Goal: Task Accomplishment & Management: Complete application form

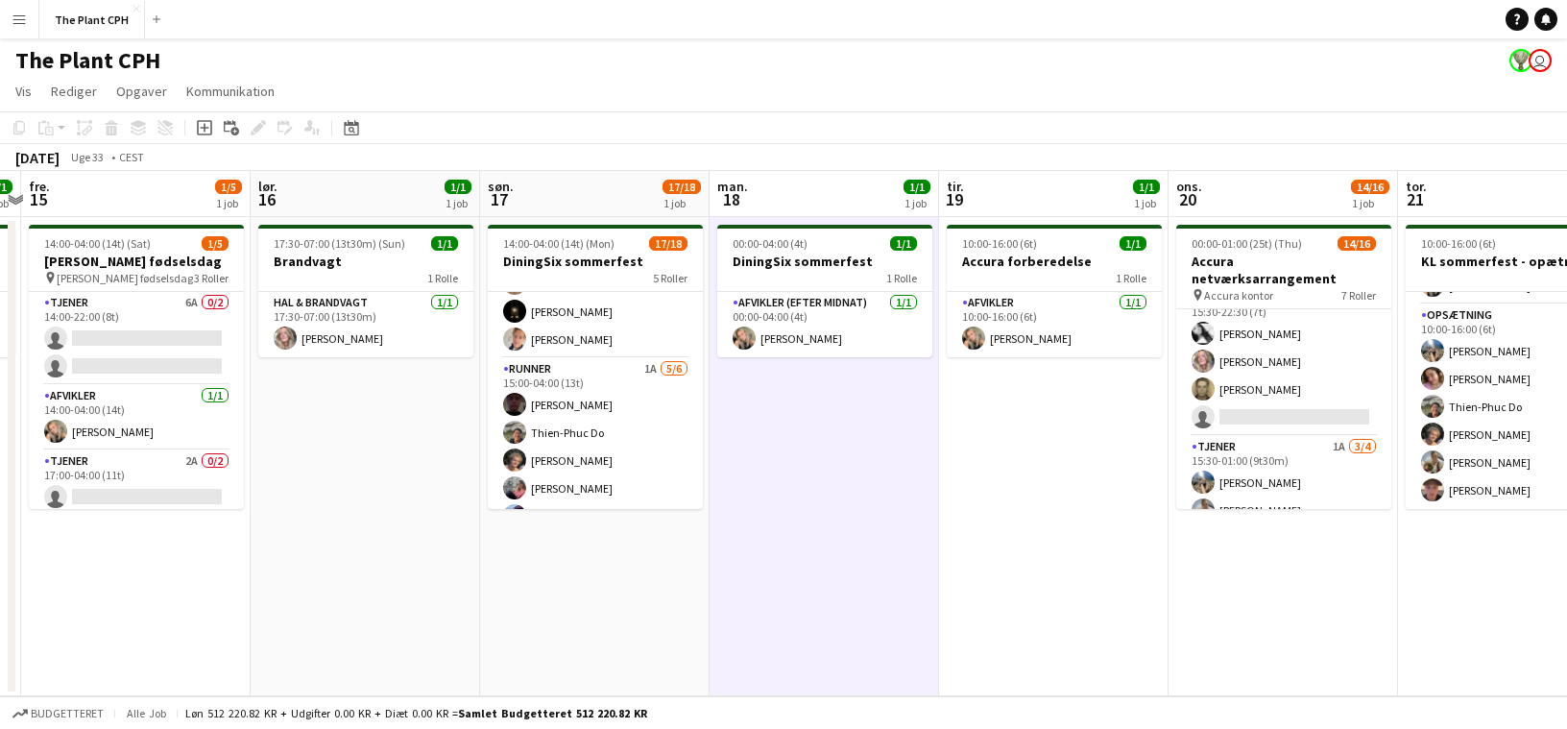
scroll to position [300, 0]
click at [660, 415] on app-card-role "Runner 1A [DATE] 15:00-04:00 (13t) [PERSON_NAME] Thien-Phuc Do [PERSON_NAME] [P…" at bounding box center [595, 453] width 215 height 205
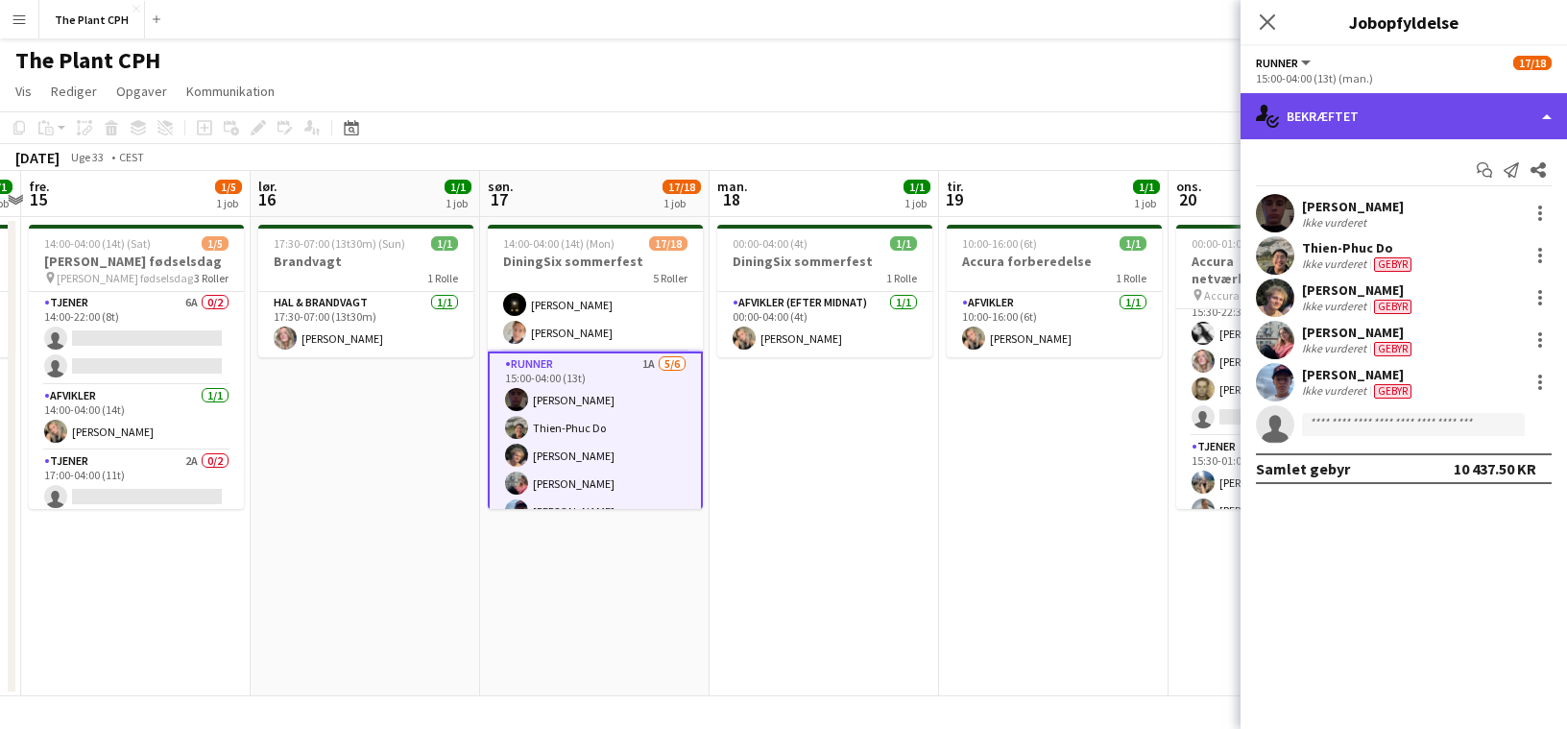
click at [1362, 100] on div "single-neutral-actions-check-2 Bekræftet" at bounding box center [1404, 116] width 326 height 46
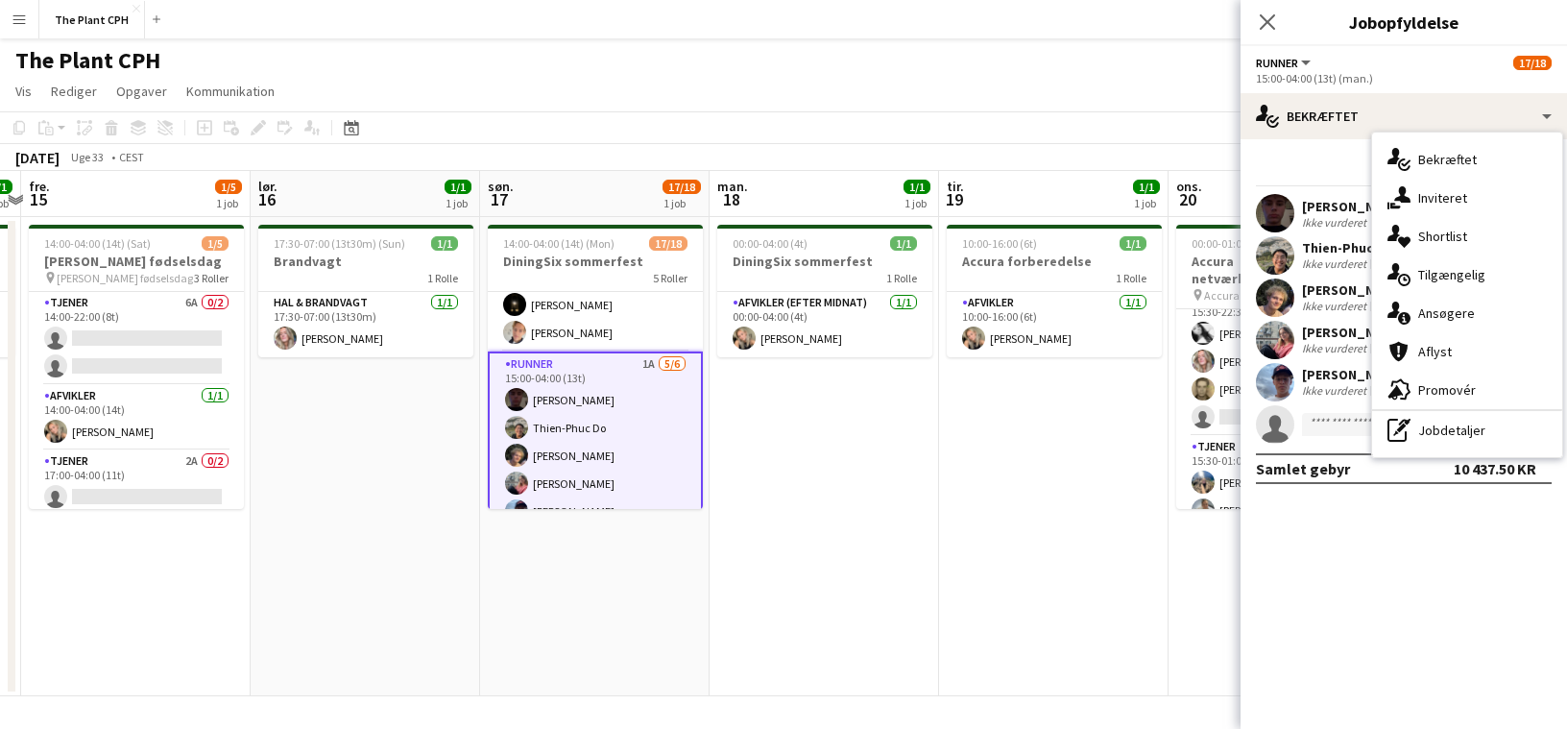
click at [1443, 319] on div "single-neutral-actions-information Ansøgere" at bounding box center [1467, 313] width 190 height 38
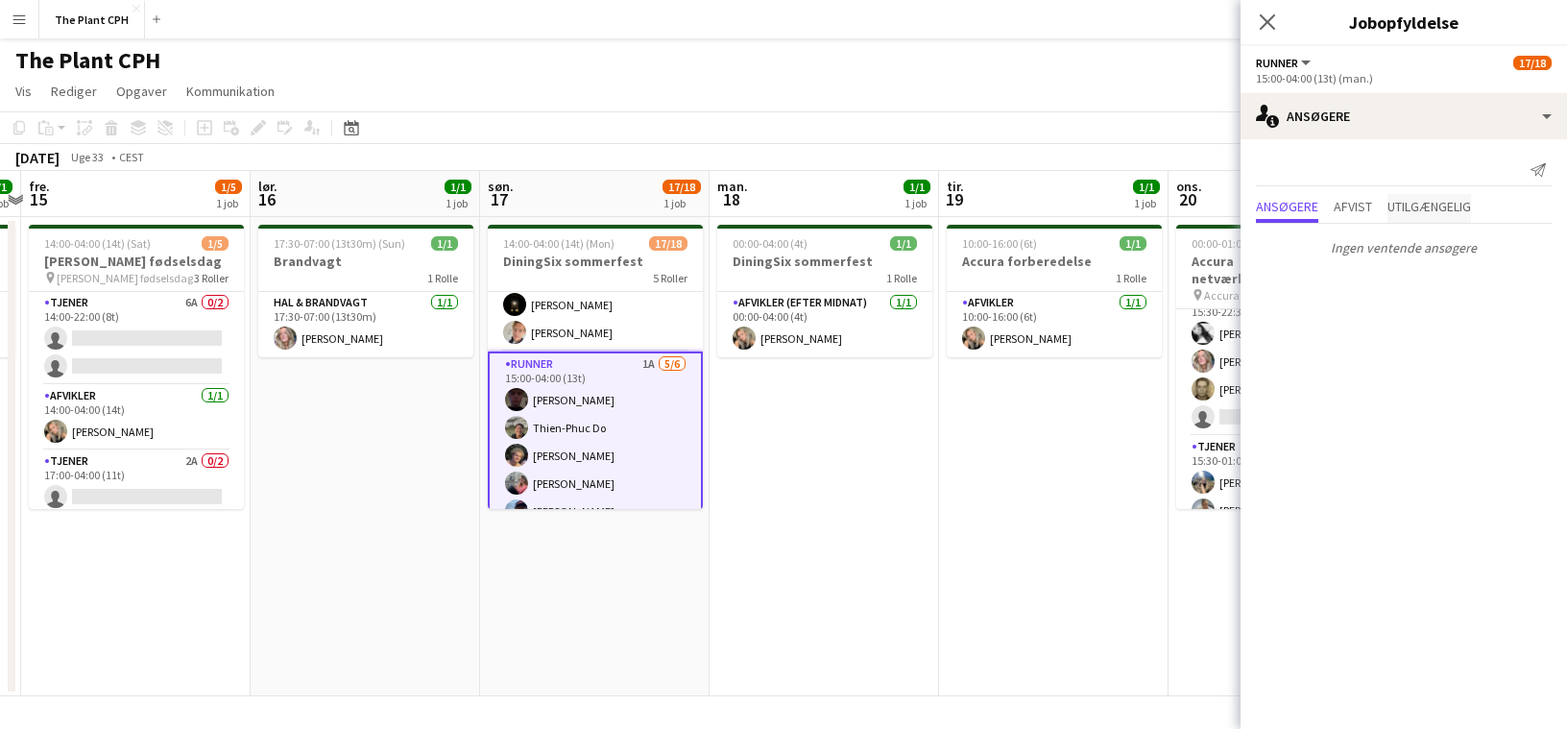
click at [1400, 221] on span "Utilgængelig" at bounding box center [1429, 208] width 84 height 29
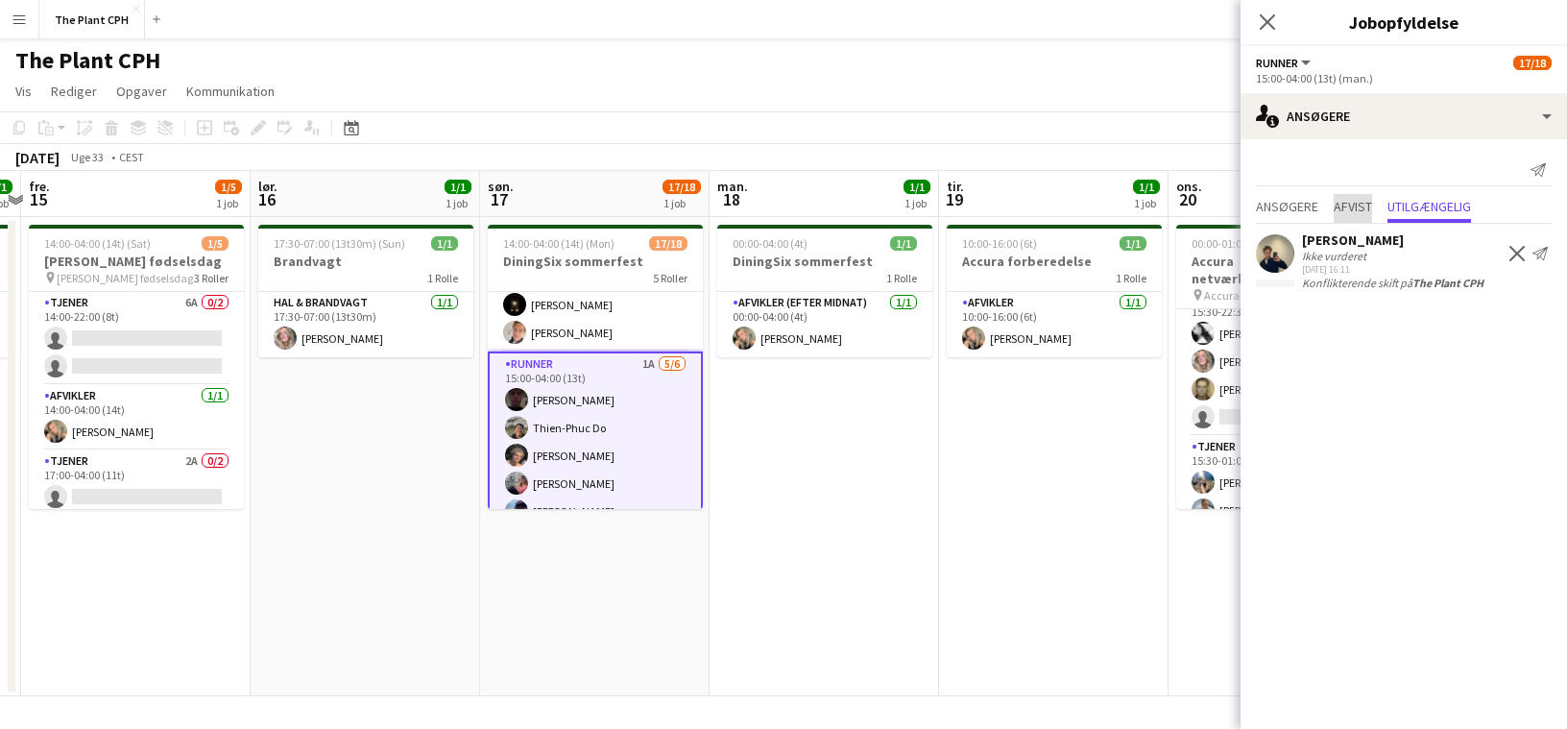
click at [1353, 212] on span "Afvist" at bounding box center [1353, 206] width 38 height 13
click at [1274, 224] on div "Ingen afviste ansøgere" at bounding box center [1404, 244] width 326 height 40
click at [1279, 217] on span "Ansøgere" at bounding box center [1287, 208] width 62 height 29
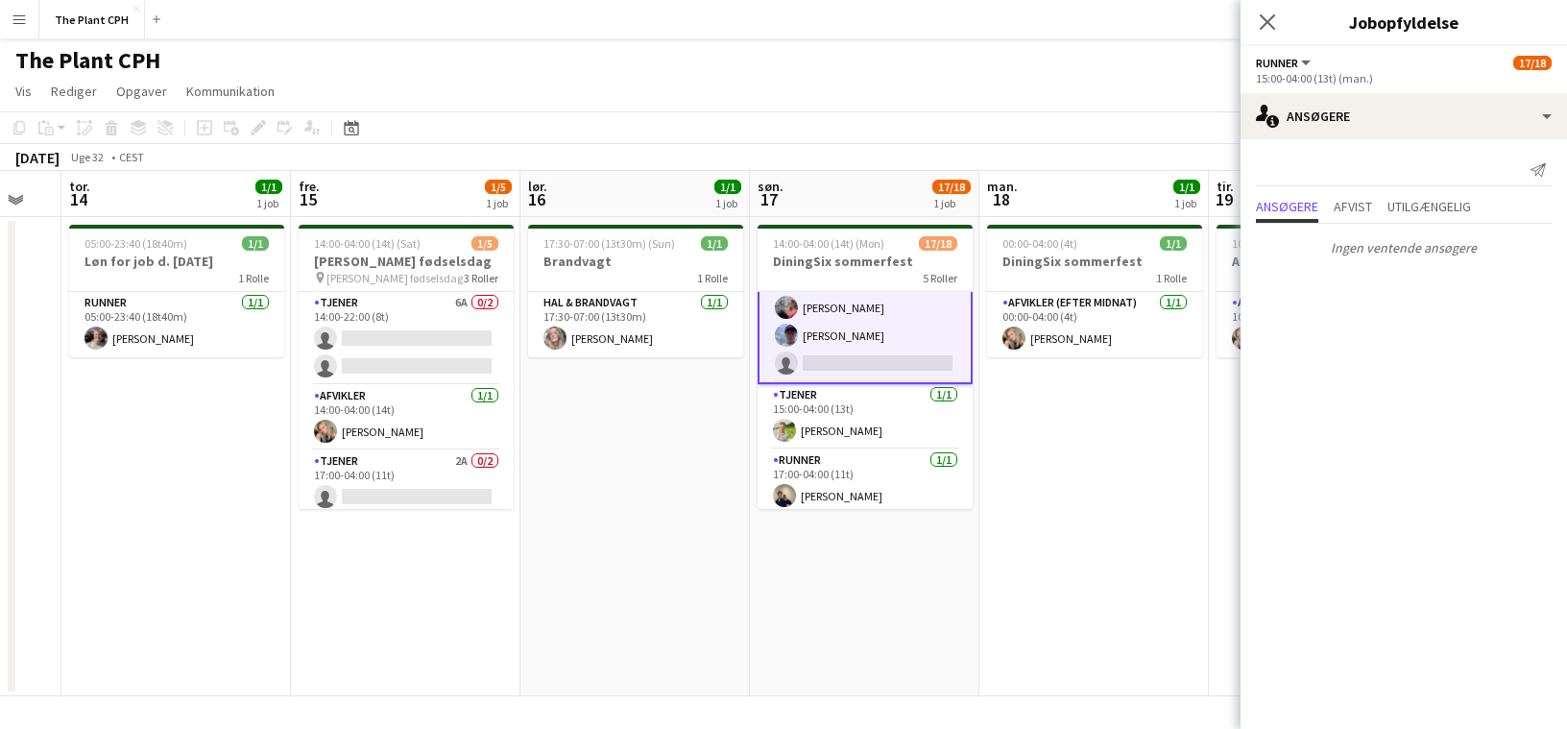
scroll to position [0, 628]
click at [684, 458] on app-date-cell "17:30-07:00 (13t30m) (Sun) 1/1 Brandvagt 1 Rolle Hal & brandvagt [DATE] 17:30-0…" at bounding box center [633, 456] width 229 height 479
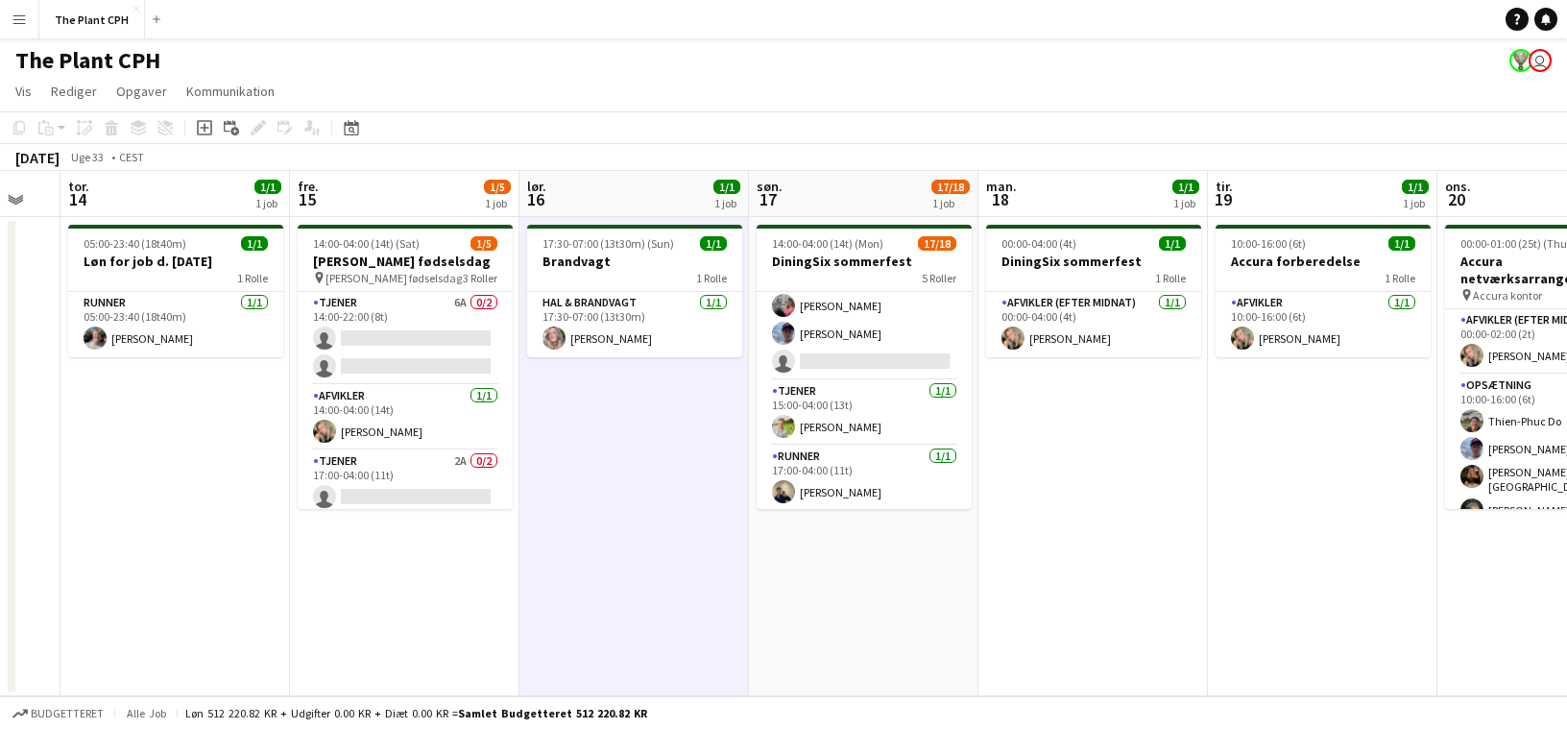
scroll to position [471, 0]
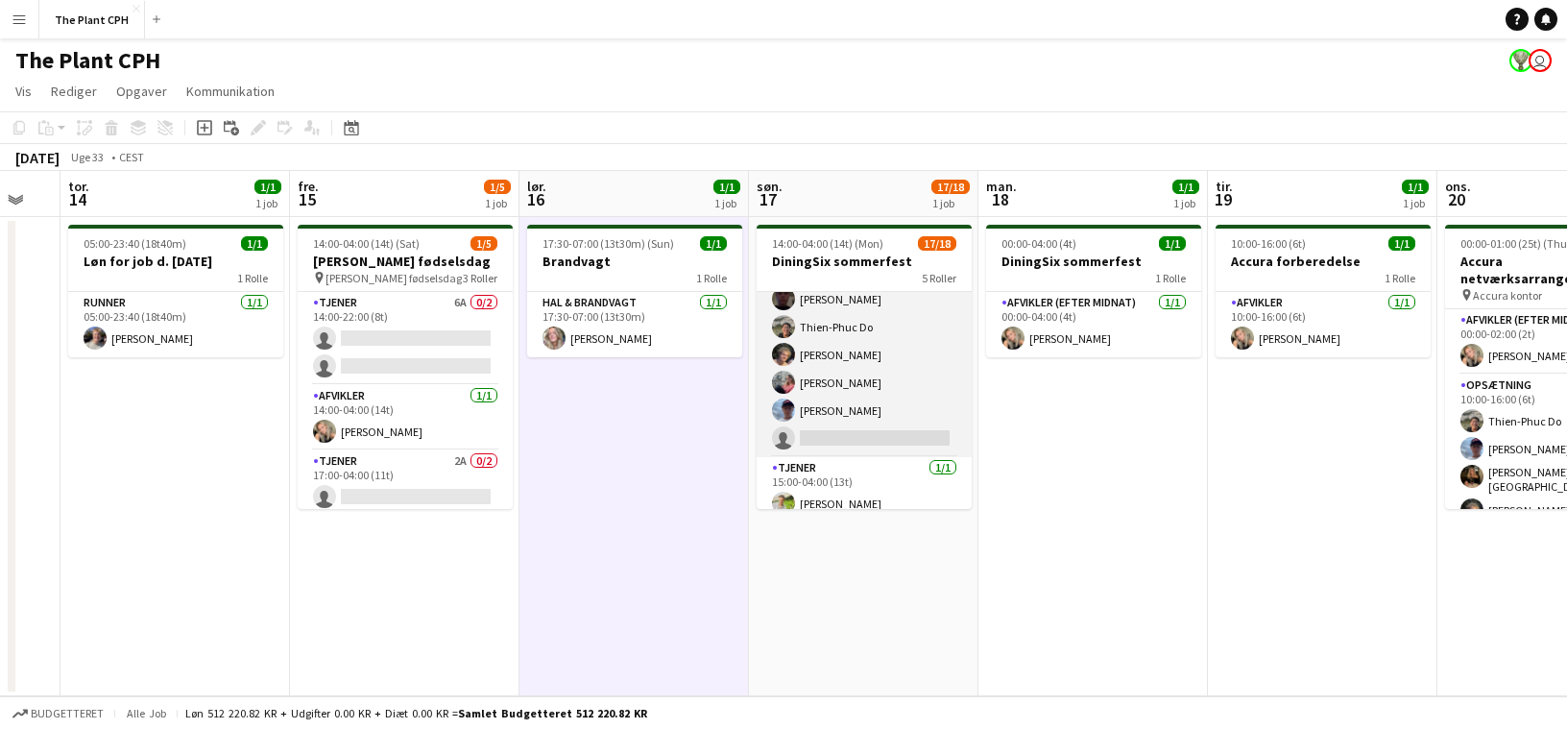
click at [896, 380] on app-card-role "Runner 1A [DATE] 15:00-04:00 (13t) [PERSON_NAME] Thien-Phuc Do [PERSON_NAME] [P…" at bounding box center [864, 355] width 215 height 205
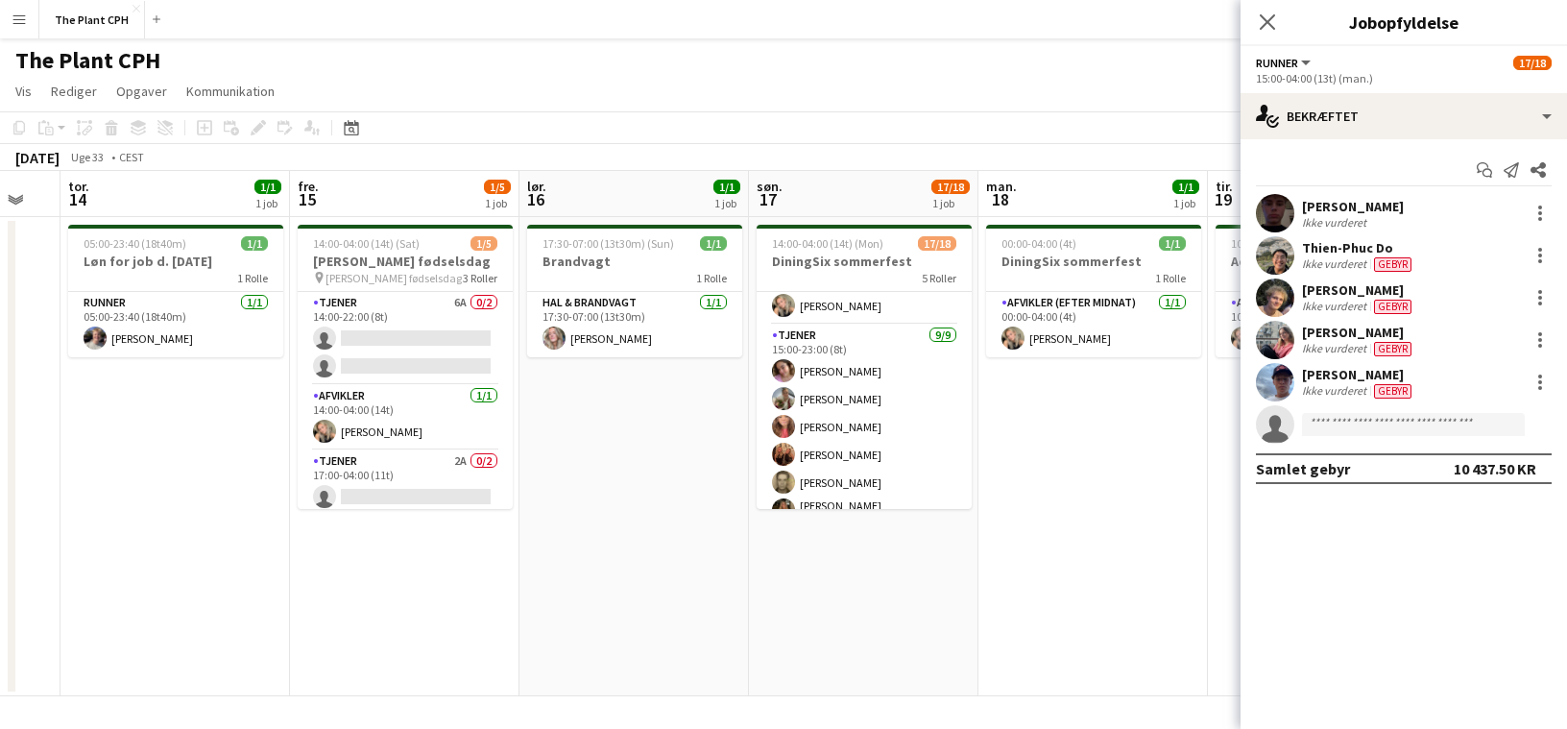
scroll to position [0, 0]
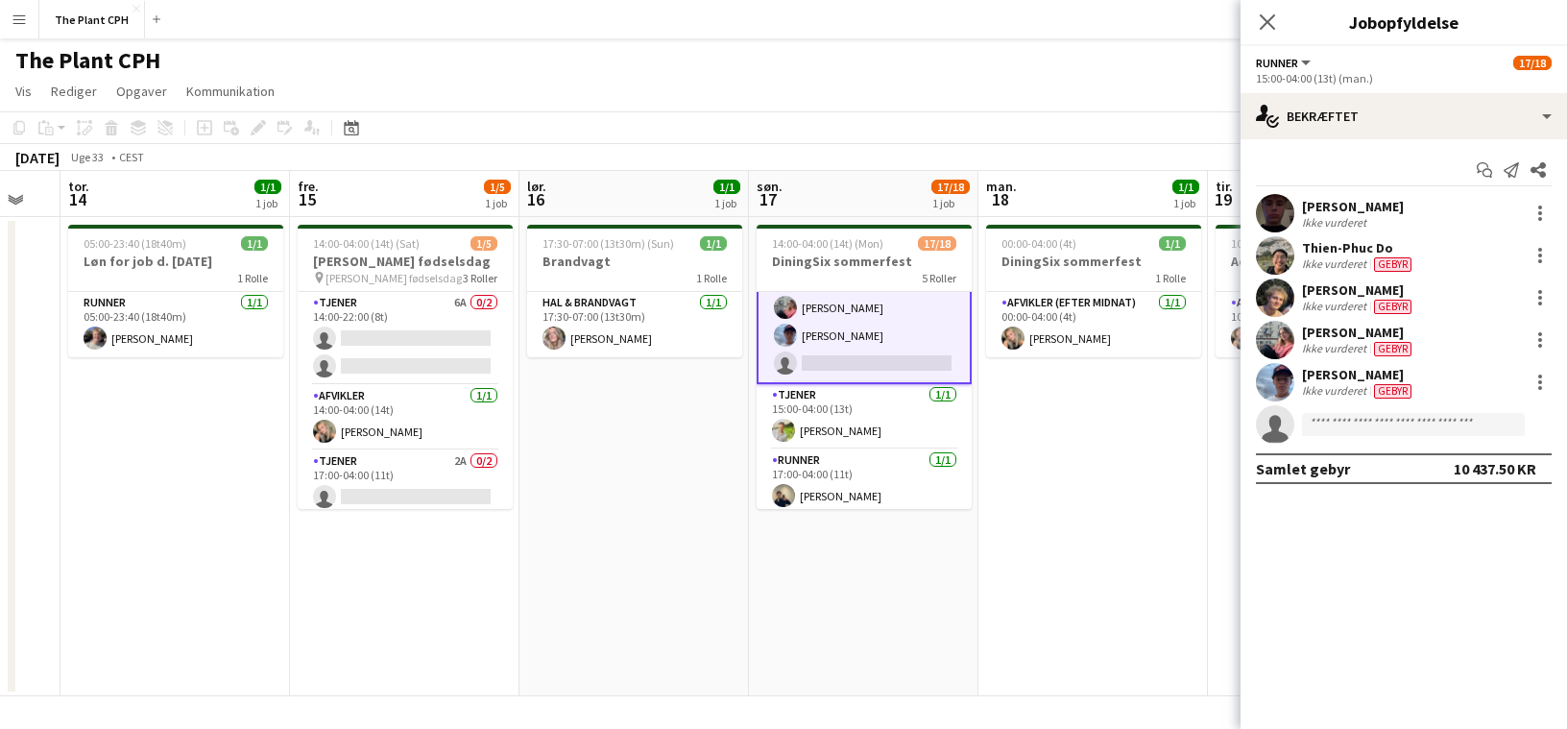
click at [1042, 391] on app-date-cell "00:00-04:00 (4t) 1/1 DiningSix sommerfest 1 Rolle Afvikler (efter midnat) [DATE…" at bounding box center [1092, 456] width 229 height 479
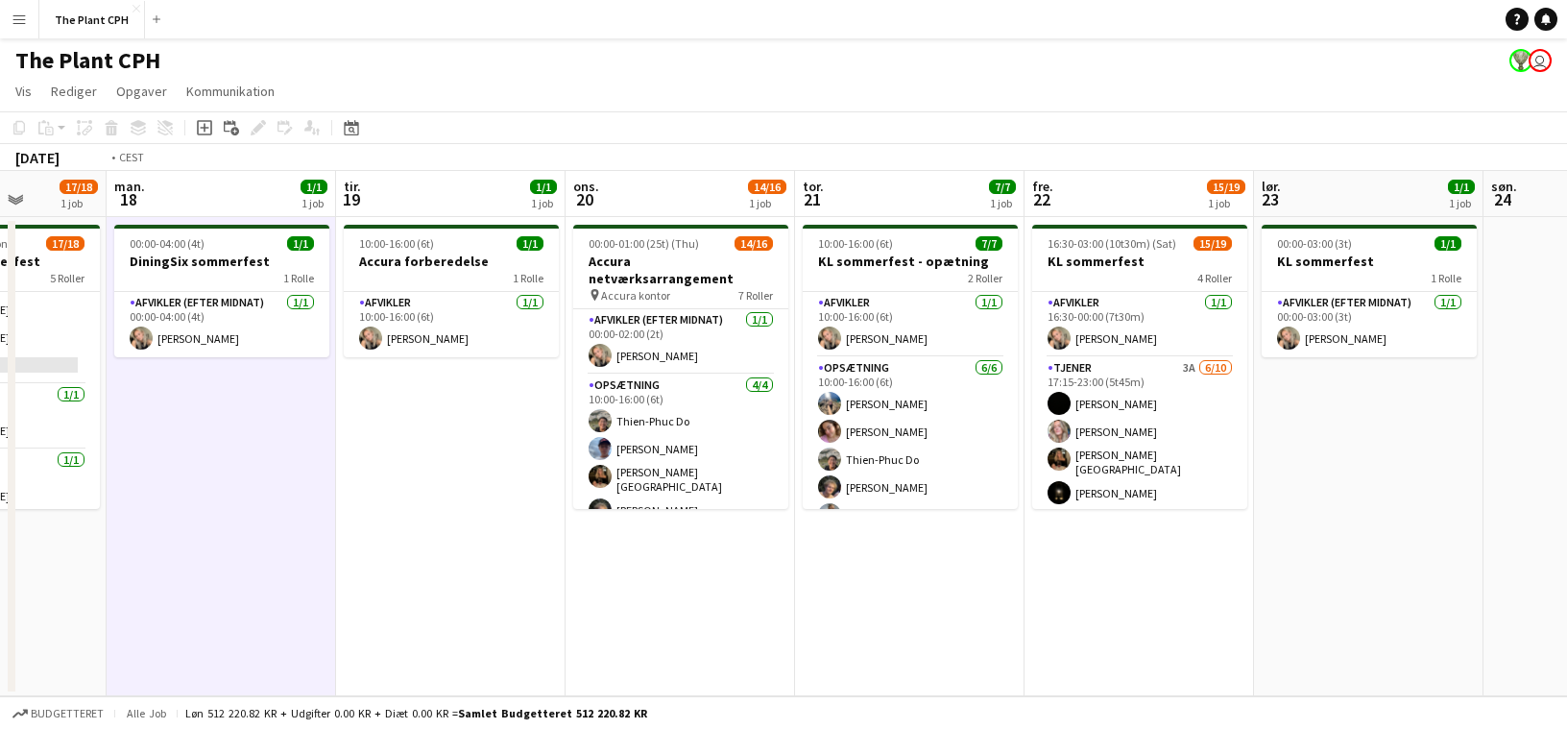
scroll to position [0, 615]
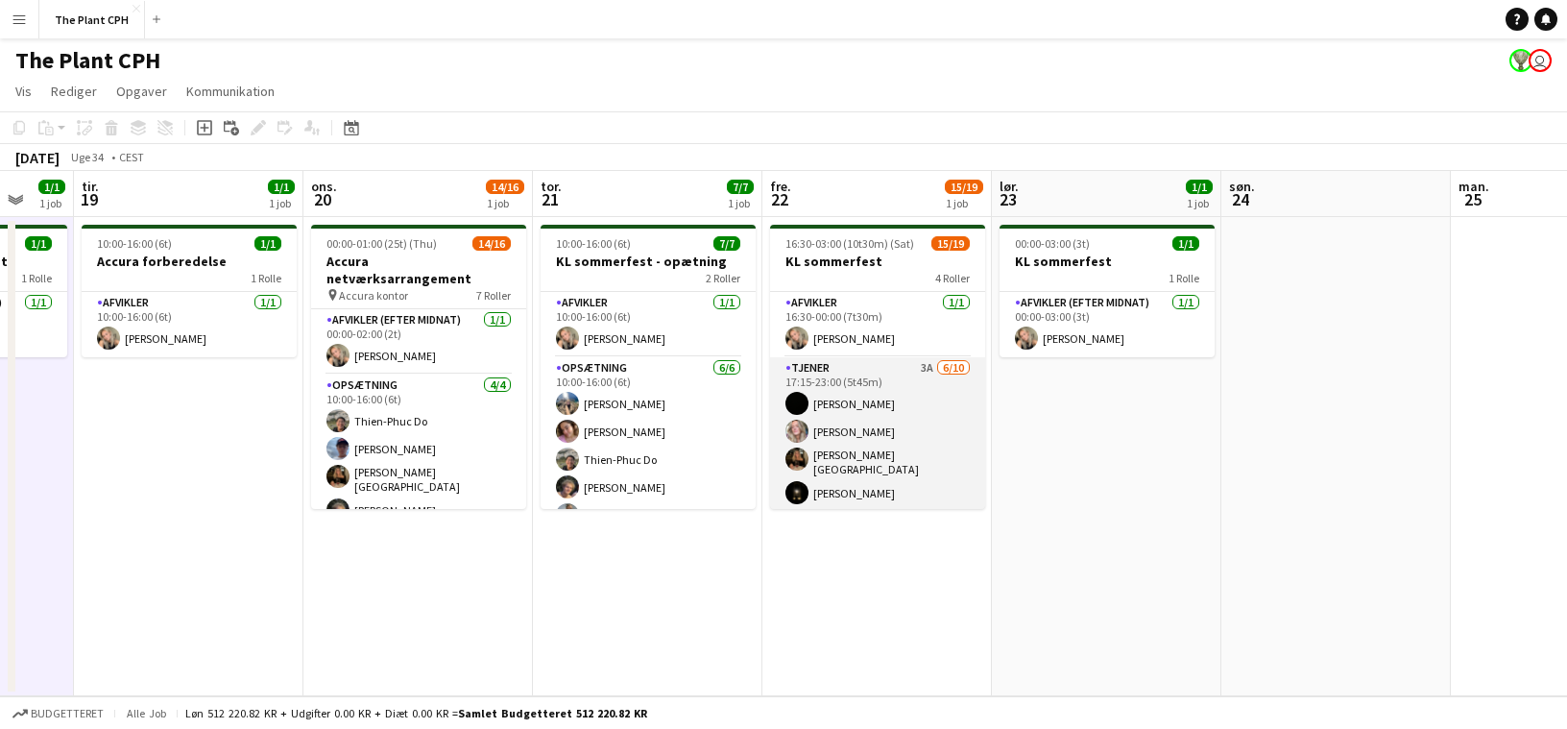
click at [935, 412] on app-card-role "Tjener 3A [DATE] 17:15-23:00 (5t45m) [PERSON_NAME] [PERSON_NAME] [PERSON_NAME]-…" at bounding box center [877, 518] width 215 height 322
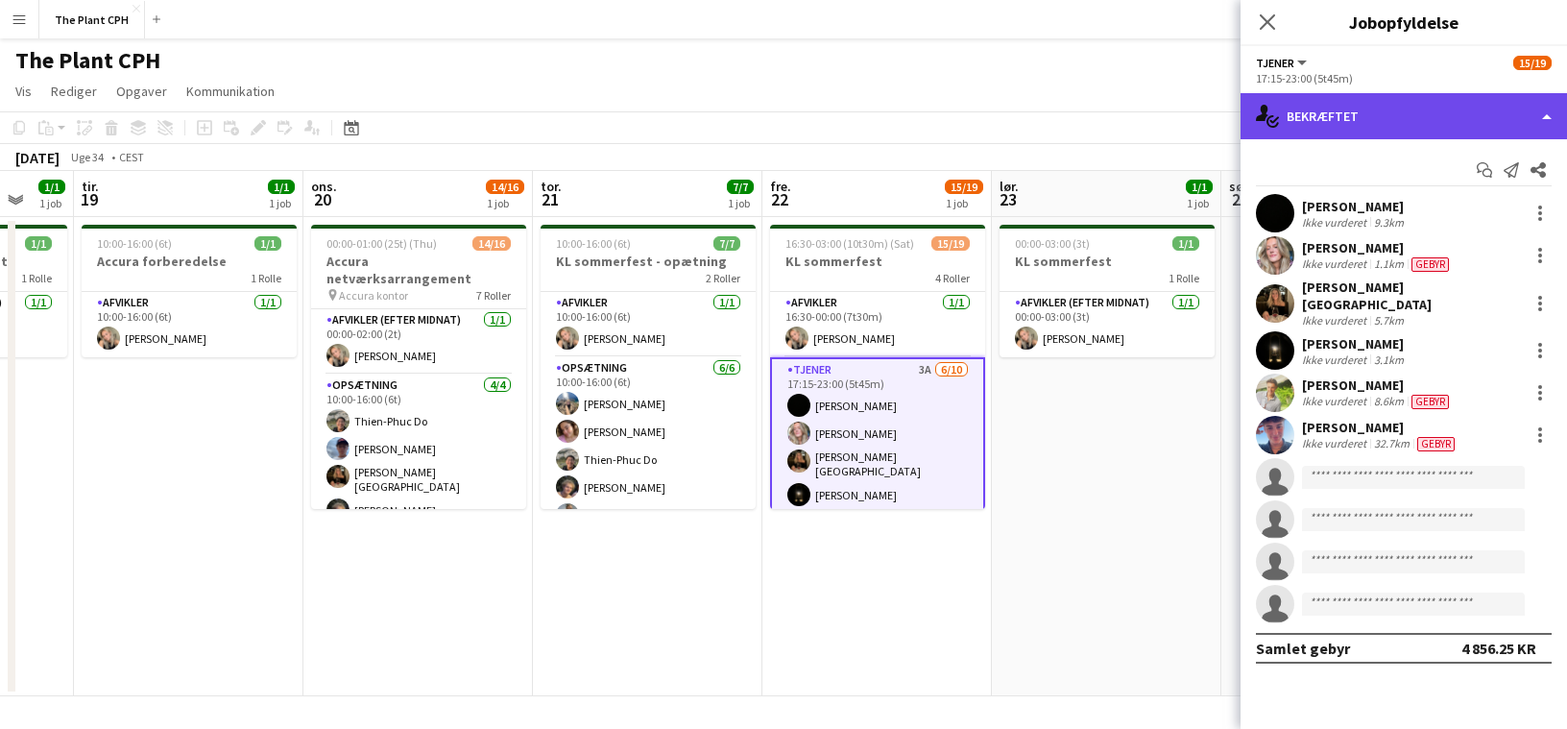
click at [1430, 97] on div "single-neutral-actions-check-2 Bekræftet" at bounding box center [1404, 116] width 326 height 46
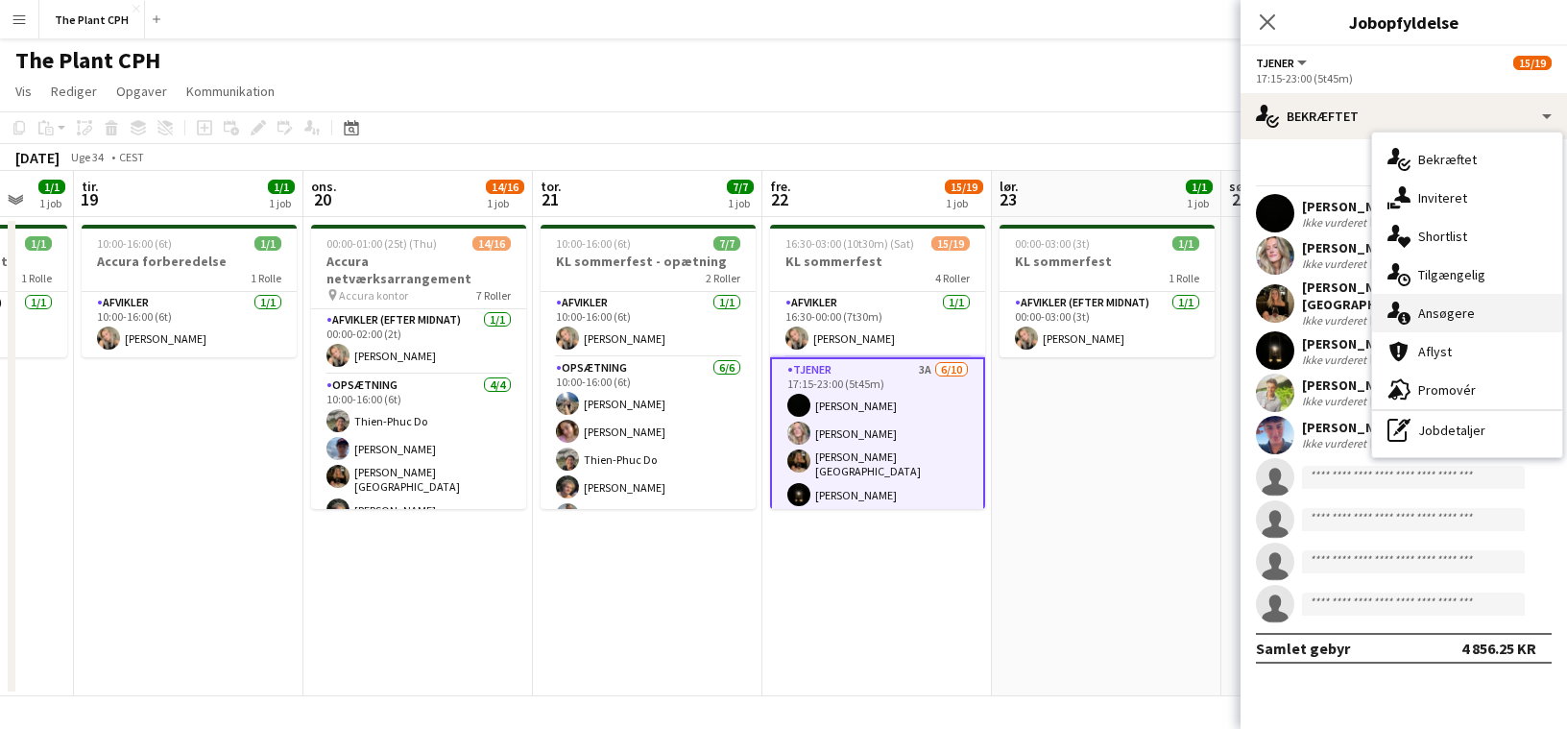
click at [1477, 311] on div "single-neutral-actions-information Ansøgere" at bounding box center [1467, 313] width 190 height 38
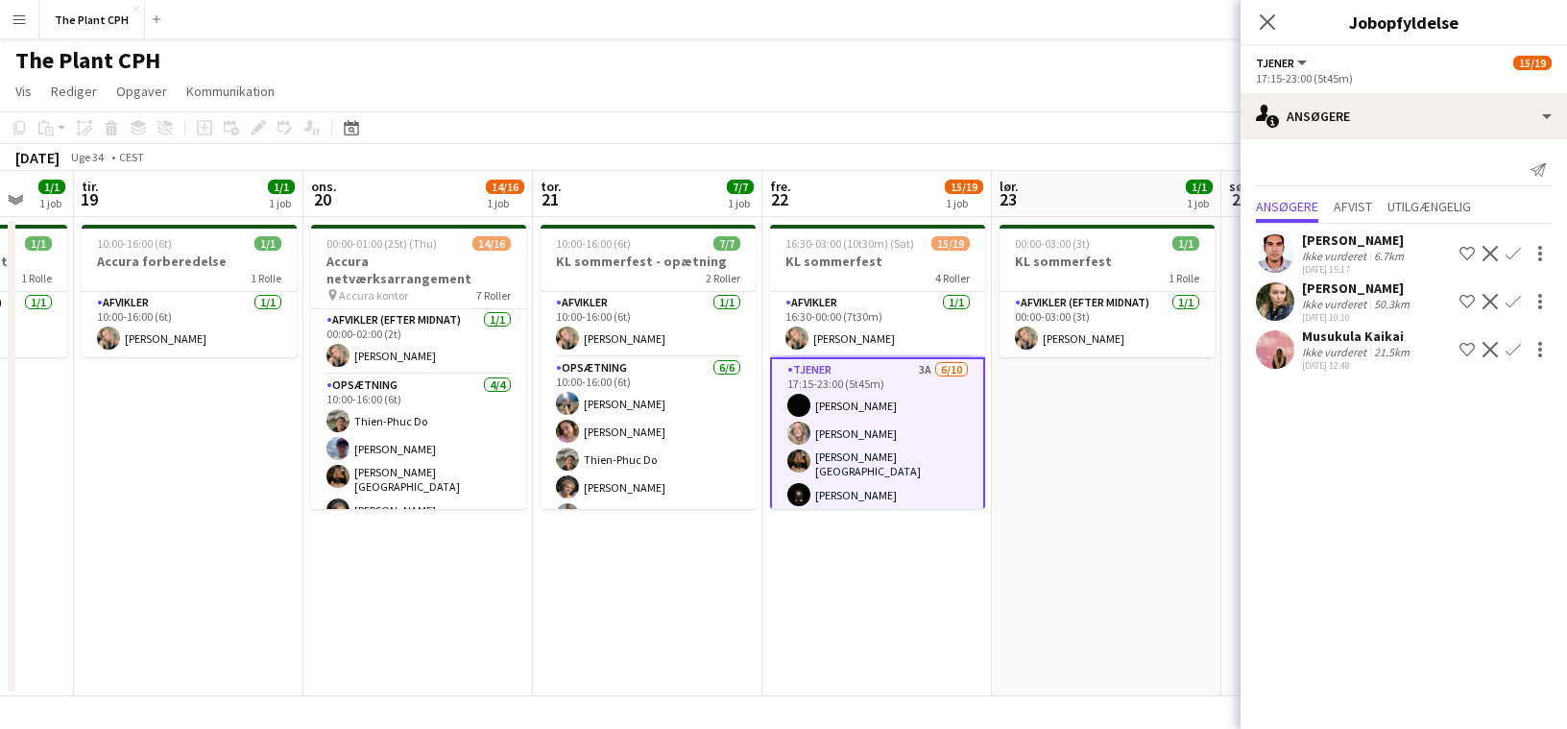
click at [740, 87] on app-page-menu "Vis Dagvisning udvidet Dagvisning kollapset Månedsvisning Datovælger Spring til…" at bounding box center [783, 93] width 1567 height 36
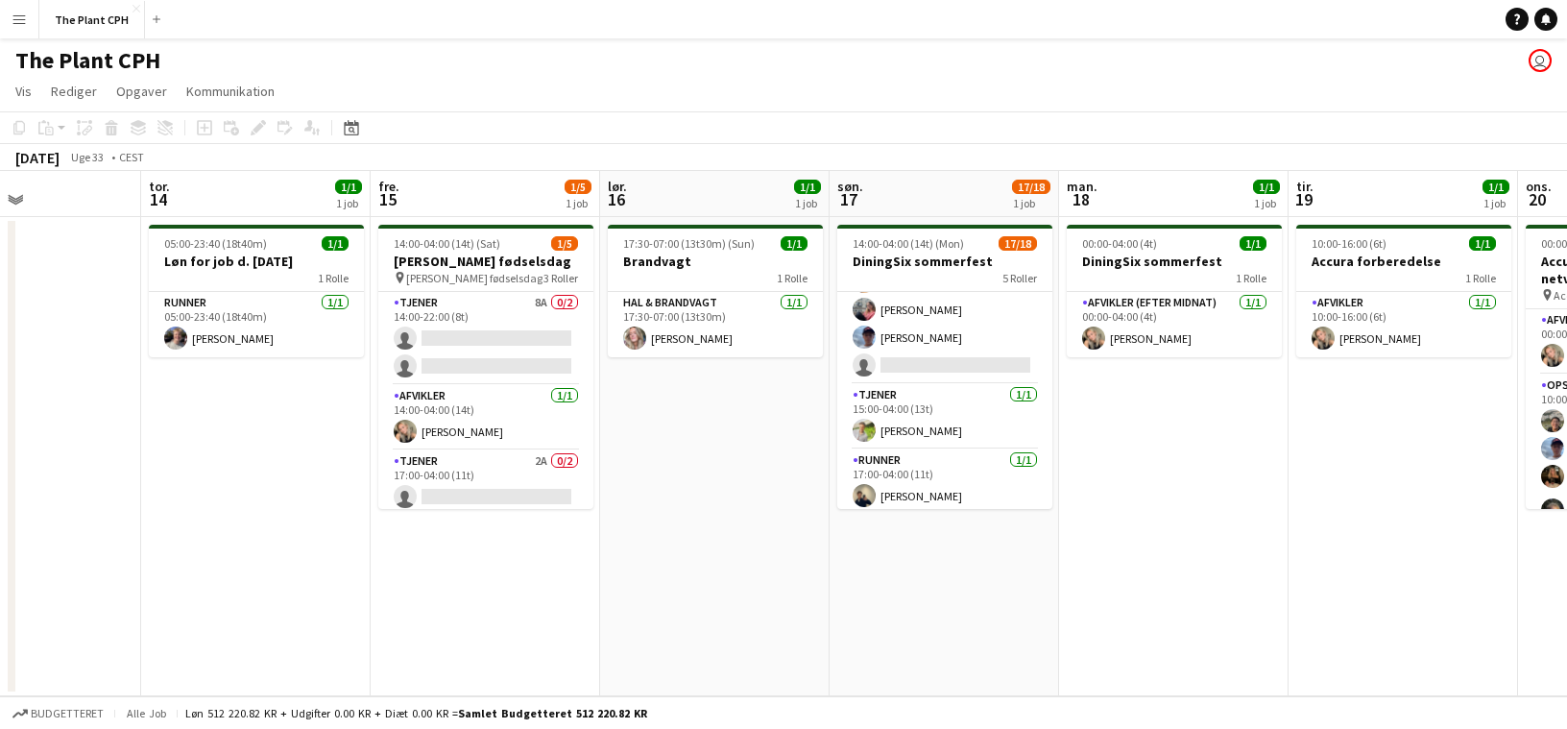
scroll to position [0, 703]
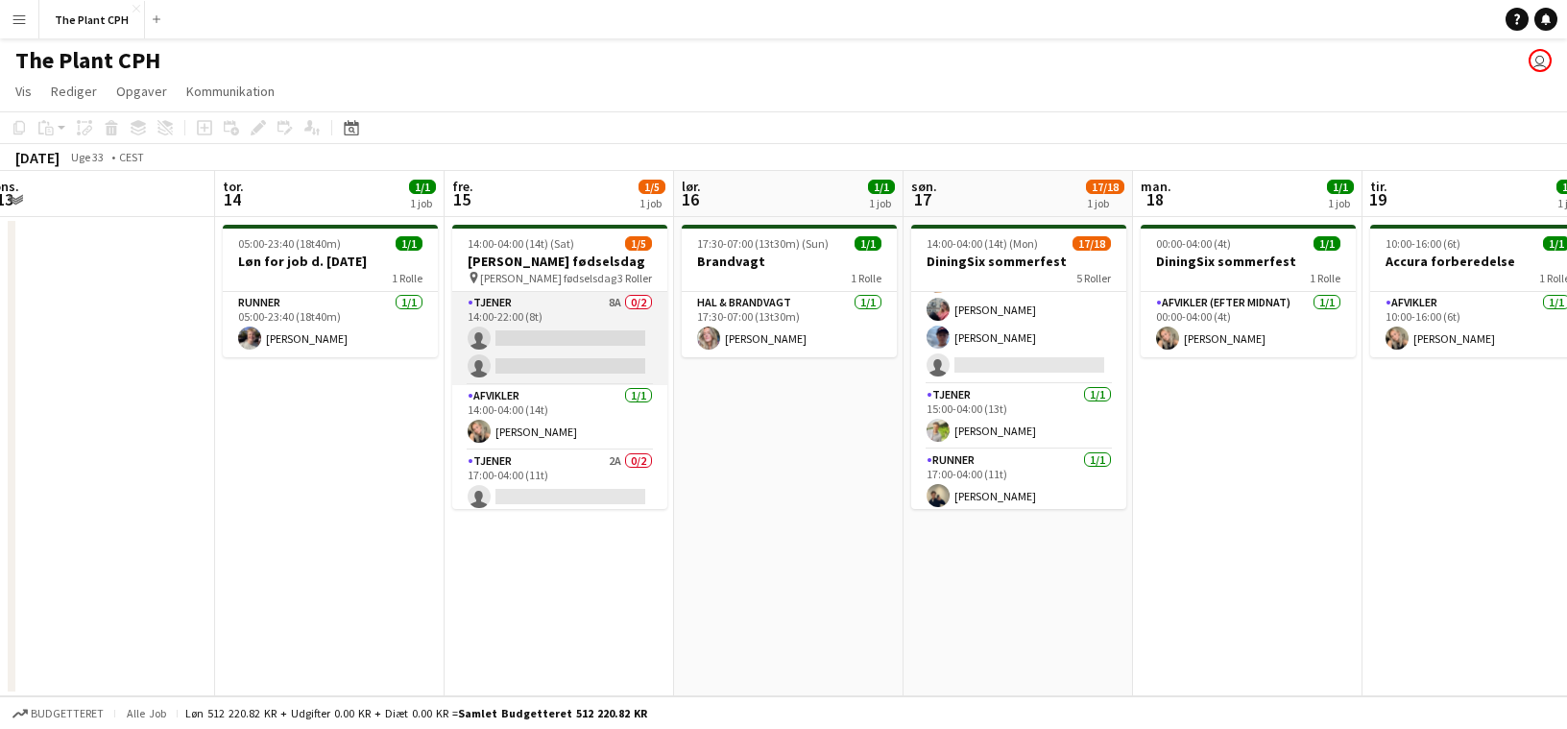
click at [575, 295] on app-card-role "Tjener 8A 0/2 14:00-22:00 (8t) single-neutral-actions single-neutral-actions" at bounding box center [559, 338] width 215 height 93
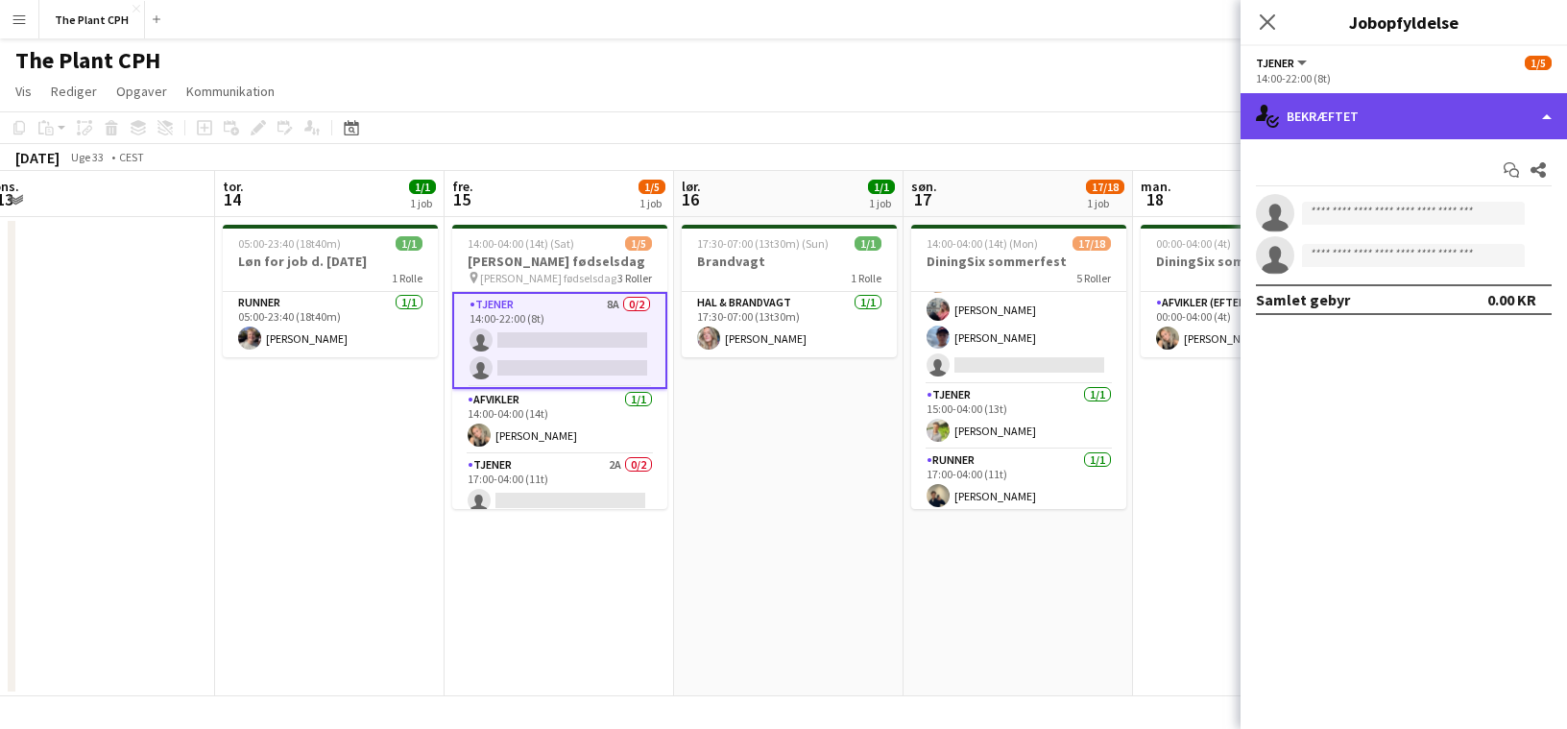
click at [1364, 133] on div "single-neutral-actions-check-2 Bekræftet" at bounding box center [1404, 116] width 326 height 46
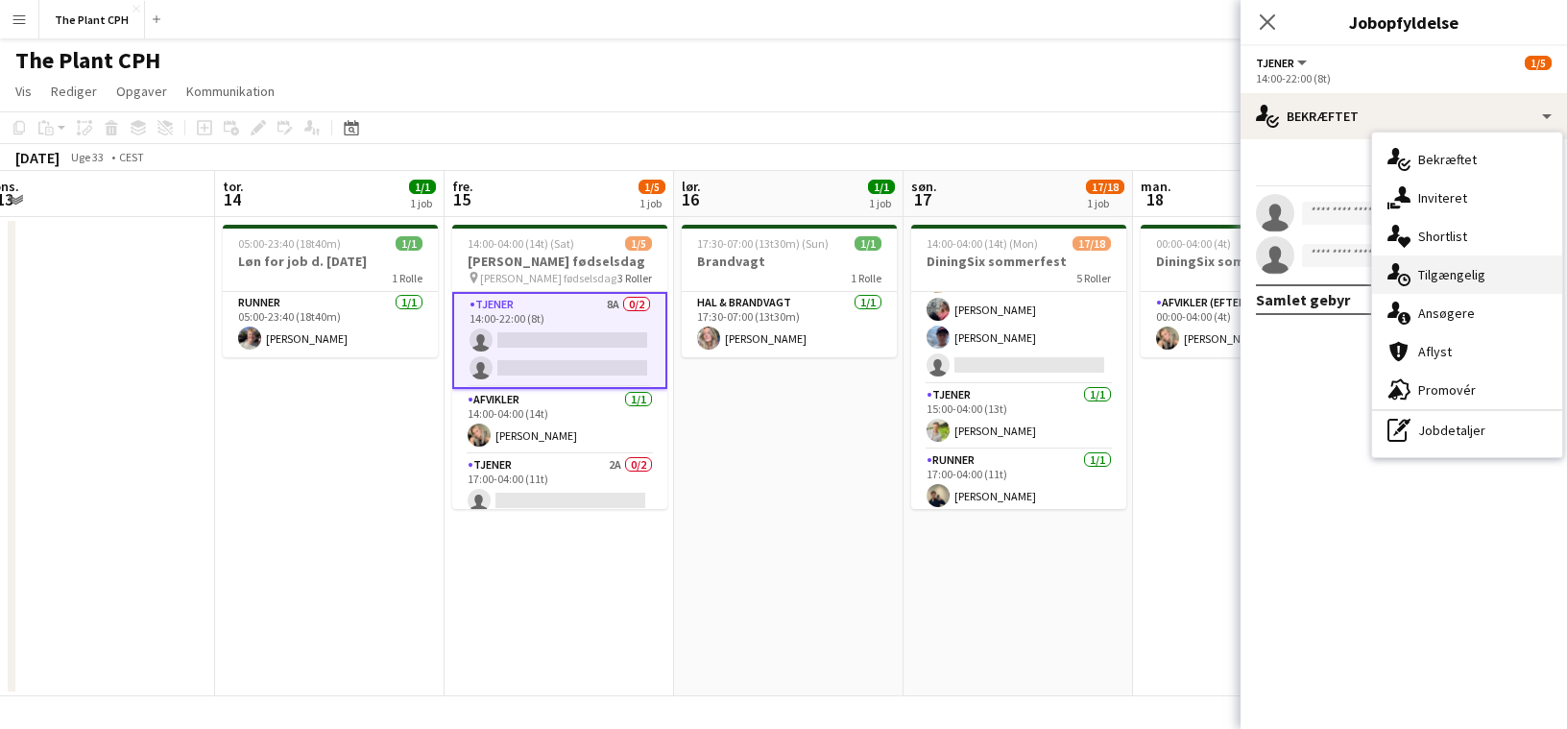
click at [1477, 281] on div "single-neutral-actions-upload Tilgængelig" at bounding box center [1467, 274] width 190 height 38
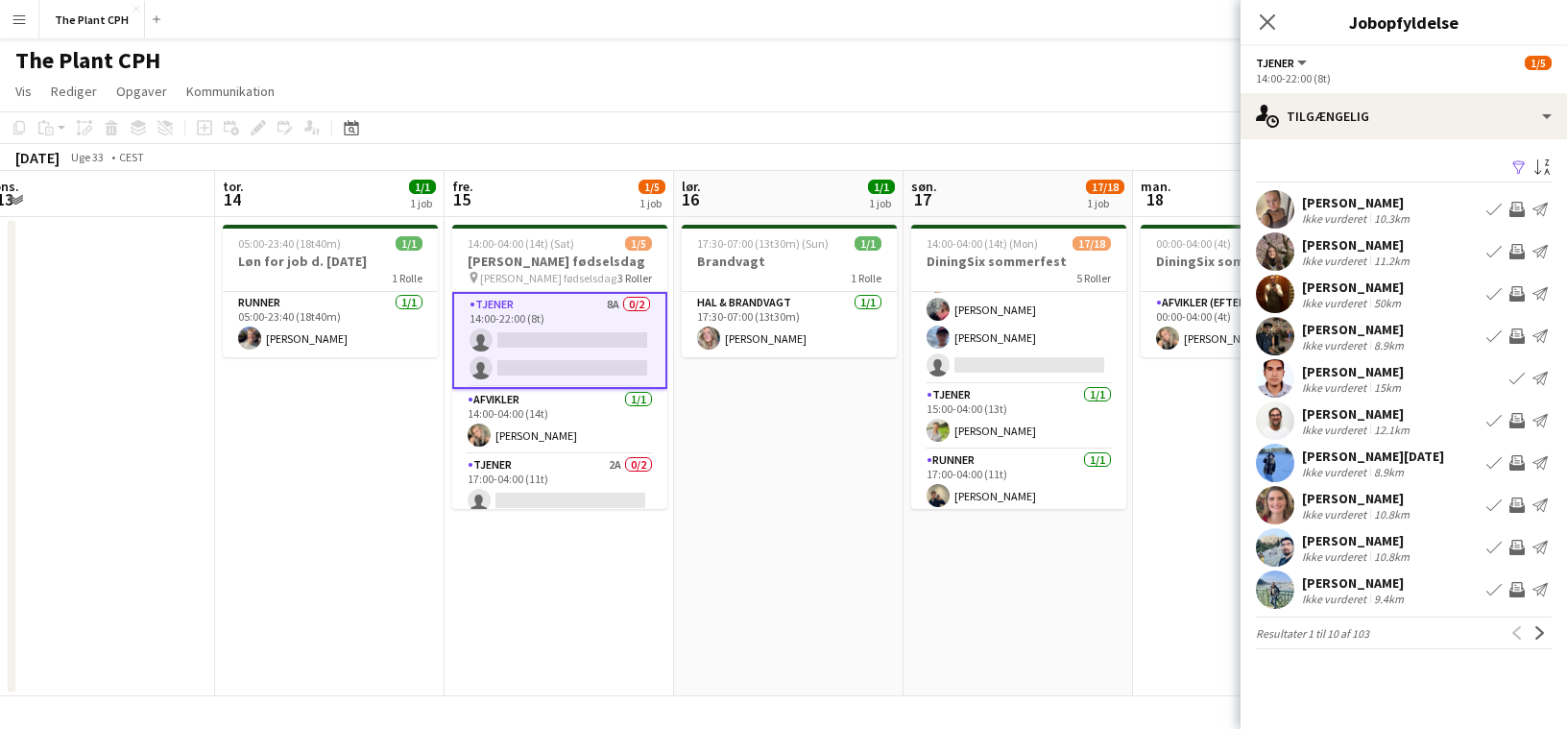
click at [1362, 86] on app-options-switcher "Tjener Alle roller Tjener [DATE] 14:00-22:00 (8t)" at bounding box center [1404, 69] width 326 height 47
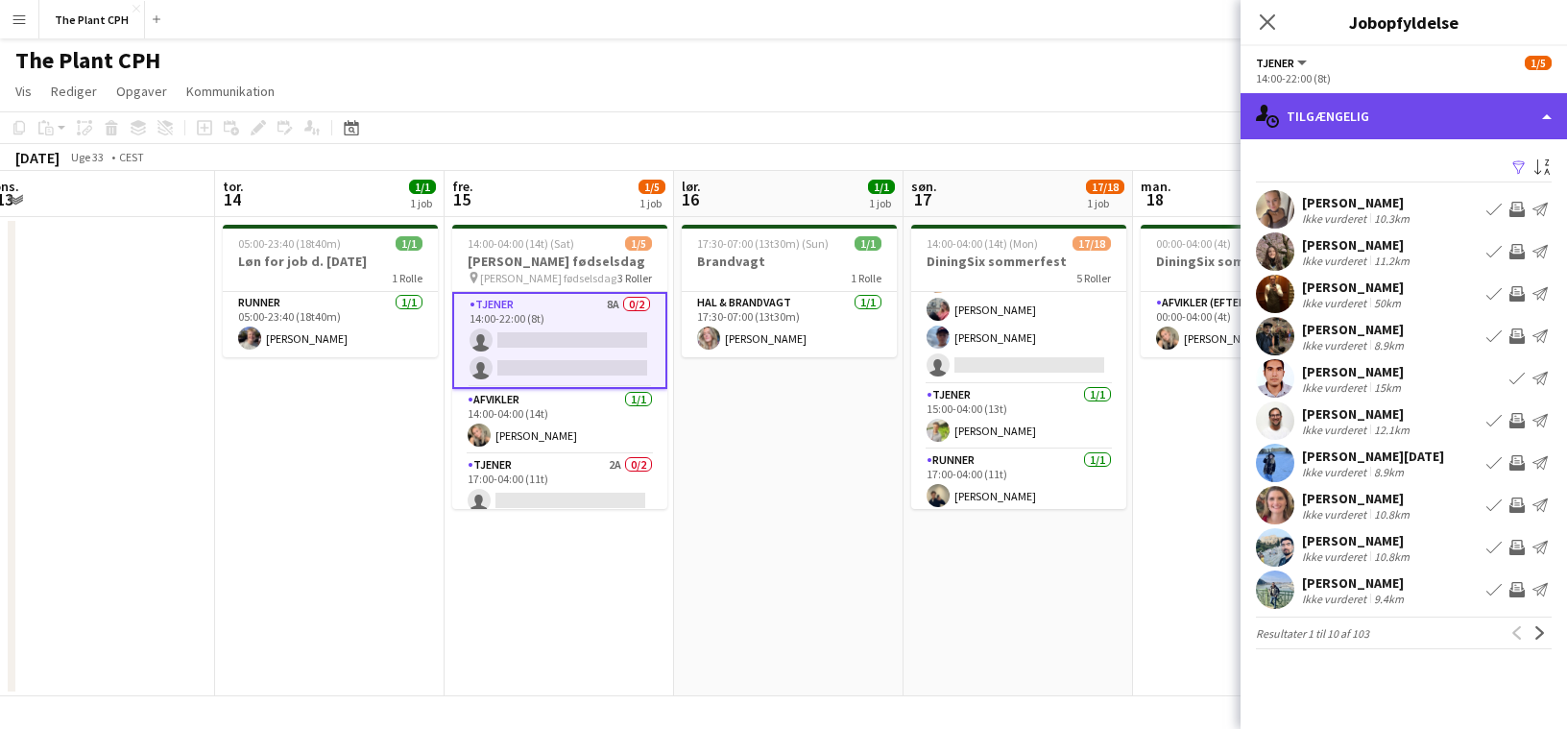
click at [1361, 106] on div "single-neutral-actions-upload Tilgængelig" at bounding box center [1404, 116] width 326 height 46
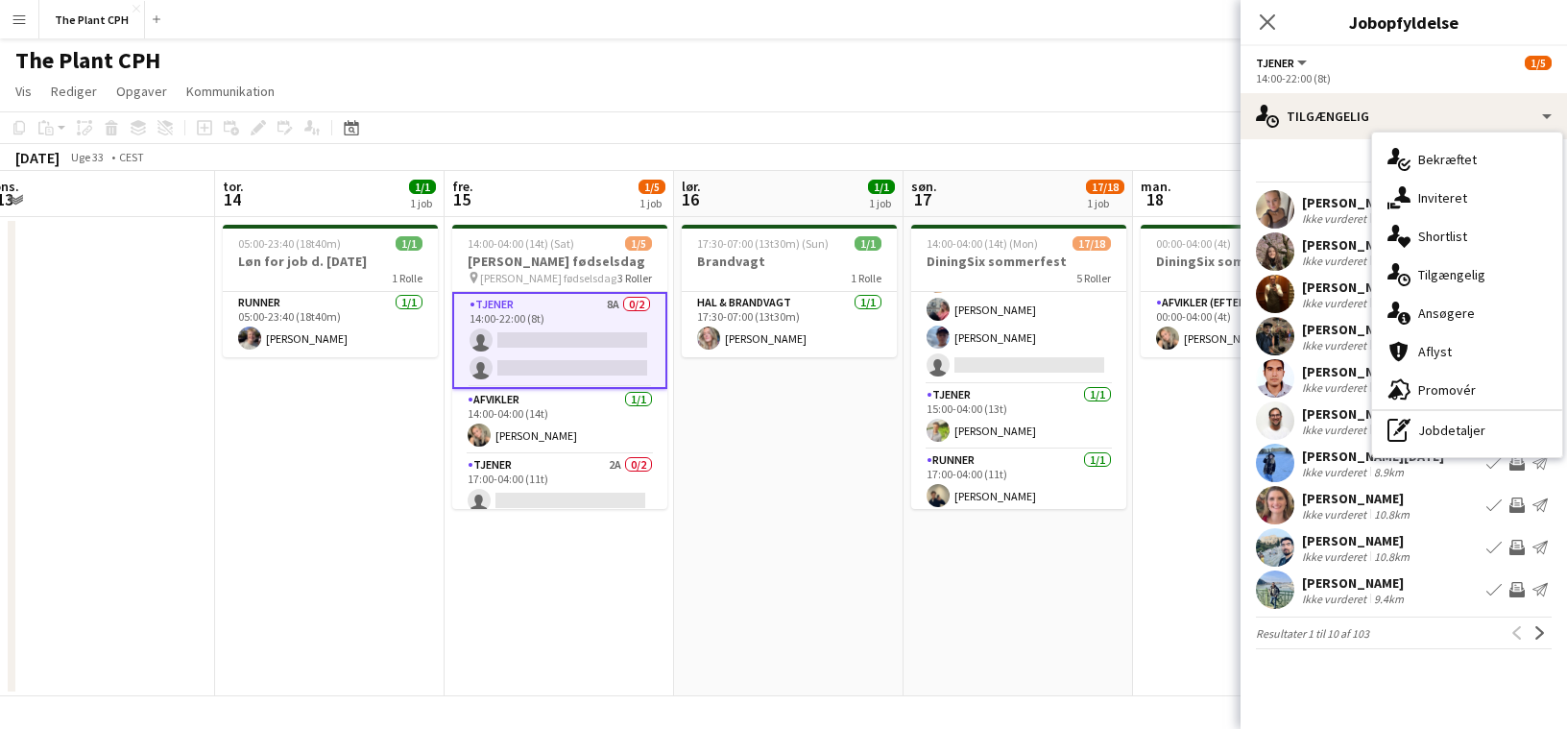
click at [1439, 277] on div "single-neutral-actions-upload Tilgængelig" at bounding box center [1467, 274] width 190 height 38
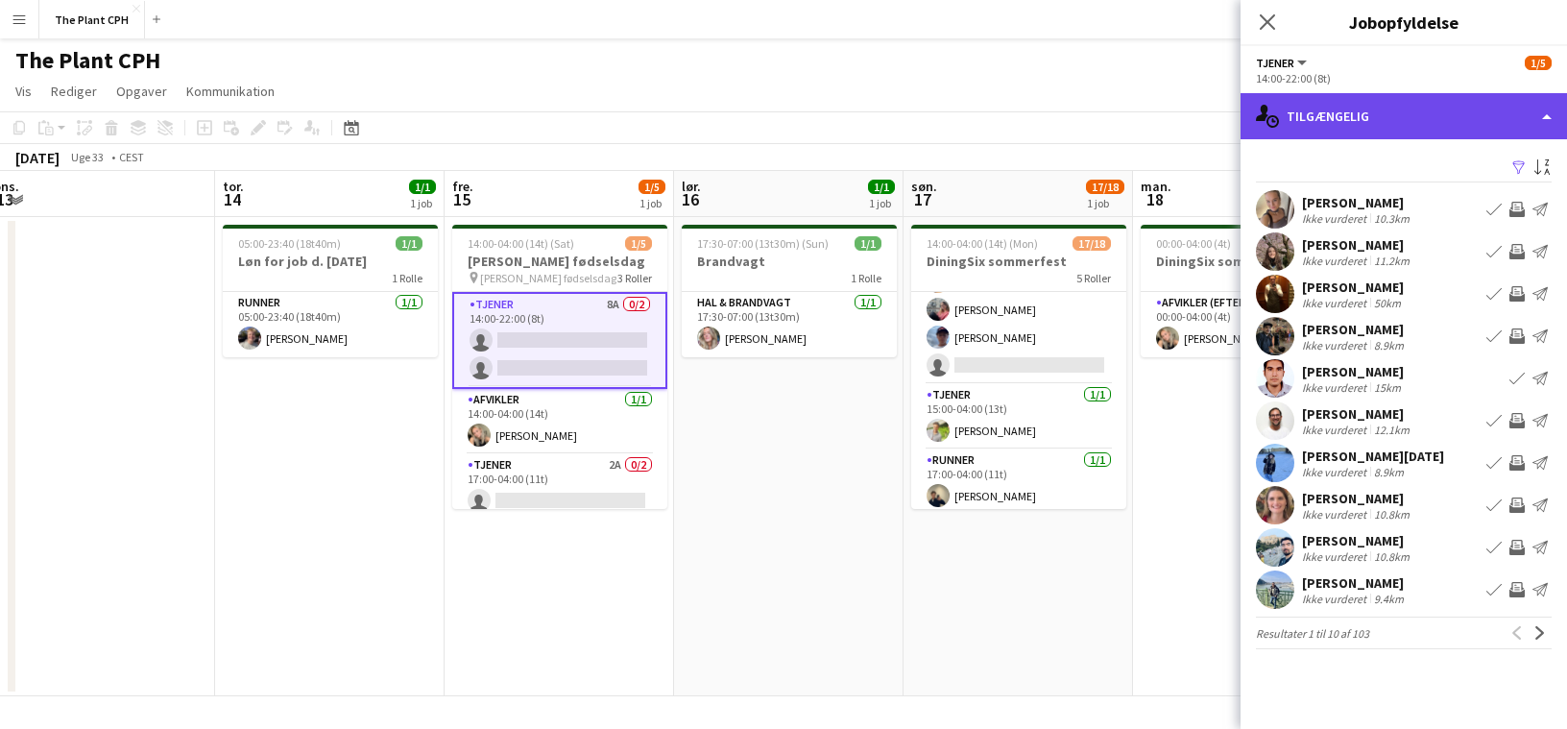
click at [1394, 123] on div "single-neutral-actions-upload Tilgængelig" at bounding box center [1404, 116] width 326 height 46
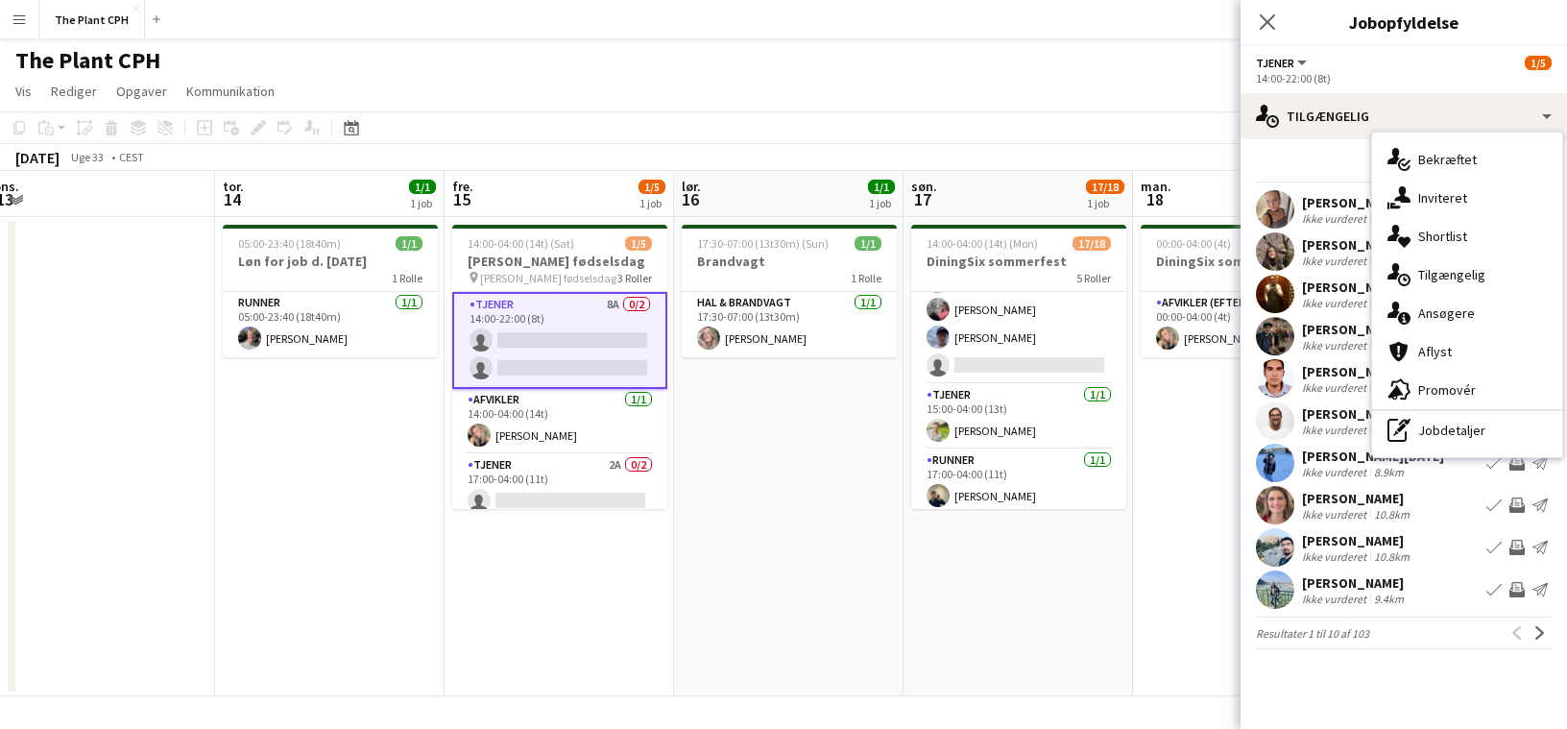
click at [1444, 309] on div "single-neutral-actions-information Ansøgere" at bounding box center [1467, 313] width 190 height 38
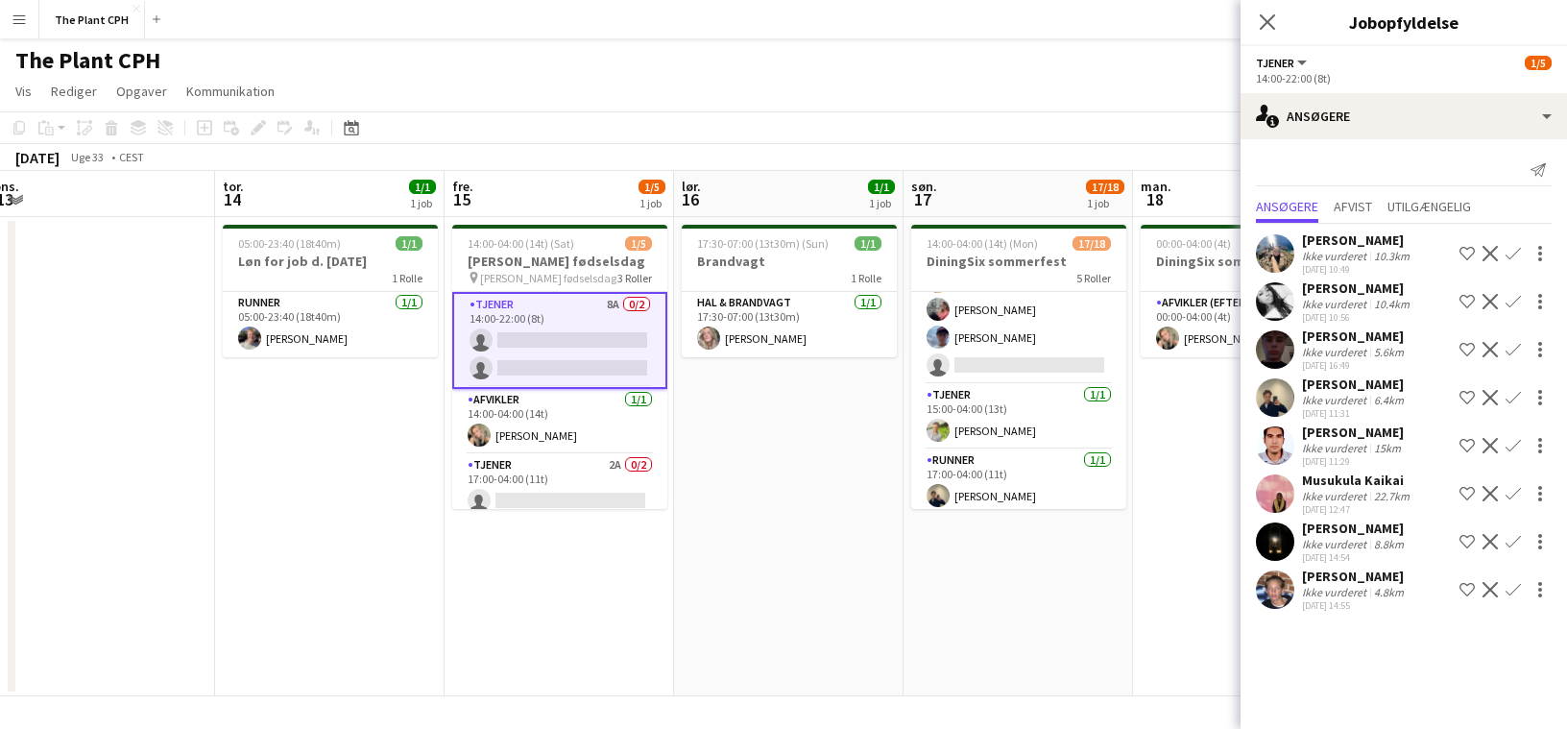
click at [1344, 593] on div "Ikke vurderet" at bounding box center [1336, 592] width 68 height 14
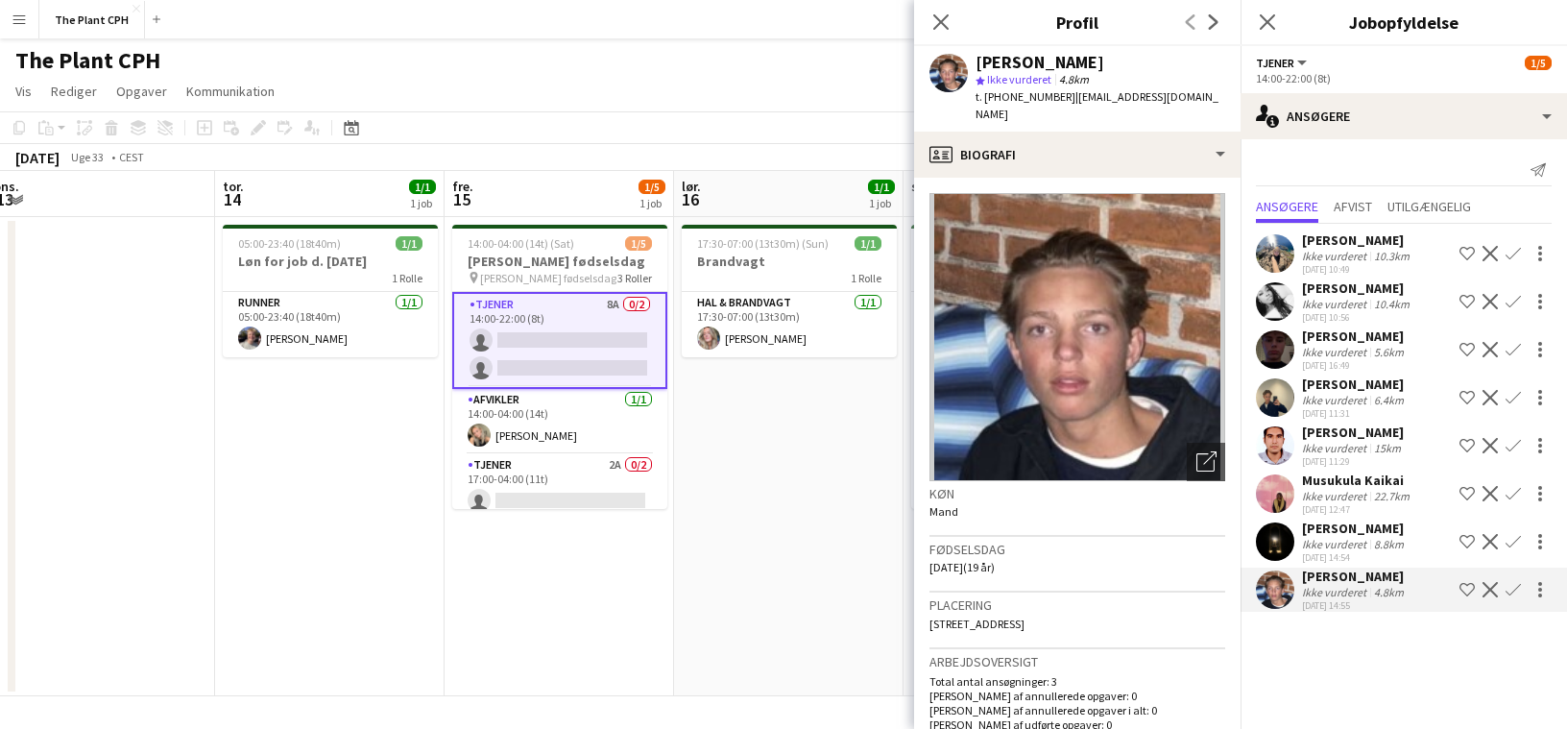
click at [1344, 593] on div "Ikke vurderet" at bounding box center [1336, 592] width 68 height 14
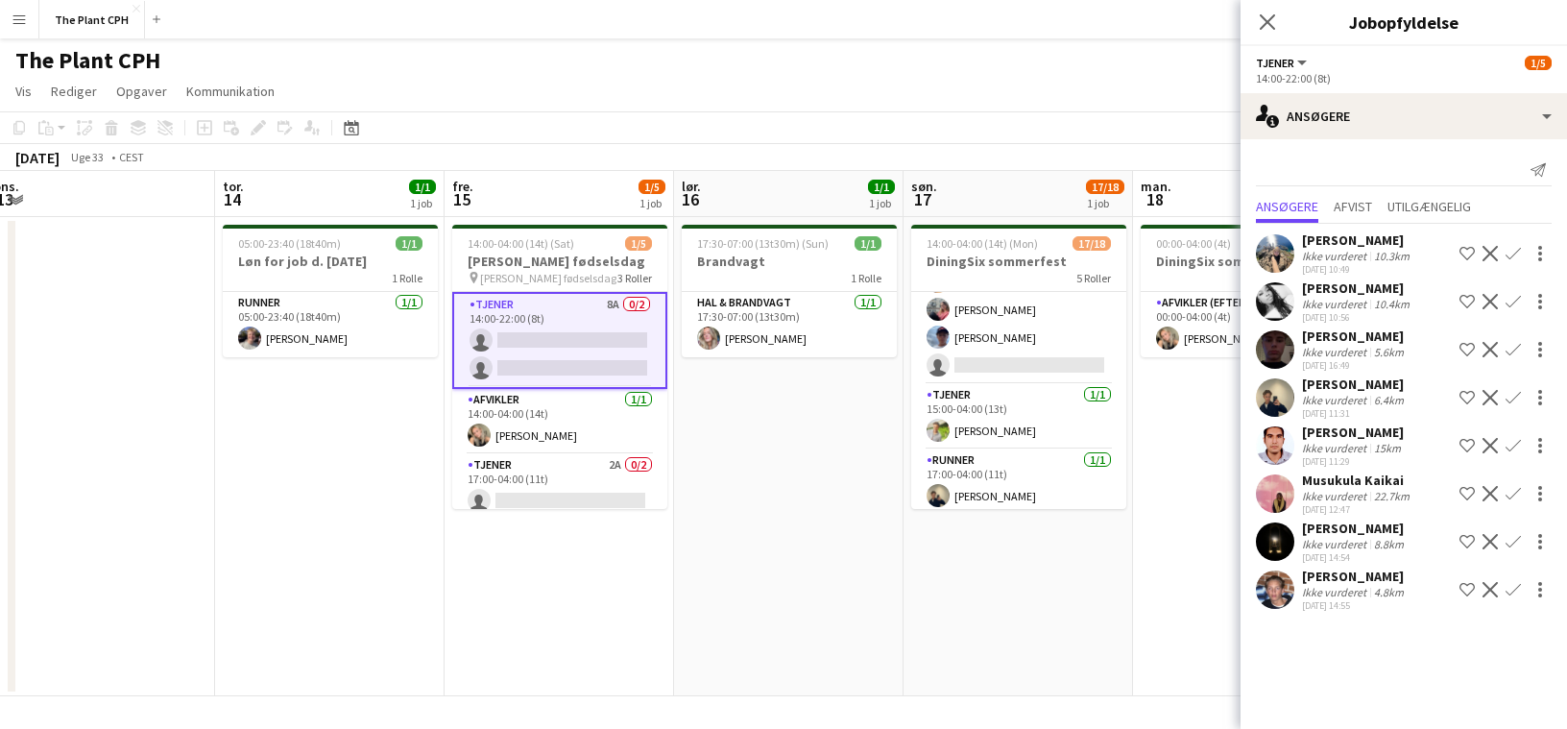
click at [1354, 538] on div "Ikke vurderet" at bounding box center [1336, 544] width 68 height 14
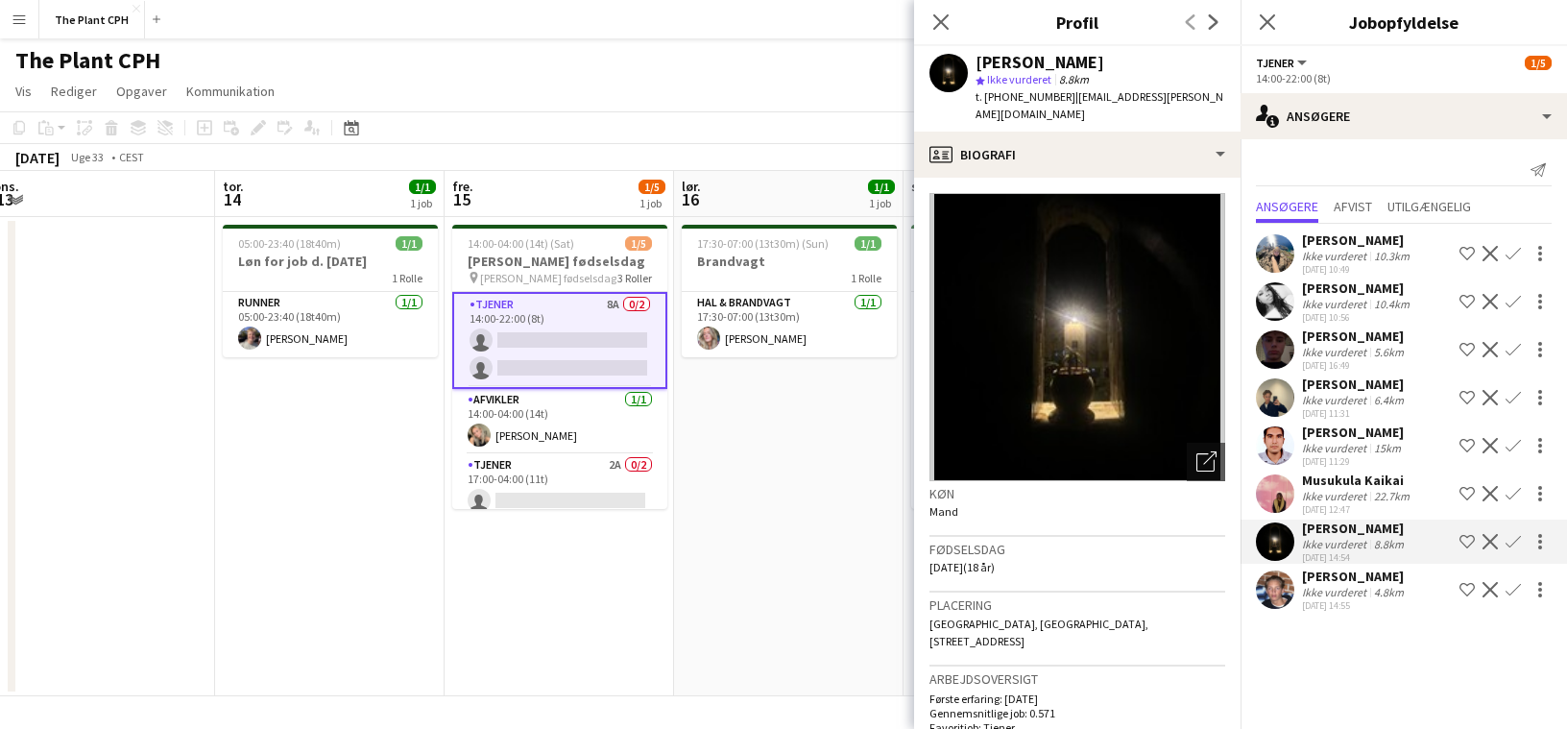
click at [1354, 538] on div "Ikke vurderet" at bounding box center [1336, 544] width 68 height 14
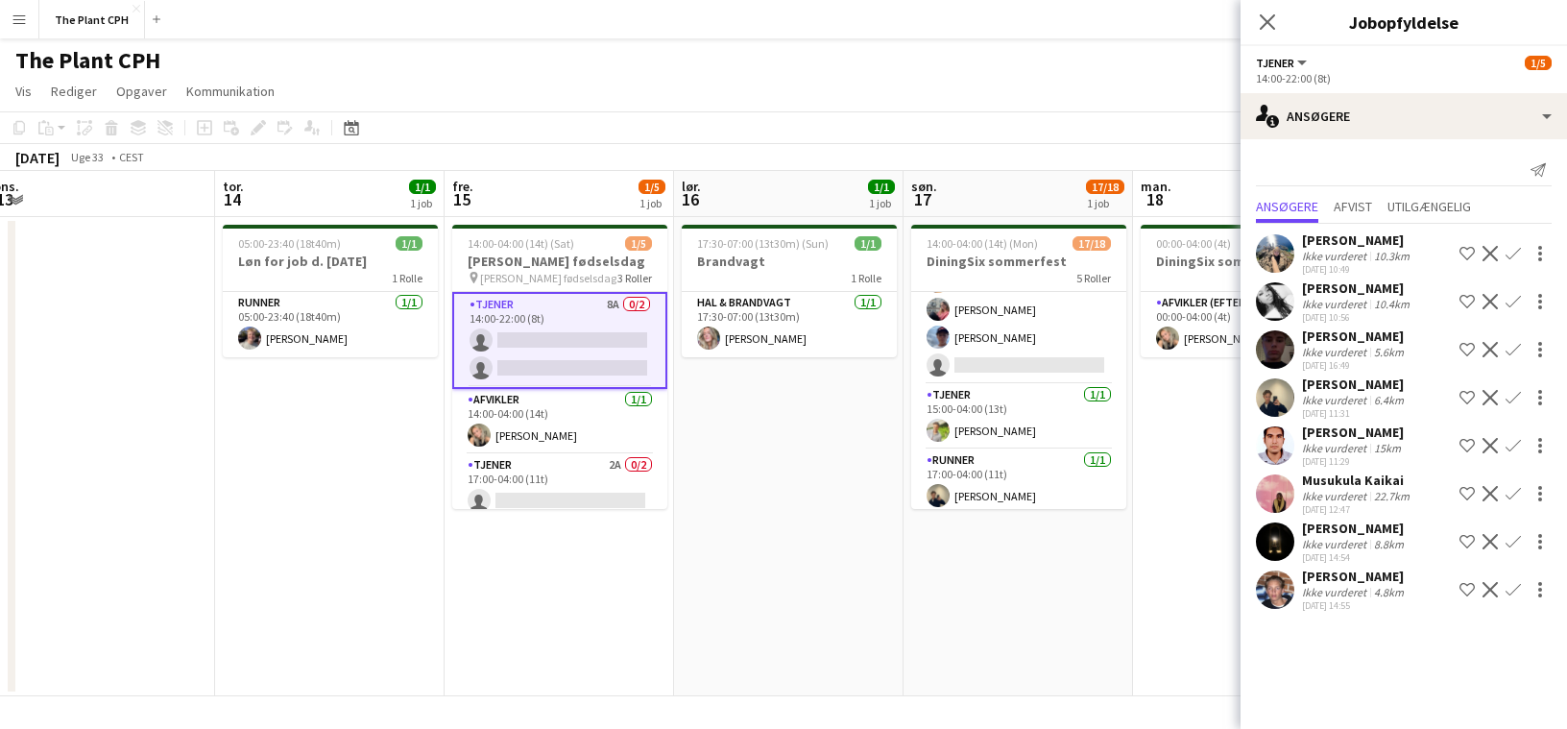
click at [747, 485] on app-date-cell "17:30-07:00 (13t30m) (Sun) 1/1 Brandvagt 1 Rolle Hal & brandvagt [DATE] 17:30-0…" at bounding box center [788, 456] width 229 height 479
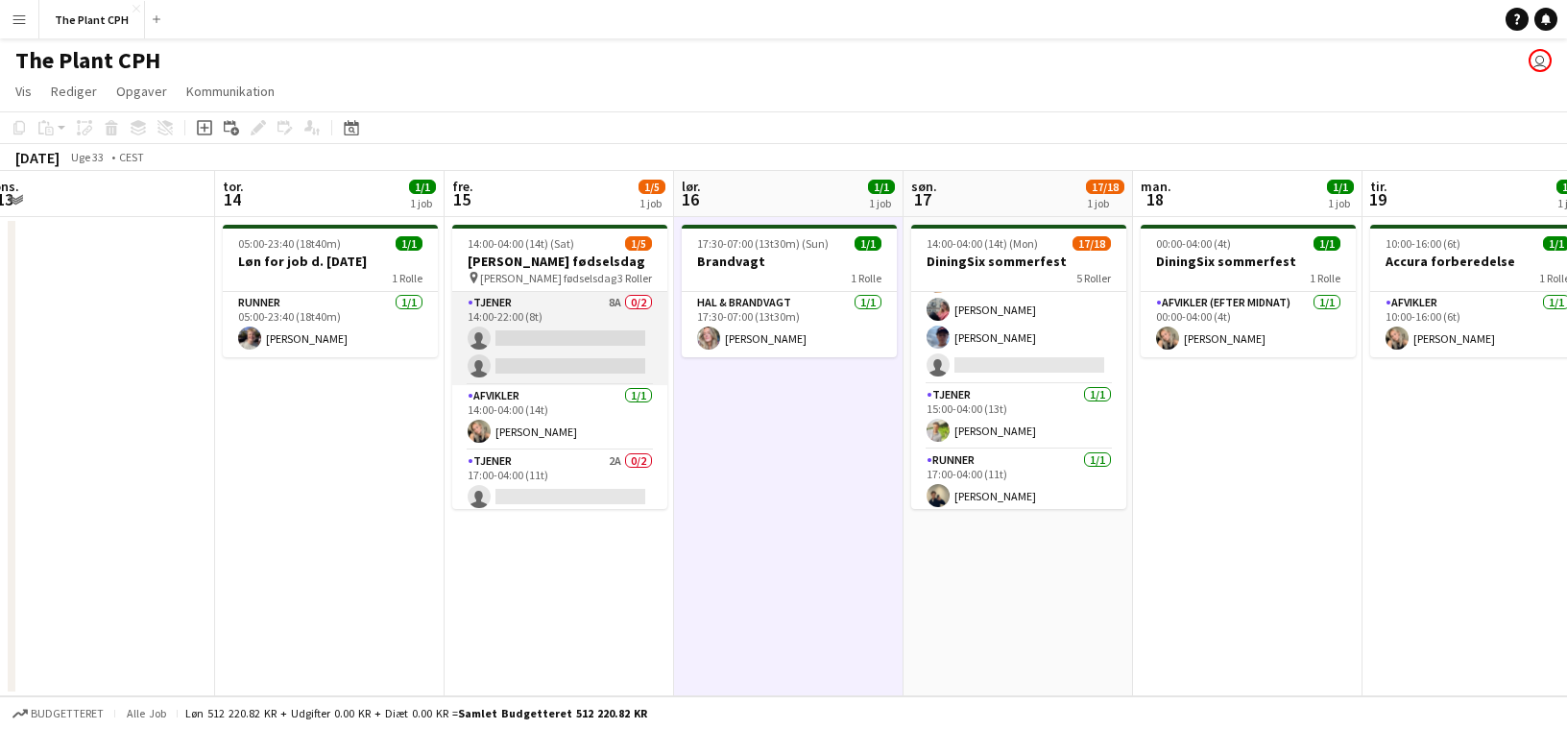
click at [600, 366] on app-card-role "Tjener 8A 0/2 14:00-22:00 (8t) single-neutral-actions single-neutral-actions" at bounding box center [559, 338] width 215 height 93
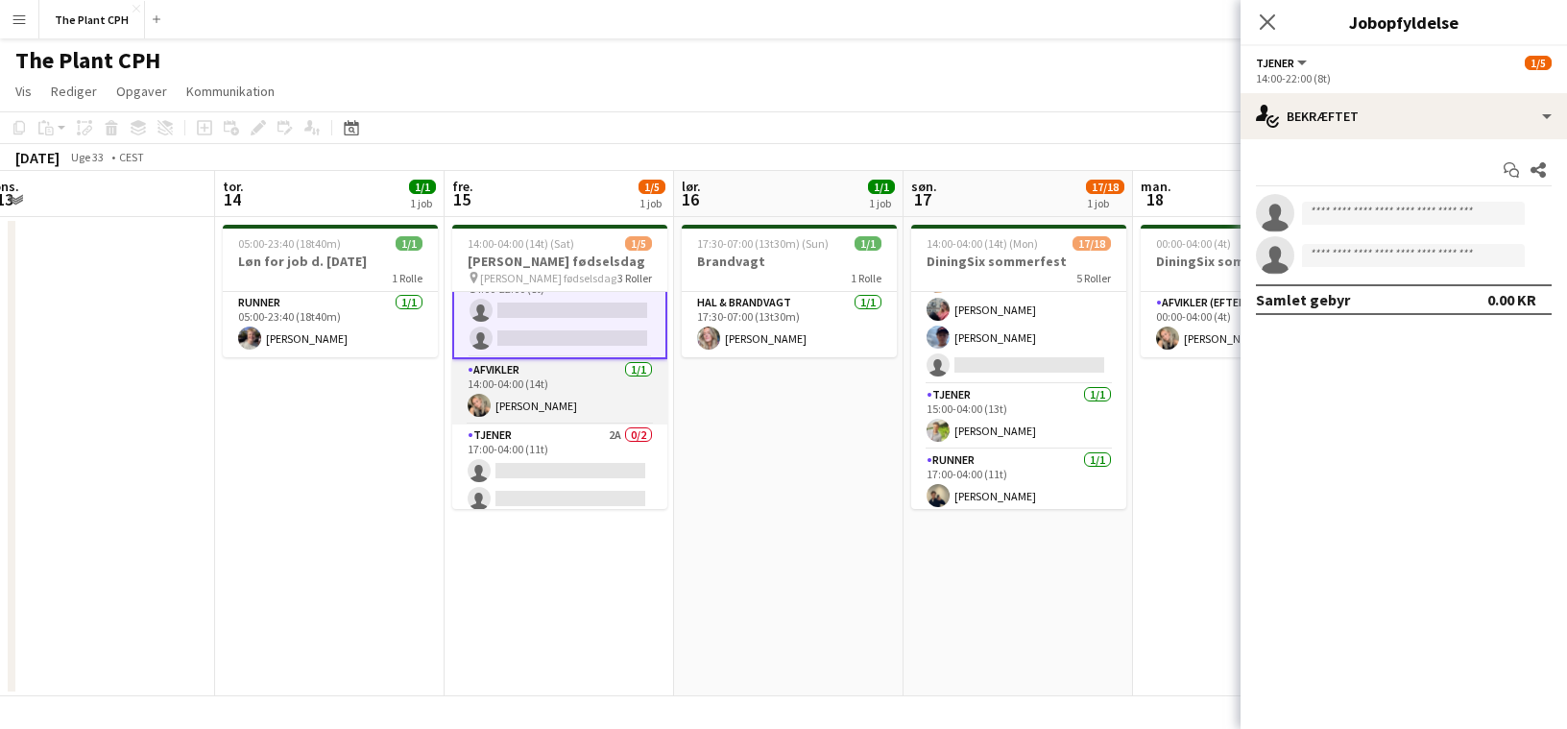
scroll to position [38, 0]
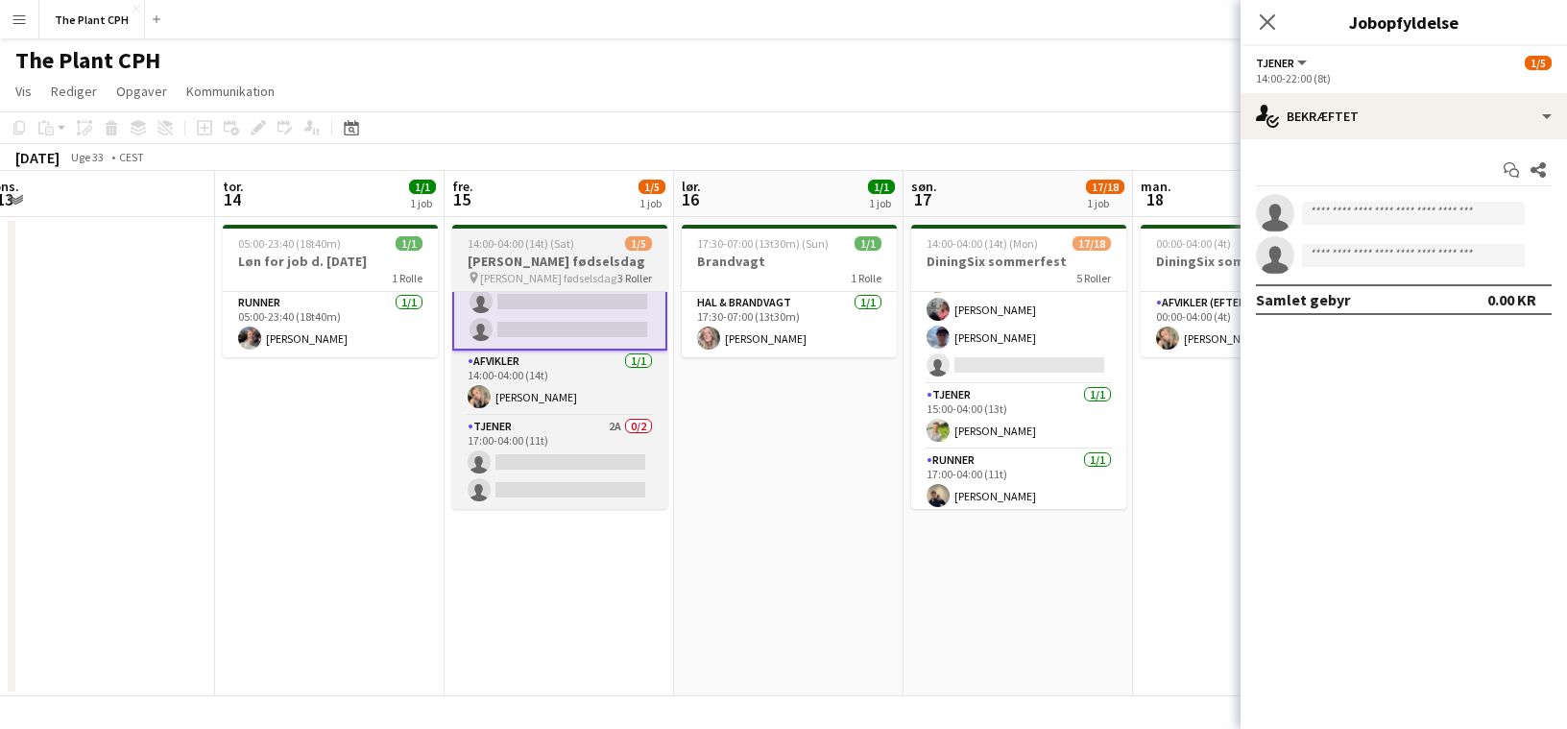
click at [557, 266] on h3 "[PERSON_NAME] fødselsdag" at bounding box center [559, 261] width 215 height 17
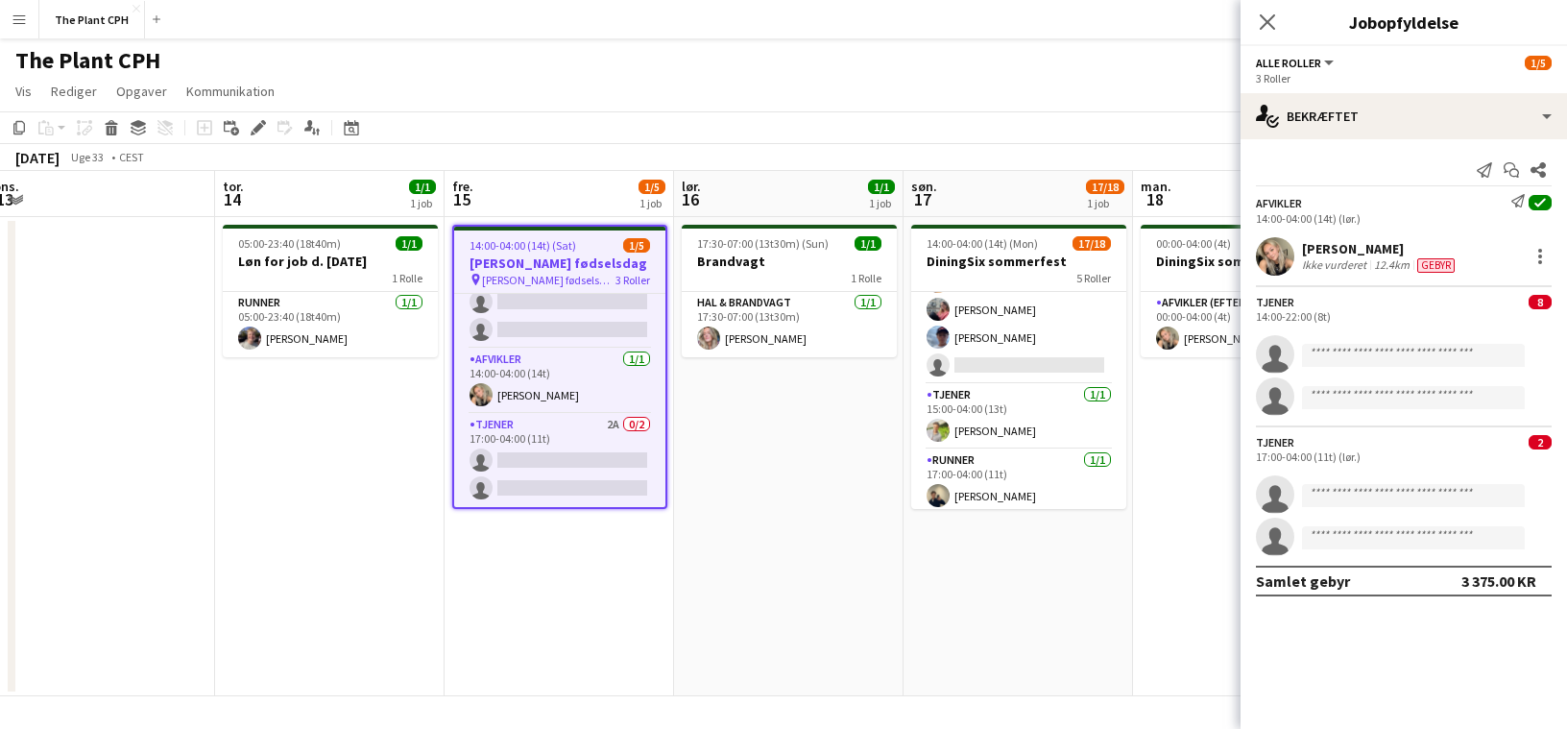
scroll to position [36, 0]
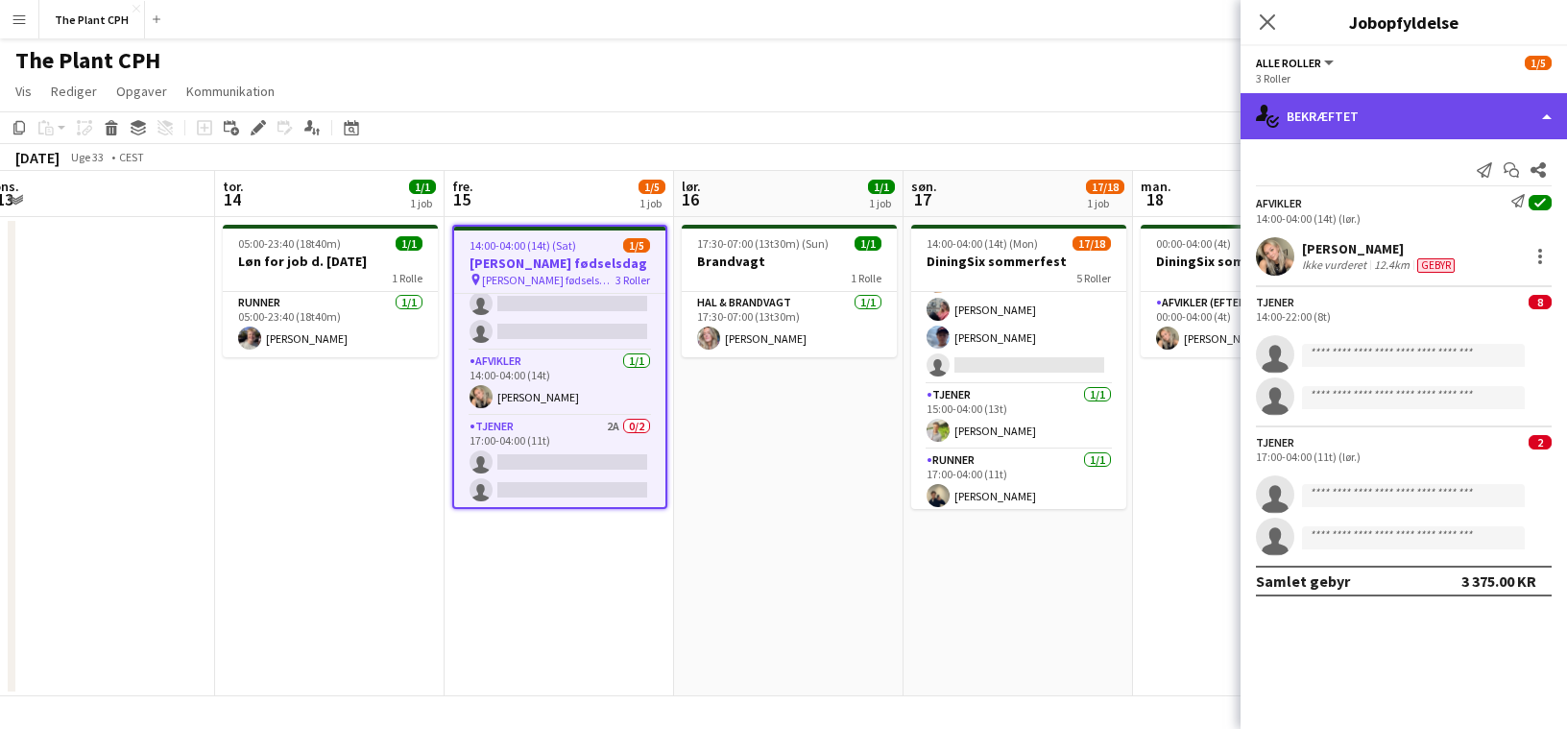
click at [1446, 124] on div "single-neutral-actions-check-2 Bekræftet" at bounding box center [1404, 116] width 326 height 46
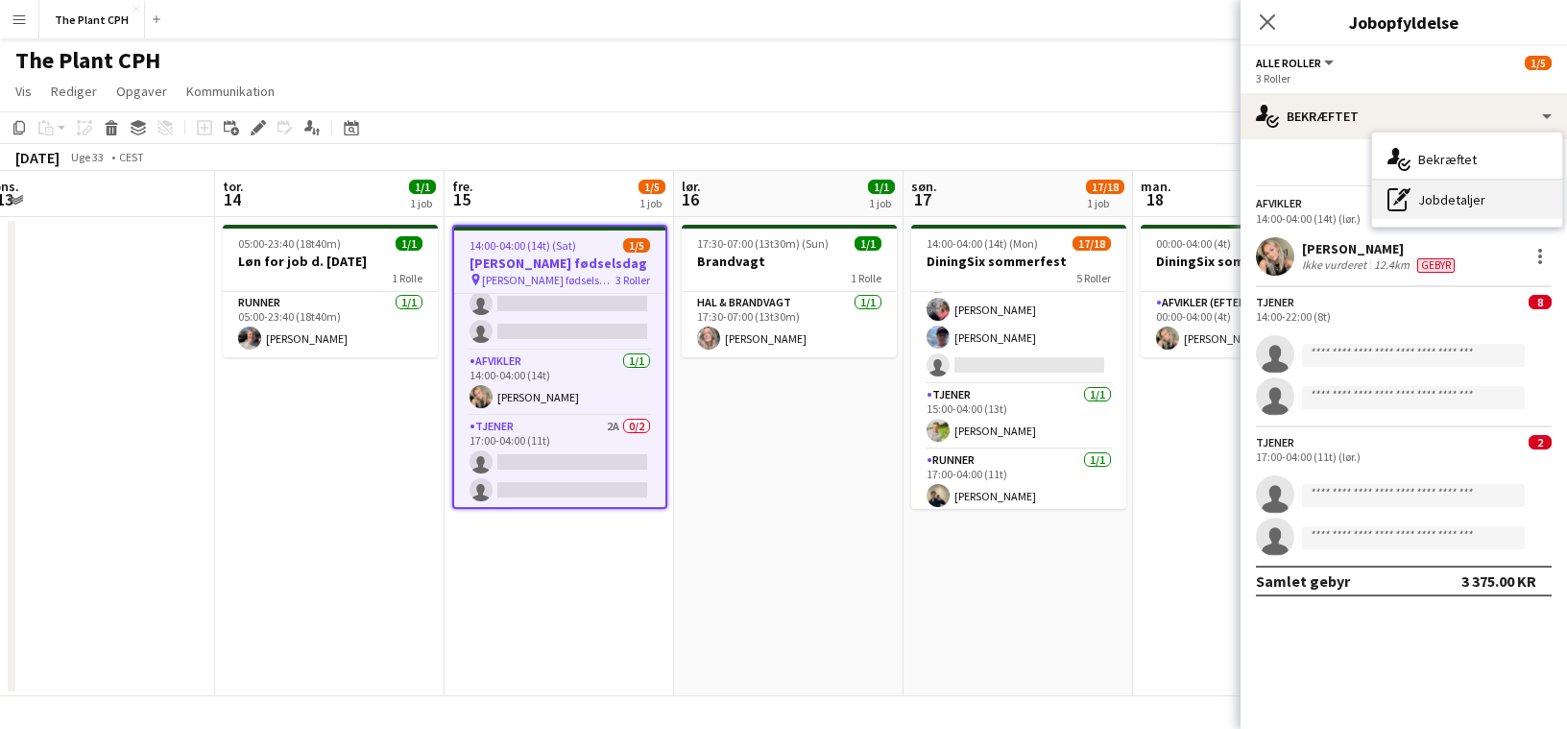
click at [1466, 198] on div "pen-write Jobdetaljer" at bounding box center [1467, 200] width 190 height 38
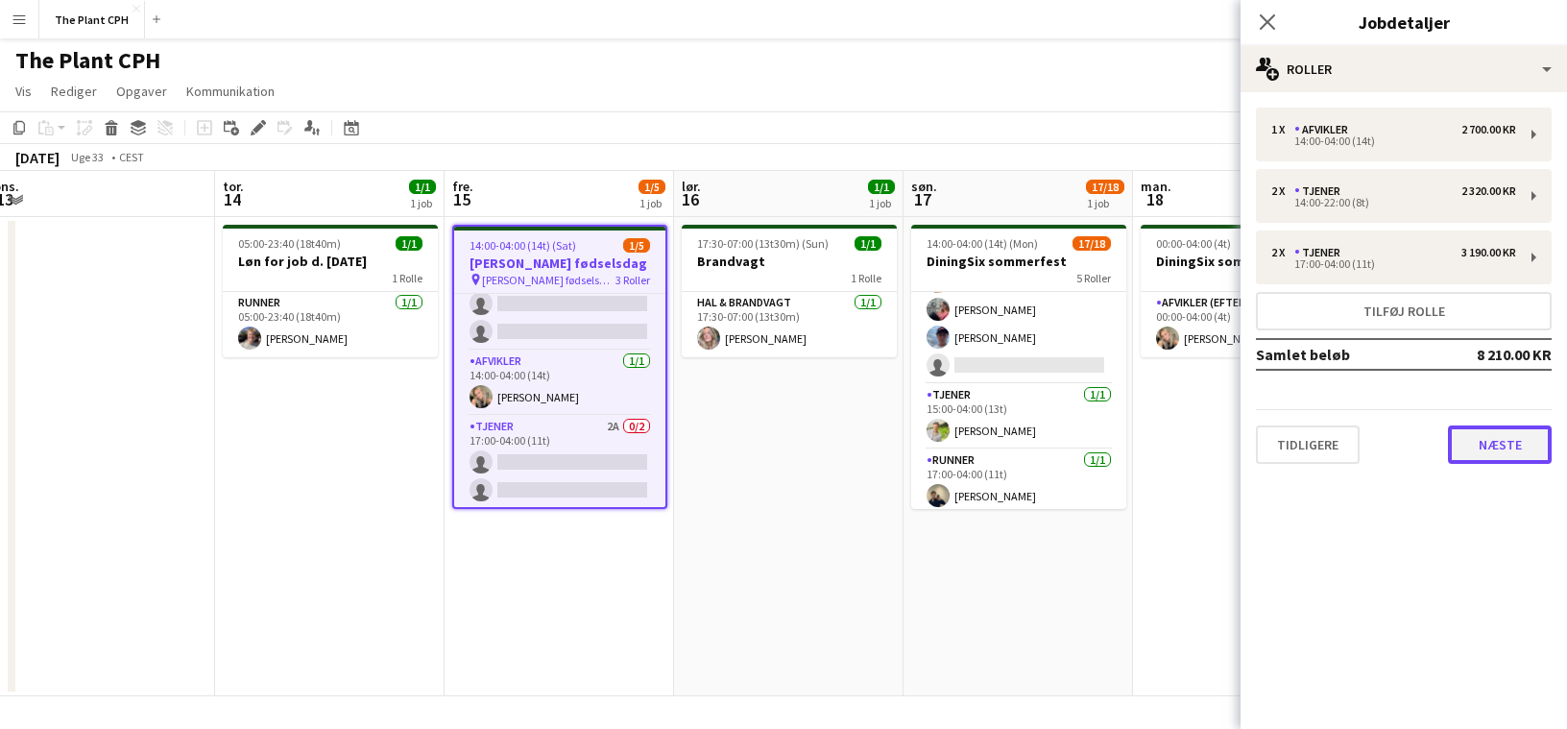
click at [1513, 441] on button "Næste" at bounding box center [1500, 444] width 104 height 38
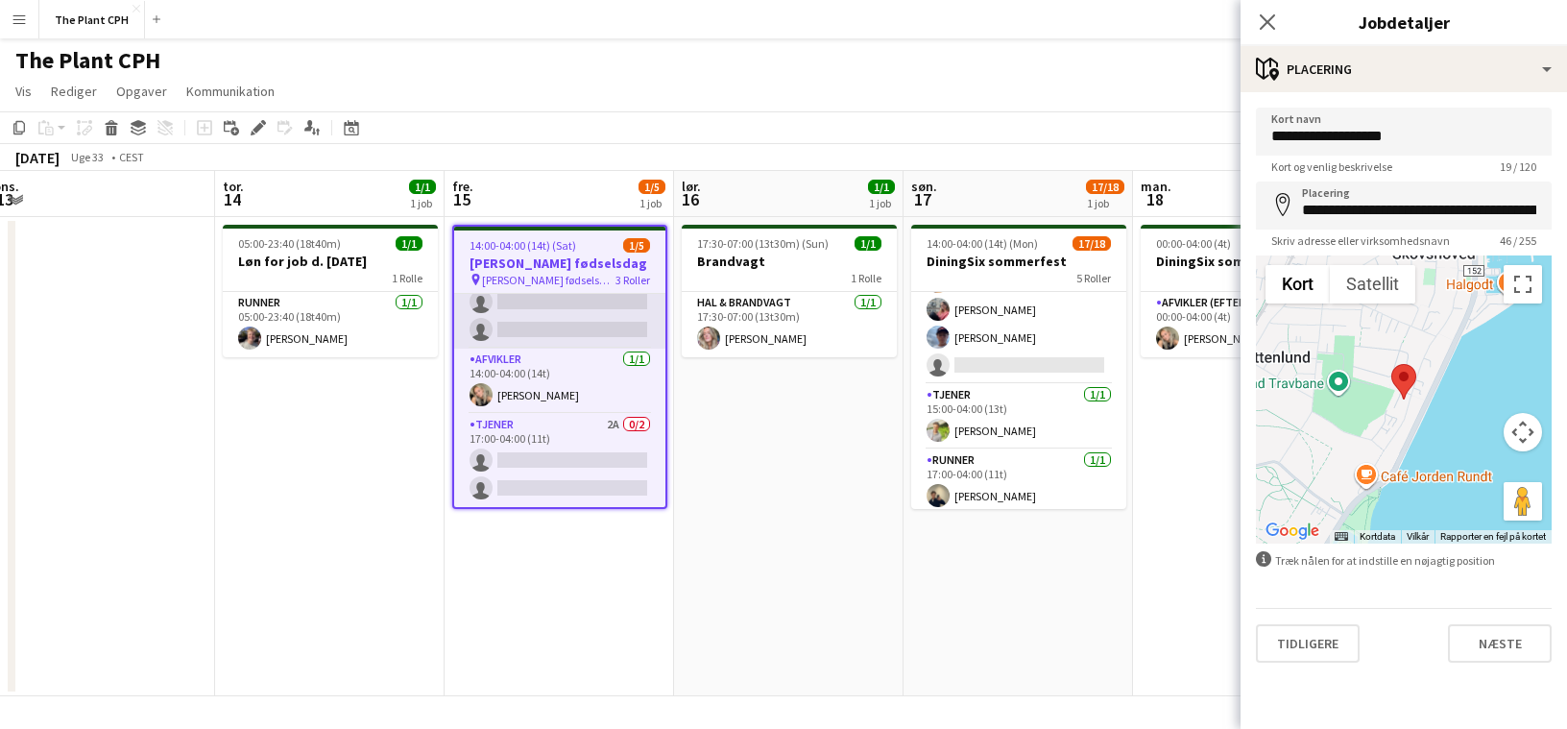
scroll to position [0, 0]
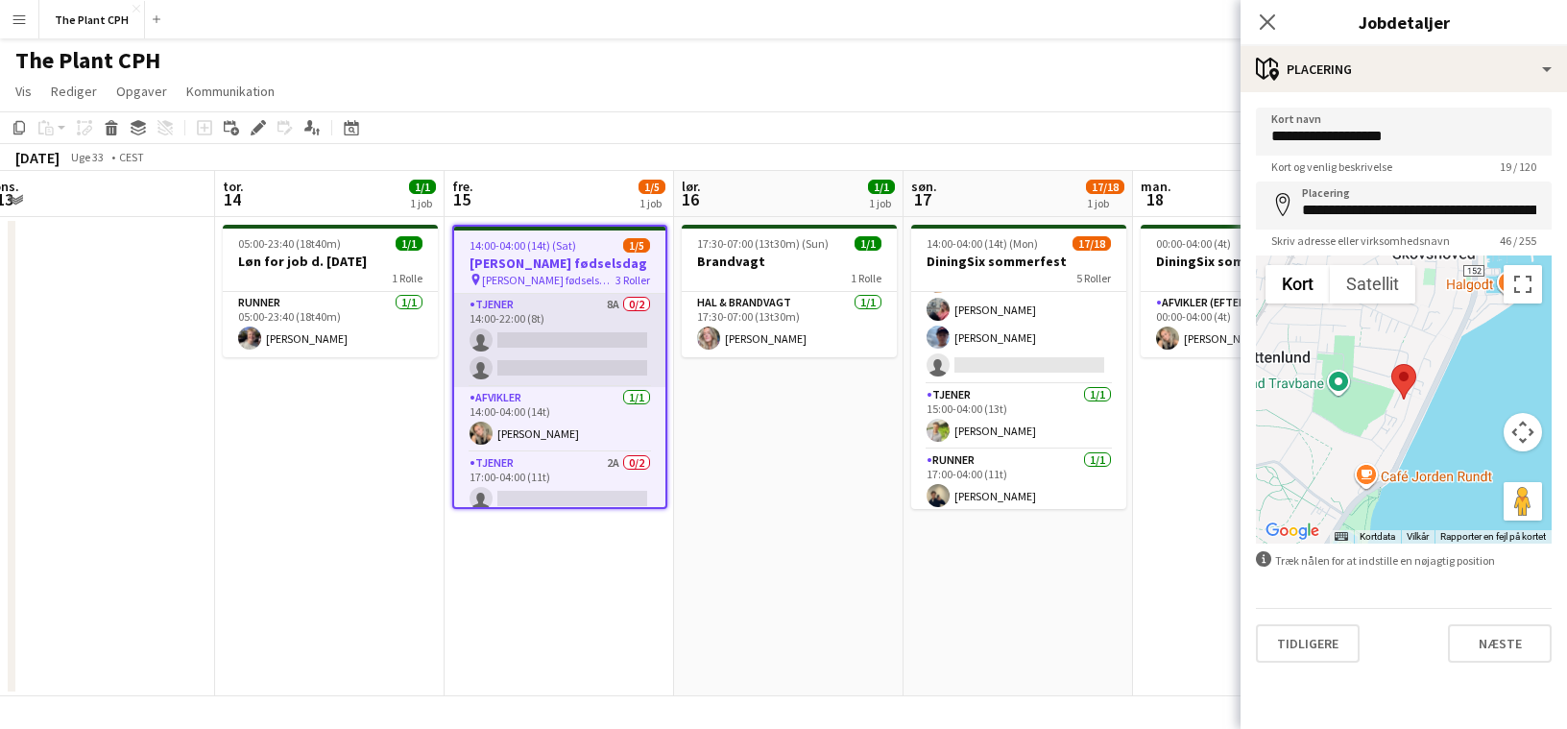
click at [525, 350] on app-card-role "Tjener 8A 0/2 14:00-22:00 (8t) single-neutral-actions single-neutral-actions" at bounding box center [559, 340] width 211 height 93
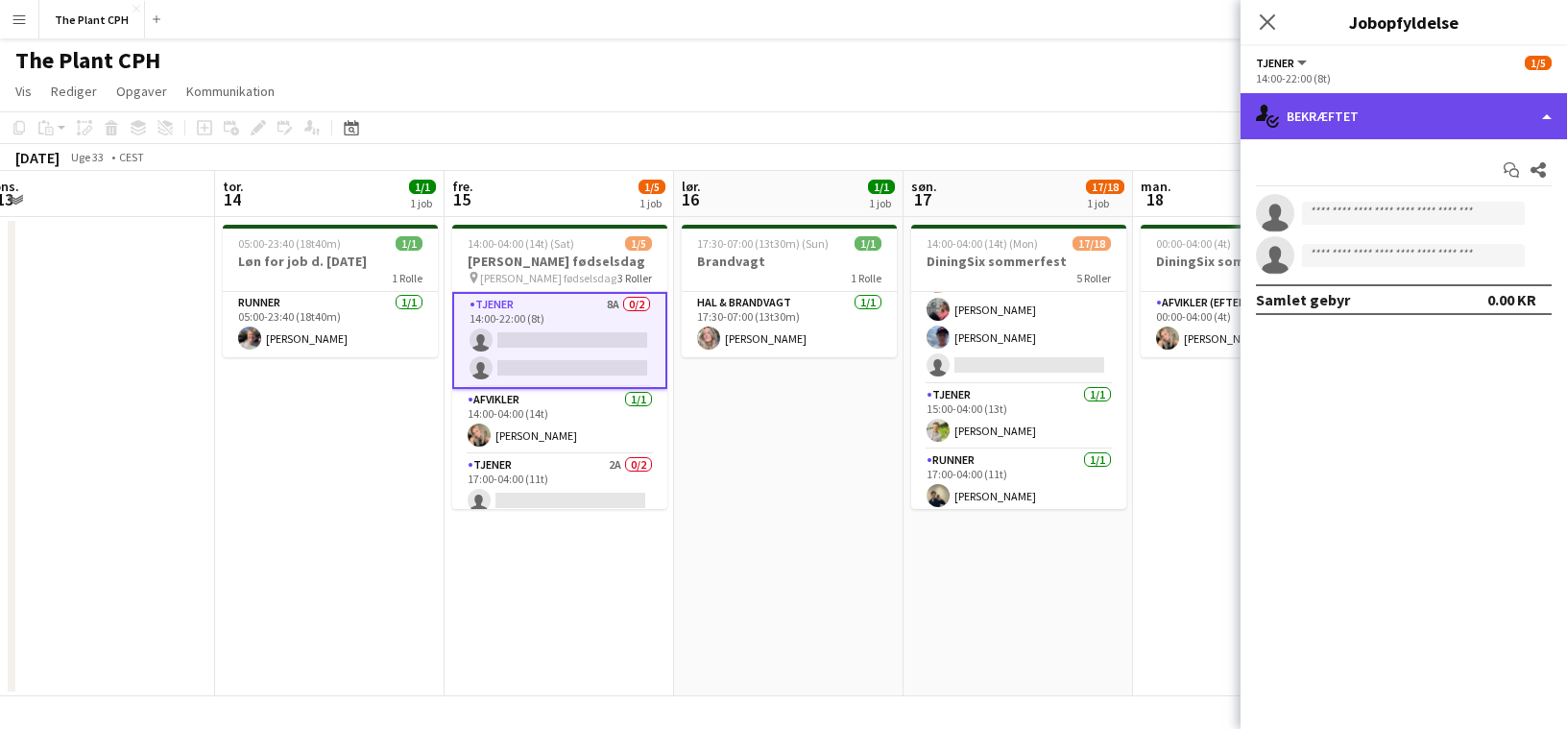
click at [1434, 119] on div "single-neutral-actions-check-2 Bekræftet" at bounding box center [1404, 116] width 326 height 46
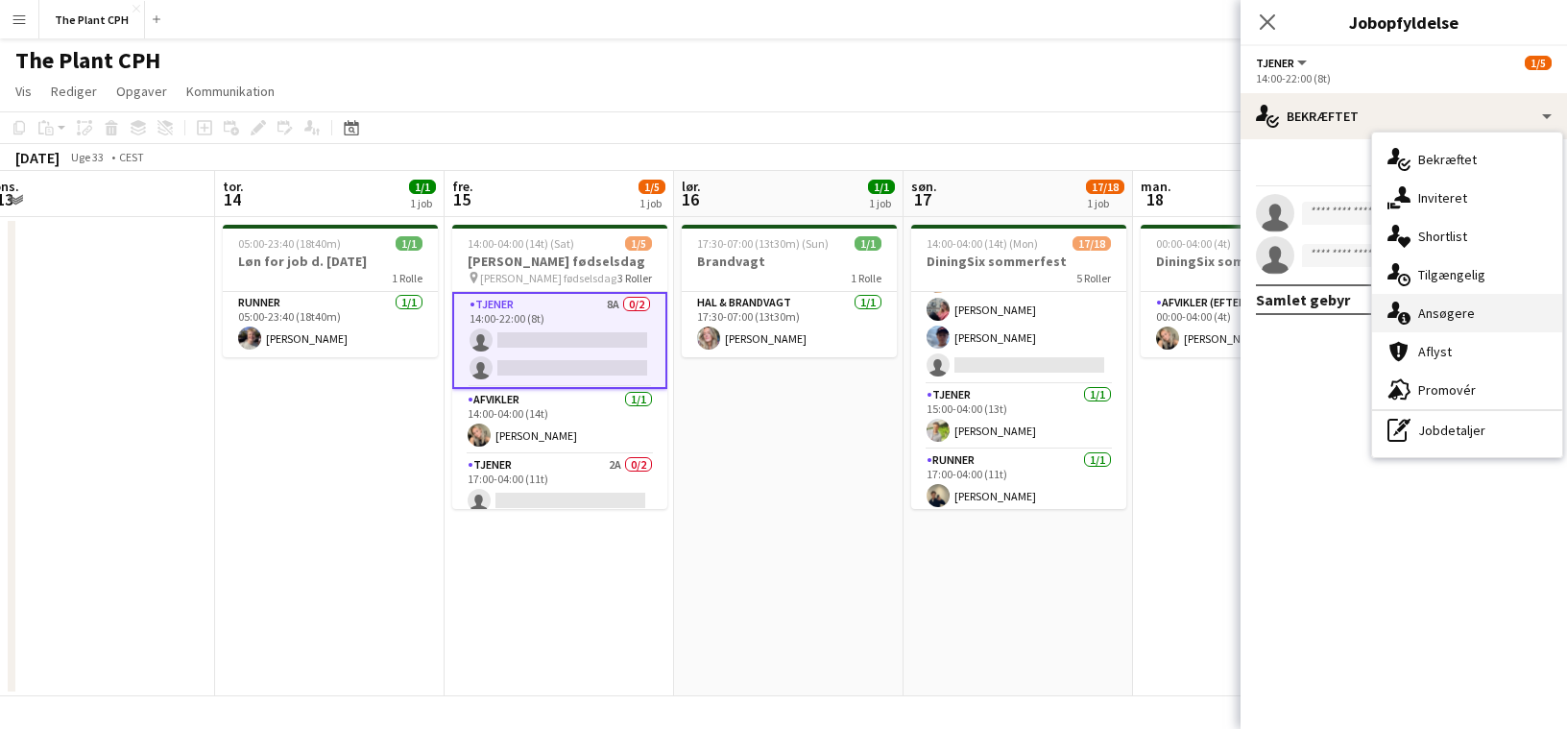
click at [1472, 314] on div "single-neutral-actions-information Ansøgere" at bounding box center [1467, 313] width 190 height 38
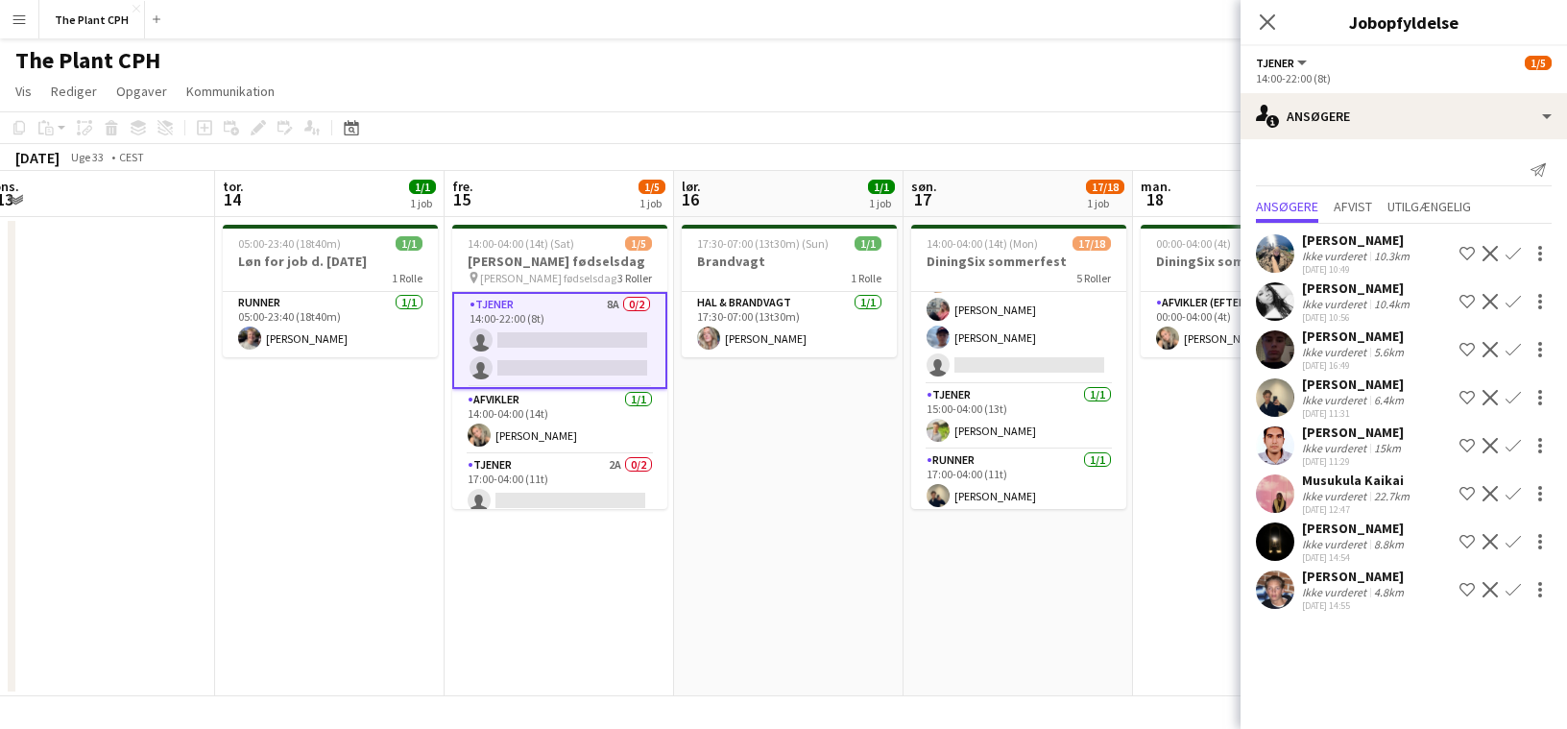
click at [28, 21] on button "Menu" at bounding box center [19, 19] width 38 height 38
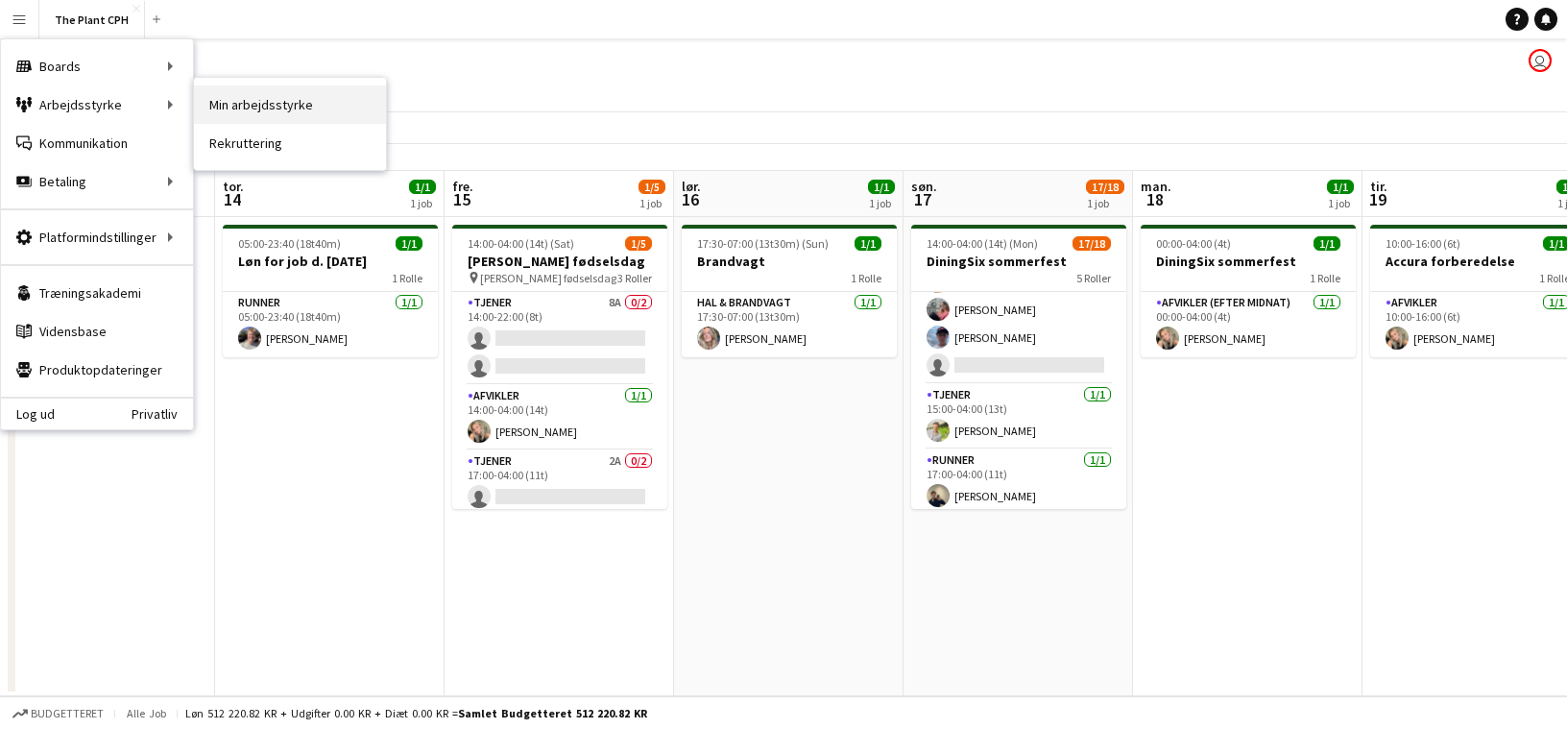
click at [205, 105] on link "Min arbejdsstyrke" at bounding box center [290, 104] width 192 height 38
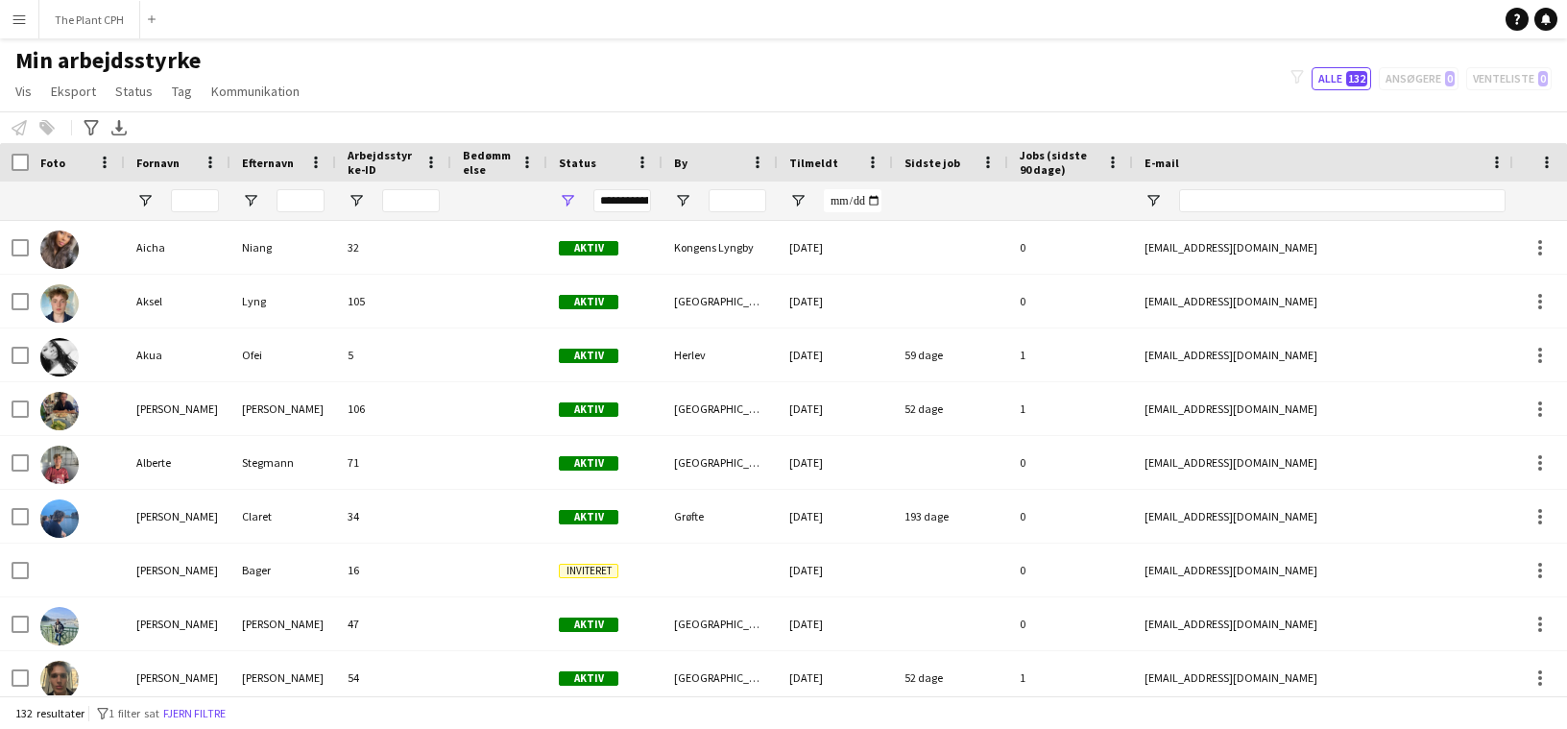
click at [12, 12] on app-icon "Menu" at bounding box center [19, 19] width 15 height 15
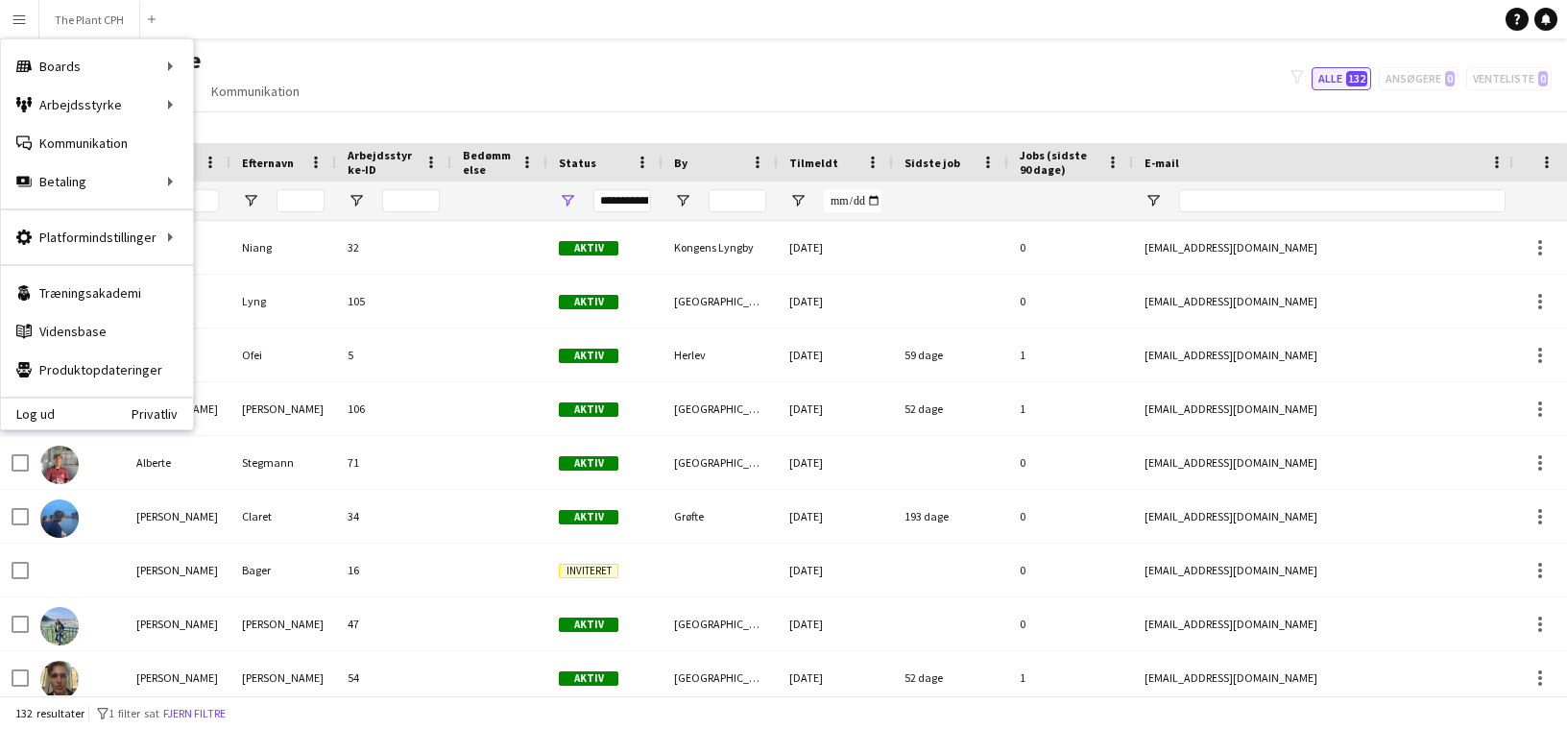
click at [1337, 75] on button "Alle 132" at bounding box center [1342, 78] width 60 height 23
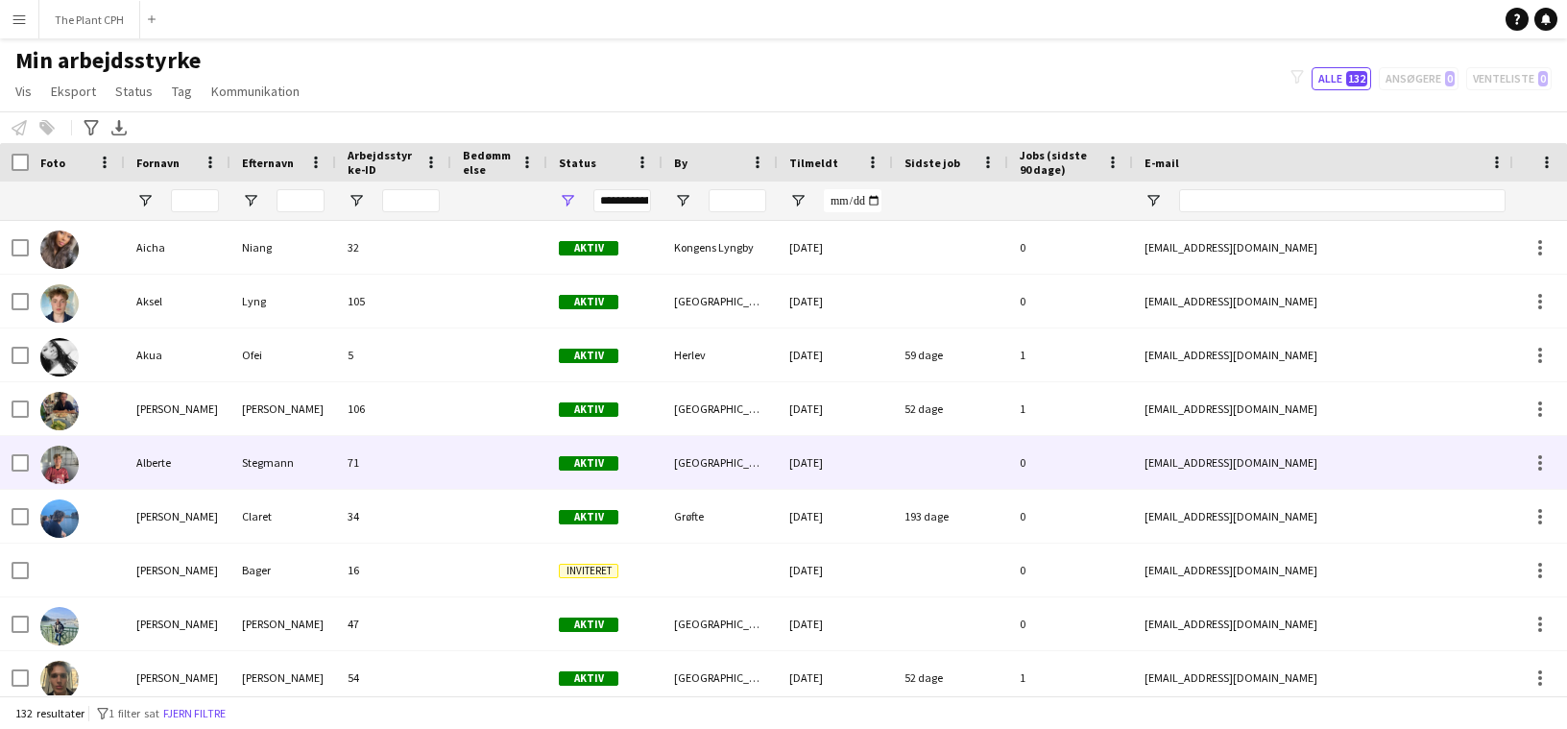
click at [282, 471] on div "Stegmann" at bounding box center [283, 462] width 106 height 53
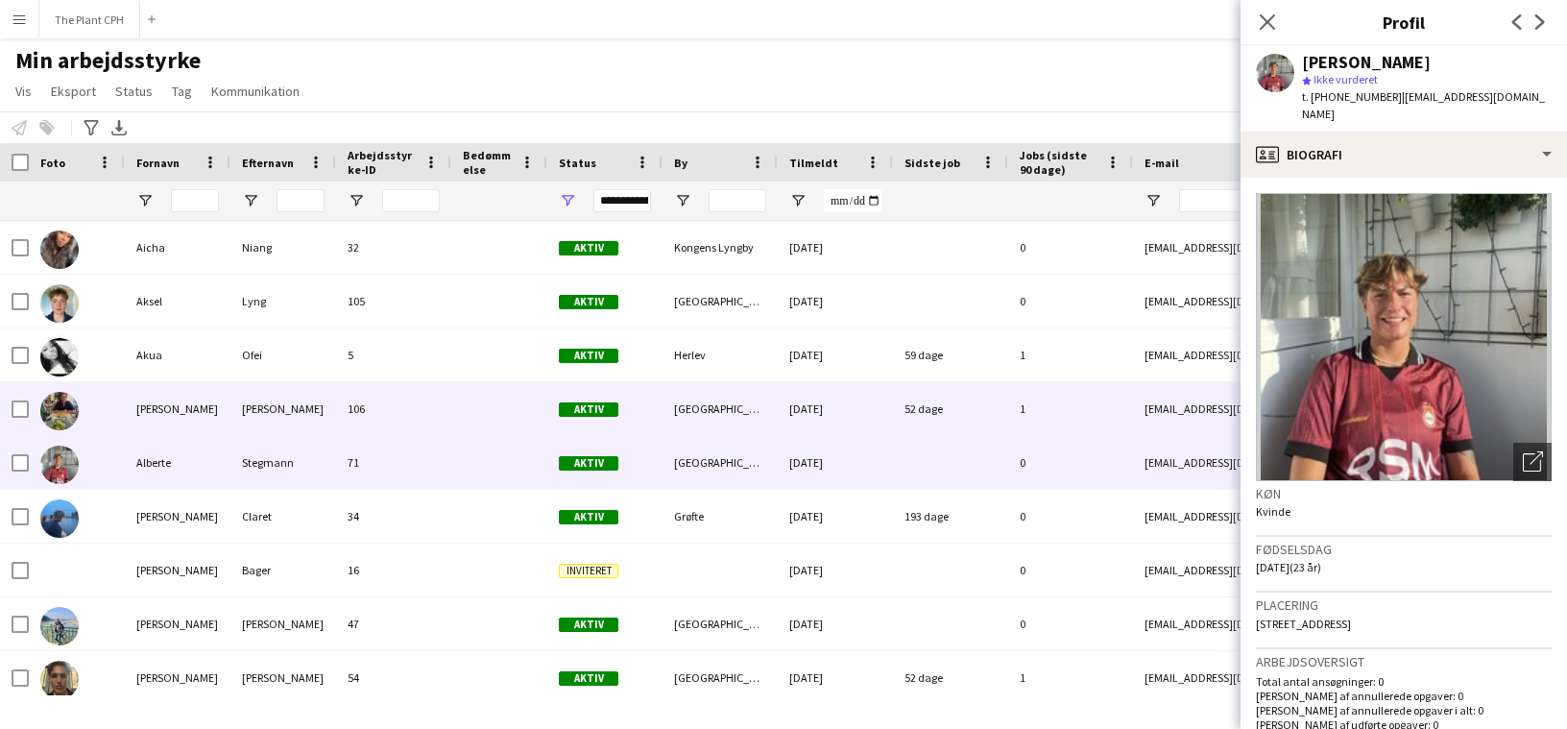
click at [325, 412] on div "[PERSON_NAME]" at bounding box center [283, 408] width 106 height 53
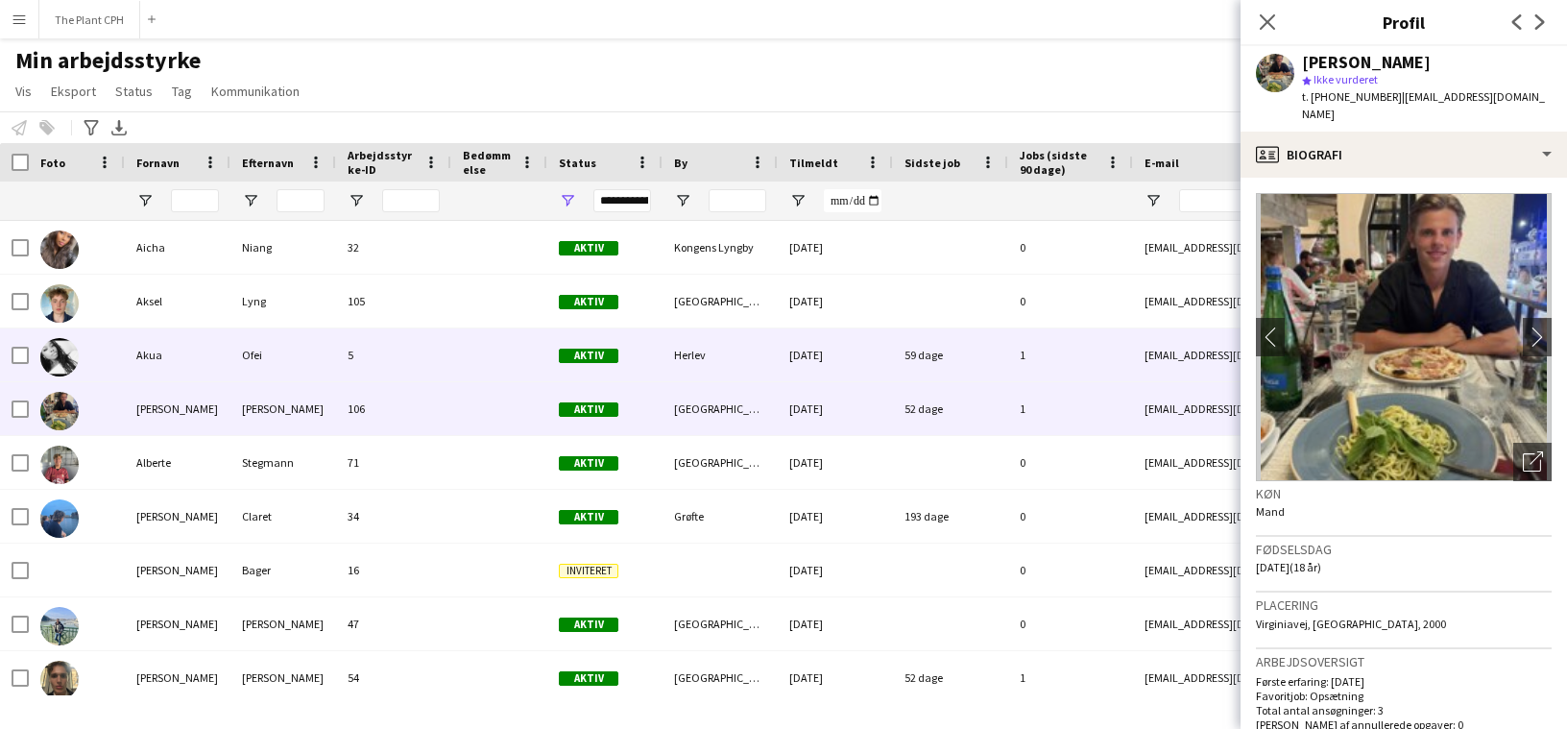
click at [406, 346] on div "5" at bounding box center [393, 354] width 115 height 53
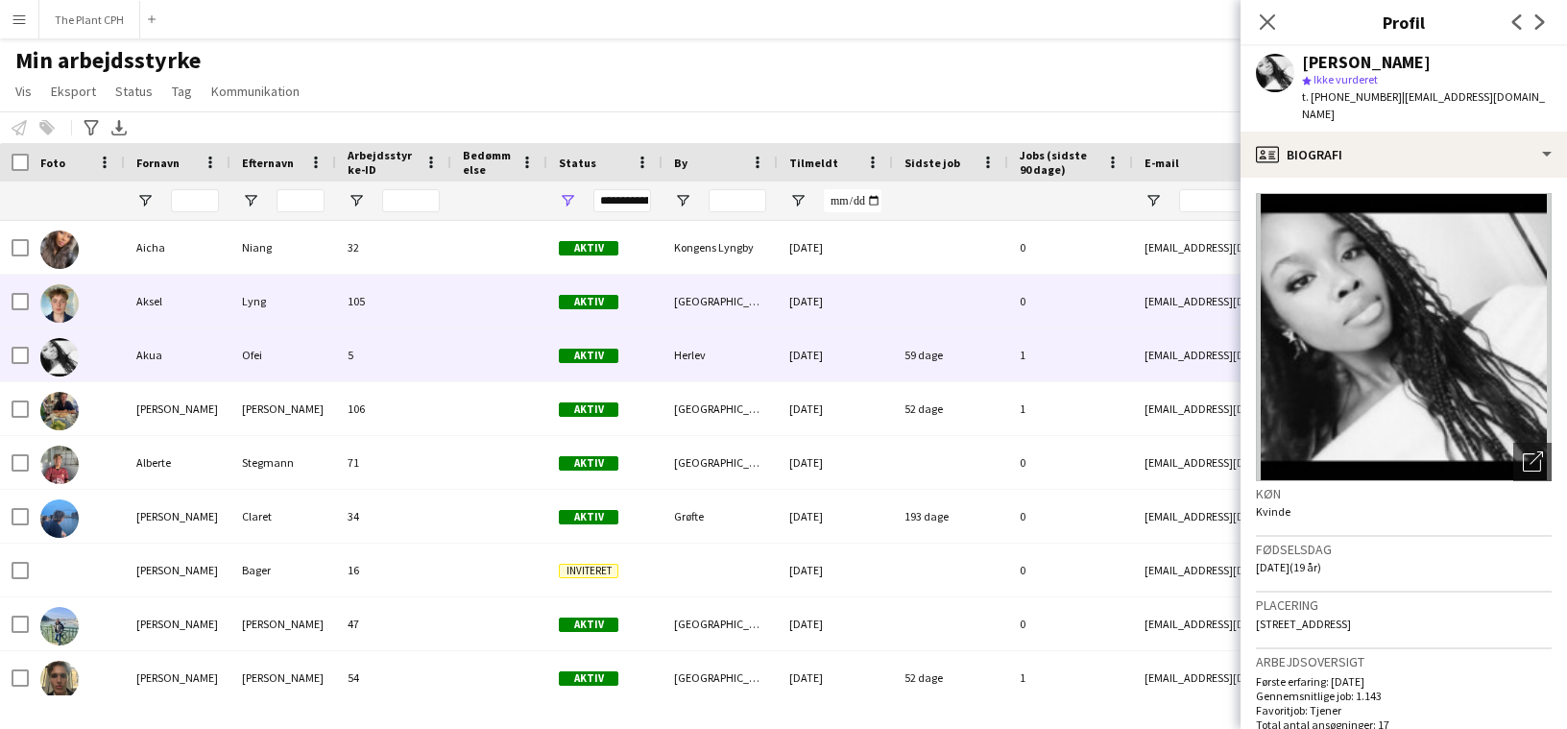
click at [430, 287] on div "105" at bounding box center [393, 301] width 115 height 53
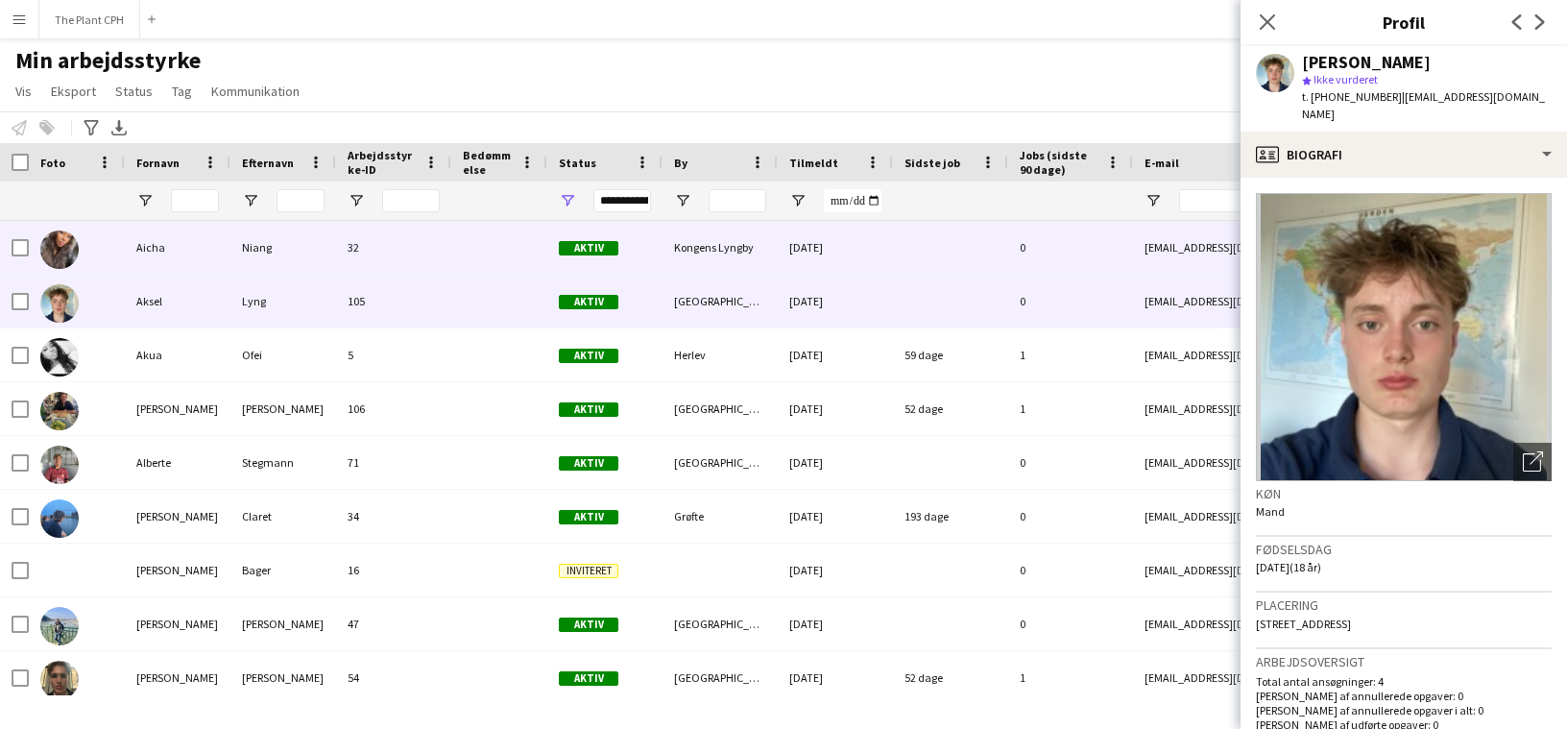
click at [467, 253] on div at bounding box center [499, 247] width 96 height 53
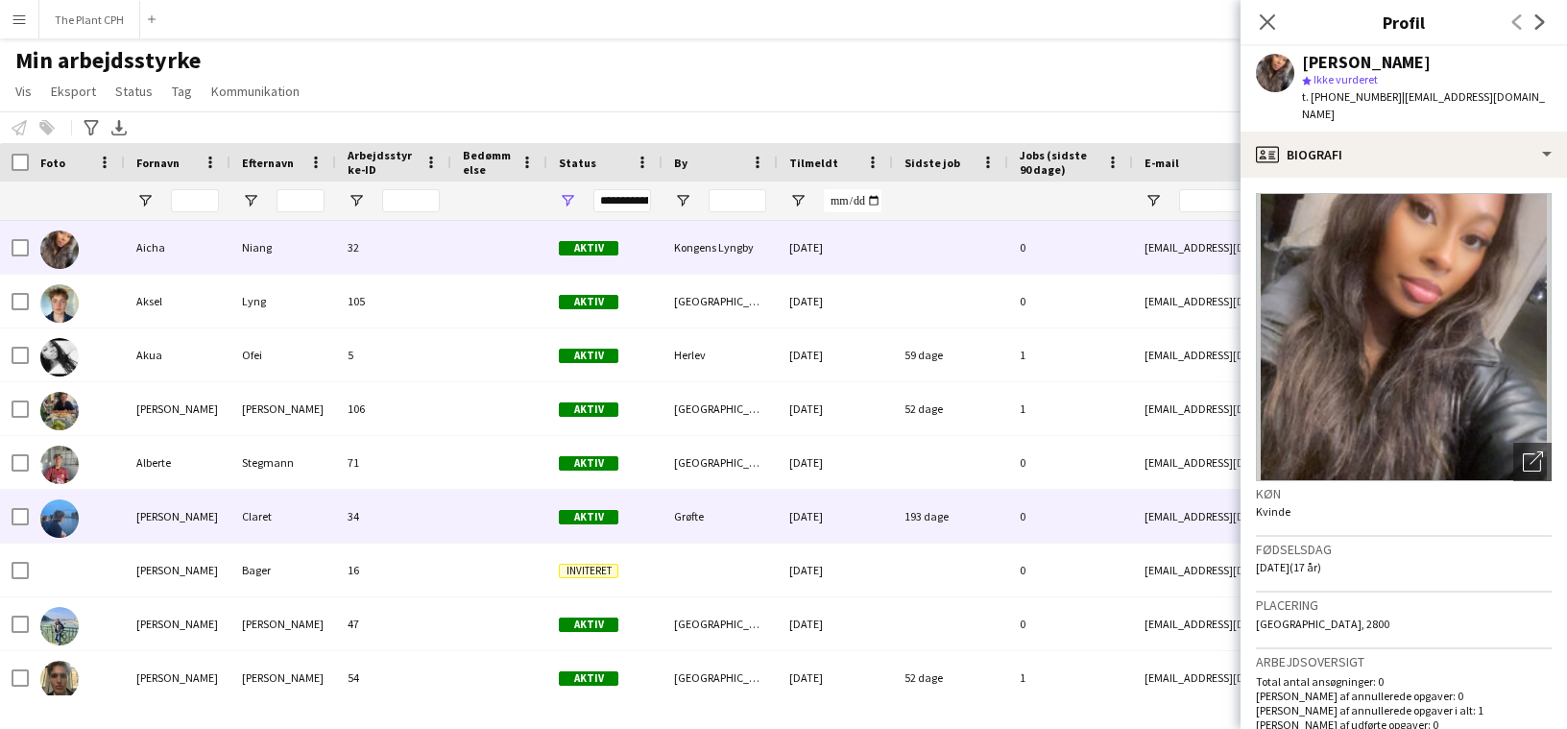
scroll to position [298, 0]
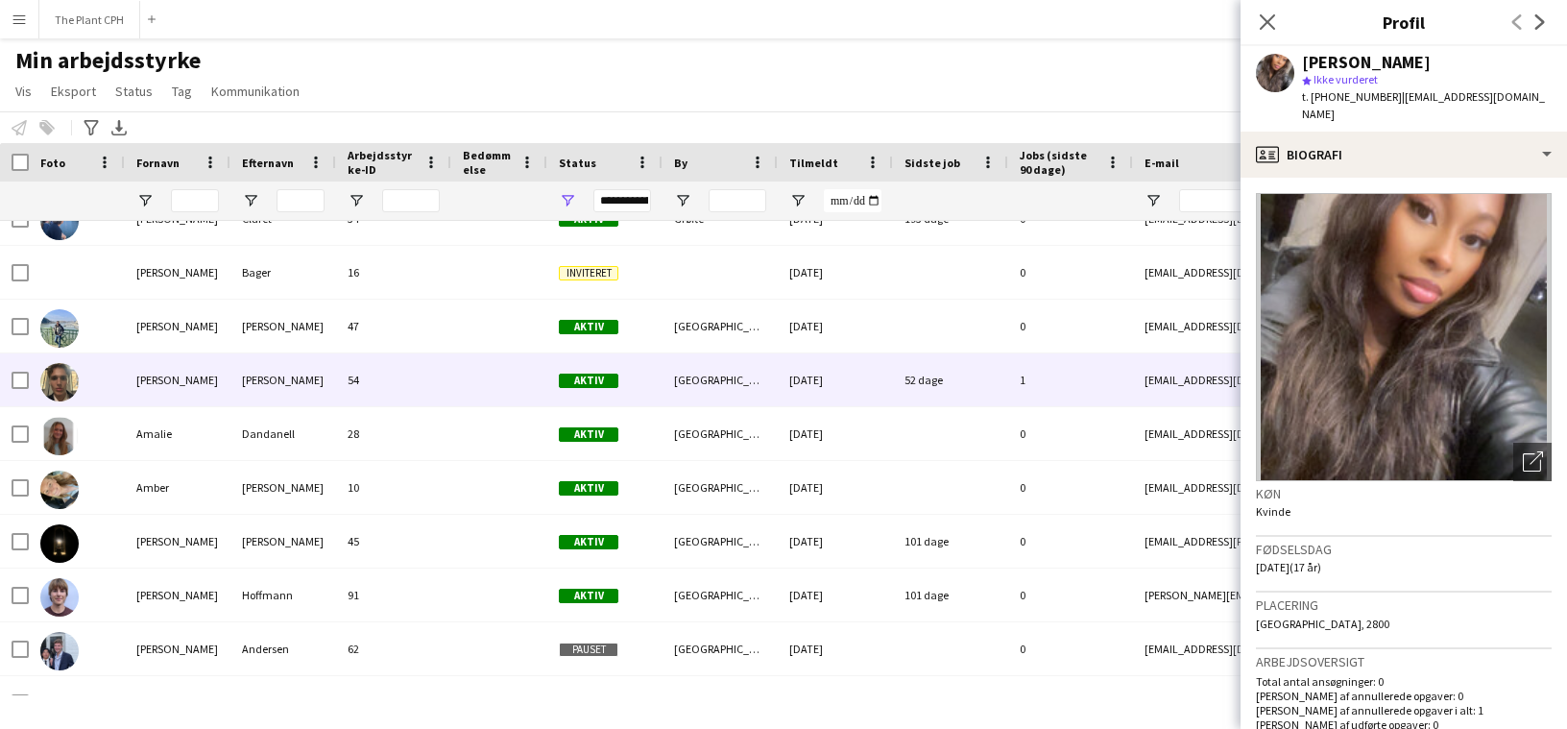
click at [296, 398] on div "[PERSON_NAME]" at bounding box center [283, 379] width 106 height 53
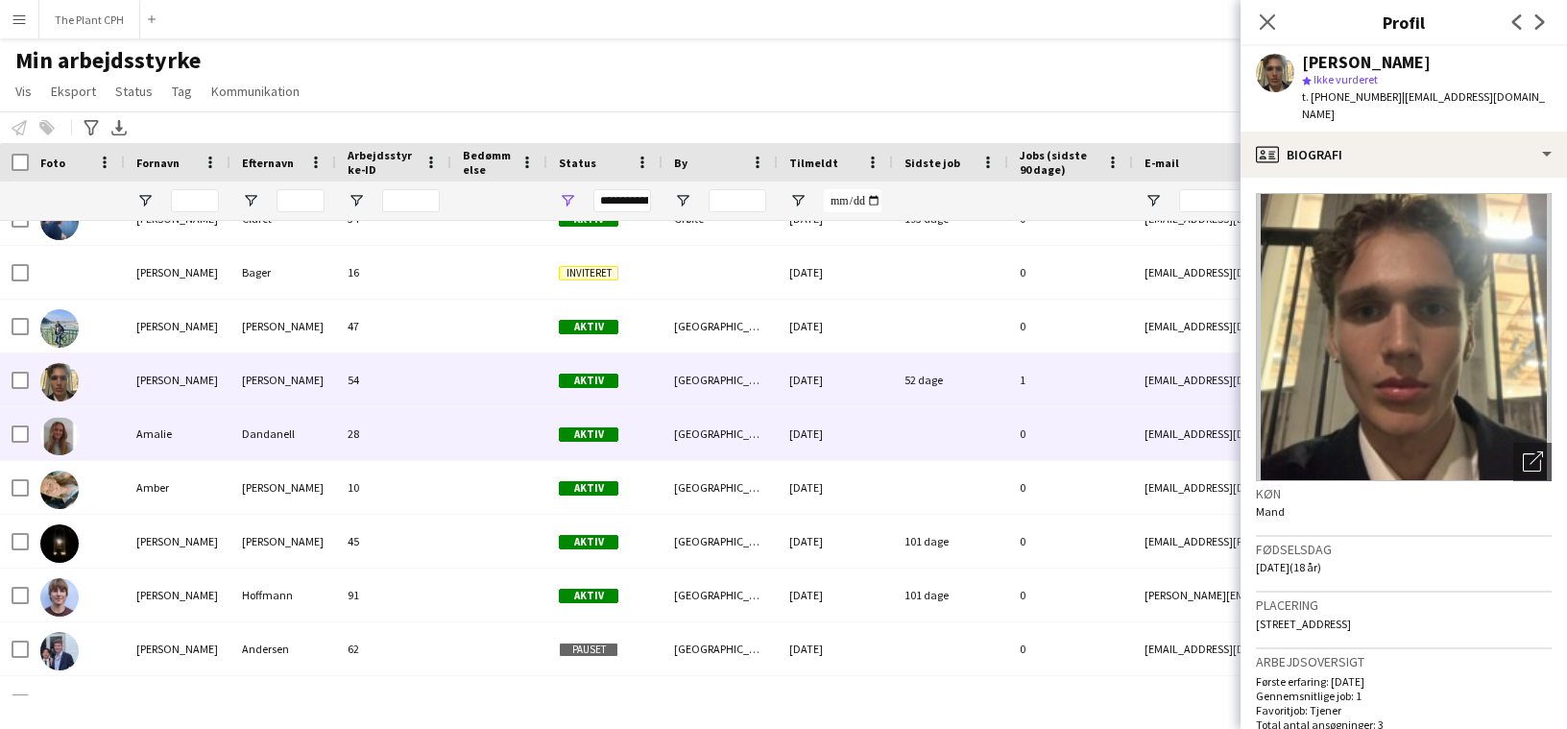
click at [267, 442] on div "Dandanell" at bounding box center [283, 433] width 106 height 53
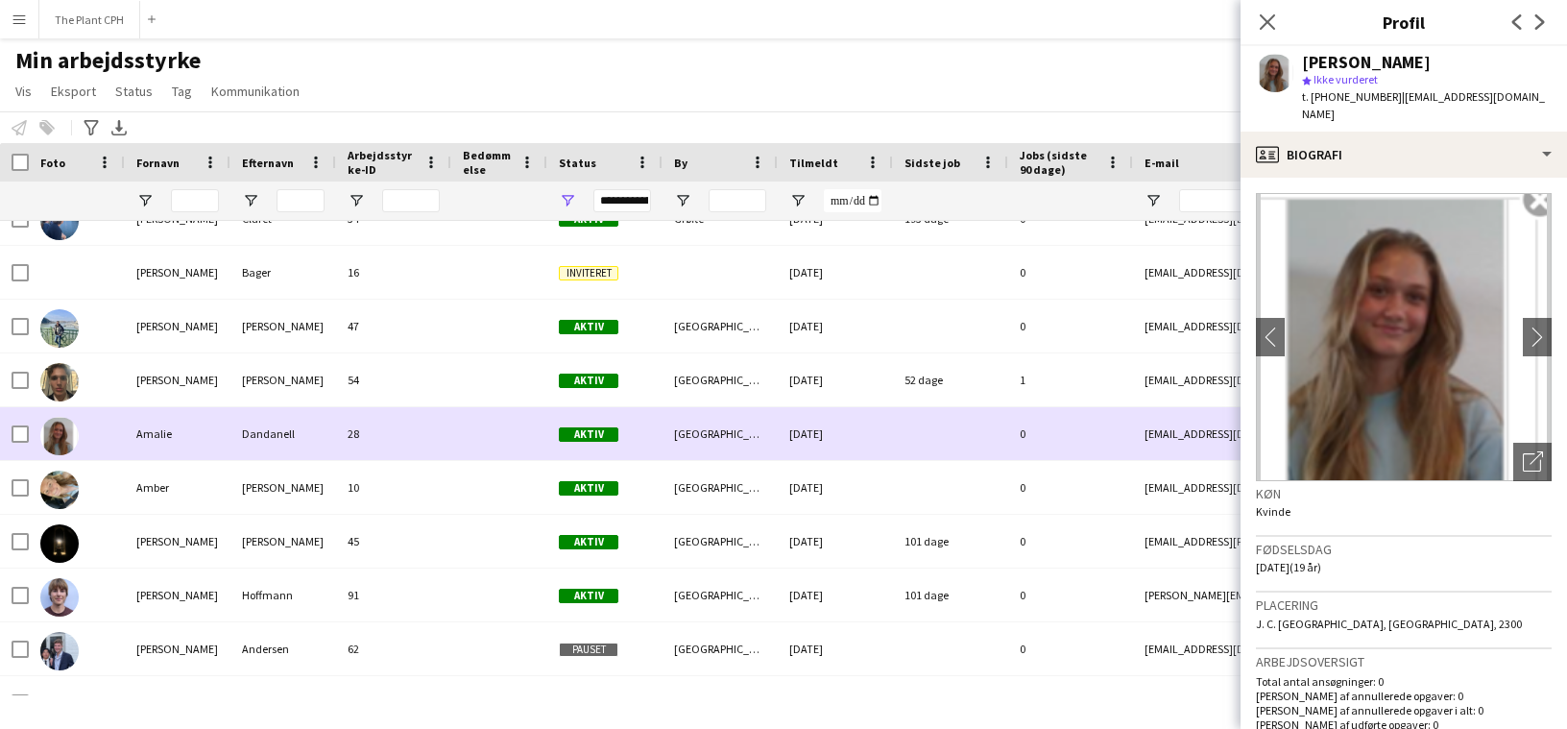
click at [273, 492] on div "[PERSON_NAME]" at bounding box center [283, 487] width 106 height 53
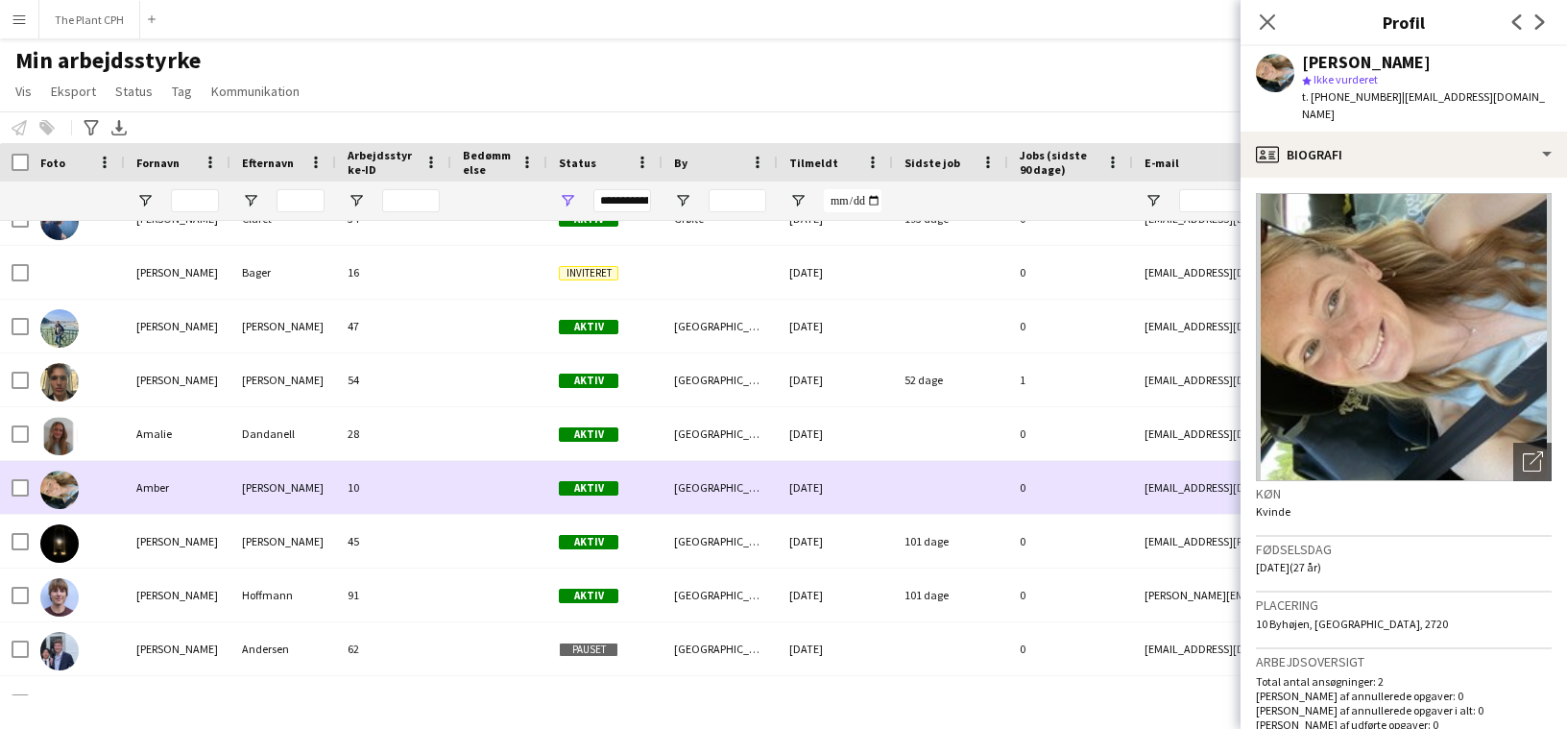
click at [288, 522] on div "[PERSON_NAME]" at bounding box center [283, 541] width 106 height 53
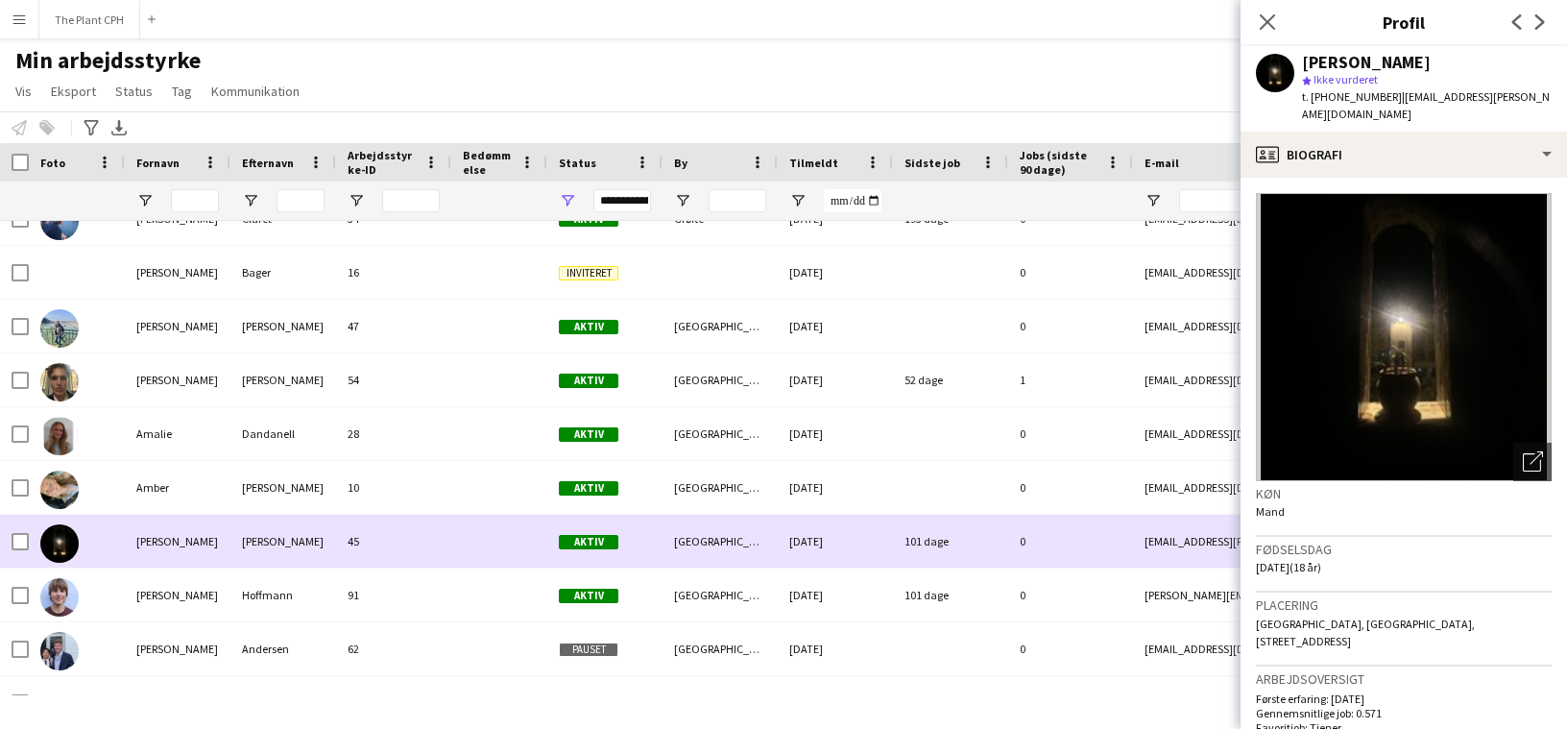
click at [312, 566] on div "[PERSON_NAME]" at bounding box center [283, 541] width 106 height 53
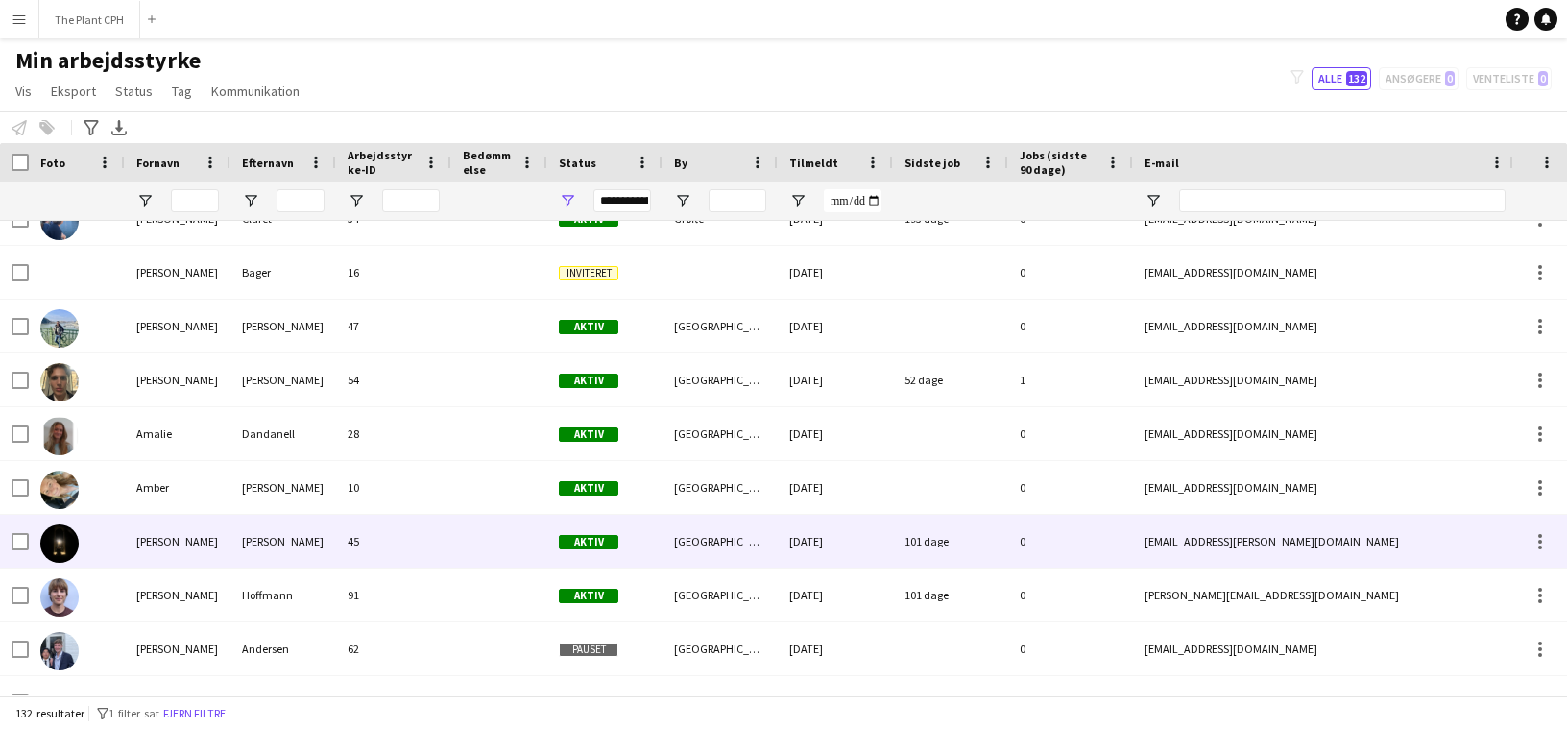
click at [264, 600] on div "Hoffmann" at bounding box center [283, 594] width 106 height 53
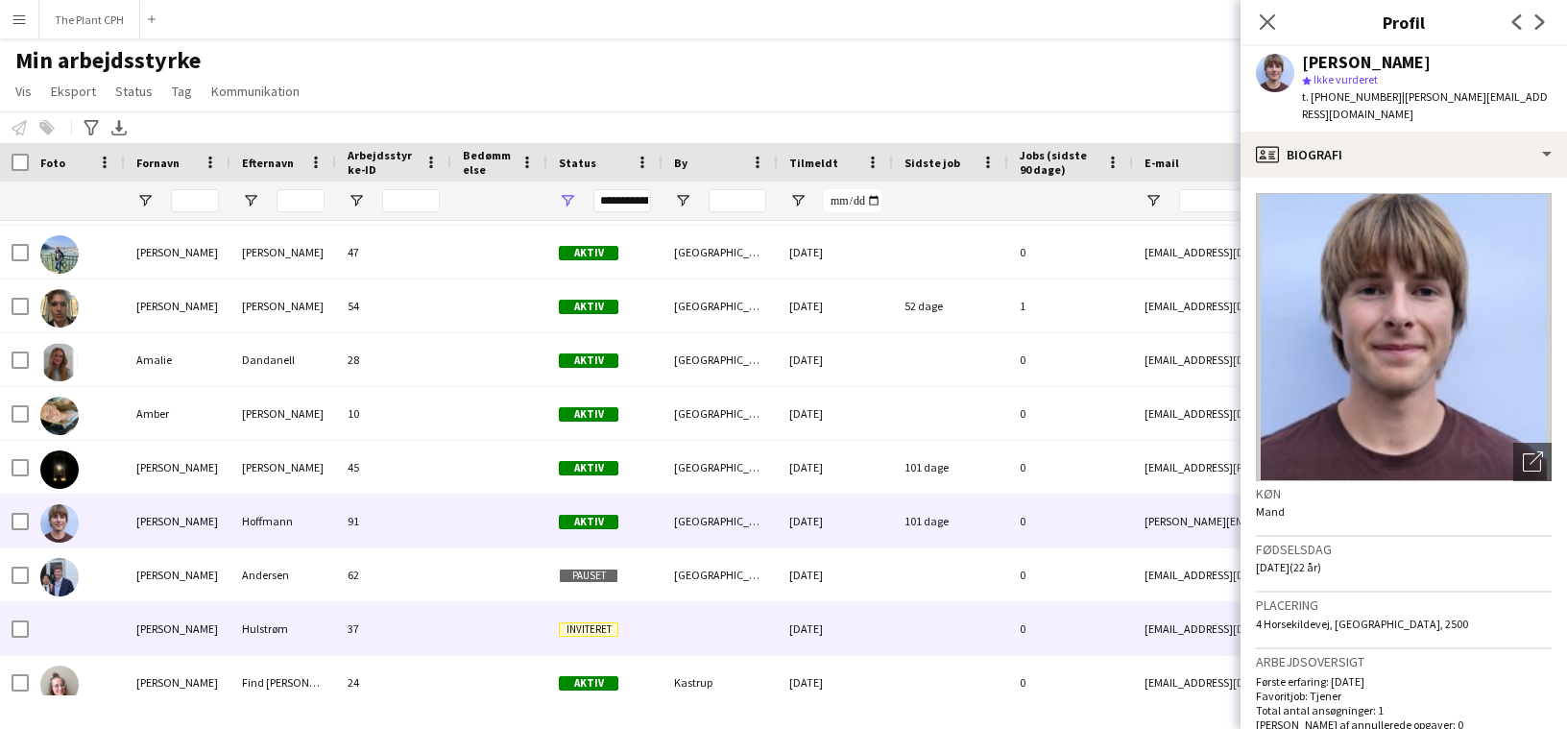
scroll to position [400, 0]
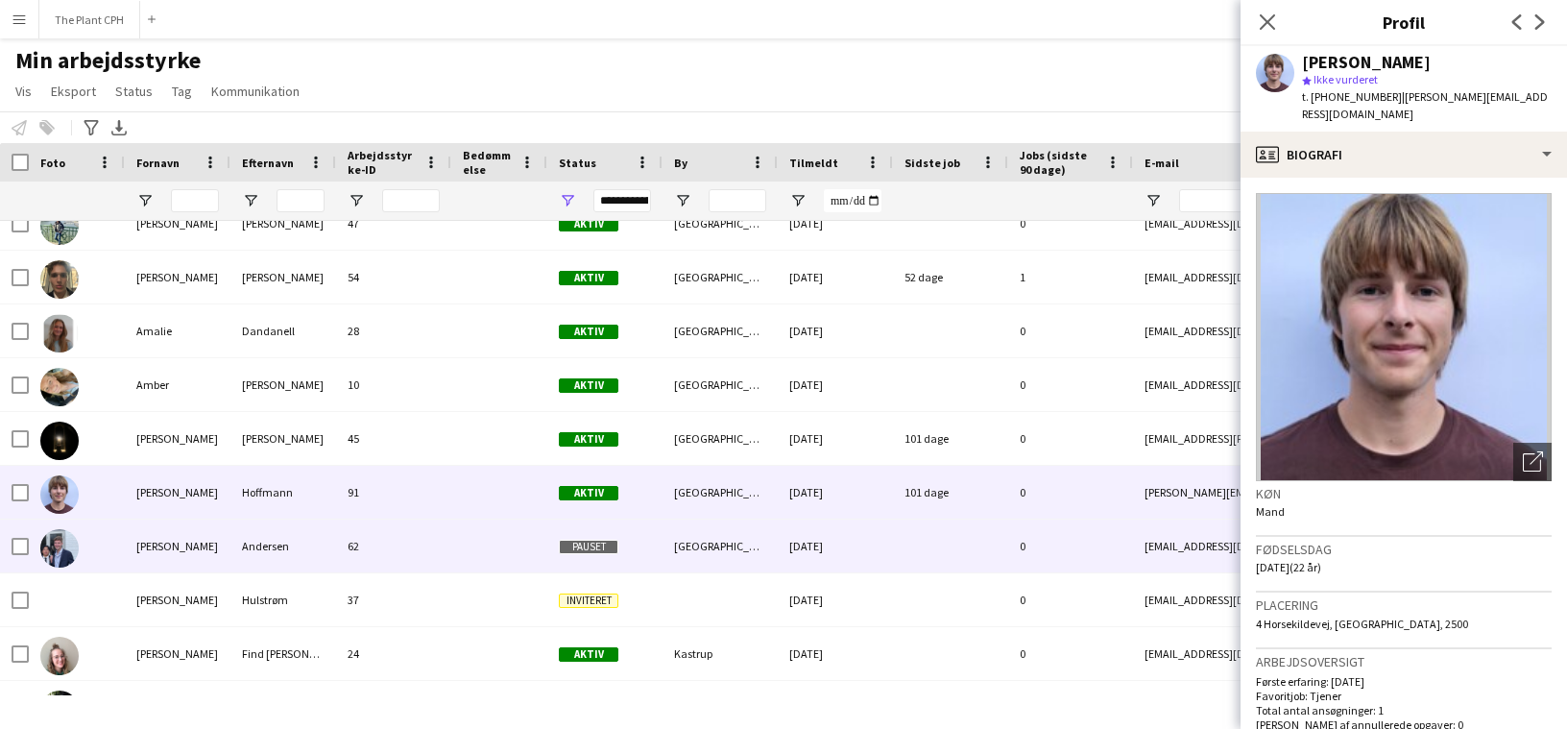
click at [297, 537] on div "Andersen" at bounding box center [283, 545] width 106 height 53
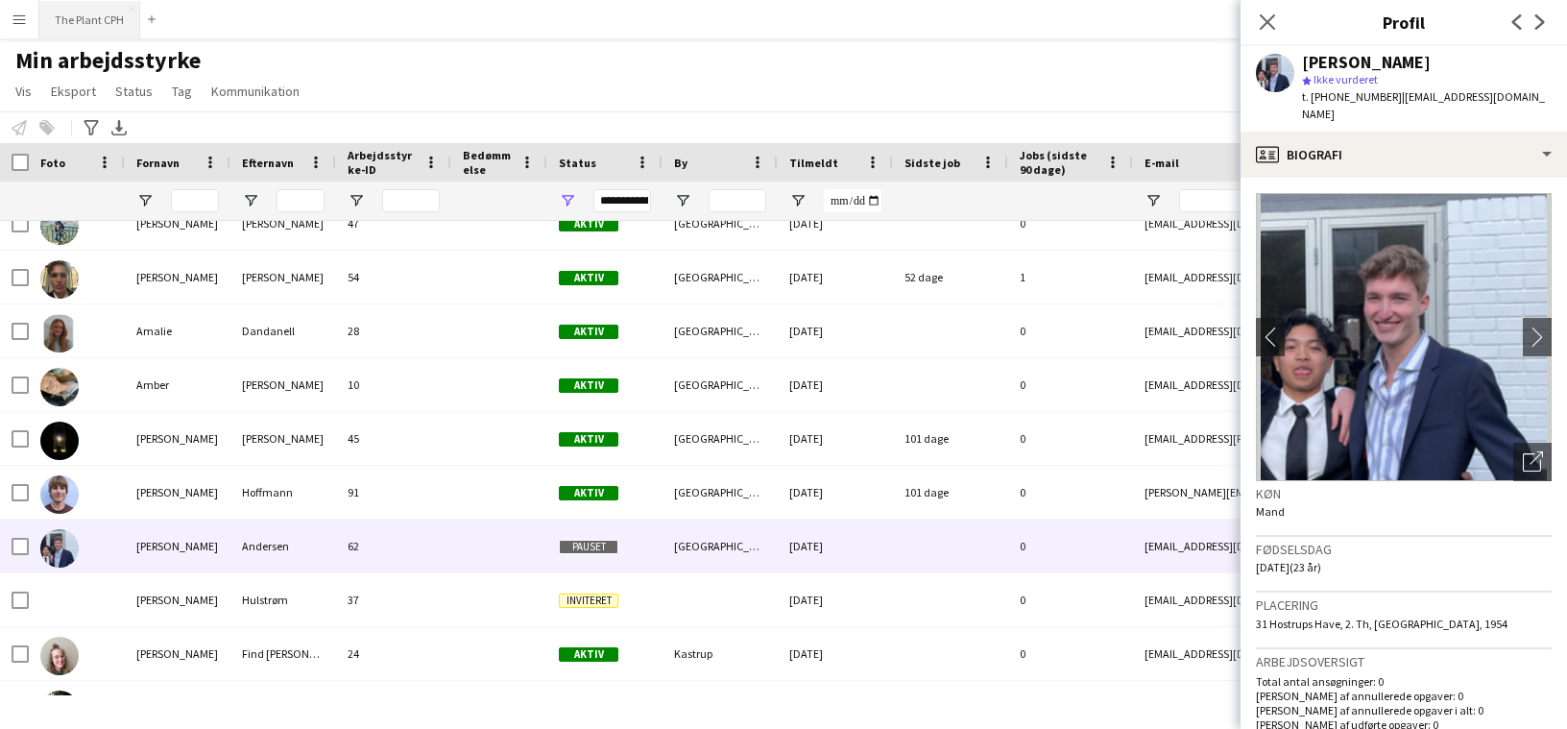
click at [69, 19] on button "The Plant CPH Luk" at bounding box center [89, 19] width 101 height 37
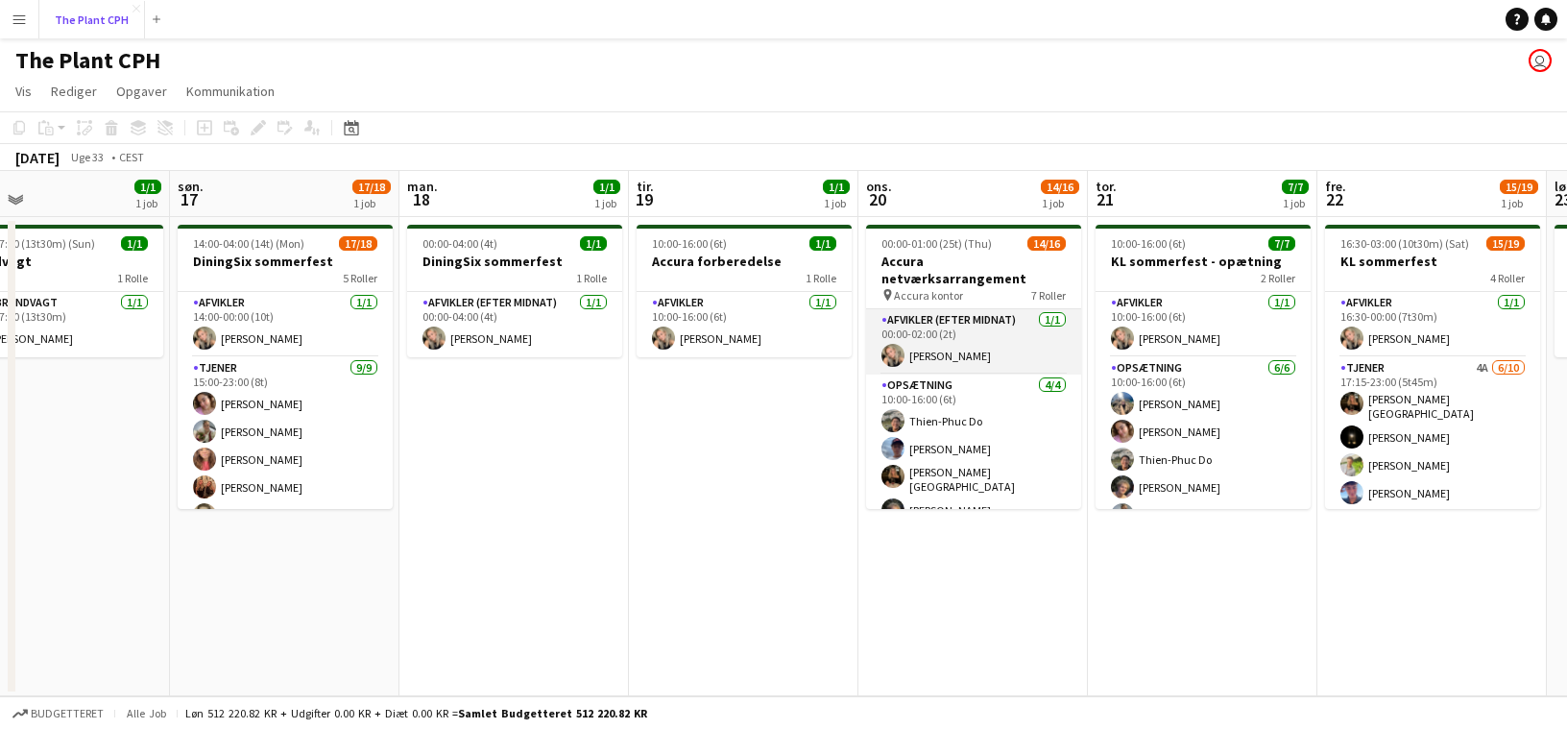
scroll to position [0, 732]
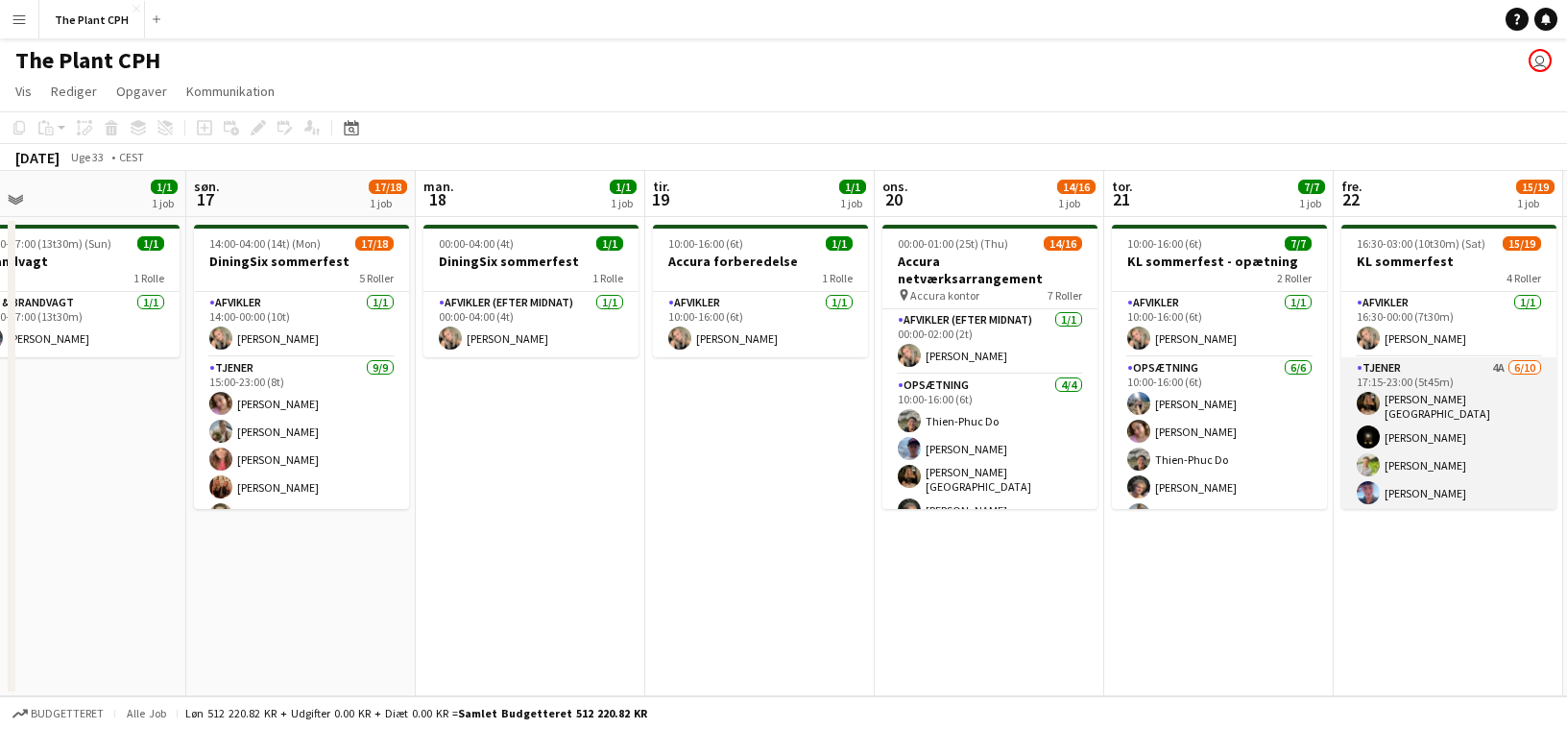
click at [1399, 450] on app-card-role "Tjener 4A [DATE] 17:15-23:00 (5t45m) [PERSON_NAME]-[PERSON_NAME] [PERSON_NAME] …" at bounding box center [1448, 518] width 215 height 322
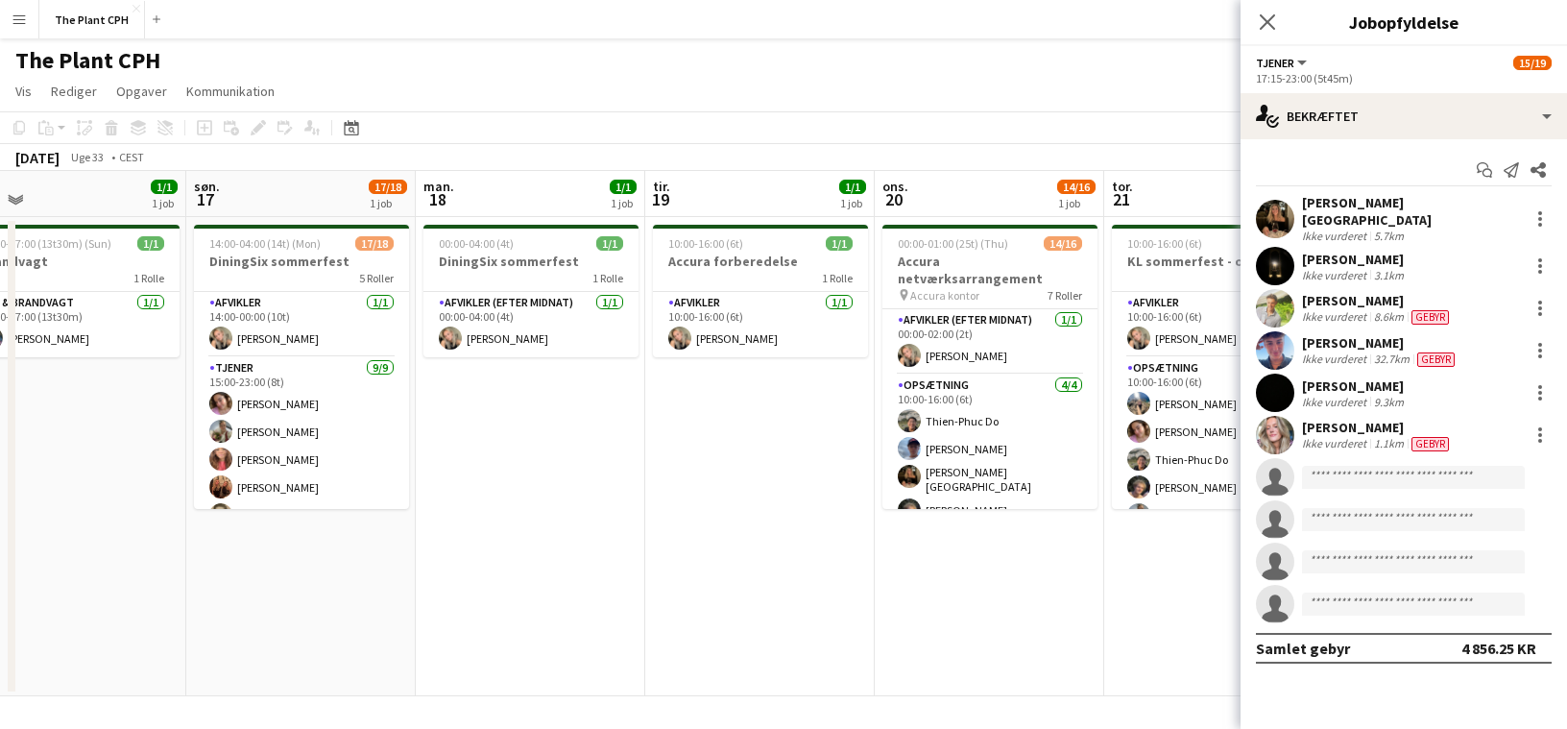
click at [663, 450] on app-date-cell "10:00-16:00 (6t) 1/1 Accura forberedelse 1 Rolle Afvikler [DATE] 10:00-16:00 (6…" at bounding box center [759, 456] width 229 height 479
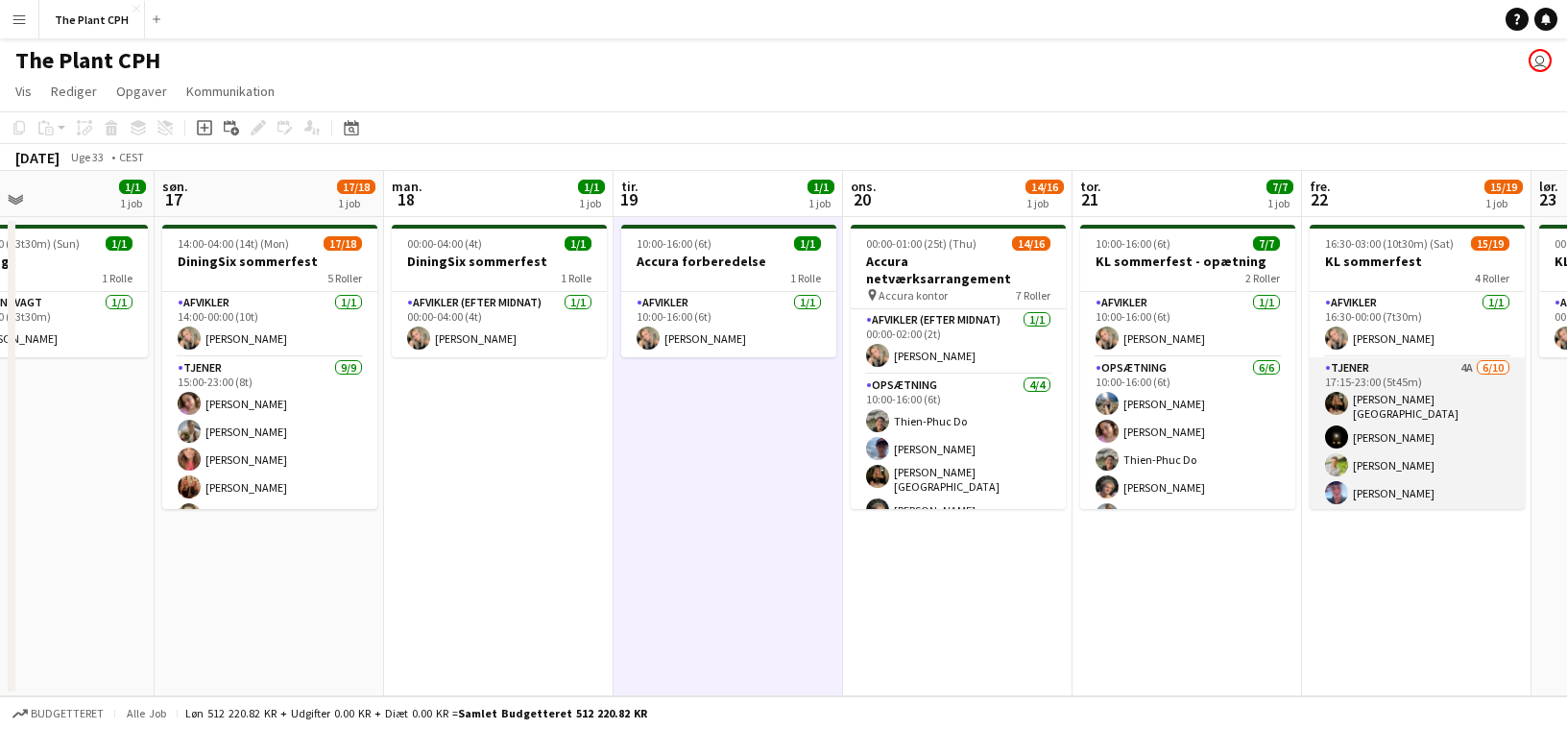
scroll to position [0, 768]
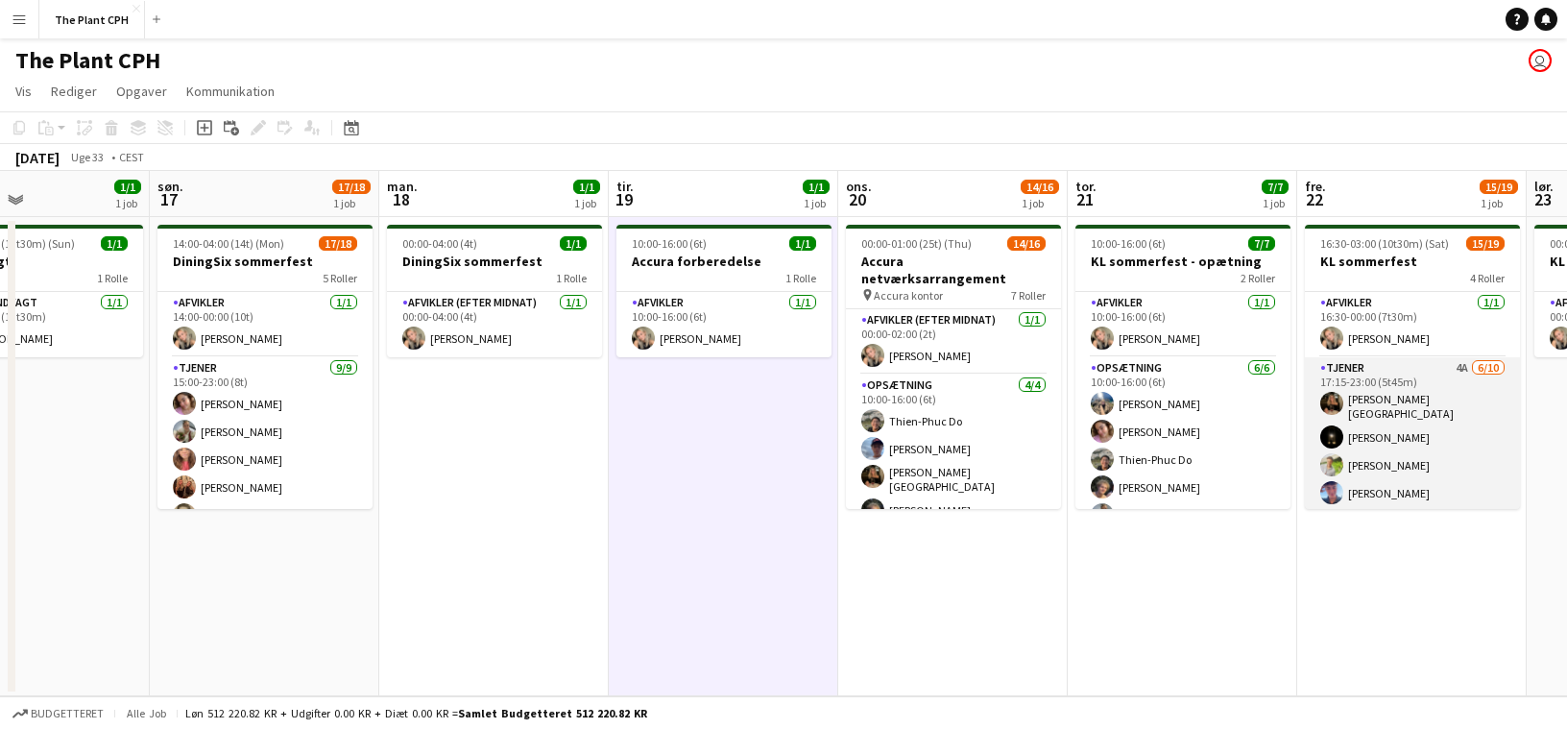
click at [1395, 432] on app-card-role "Tjener 4A [DATE] 17:15-23:00 (5t45m) [PERSON_NAME]-[PERSON_NAME] [PERSON_NAME] …" at bounding box center [1412, 518] width 215 height 322
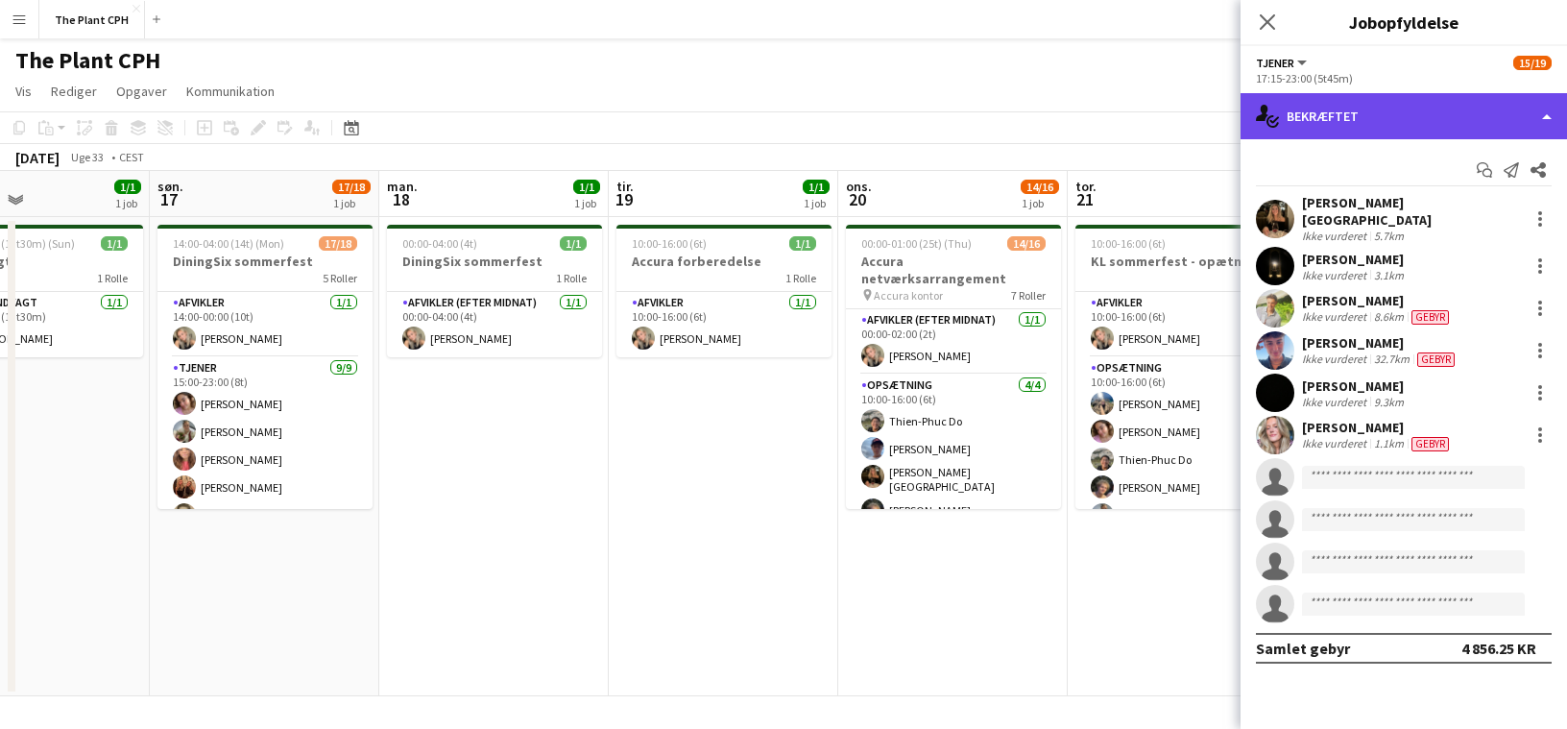
click at [1360, 95] on div "single-neutral-actions-check-2 Bekræftet" at bounding box center [1404, 116] width 326 height 46
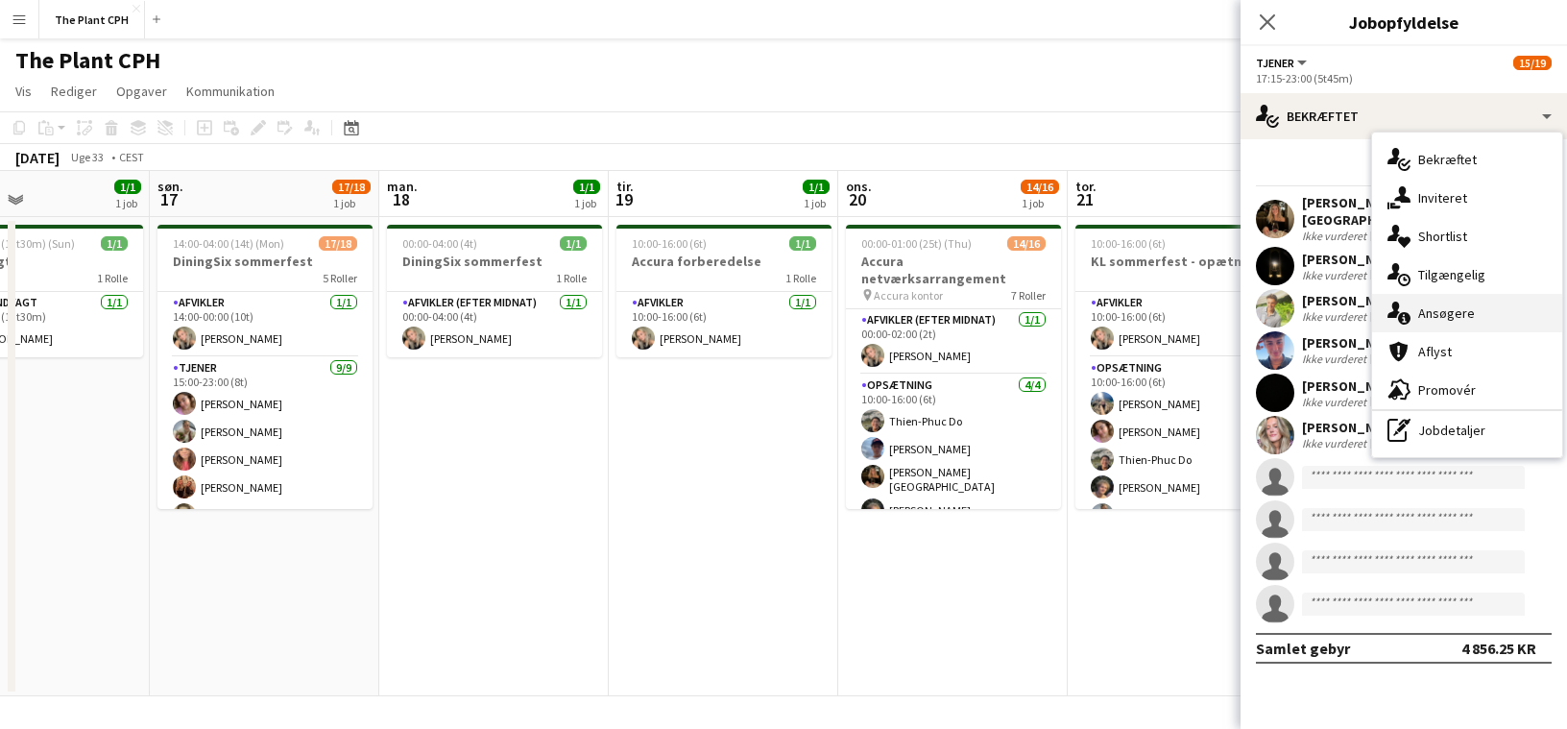
click at [1469, 312] on div "single-neutral-actions-information Ansøgere" at bounding box center [1467, 313] width 190 height 38
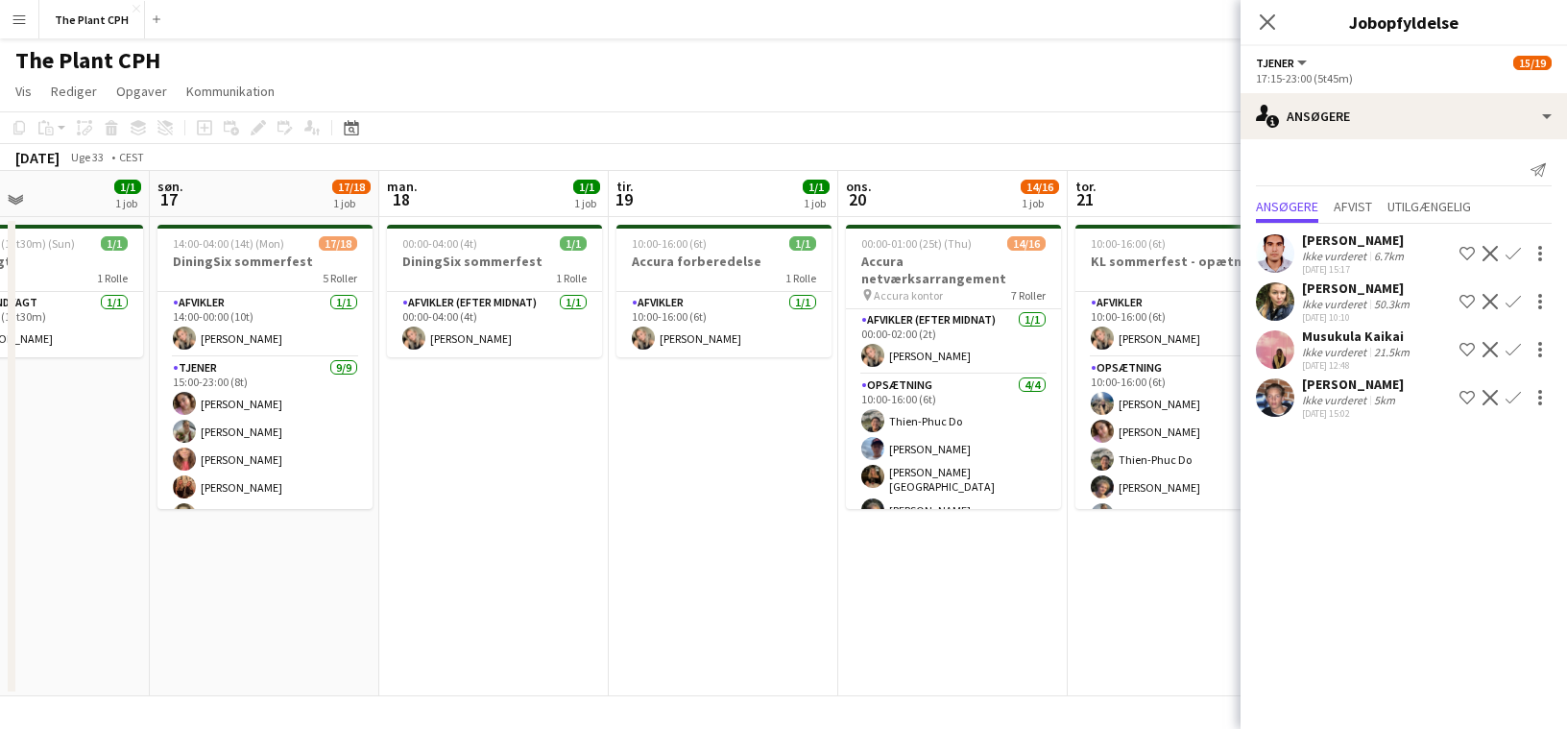
click at [1077, 93] on app-page-menu "Vis Dagvisning udvidet Dagvisning kollapset Månedsvisning Datovælger Spring til…" at bounding box center [783, 93] width 1567 height 36
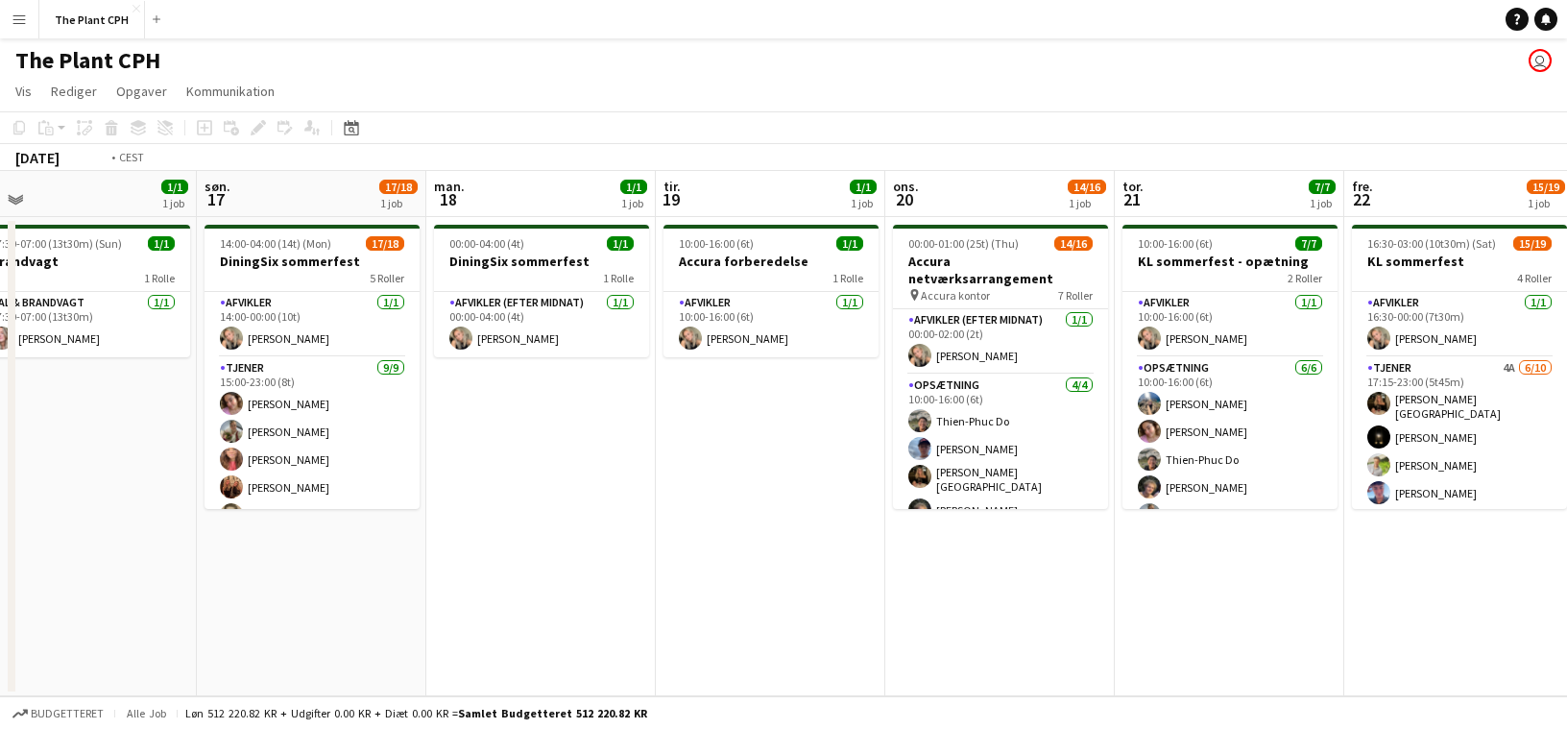
scroll to position [0, 751]
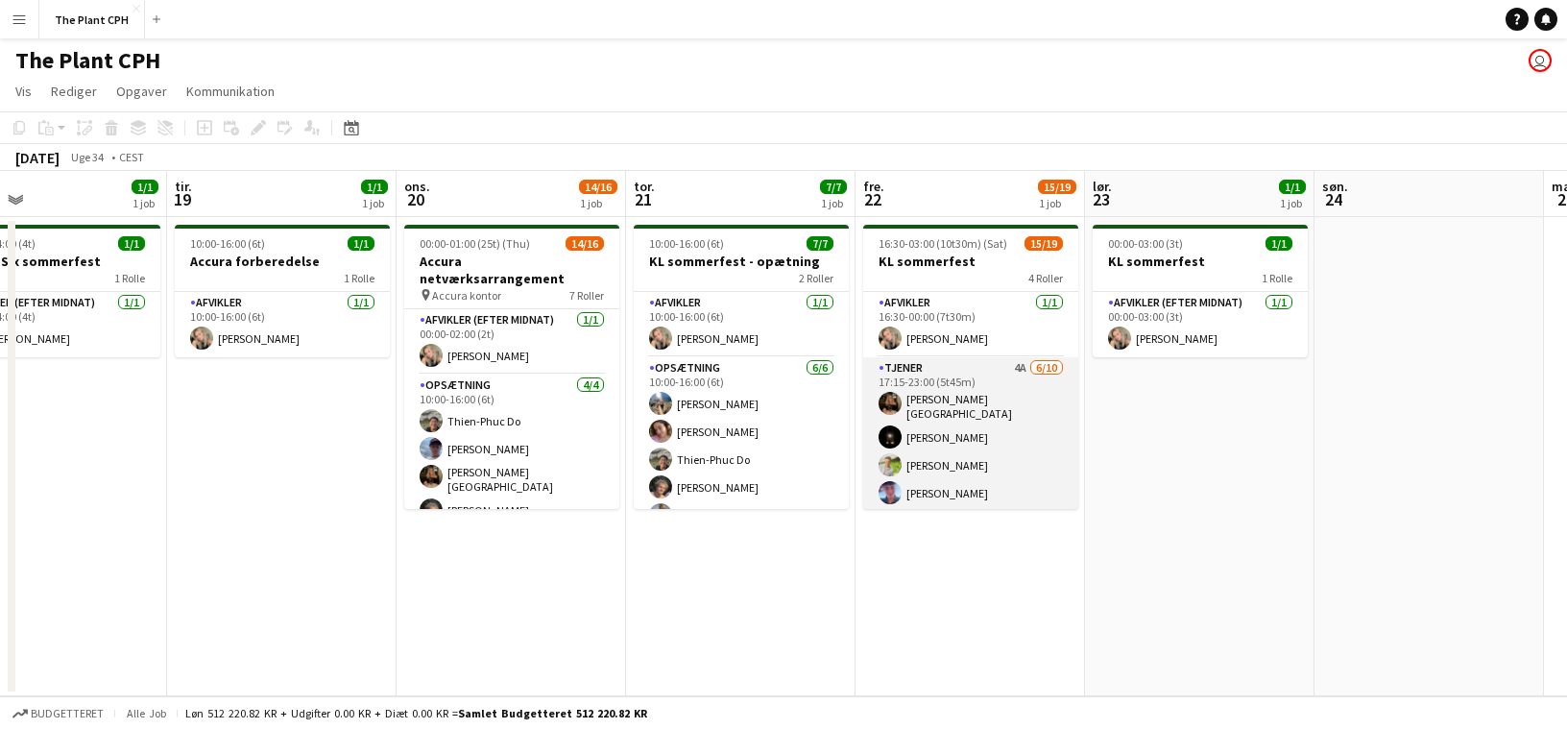
click at [1058, 381] on app-card-role "Tjener 4A [DATE] 17:15-23:00 (5t45m) [PERSON_NAME]-[PERSON_NAME] [PERSON_NAME] …" at bounding box center [970, 518] width 215 height 322
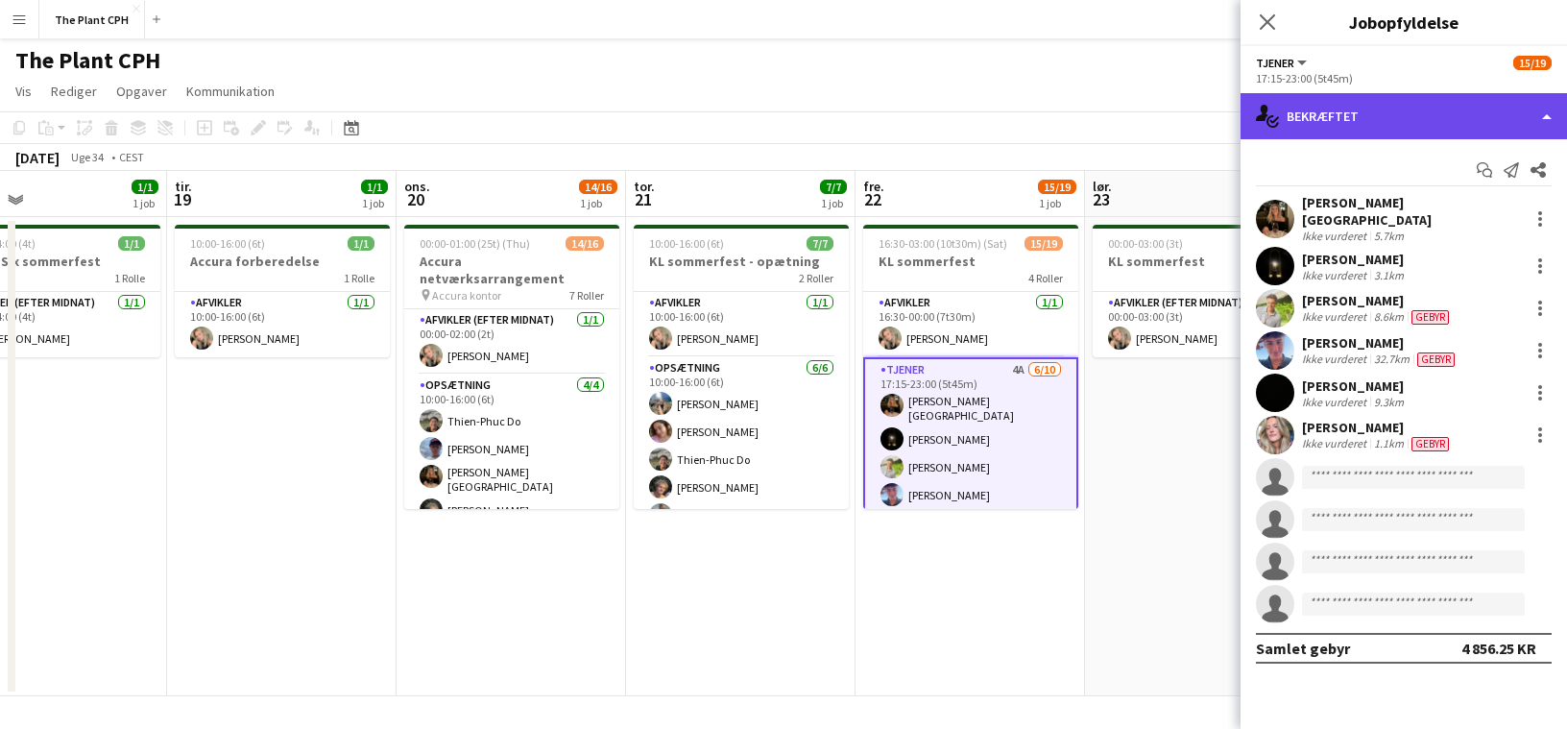
click at [1371, 122] on div "single-neutral-actions-check-2 Bekræftet" at bounding box center [1404, 116] width 326 height 46
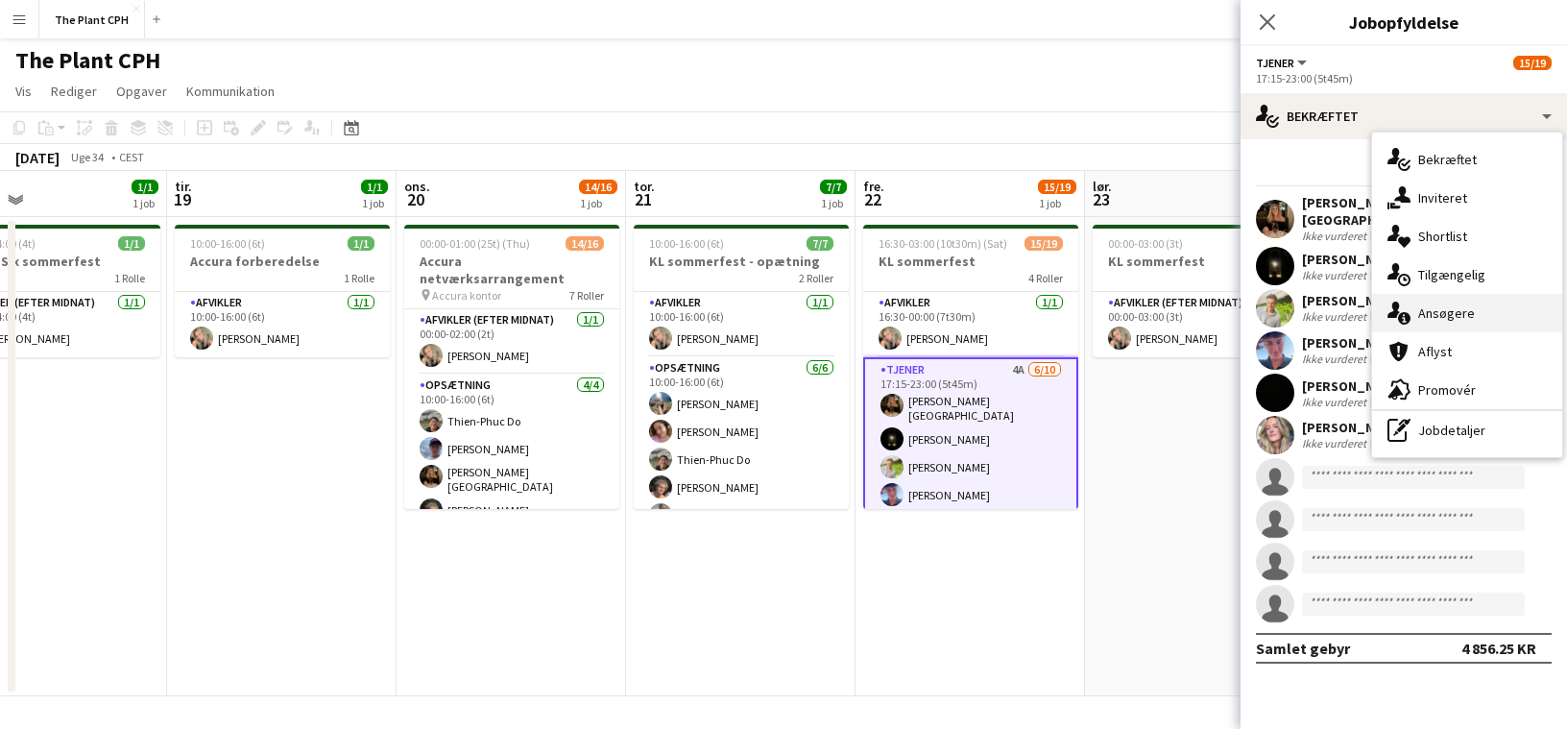
click at [1424, 307] on div "single-neutral-actions-information Ansøgere" at bounding box center [1467, 313] width 190 height 38
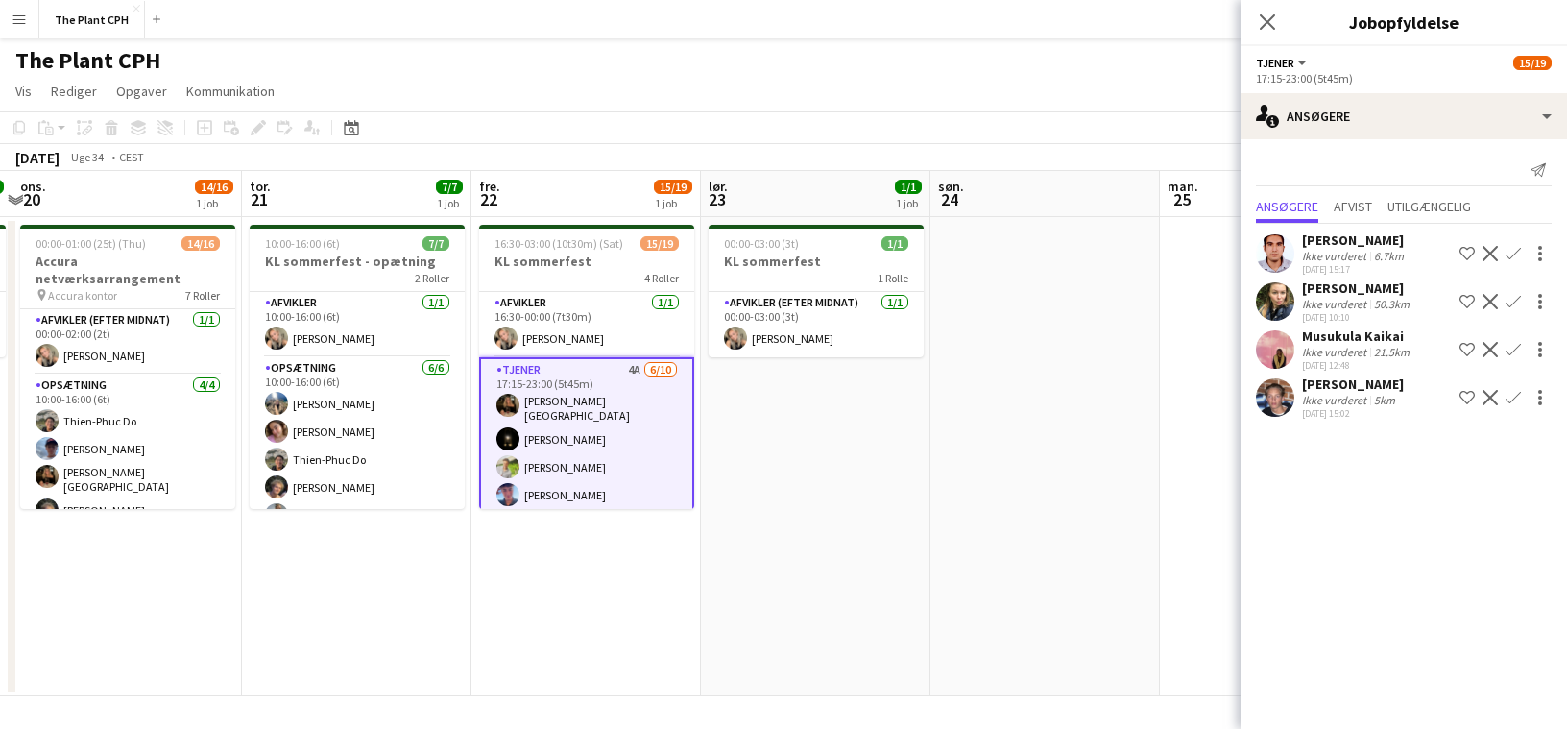
click at [988, 414] on app-date-cell at bounding box center [1044, 456] width 229 height 479
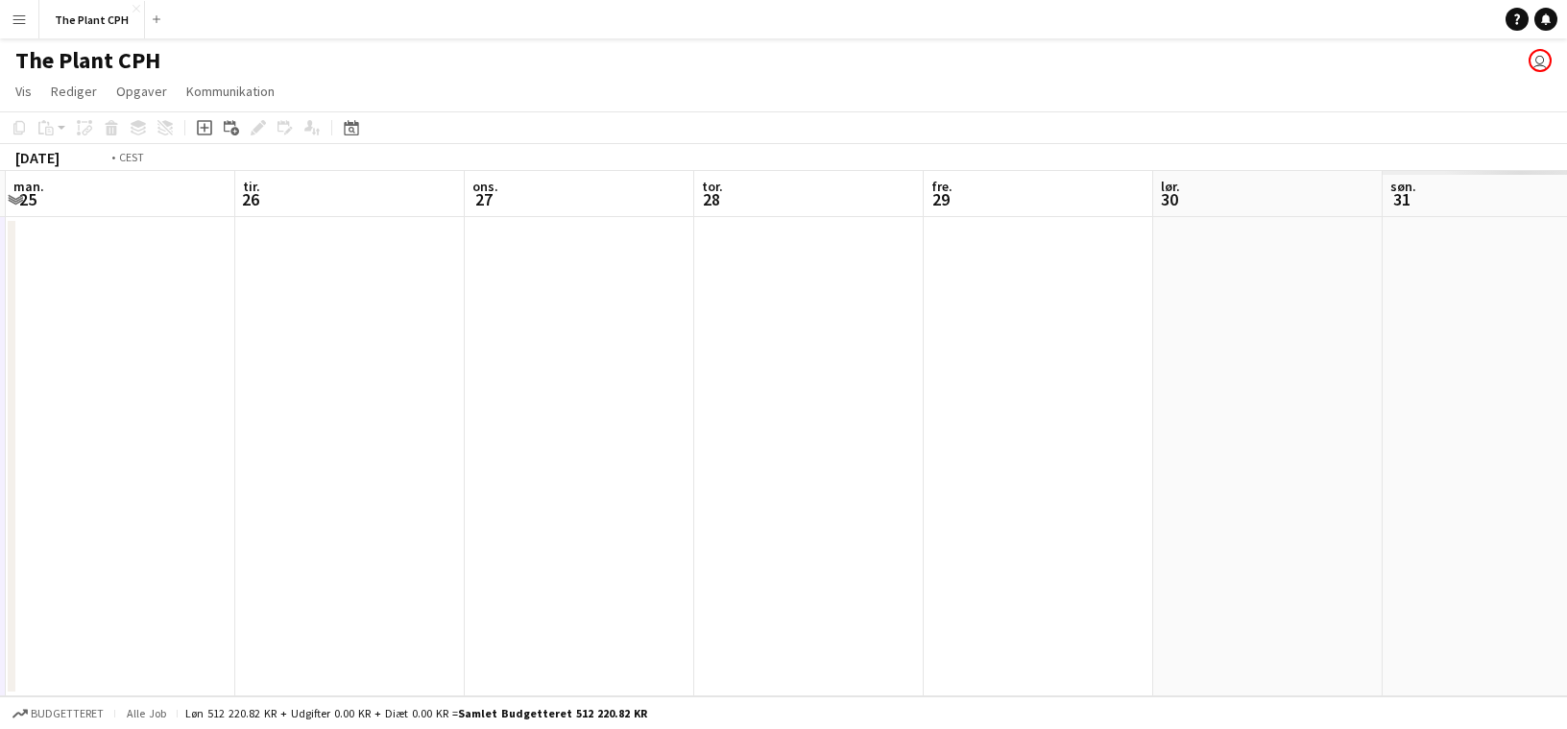
click at [924, 399] on app-date-cell at bounding box center [1038, 456] width 229 height 479
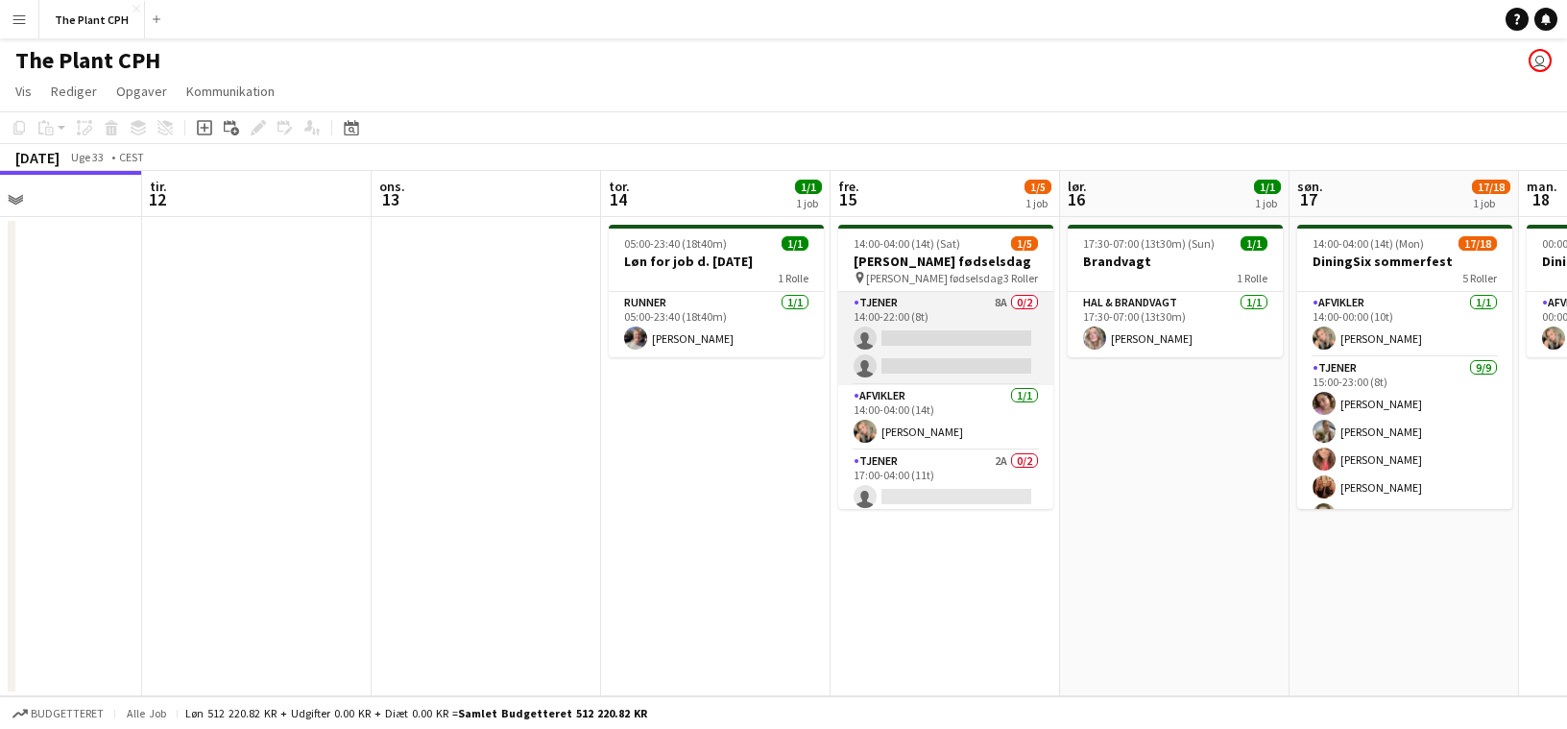
scroll to position [35, 0]
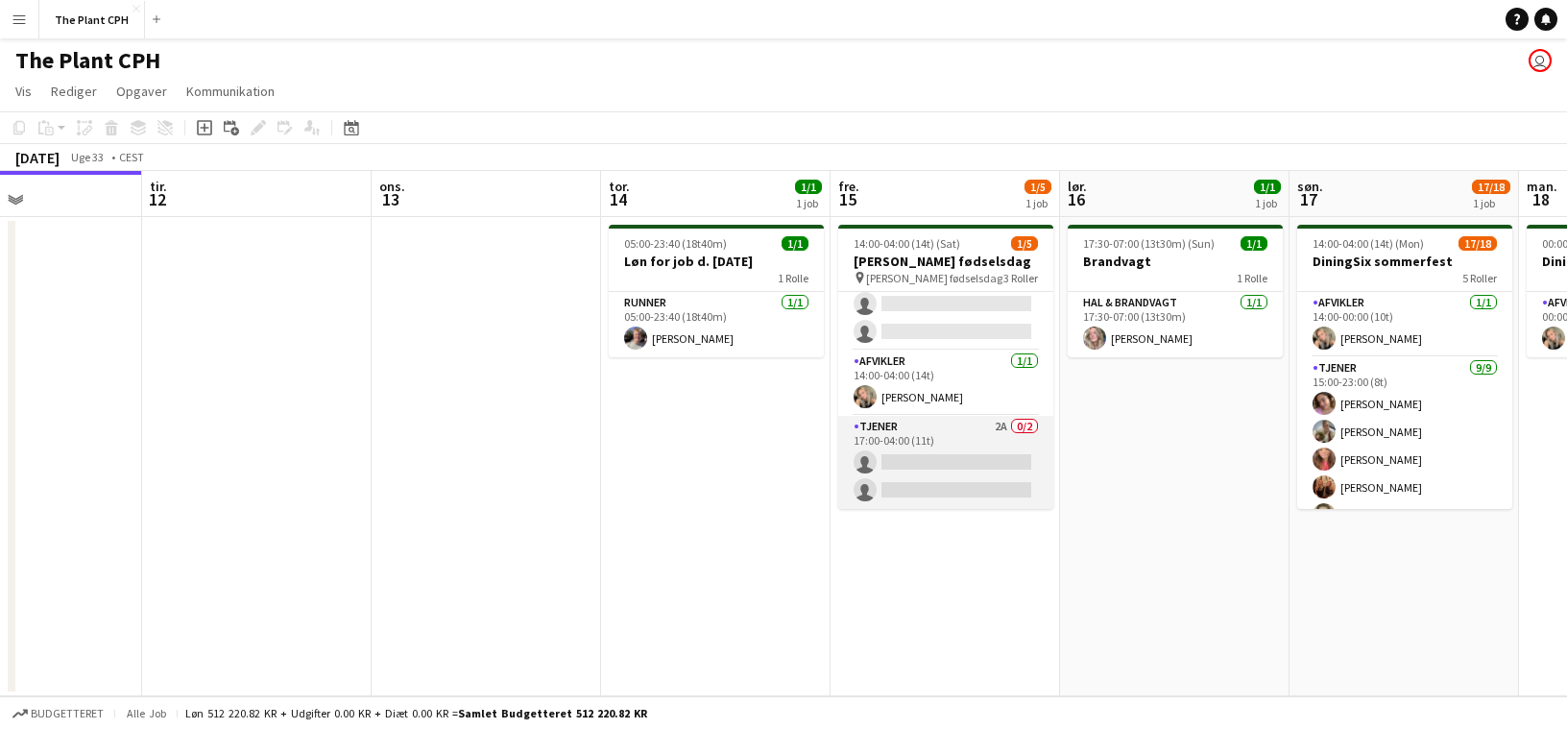
click at [960, 474] on app-card-role "Tjener 2A 0/2 17:00-04:00 (11t) single-neutral-actions single-neutral-actions" at bounding box center [945, 462] width 215 height 93
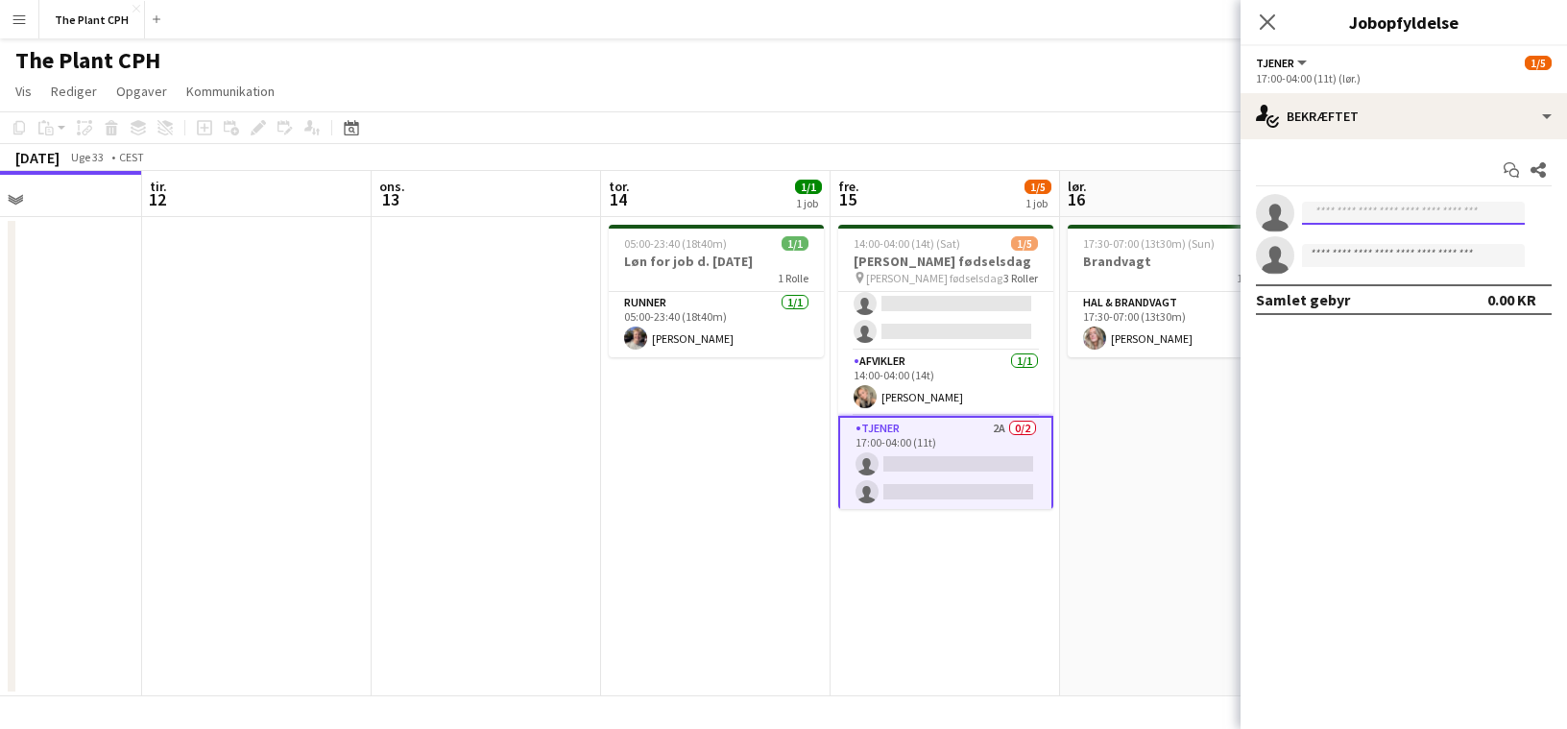
click at [1379, 205] on input at bounding box center [1413, 213] width 223 height 23
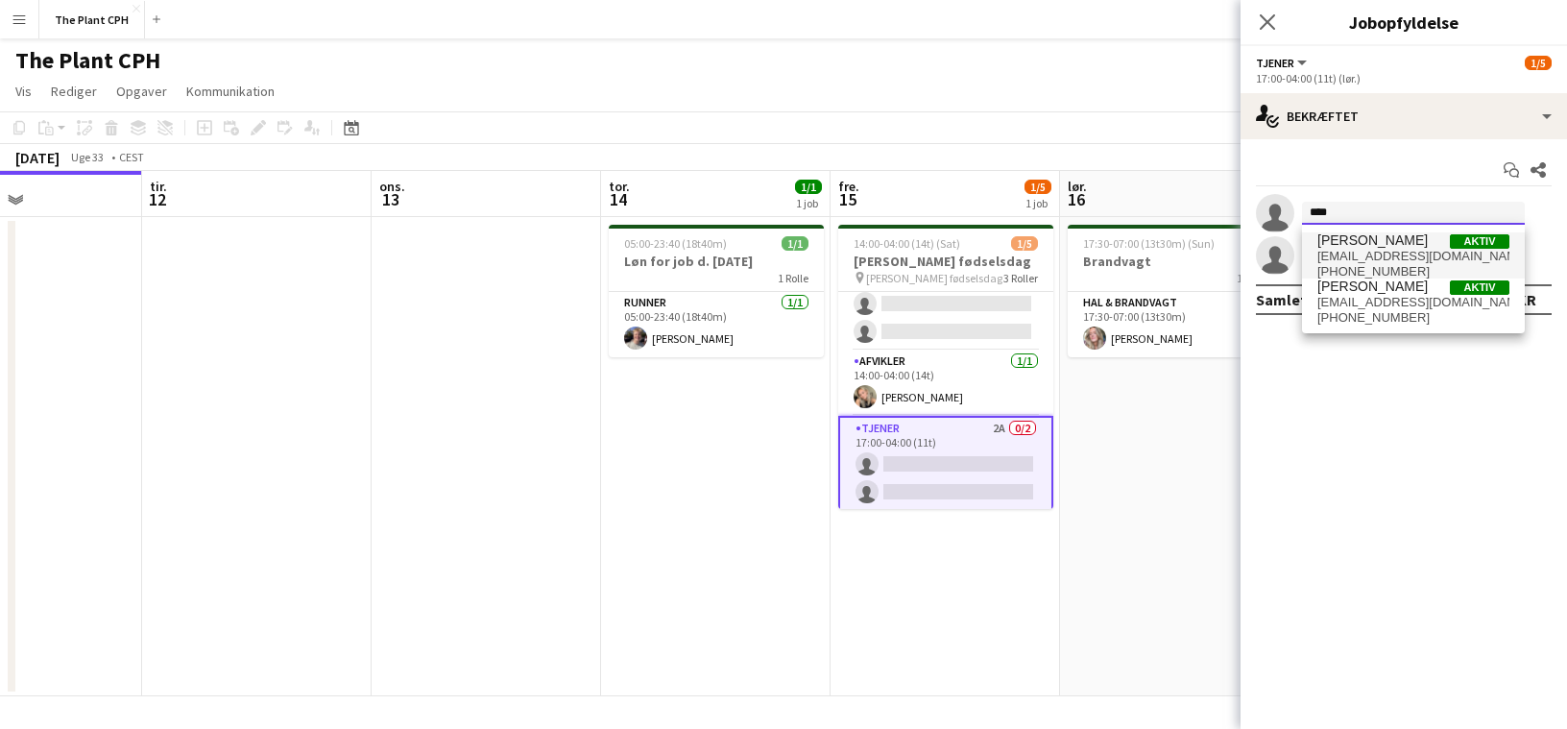
type input "****"
click at [1396, 251] on span "[EMAIL_ADDRESS][DOMAIN_NAME]" at bounding box center [1413, 256] width 192 height 15
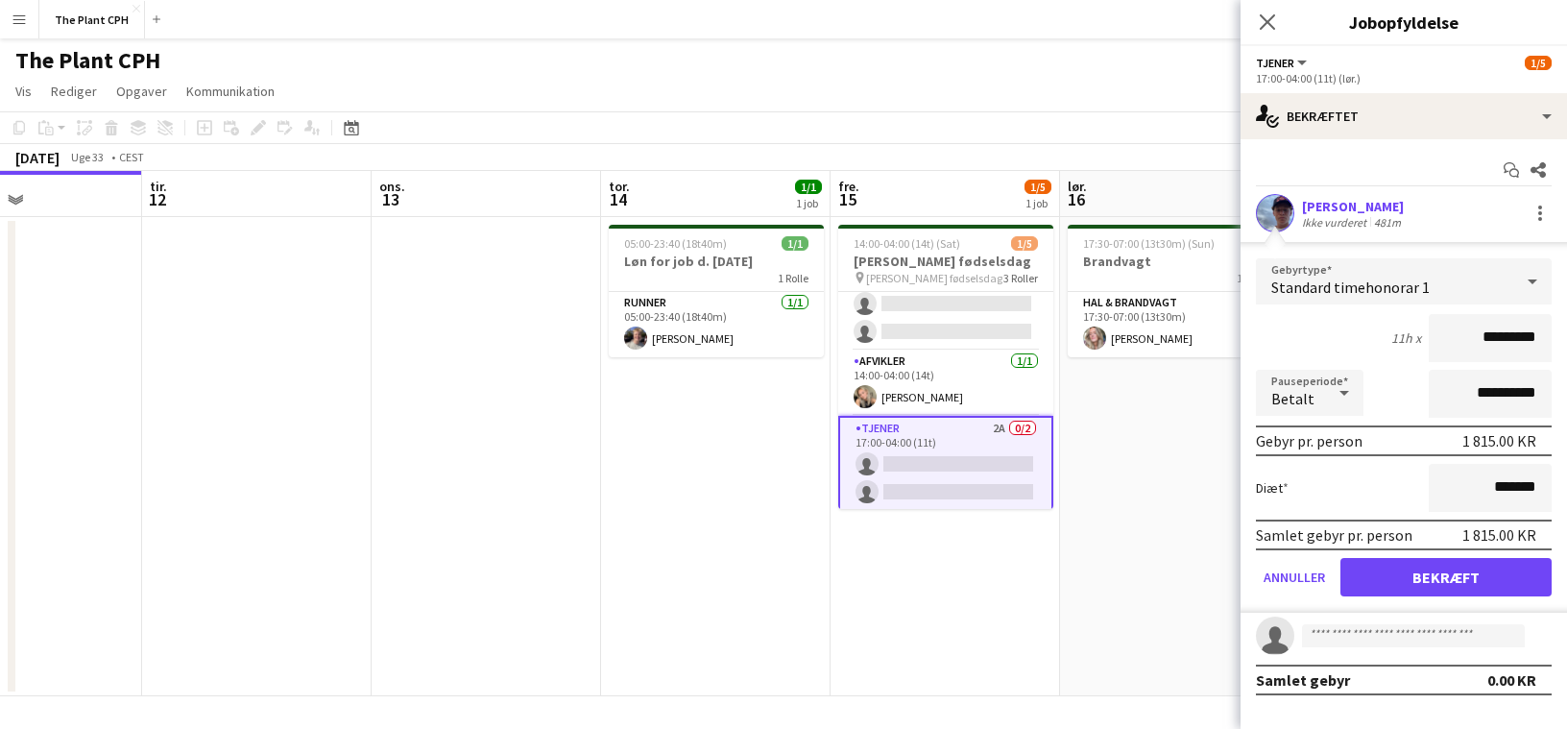
click at [1523, 328] on input "*********" at bounding box center [1490, 338] width 123 height 48
type input "******"
click at [1350, 402] on icon at bounding box center [1344, 393] width 23 height 38
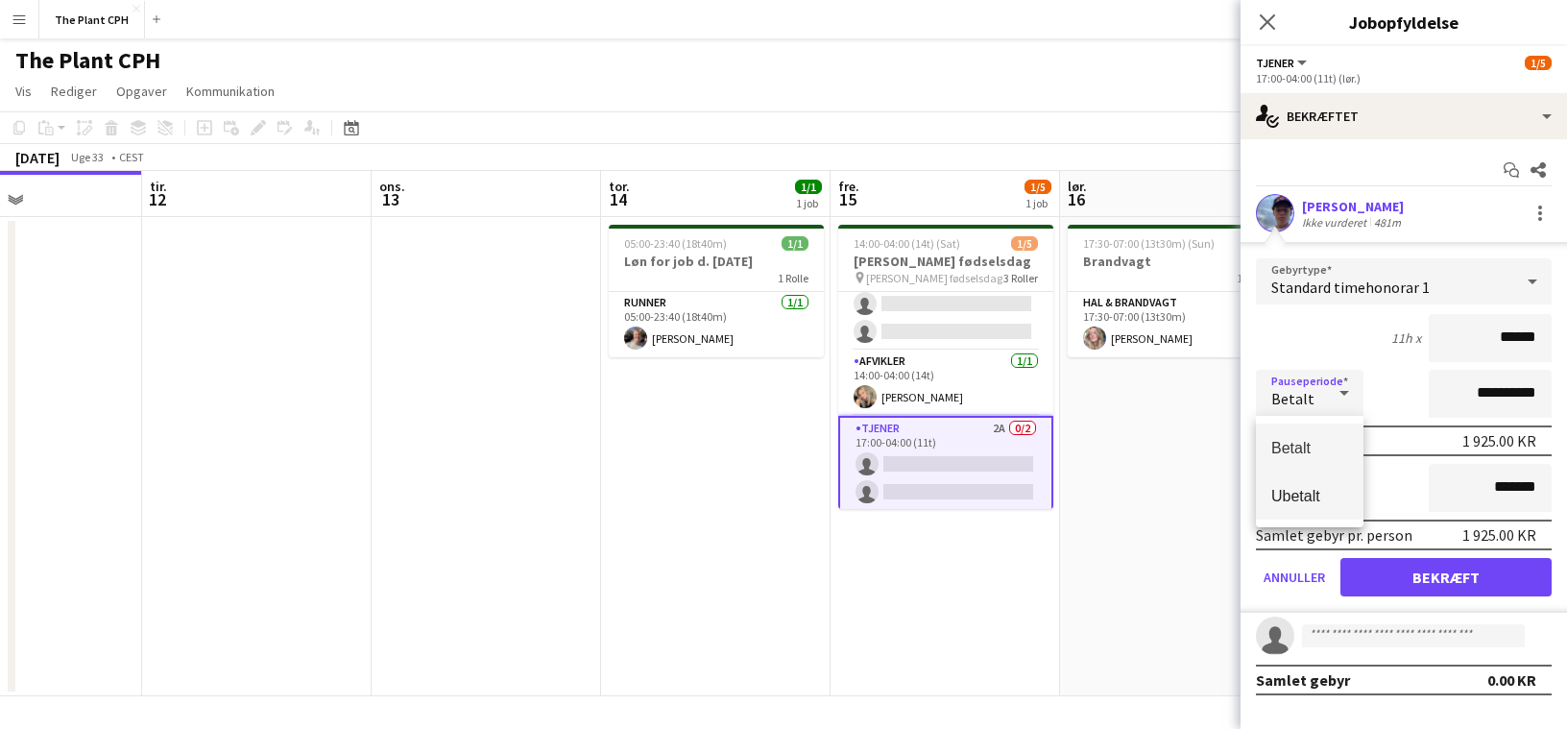
click at [1324, 489] on span "Ubetalt" at bounding box center [1309, 496] width 77 height 18
click at [1484, 384] on input "**********" at bounding box center [1490, 394] width 123 height 48
type input "**********"
click button "Bekræft" at bounding box center [1445, 577] width 211 height 38
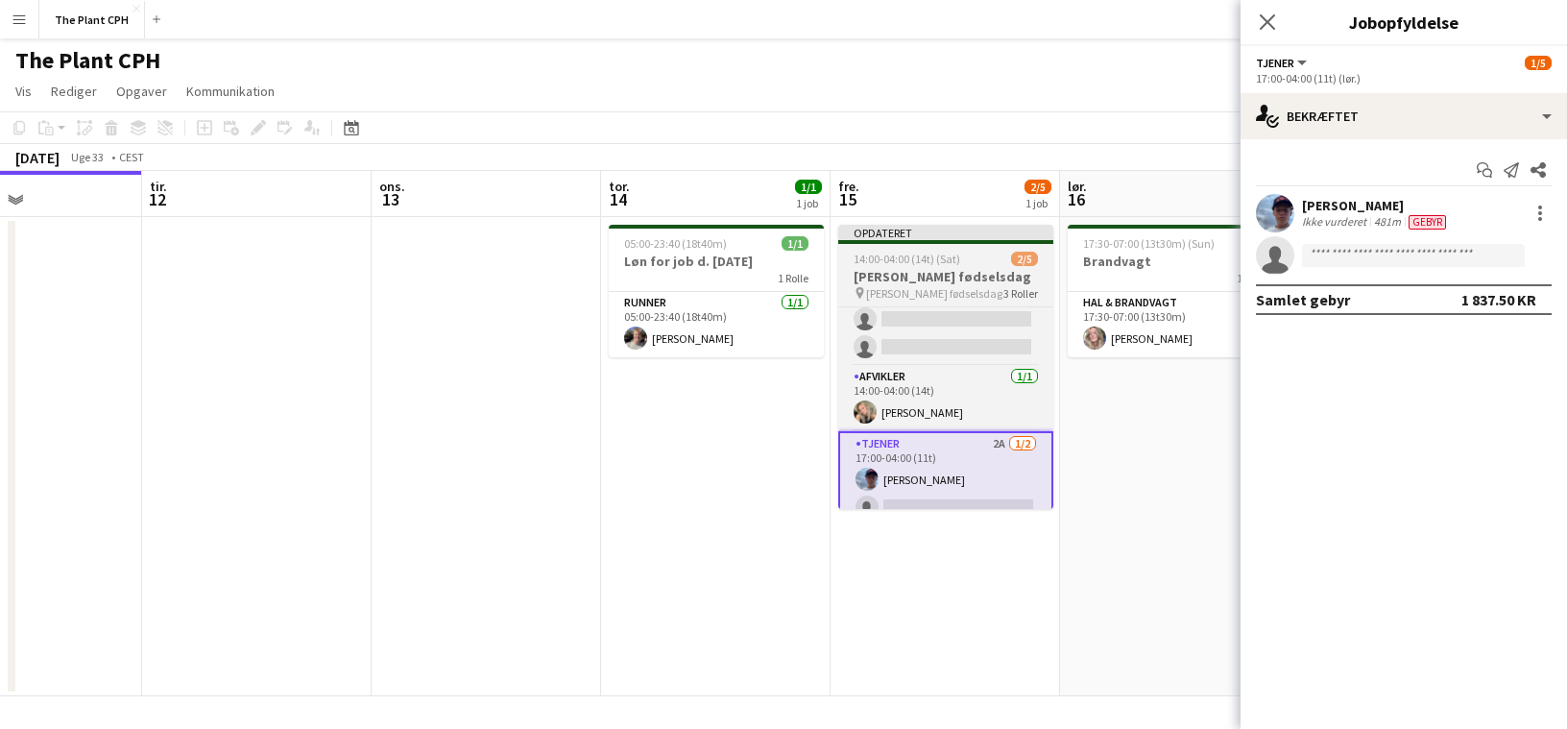
click at [926, 234] on div "Opdateret" at bounding box center [945, 232] width 215 height 15
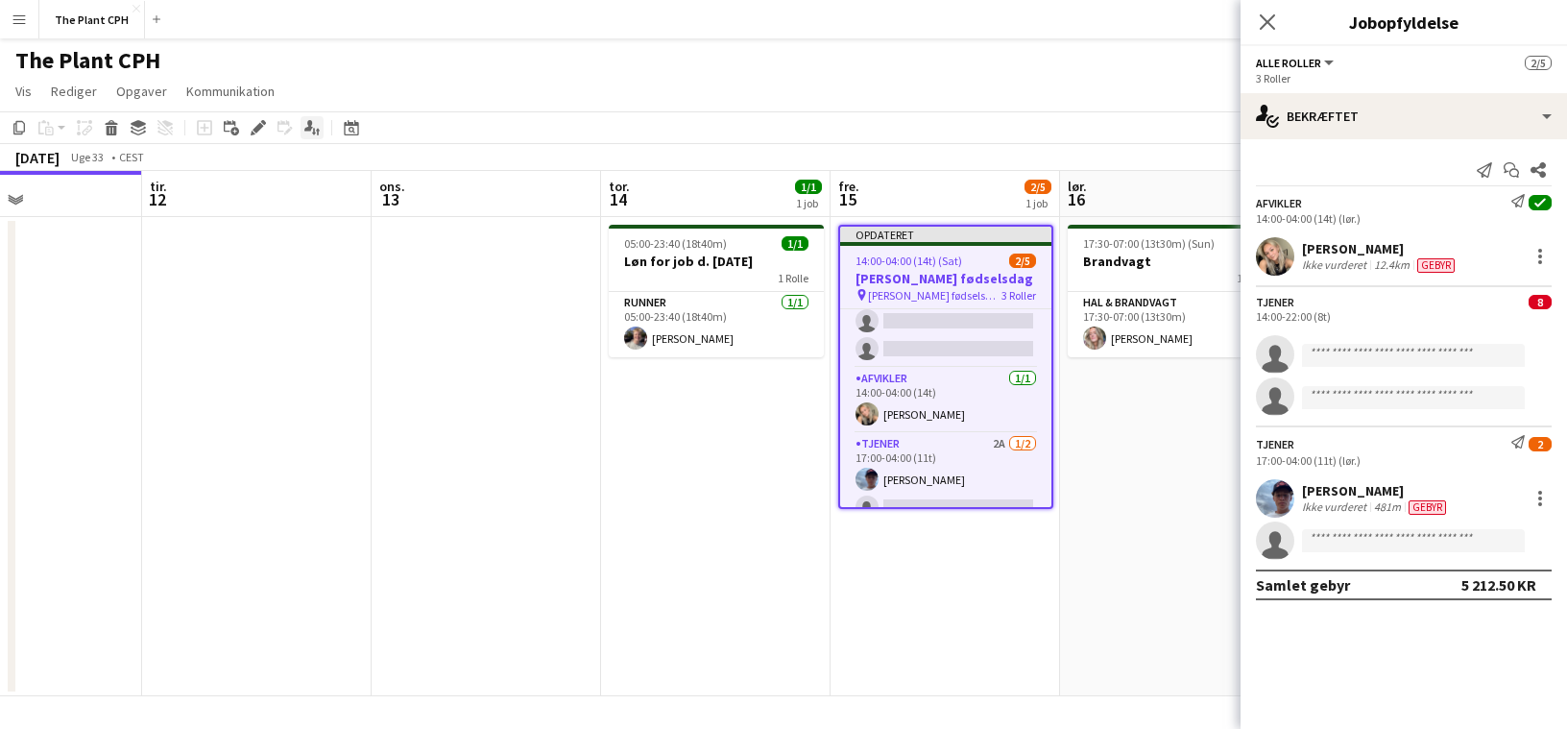
click at [249, 128] on div "Rediger" at bounding box center [258, 127] width 23 height 23
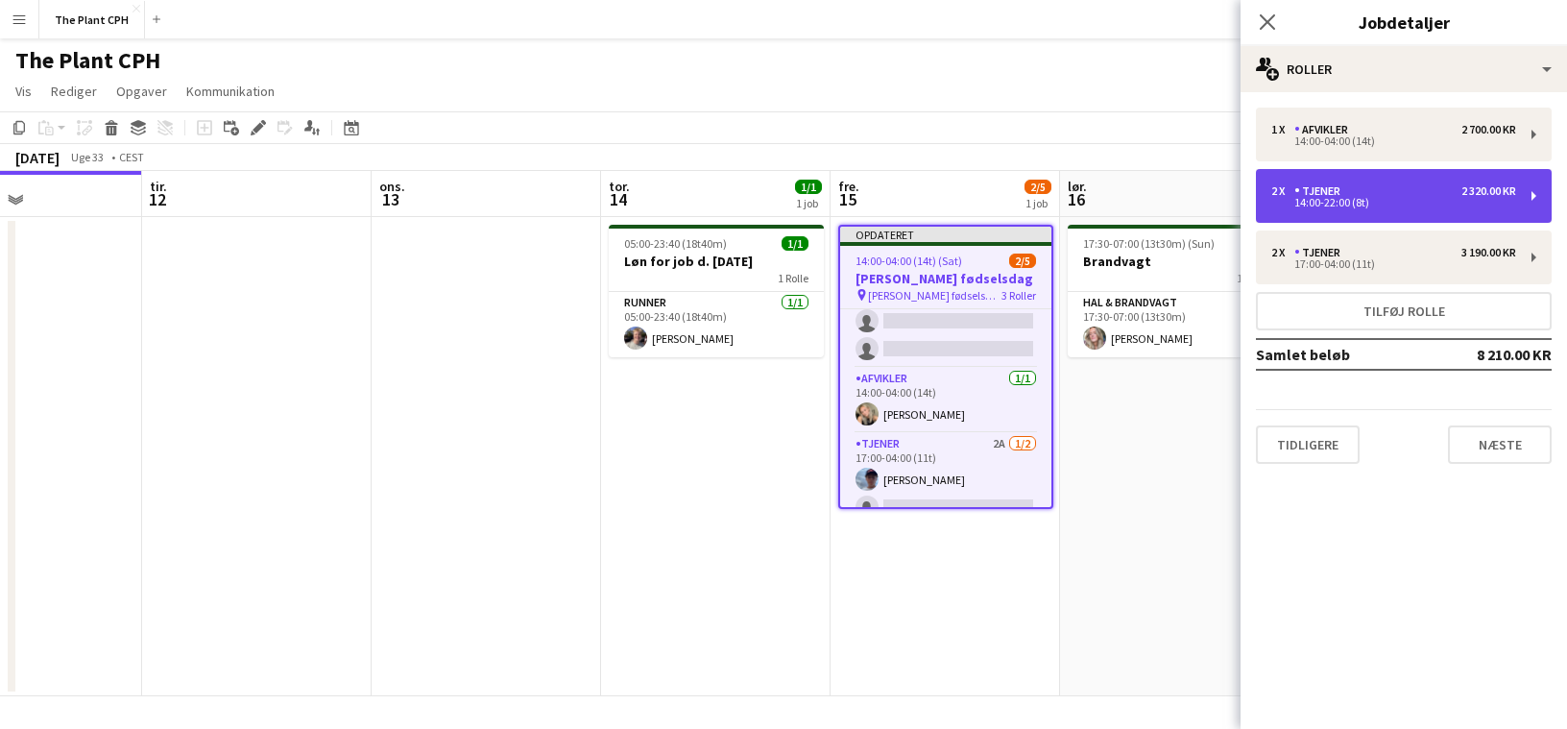
click at [1379, 181] on div "2 x Tjener 2 320.00 KR 14:00-22:00 (8t)" at bounding box center [1404, 196] width 296 height 54
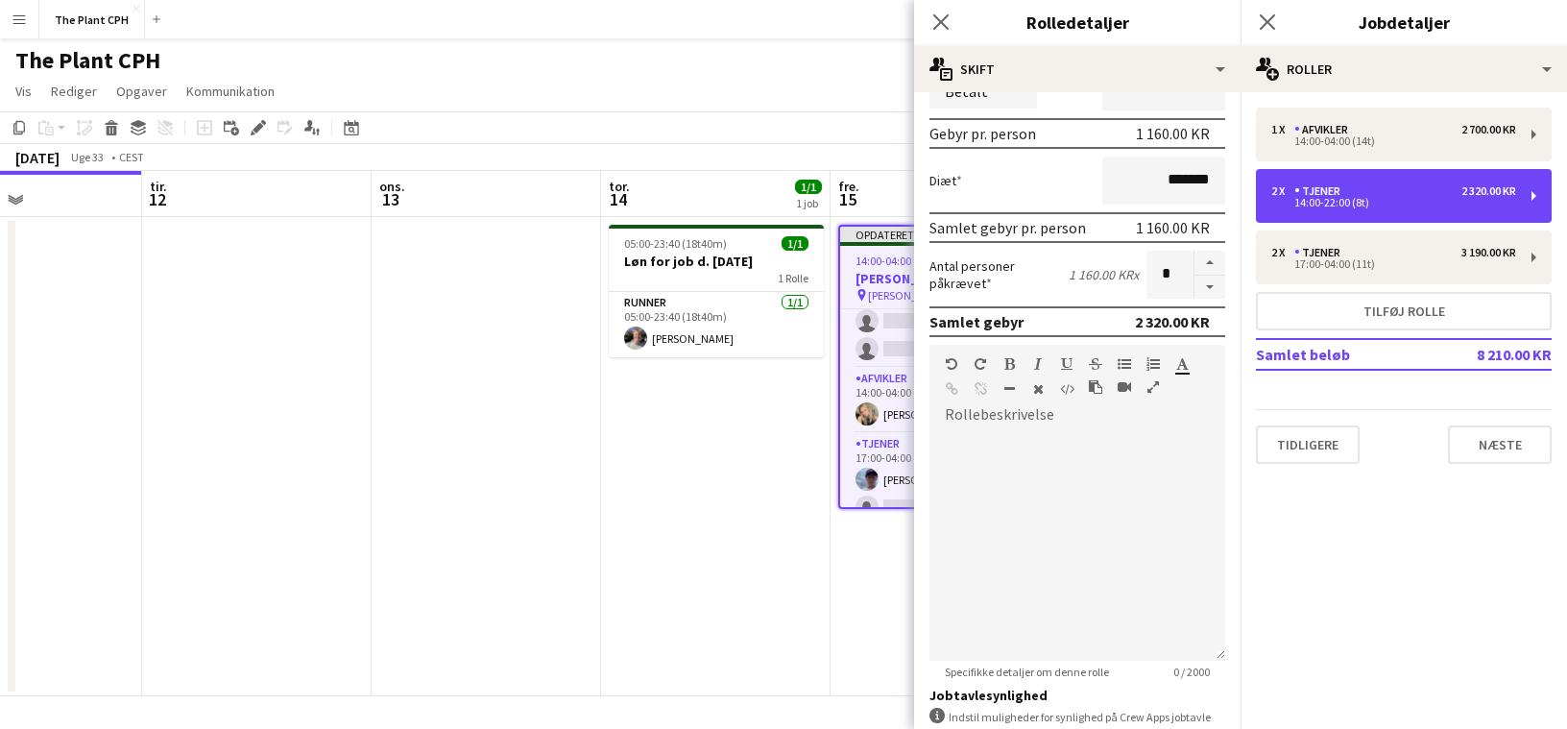
scroll to position [0, 0]
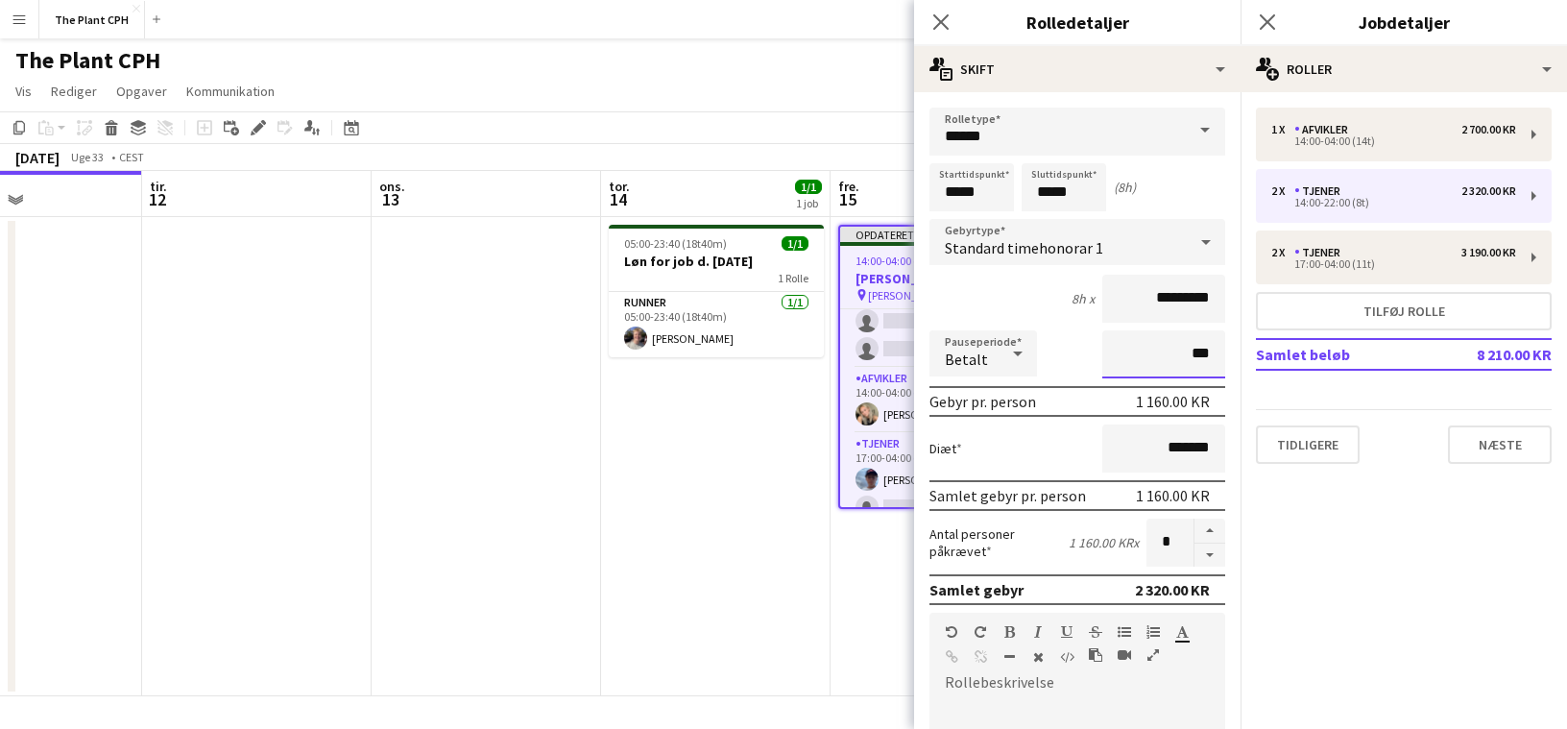
click at [1168, 357] on input "***" at bounding box center [1163, 354] width 123 height 48
type input "****"
click at [868, 135] on app-toolbar "Kopier Indsæt Indsæt Kommando V Indsæt med mandskab Kommando Skift V Indsæt lin…" at bounding box center [783, 127] width 1567 height 33
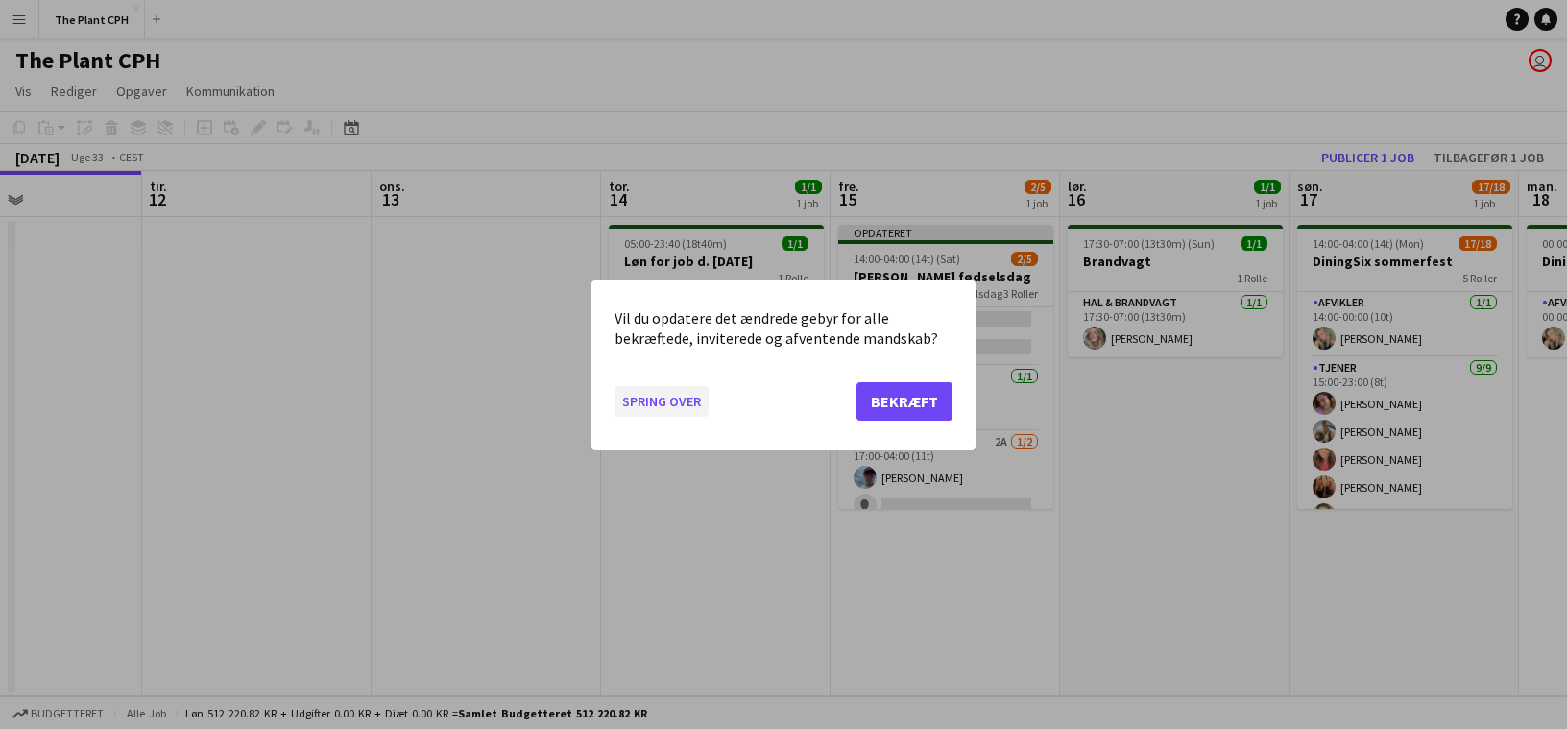
click at [667, 396] on button "Spring over" at bounding box center [662, 400] width 94 height 31
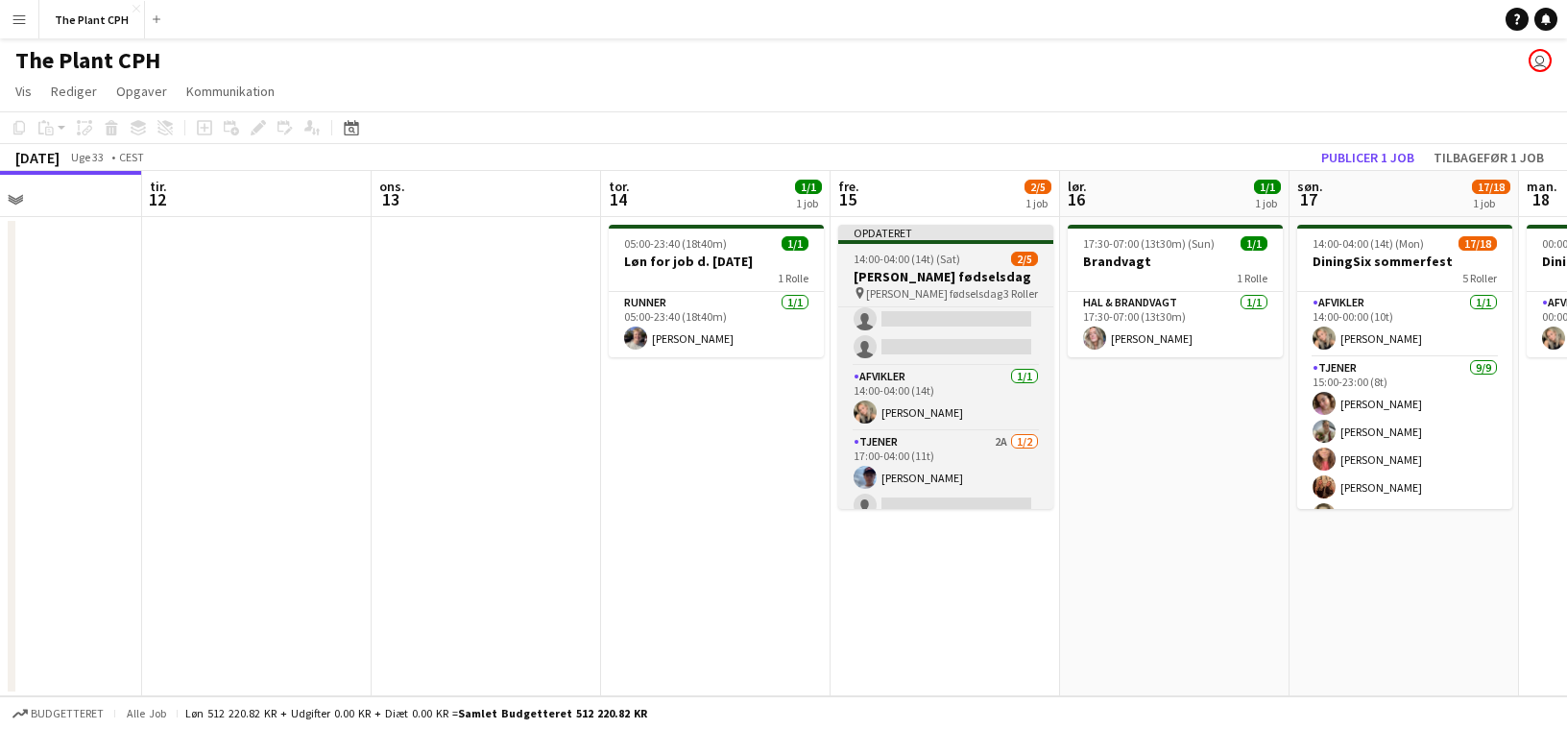
click at [883, 256] on span "14:00-04:00 (14t) (Sat)" at bounding box center [907, 259] width 107 height 14
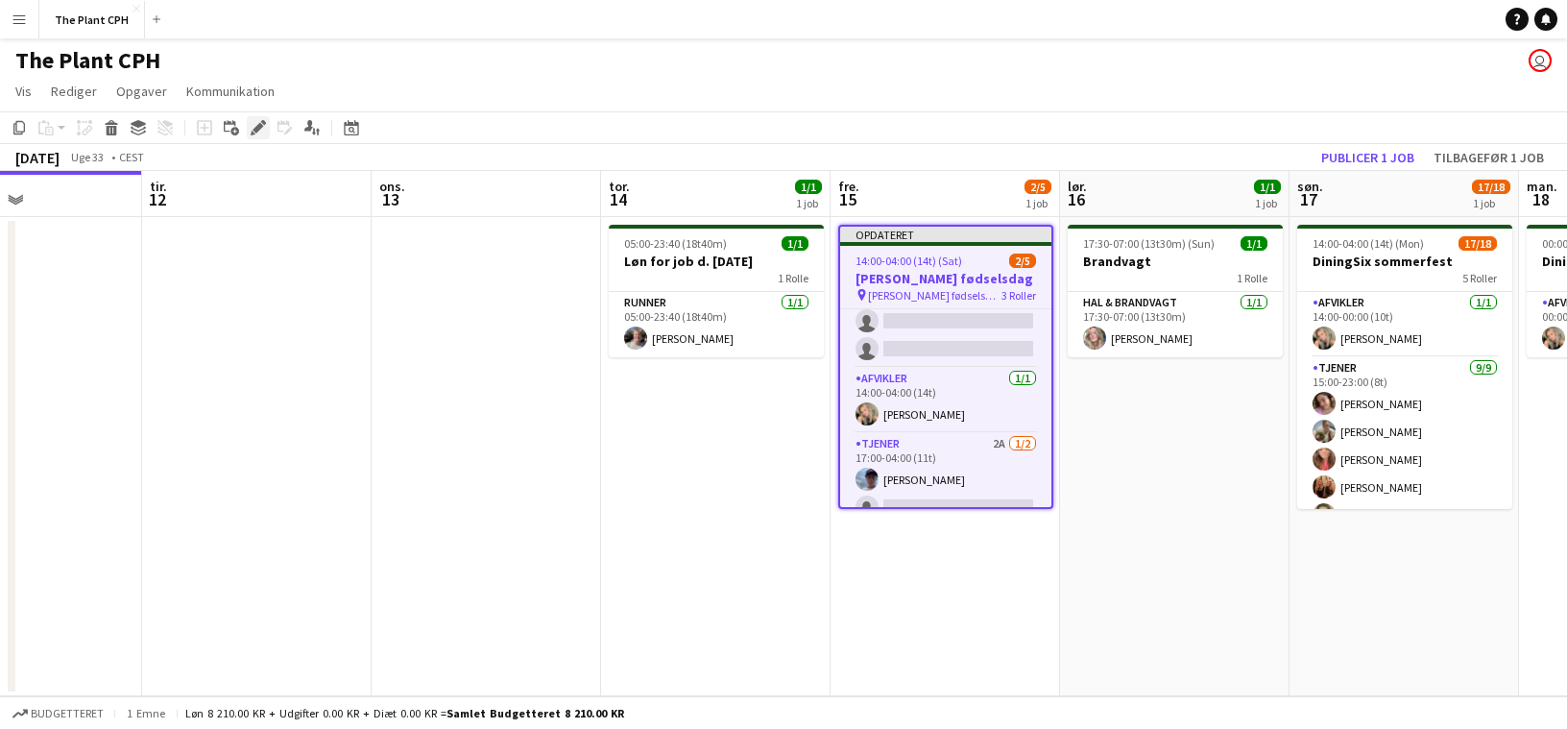
click at [260, 131] on icon "Rediger" at bounding box center [258, 127] width 15 height 15
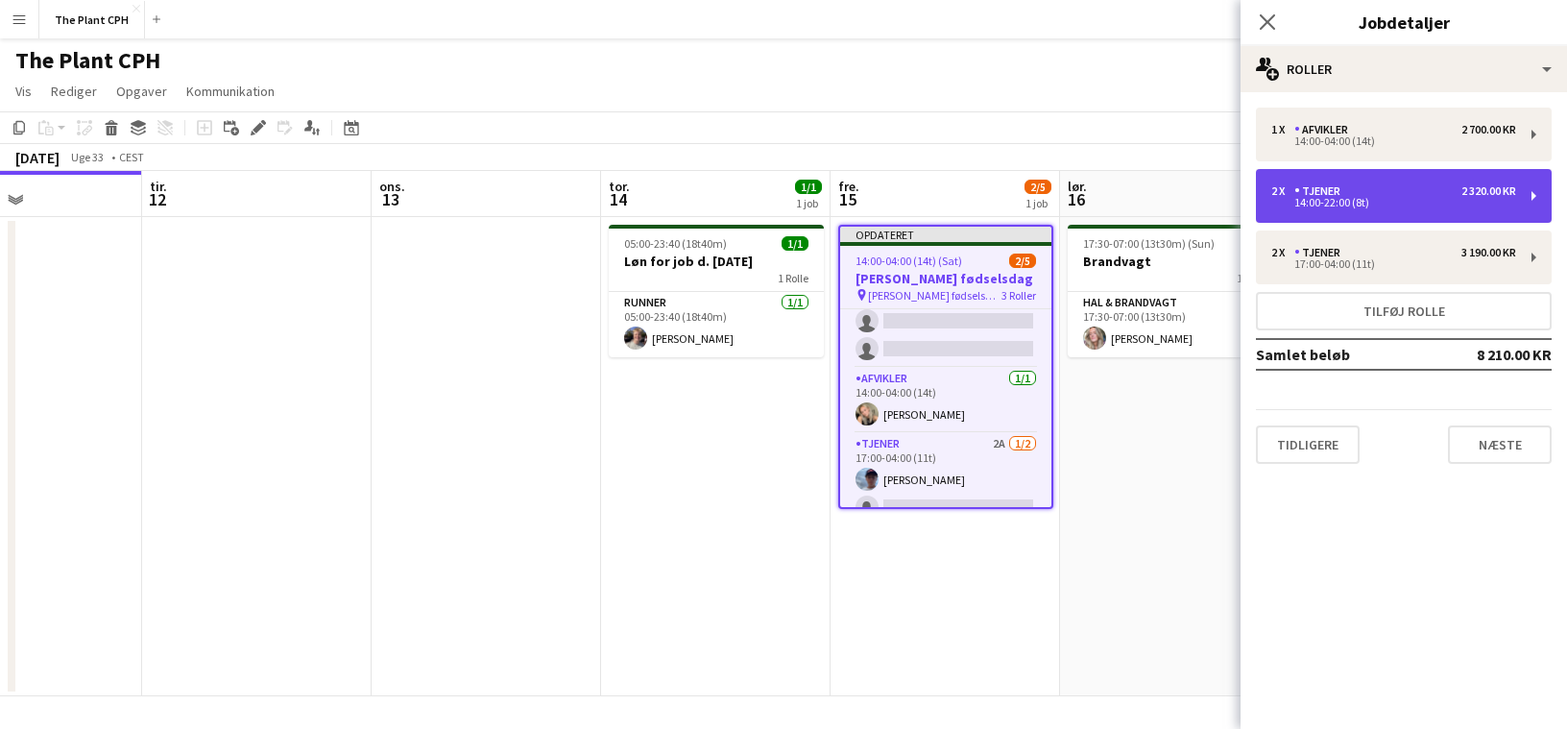
click at [1407, 215] on div "2 x Tjener 2 320.00 KR 14:00-22:00 (8t)" at bounding box center [1404, 196] width 296 height 54
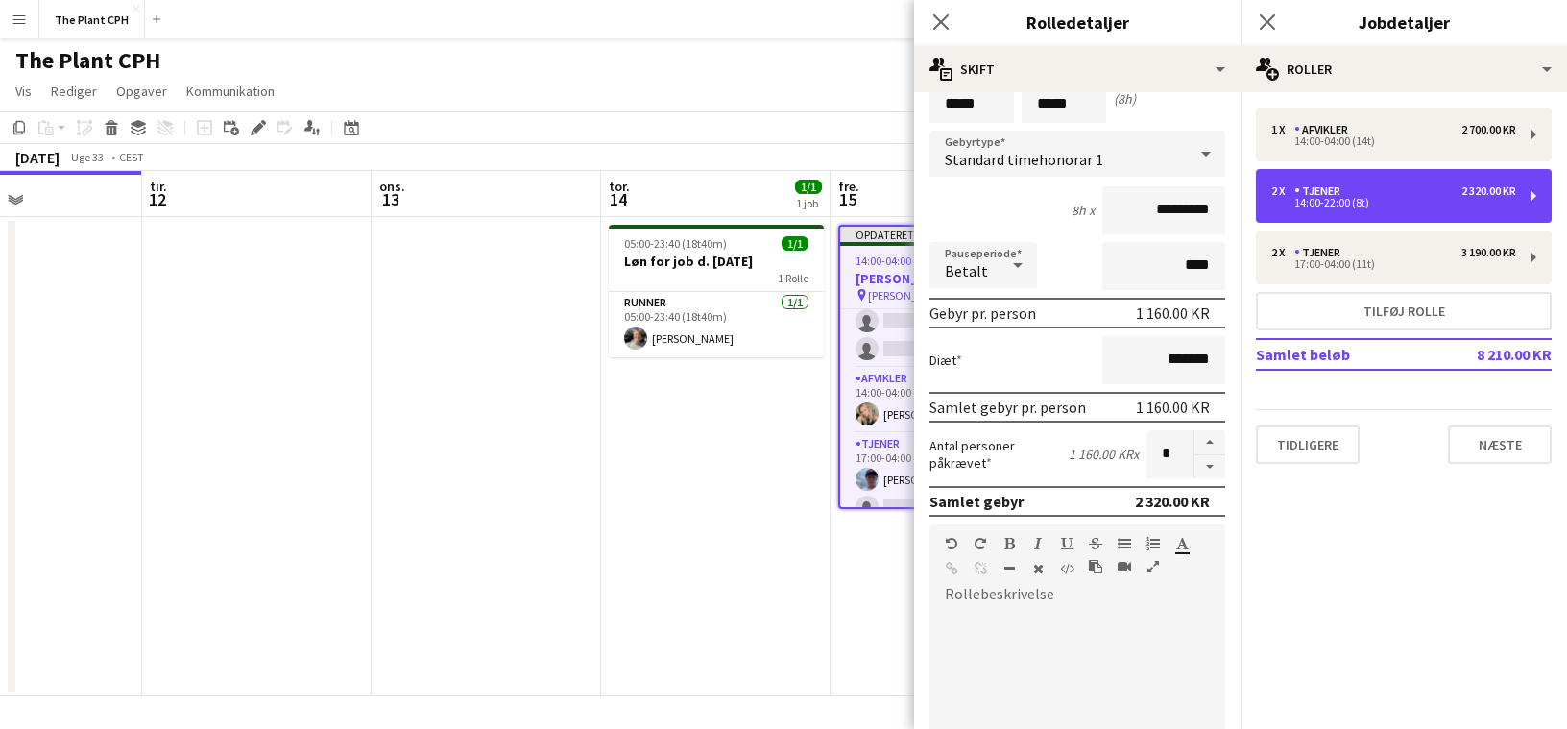
scroll to position [84, 0]
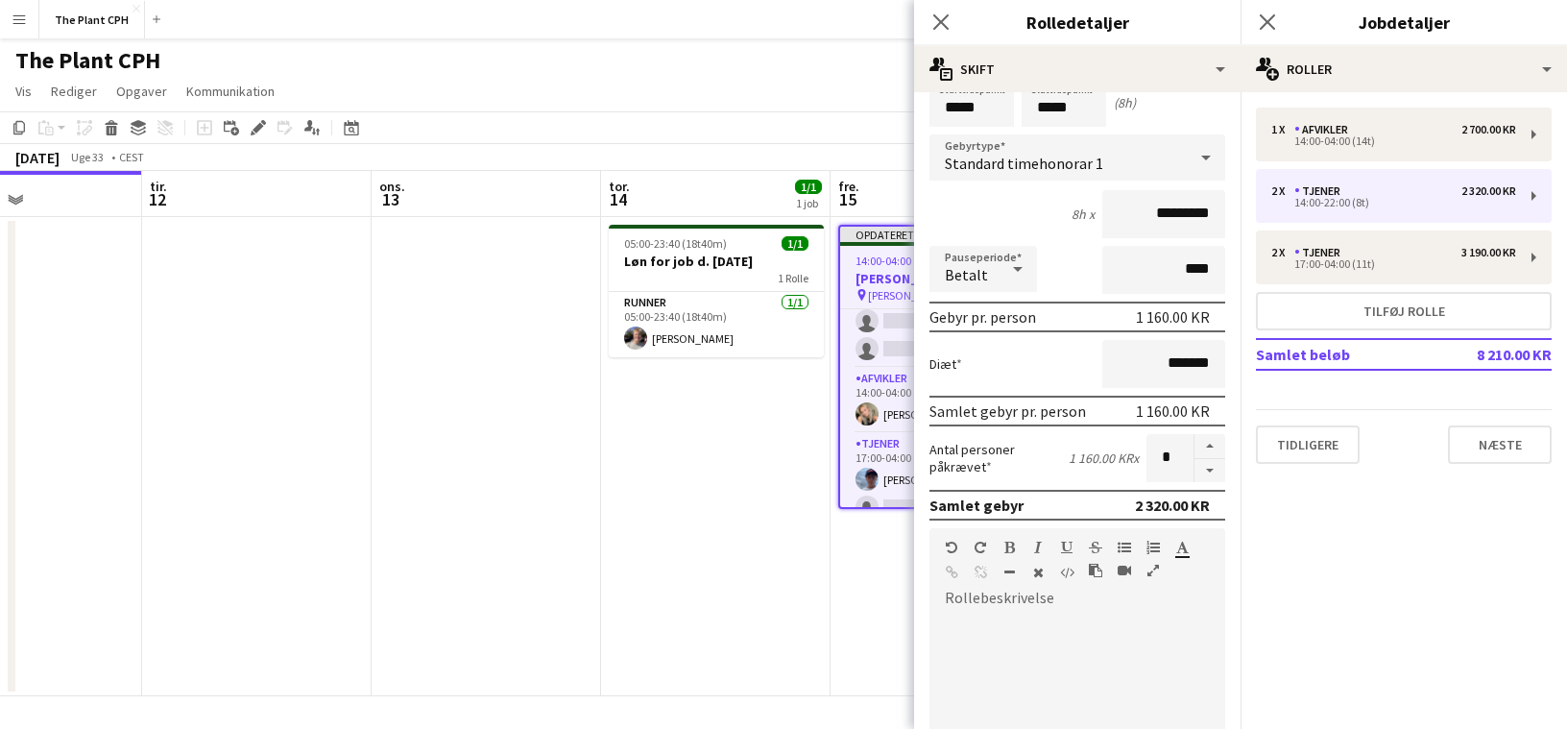
click at [1017, 276] on icon at bounding box center [1017, 269] width 23 height 38
click at [1004, 369] on span "Ubetalt" at bounding box center [983, 371] width 77 height 18
click at [1177, 279] on input "****" at bounding box center [1163, 270] width 123 height 48
click at [1074, 238] on form "Rolletype ****** Starttidspunkt ***** Sluttidspunkt ***** (8h) Gebyrtype Standa…" at bounding box center [1077, 608] width 326 height 1170
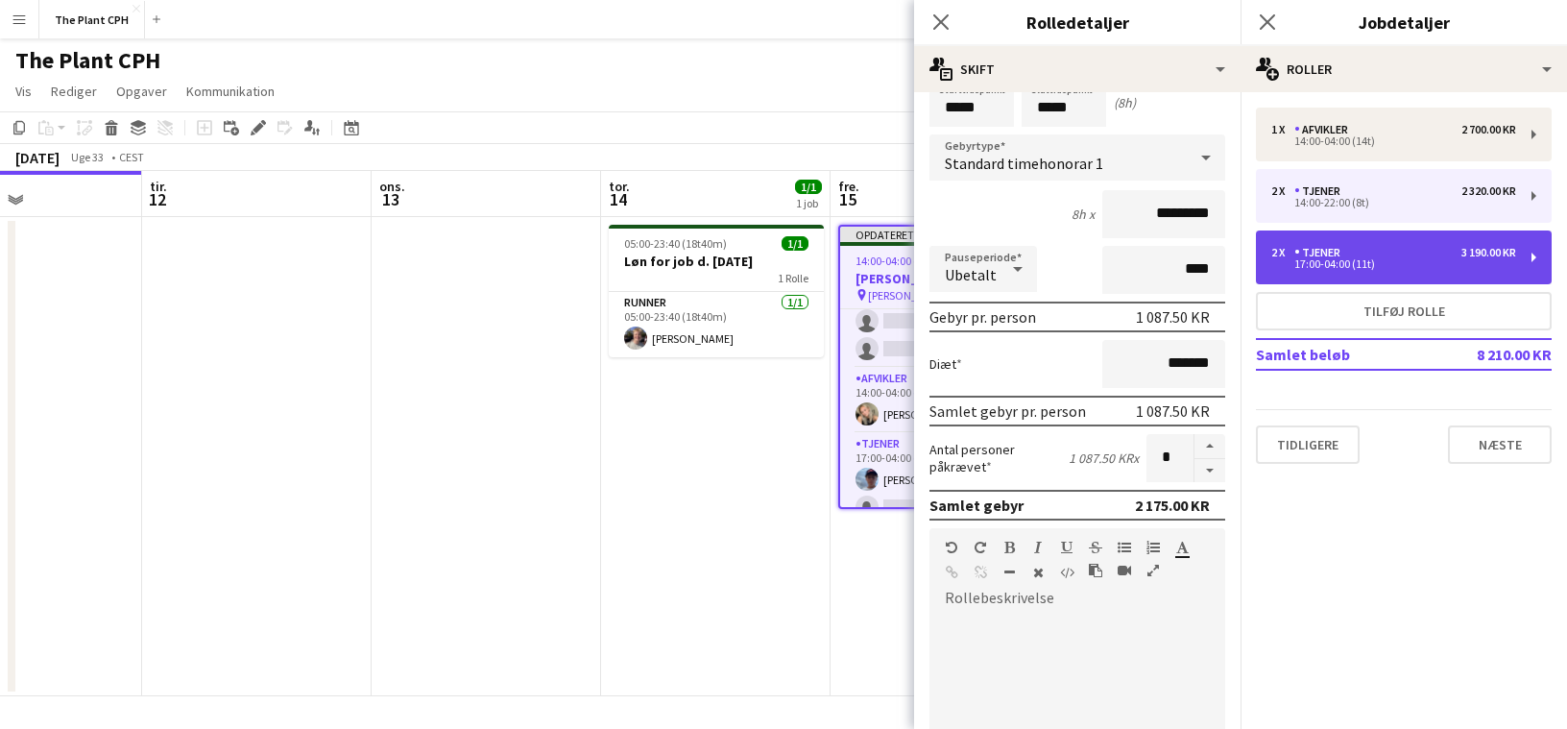
click at [1470, 259] on div "17:00-04:00 (11t)" at bounding box center [1393, 264] width 245 height 10
type input "*****"
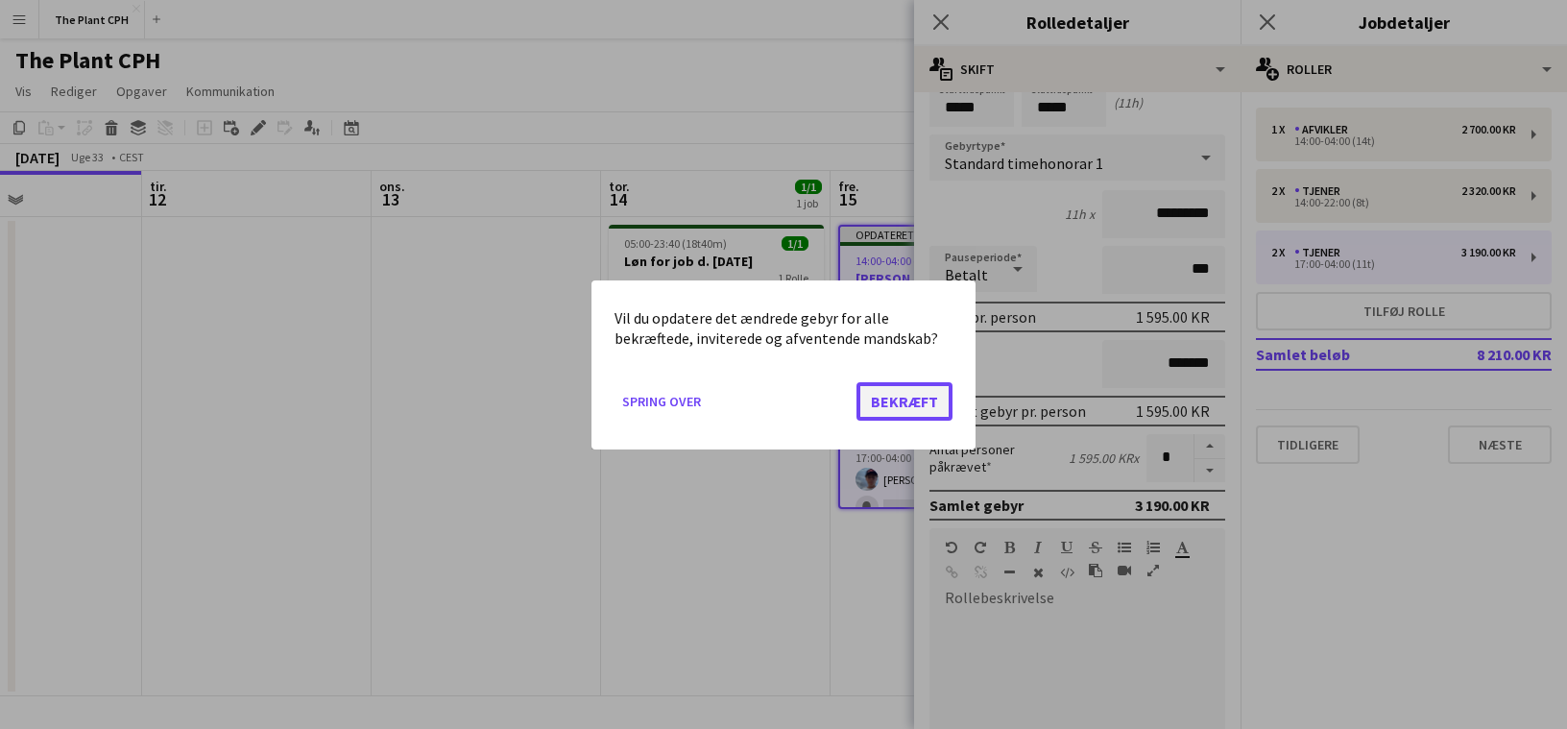
click at [898, 398] on button "Bekræft" at bounding box center [904, 400] width 96 height 38
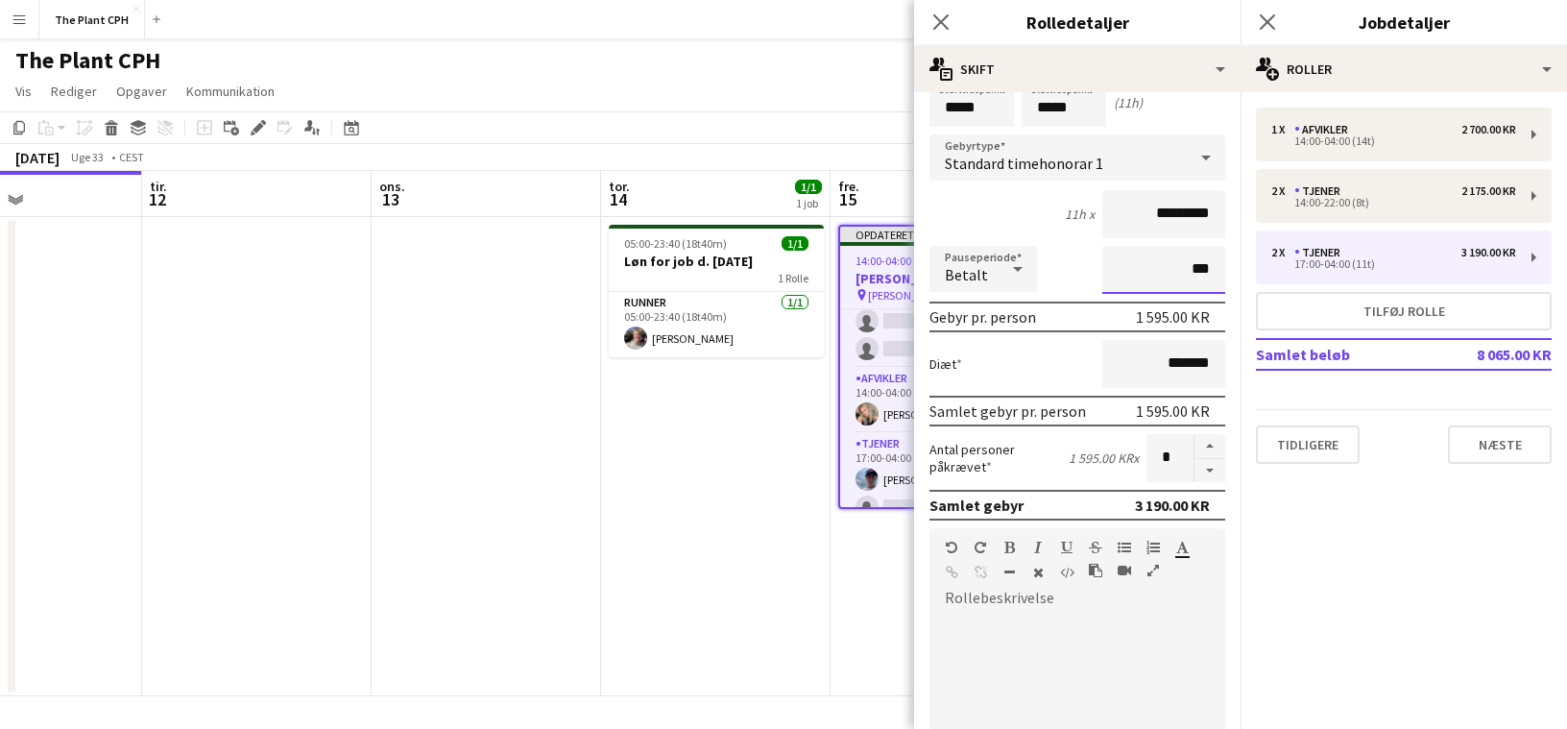
click at [1168, 288] on input "***" at bounding box center [1163, 270] width 123 height 48
click at [996, 286] on div "Betalt" at bounding box center [963, 269] width 69 height 46
click at [1004, 391] on mat-option "Ubetalt" at bounding box center [983, 372] width 108 height 48
click at [1179, 271] on input "***" at bounding box center [1163, 270] width 123 height 48
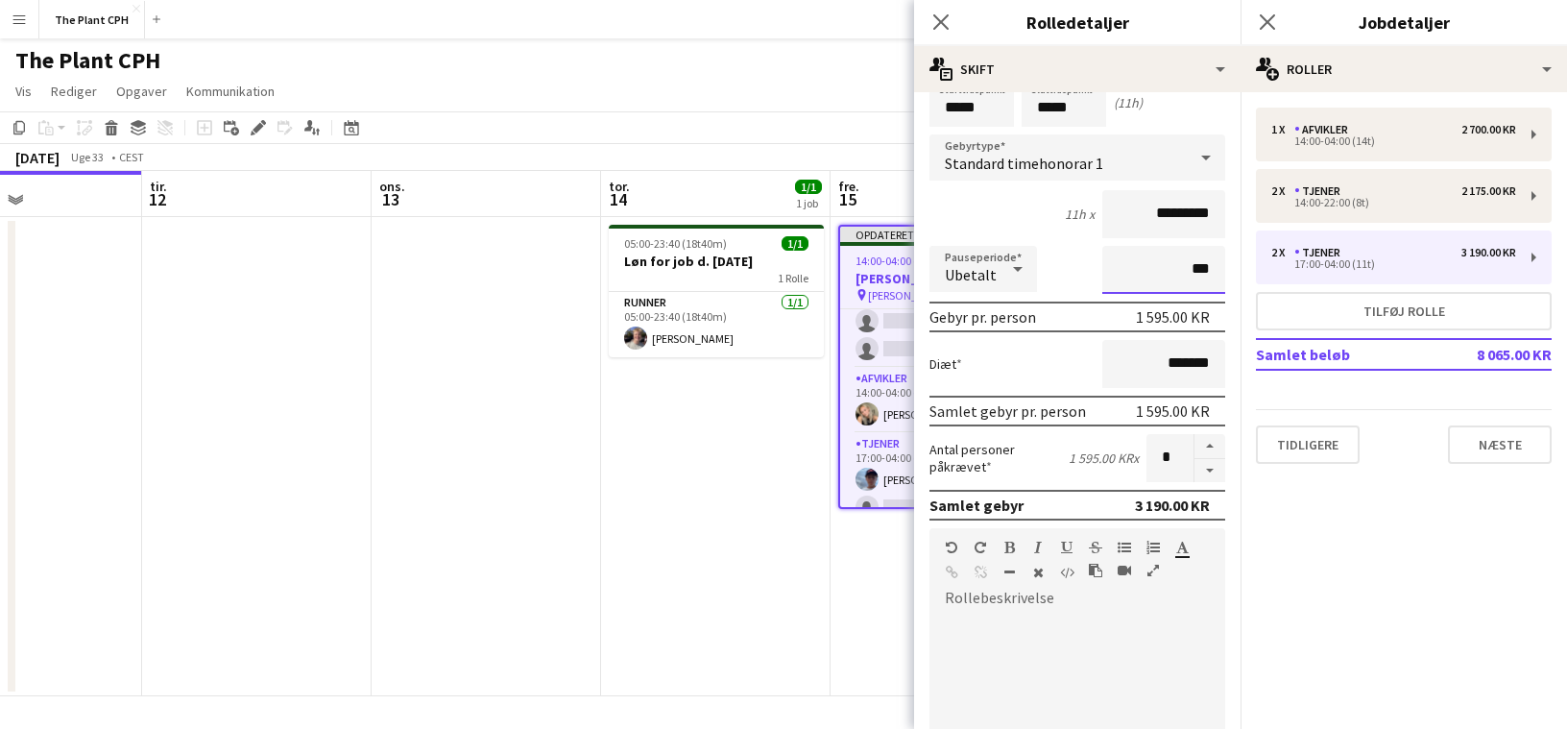
click at [1179, 271] on input "***" at bounding box center [1163, 270] width 123 height 48
type input "****"
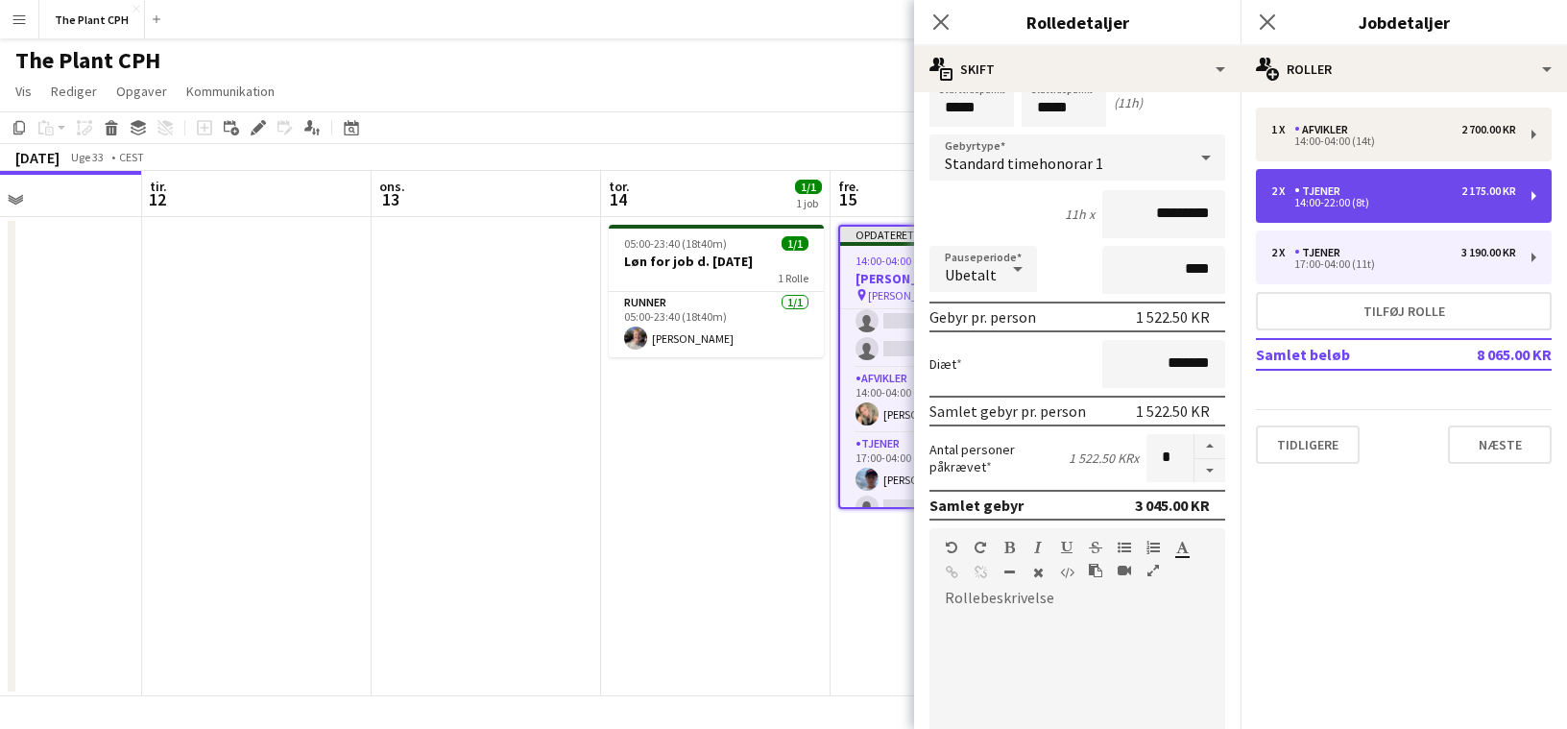
click at [1352, 198] on div "14:00-22:00 (8t)" at bounding box center [1393, 203] width 245 height 10
type input "*****"
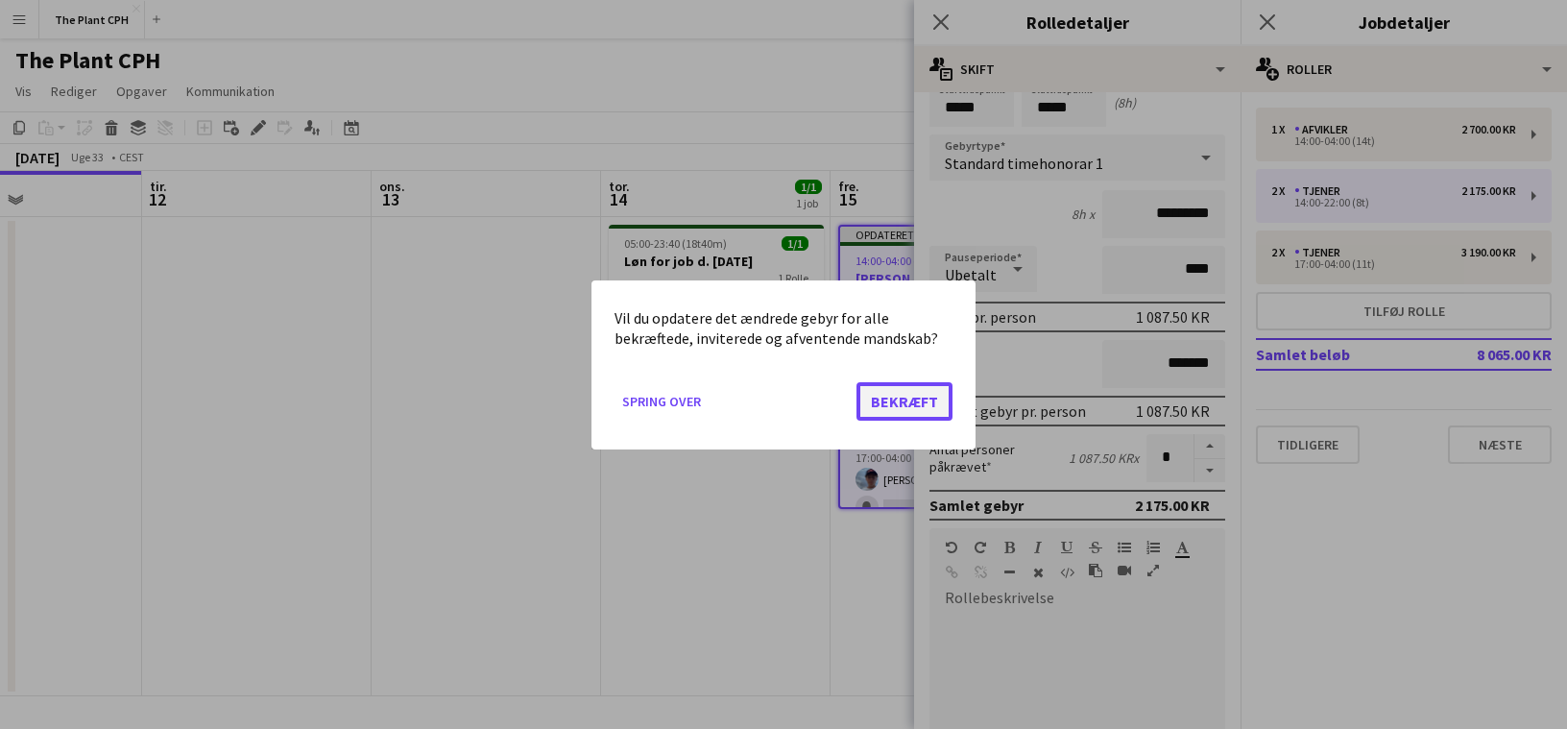
click at [937, 403] on button "Bekræft" at bounding box center [904, 400] width 96 height 38
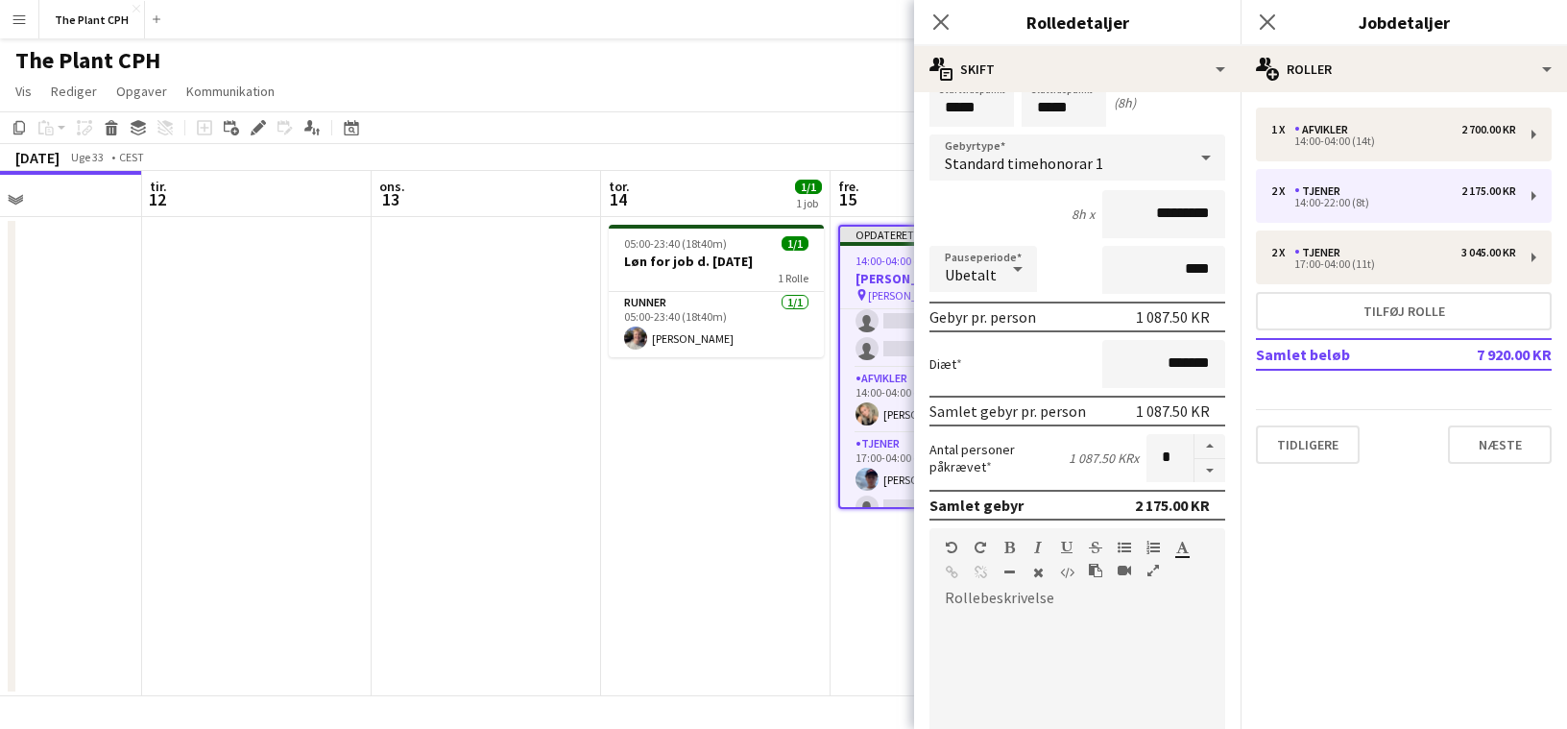
click at [895, 188] on app-board-header-date "fre. 15 2/5 1 job" at bounding box center [945, 194] width 229 height 46
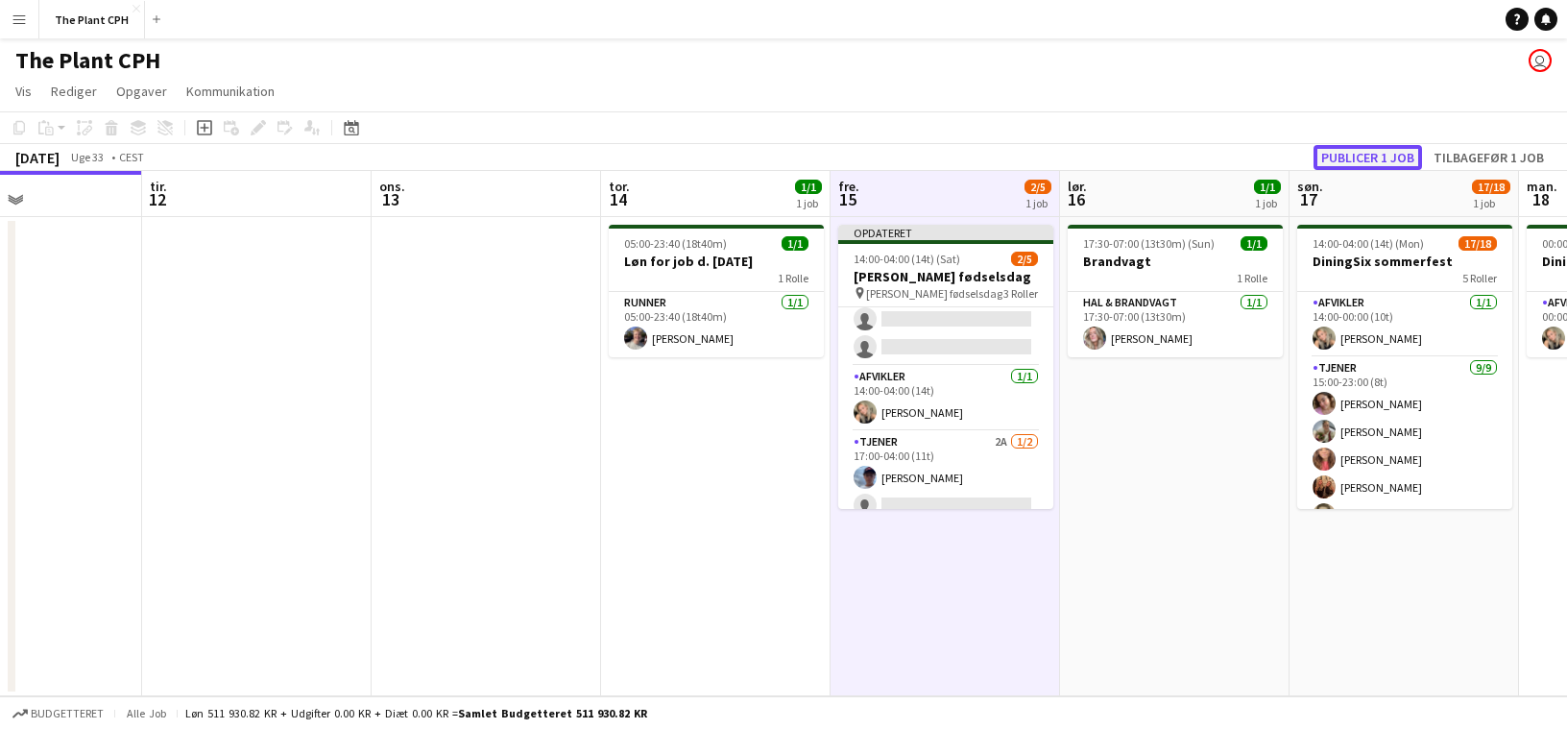
click at [1325, 157] on button "Publicer 1 job" at bounding box center [1368, 157] width 108 height 25
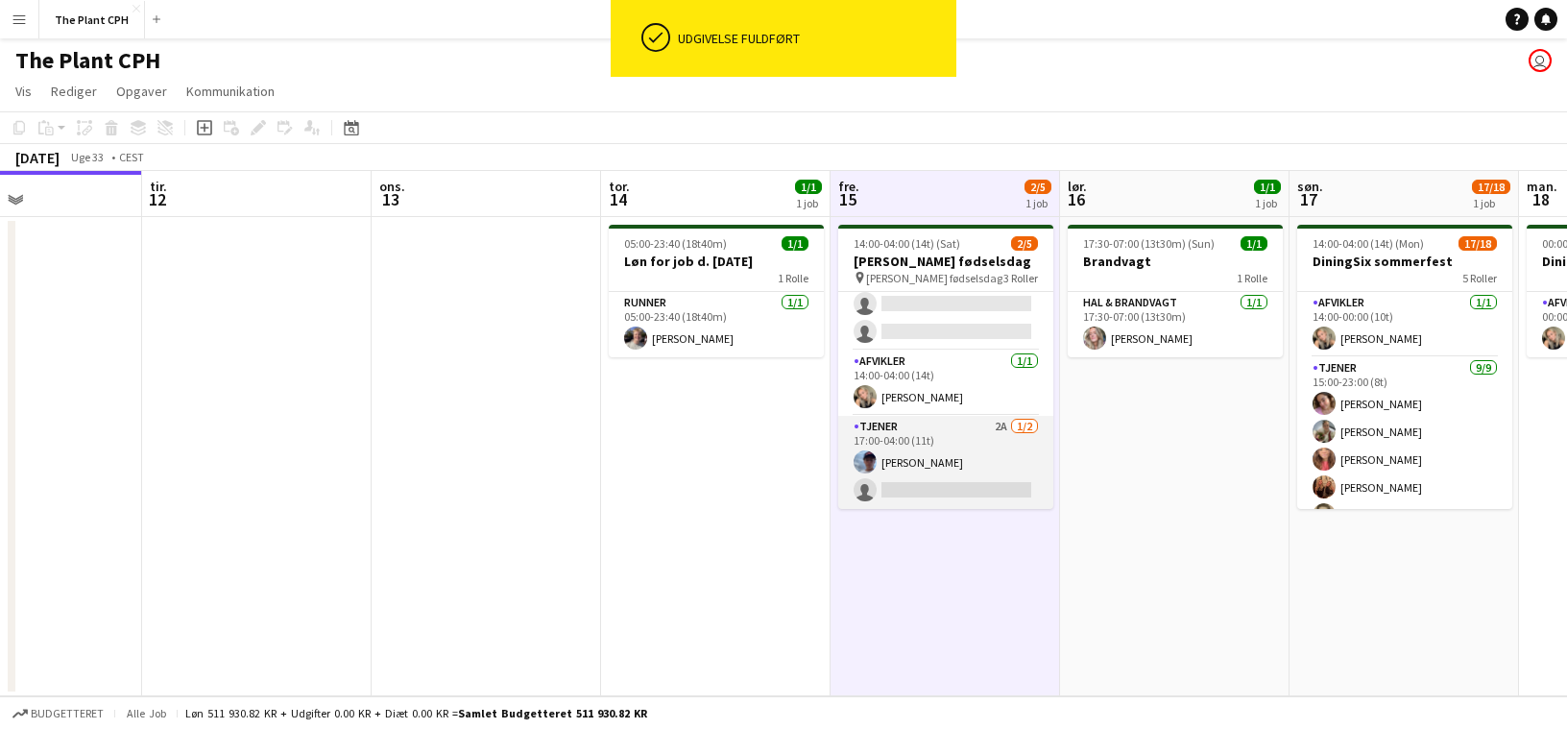
click at [953, 442] on app-card-role "Tjener 2A [DATE] 17:00-04:00 (11t) [PERSON_NAME] single-neutral-actions" at bounding box center [945, 462] width 215 height 93
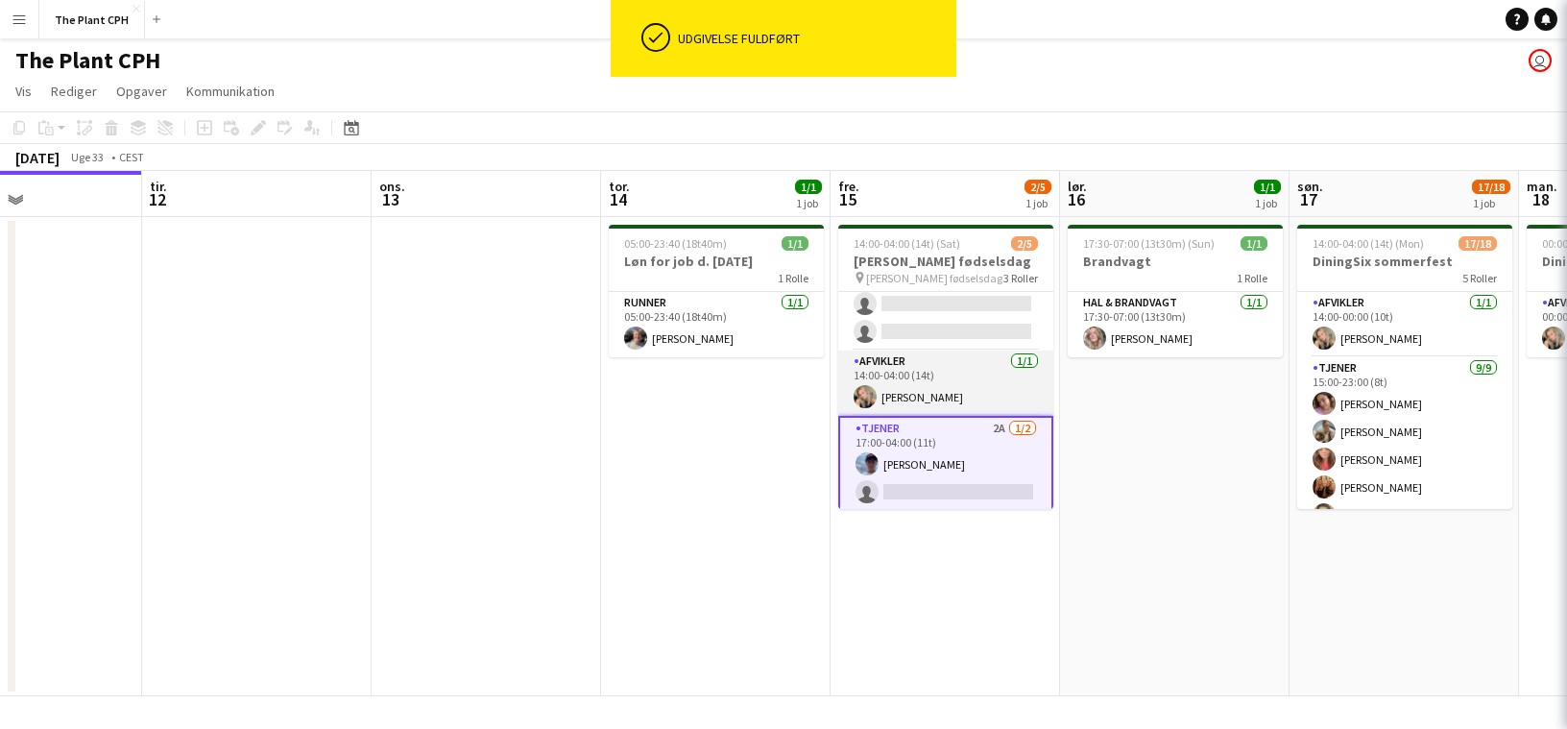
scroll to position [0, 0]
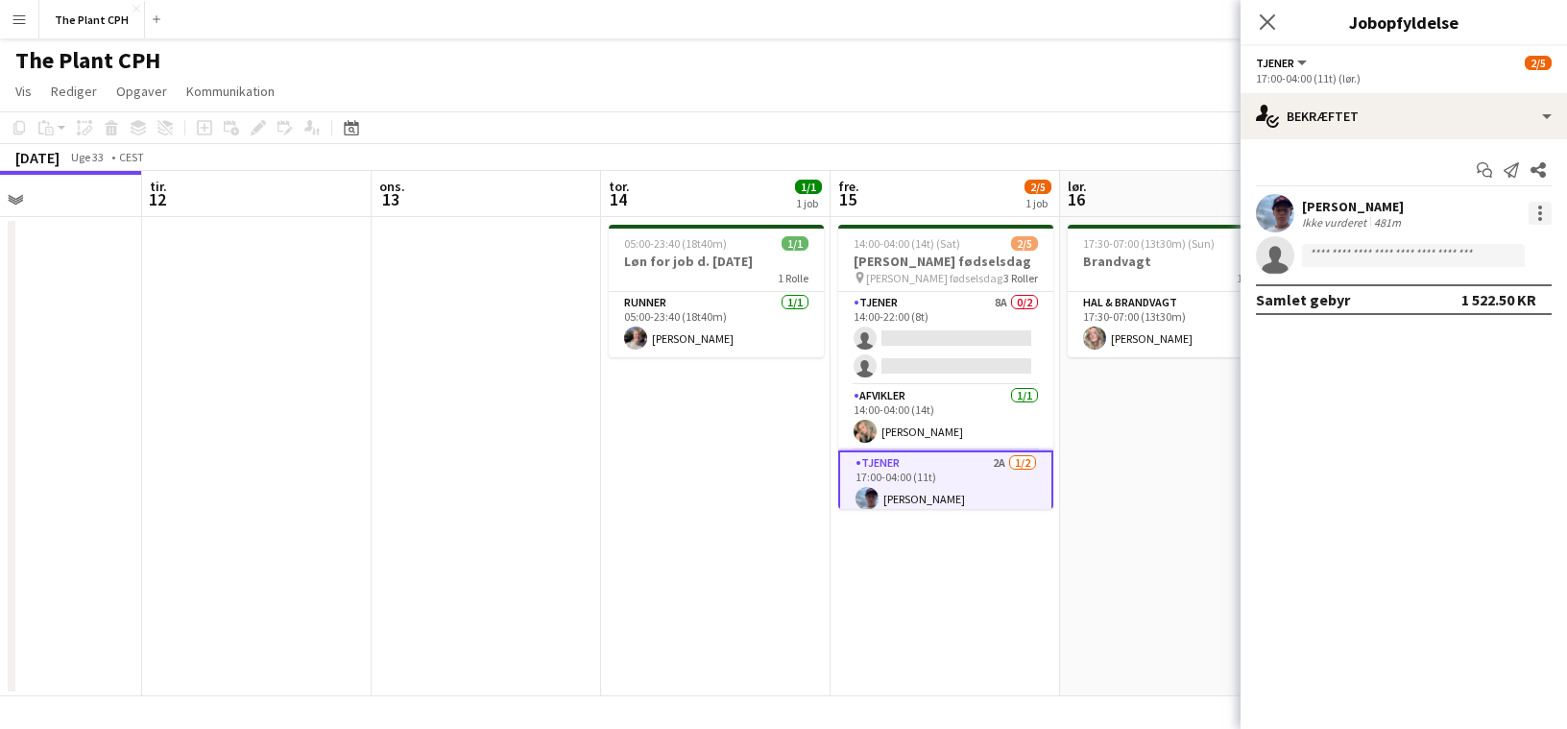
click at [1542, 217] on div at bounding box center [1540, 213] width 23 height 23
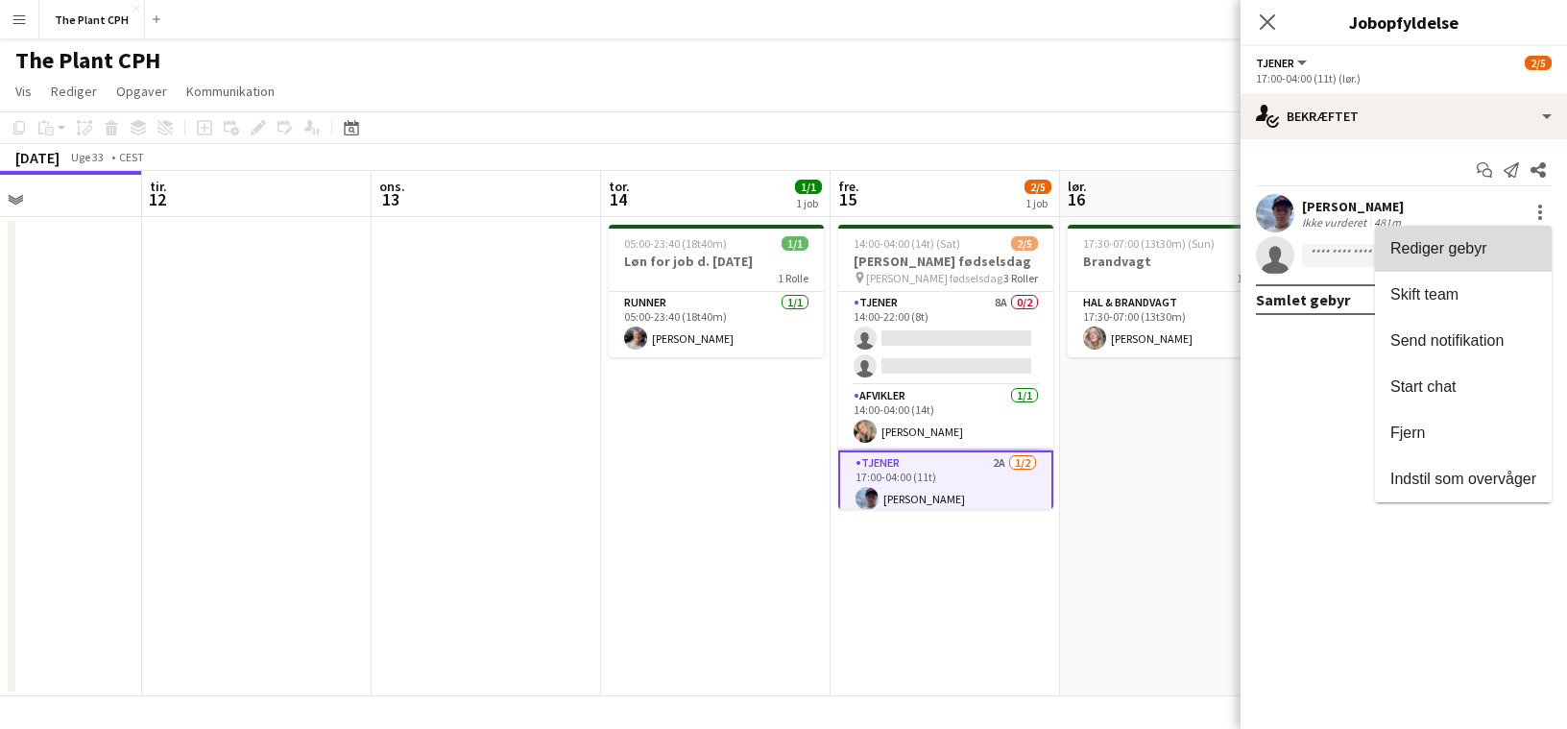
click at [1468, 246] on span "Rediger gebyr" at bounding box center [1438, 248] width 97 height 16
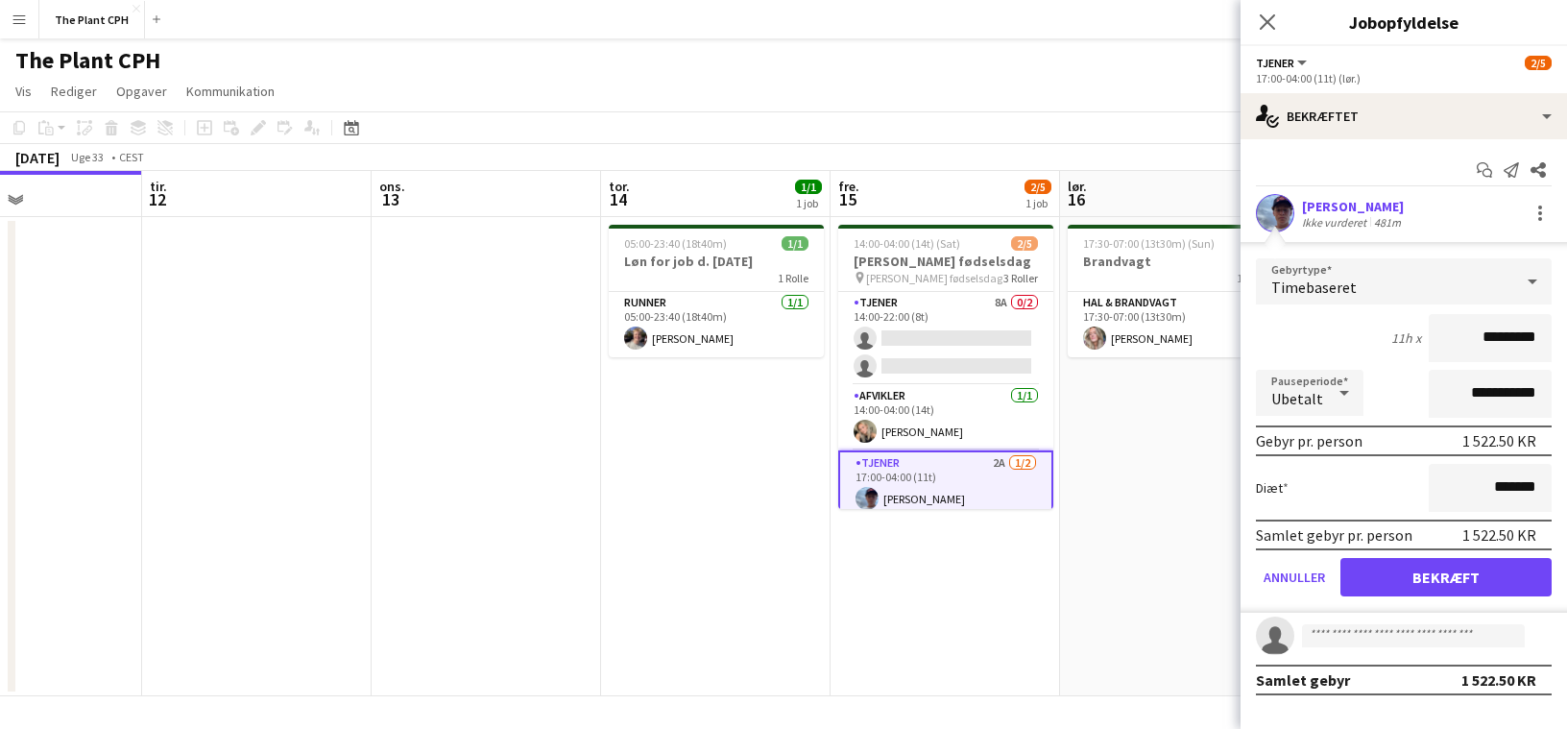
click at [952, 129] on app-toolbar "Kopier Indsæt Indsæt Kommando V Indsæt med mandskab Kommando Skift V Indsæt lin…" at bounding box center [783, 127] width 1567 height 33
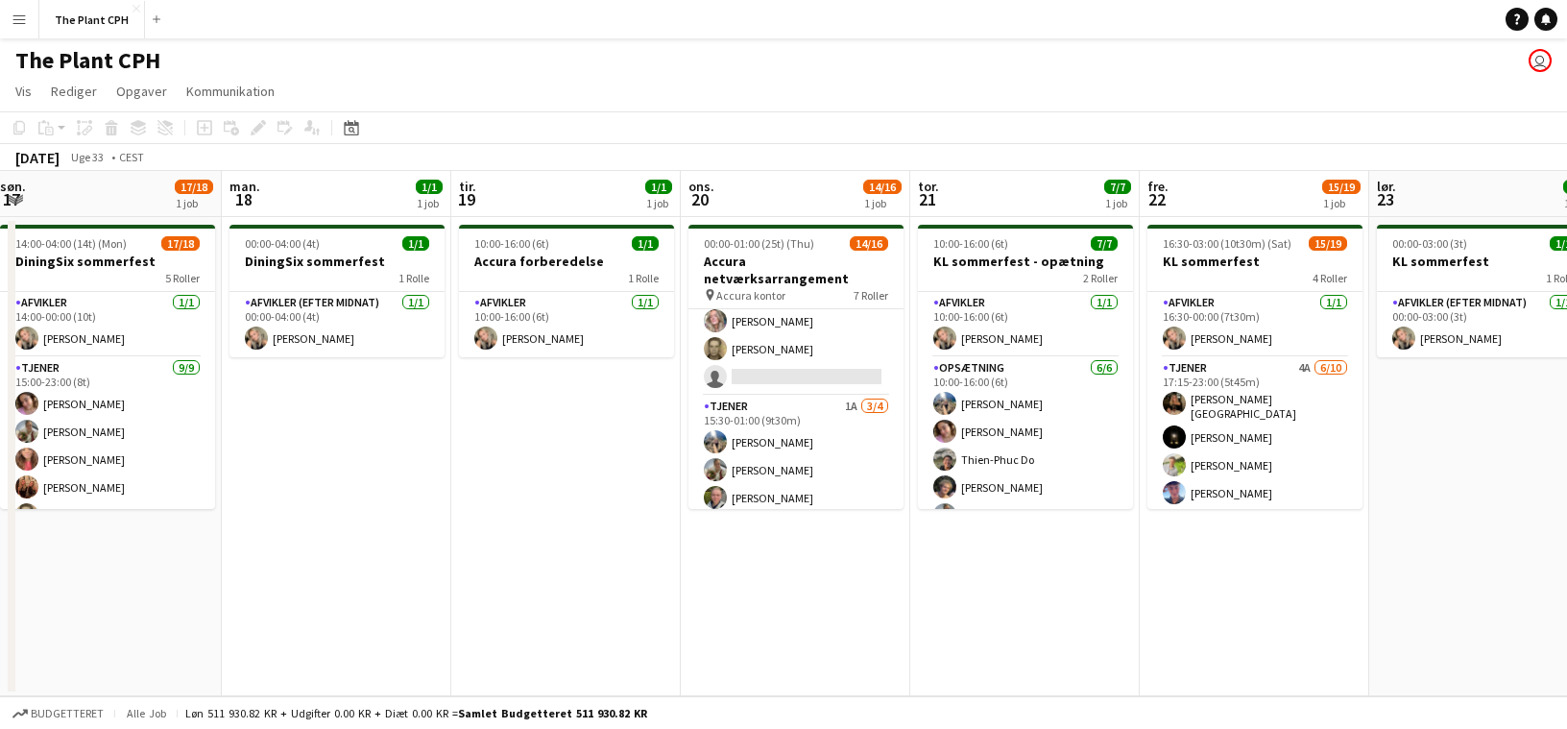
scroll to position [346, 0]
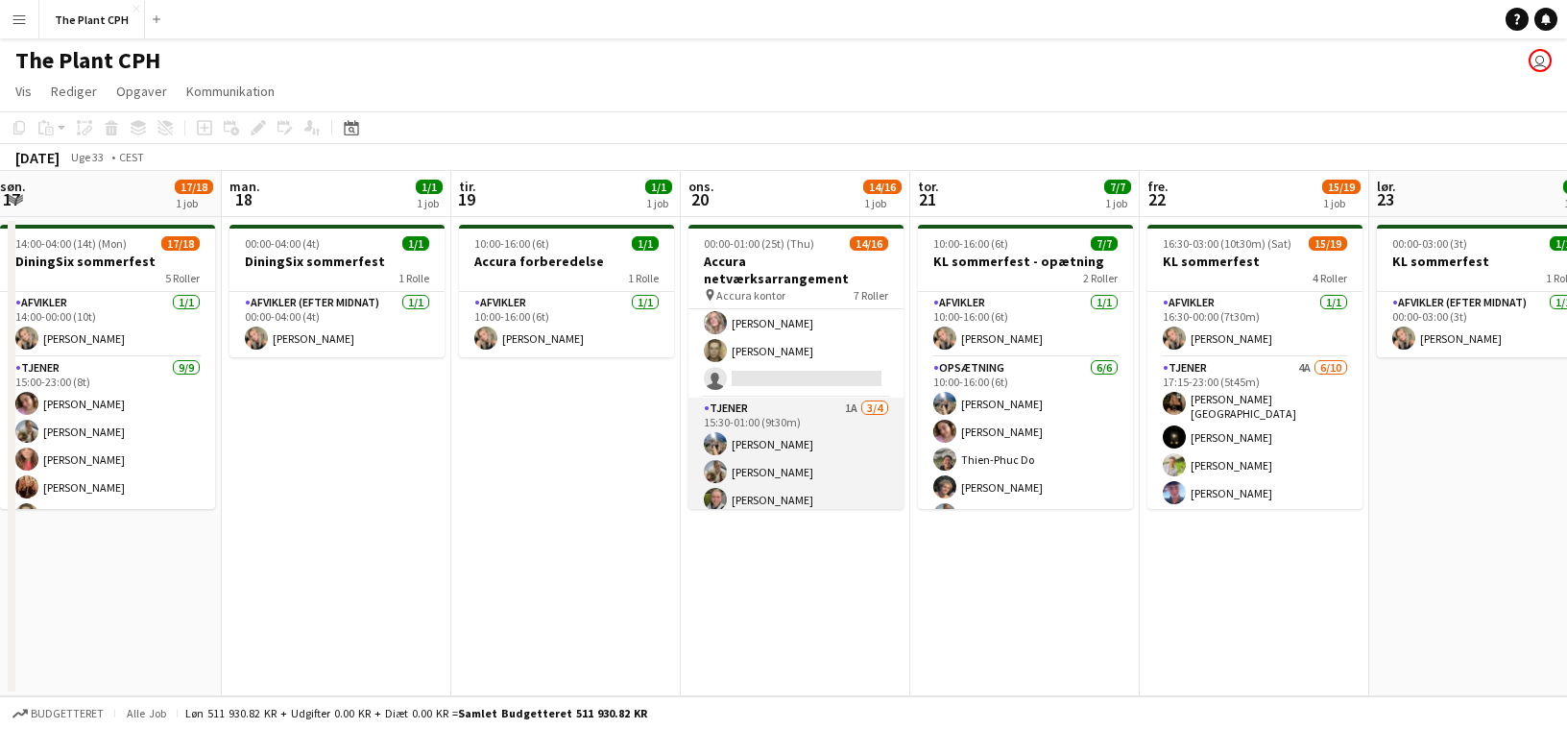
click at [832, 441] on app-card-role "Tjener 1A [DATE] 15:30-01:00 (9t30m) [PERSON_NAME] [PERSON_NAME] [PERSON_NAME] …" at bounding box center [795, 472] width 215 height 149
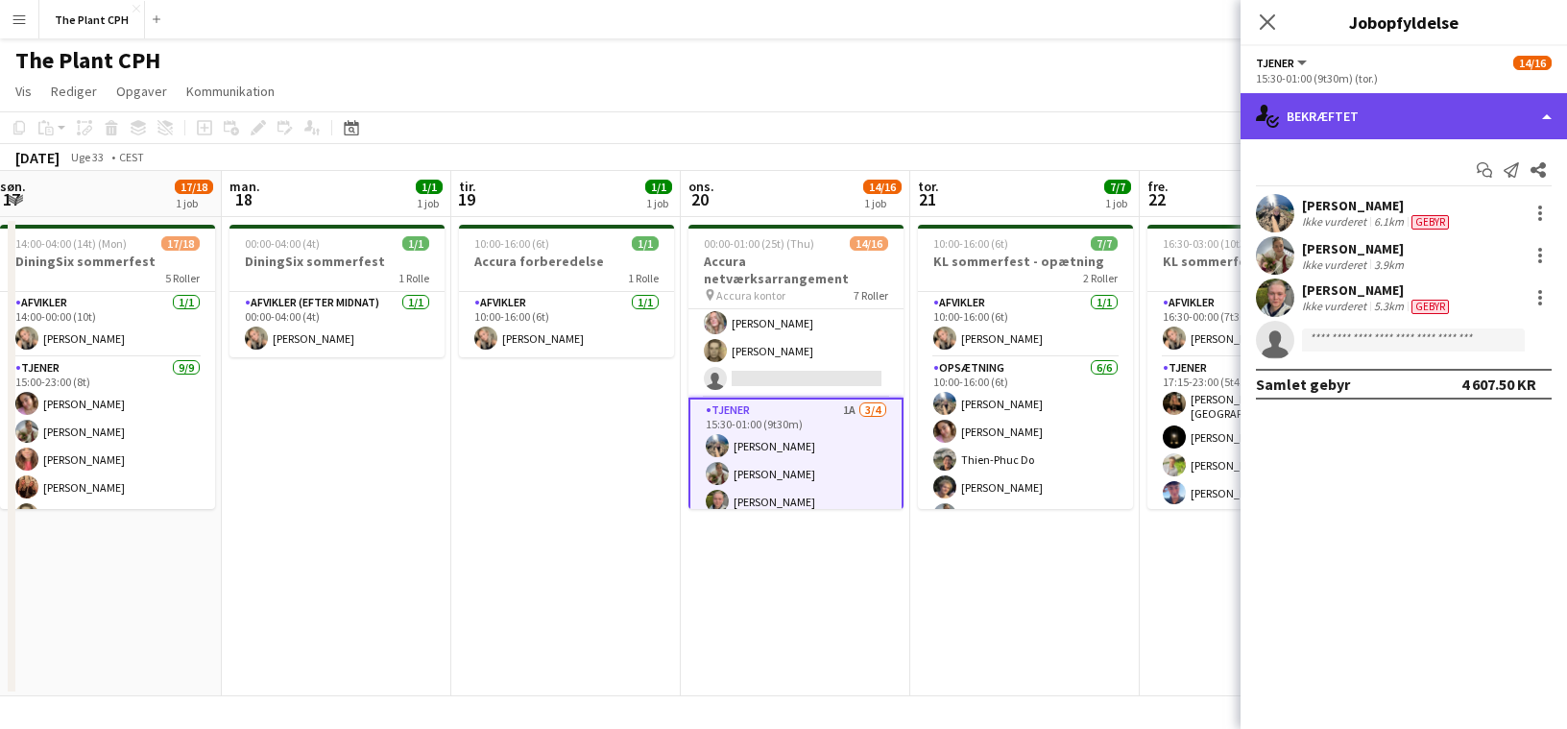
click at [1347, 124] on div "single-neutral-actions-check-2 Bekræftet" at bounding box center [1404, 116] width 326 height 46
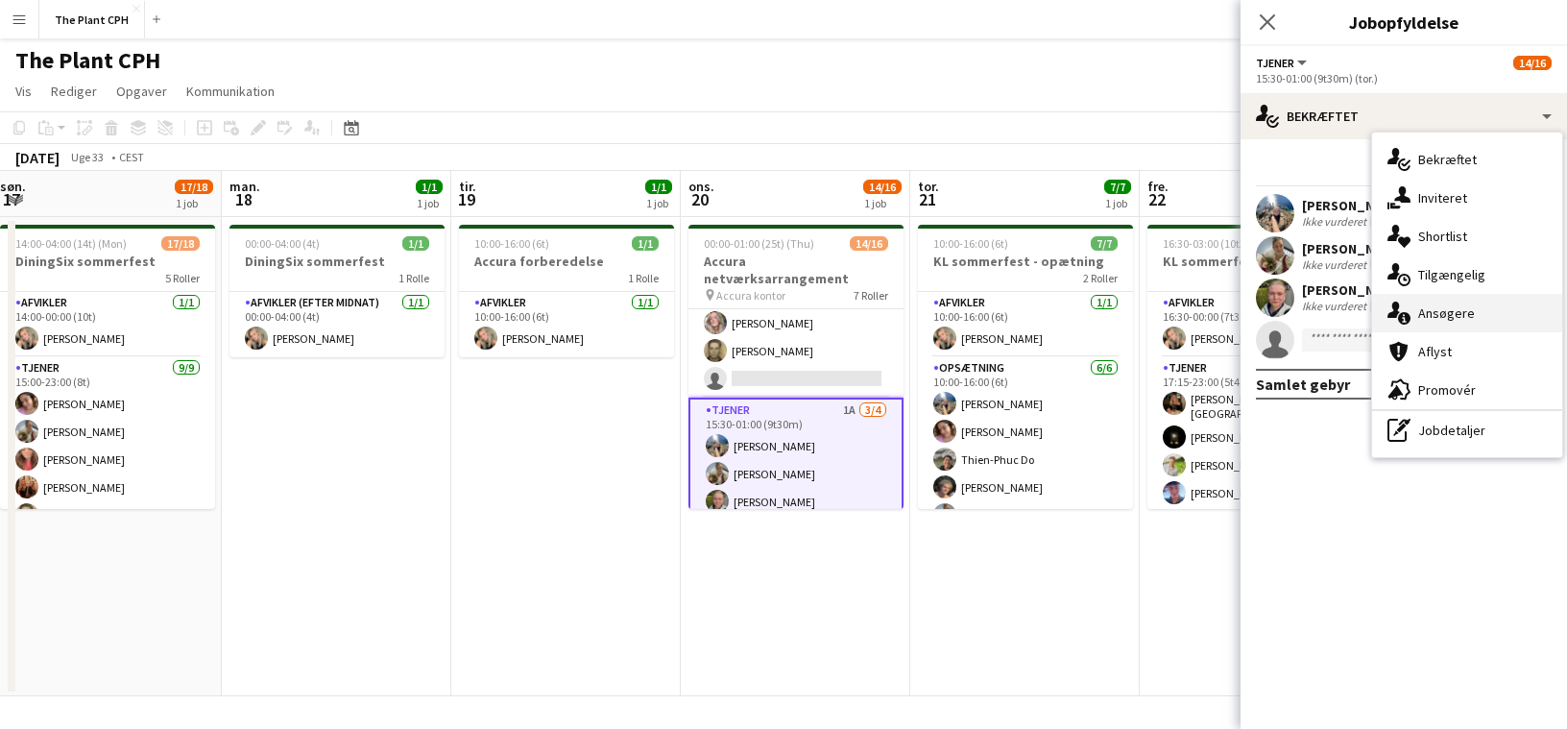
click at [1461, 313] on div "single-neutral-actions-information Ansøgere" at bounding box center [1467, 313] width 190 height 38
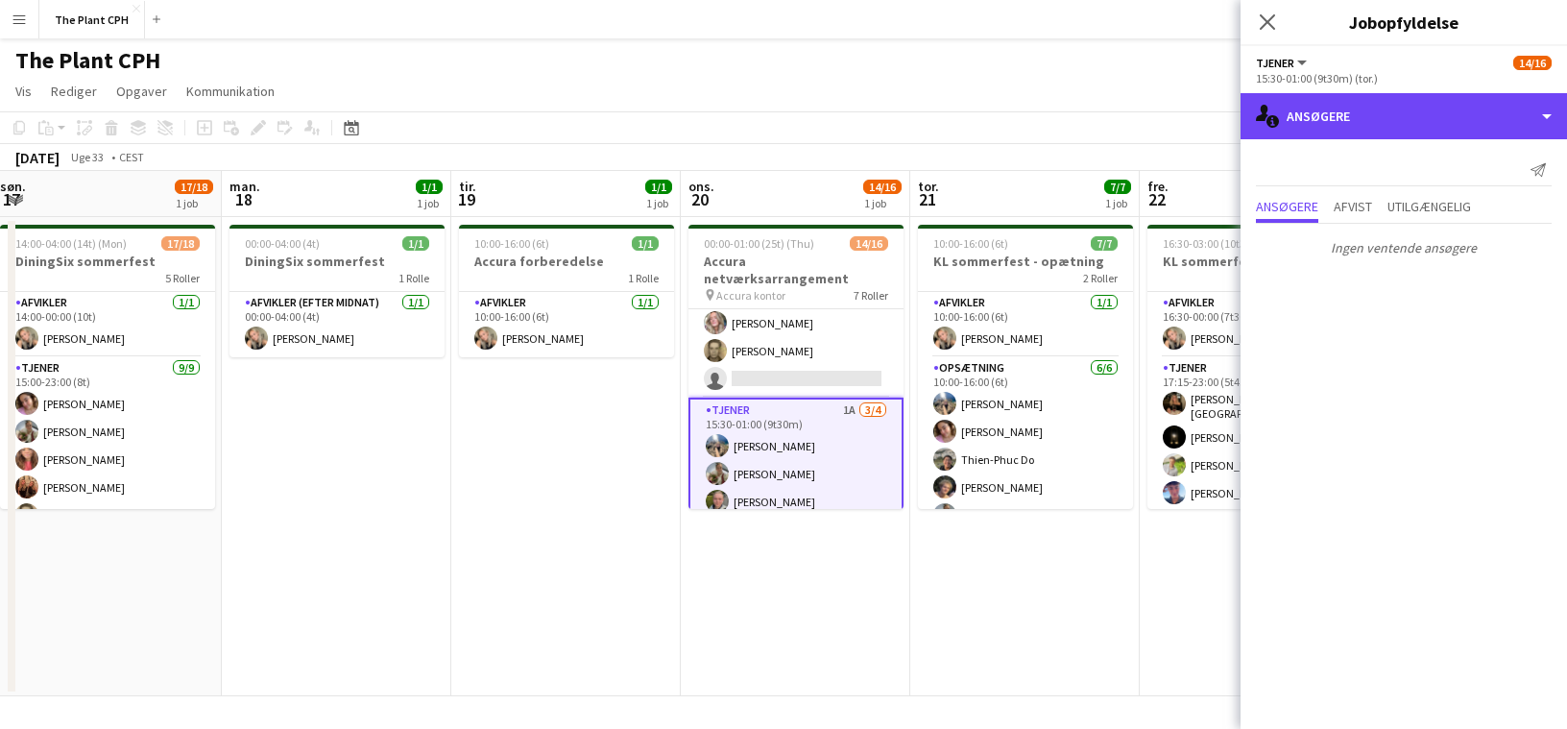
drag, startPoint x: 1391, startPoint y: 131, endPoint x: 1394, endPoint y: 140, distance: 10.0
click at [1391, 131] on div "single-neutral-actions-information Ansøgere" at bounding box center [1404, 116] width 326 height 46
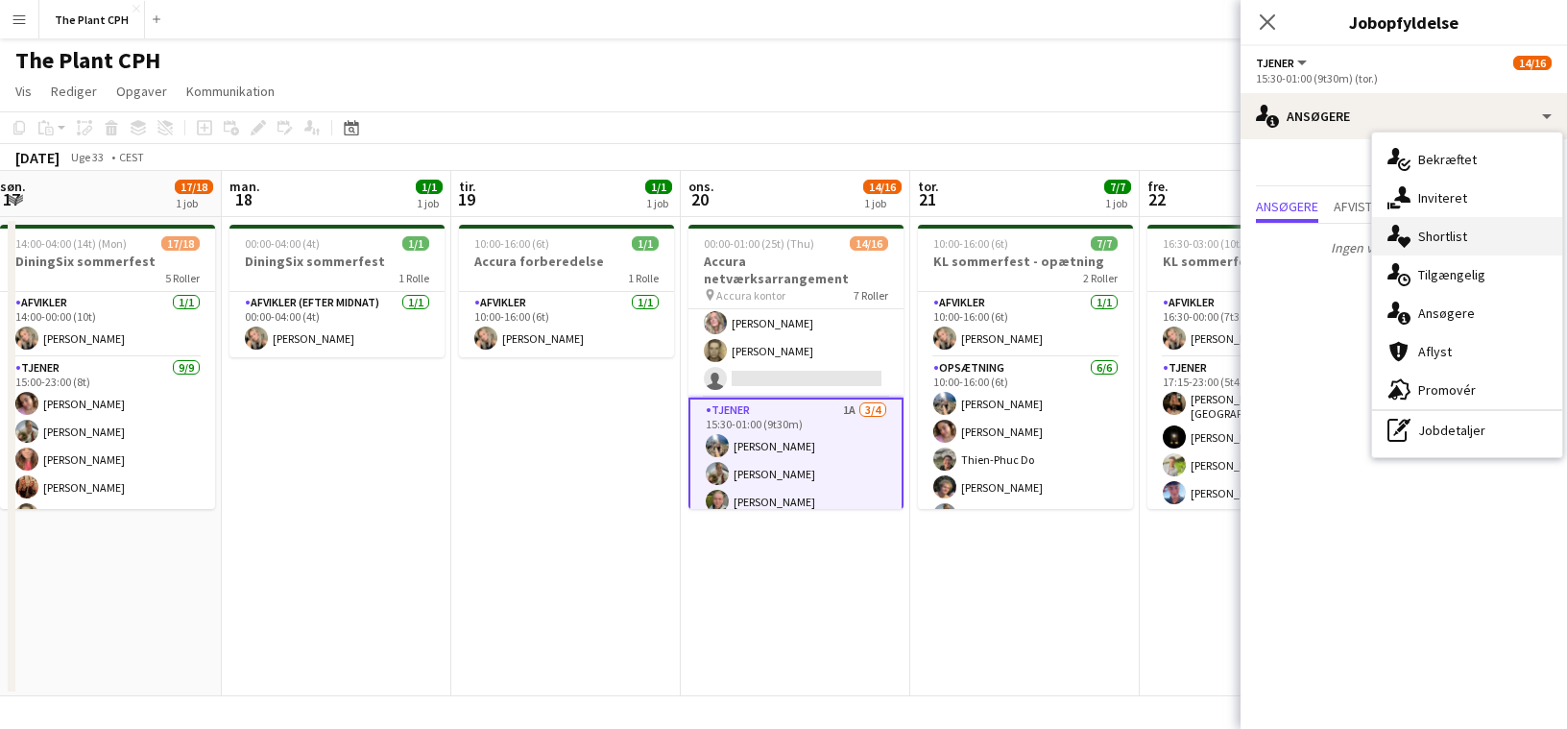
click at [1447, 233] on div "single-neutral-actions-heart Shortlist" at bounding box center [1467, 236] width 190 height 38
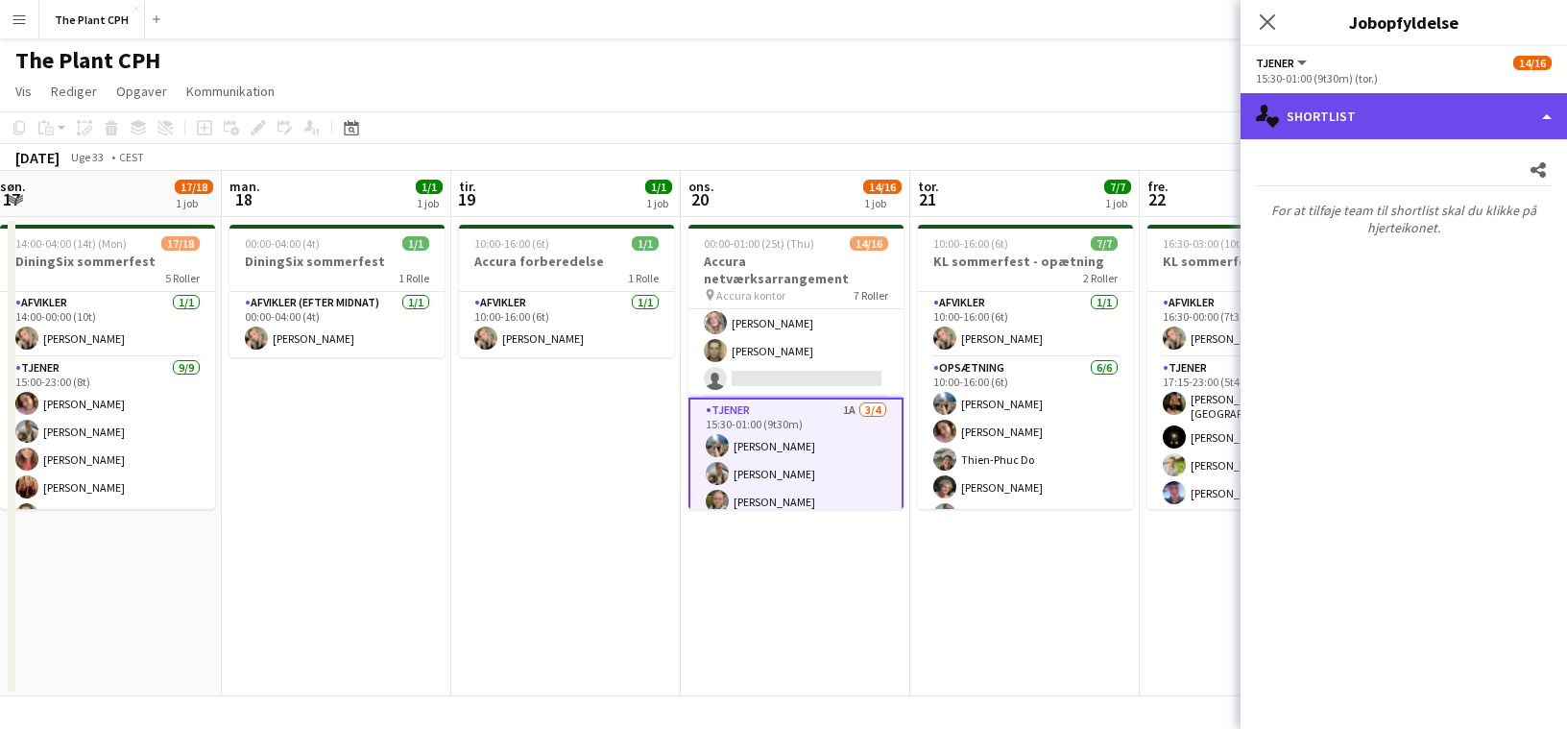
click at [1379, 93] on div "single-neutral-actions-heart Shortlist" at bounding box center [1404, 116] width 326 height 46
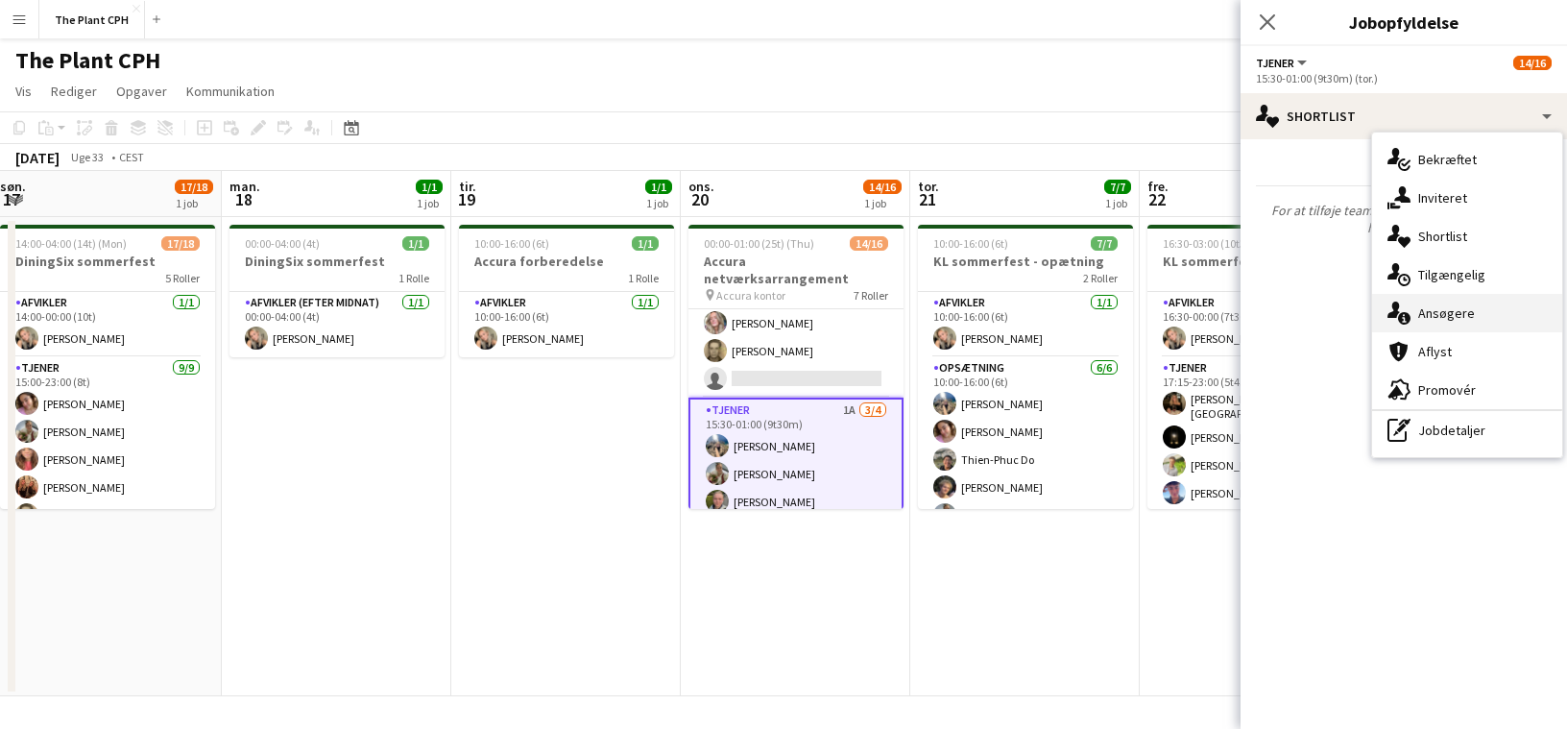
click at [1490, 313] on div "single-neutral-actions-information Ansøgere" at bounding box center [1467, 313] width 190 height 38
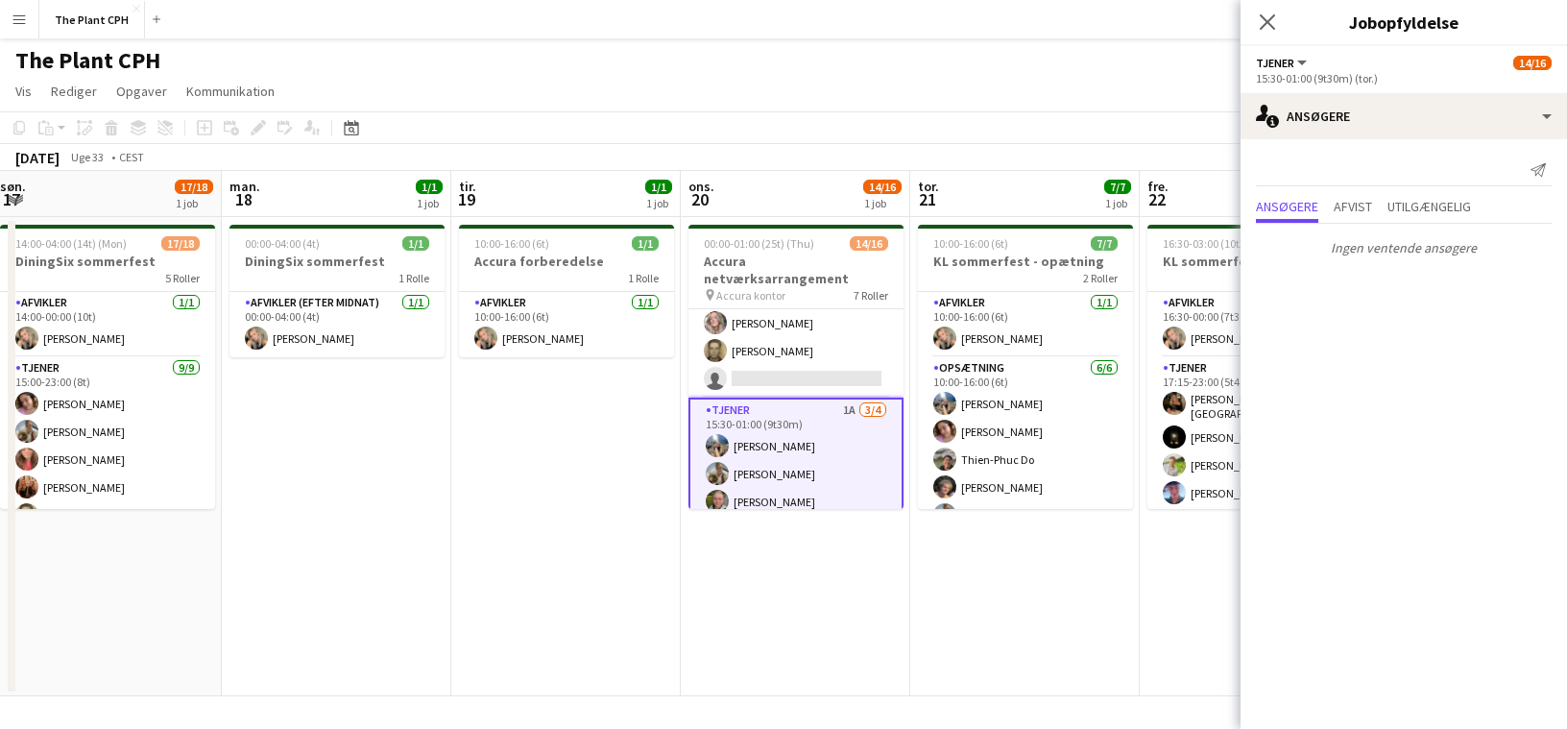
click at [885, 145] on div "[DATE] Uge 33 • CEST" at bounding box center [783, 157] width 1567 height 27
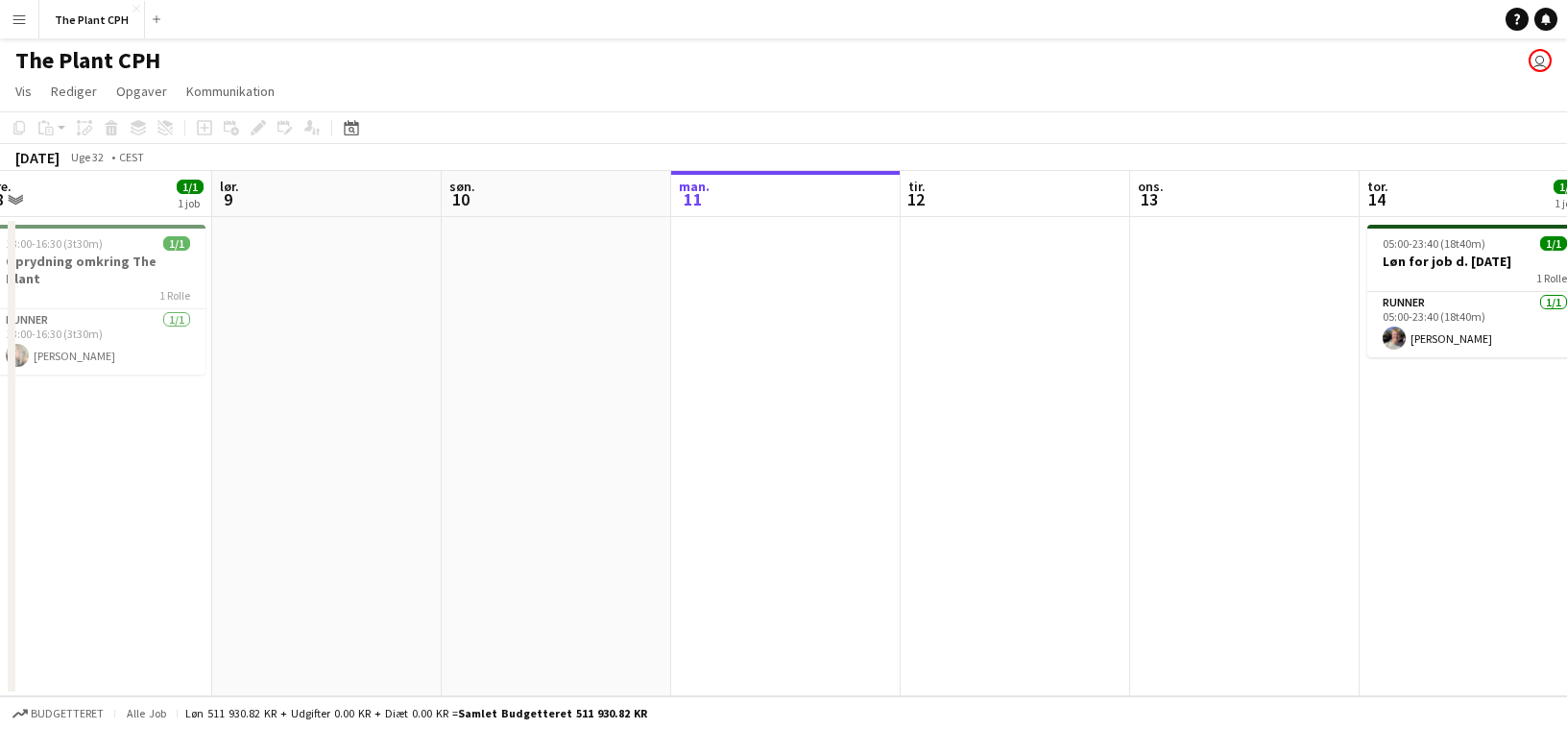
scroll to position [0, 495]
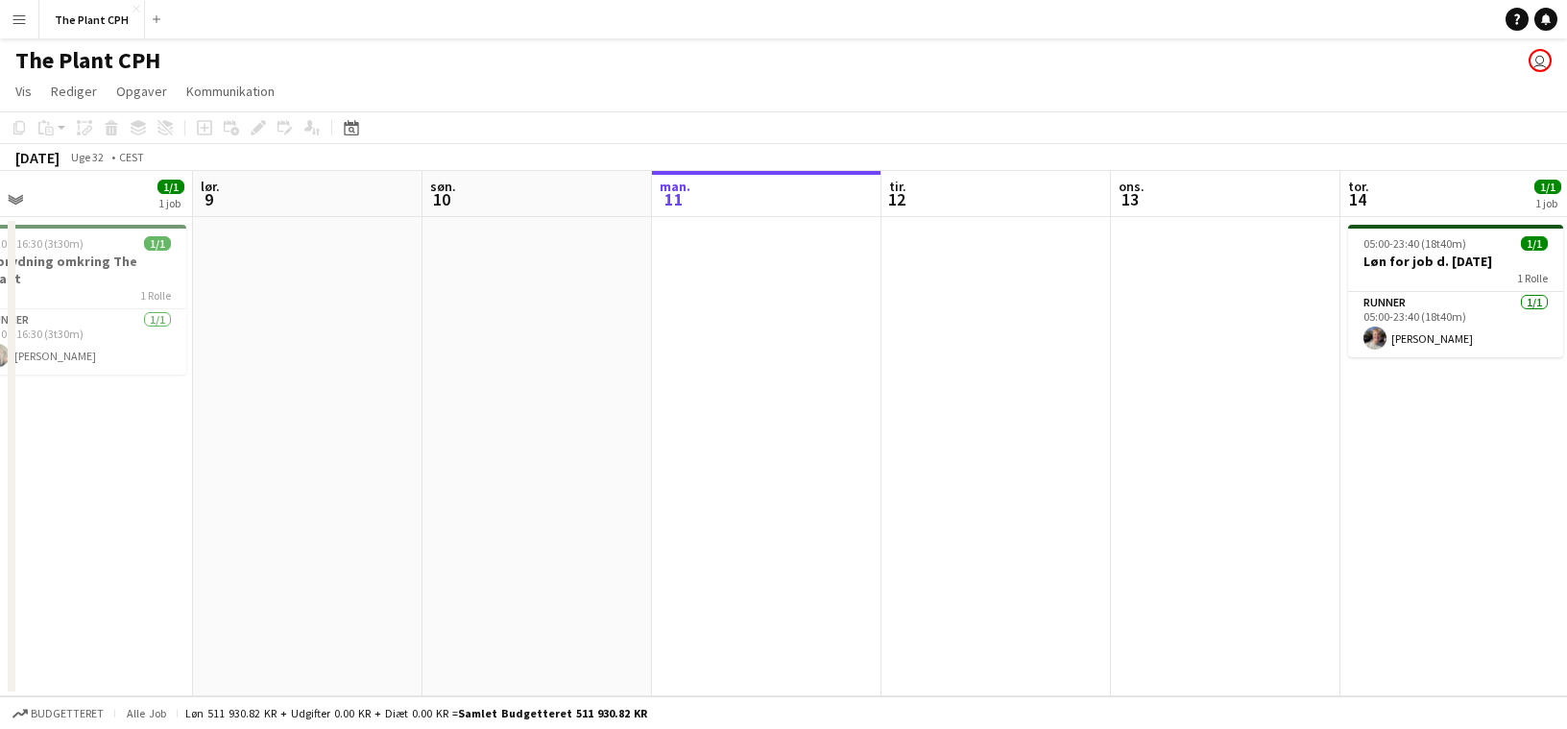
click at [822, 299] on app-date-cell at bounding box center [766, 456] width 229 height 479
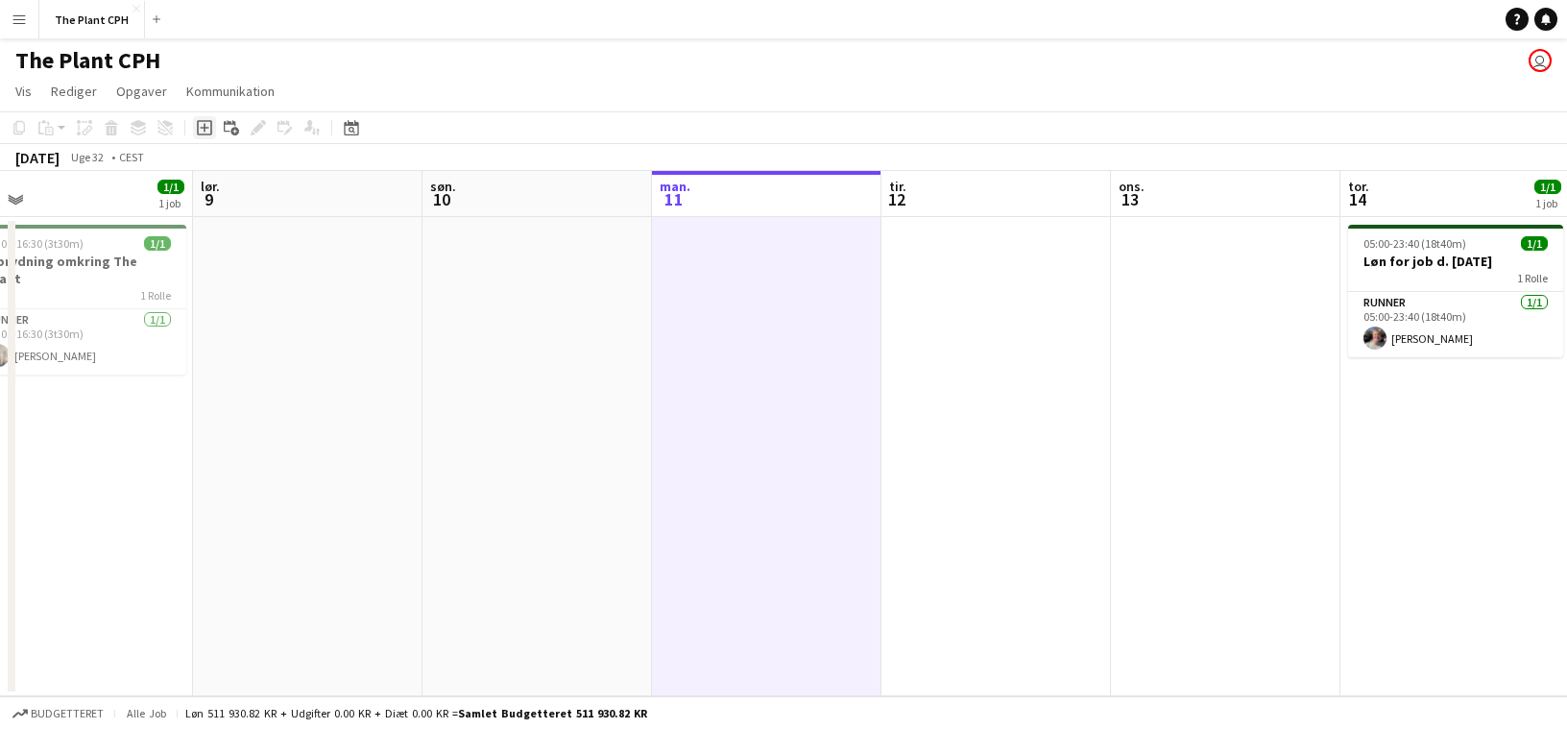
click at [206, 132] on icon "Tilføj opgave" at bounding box center [204, 127] width 15 height 15
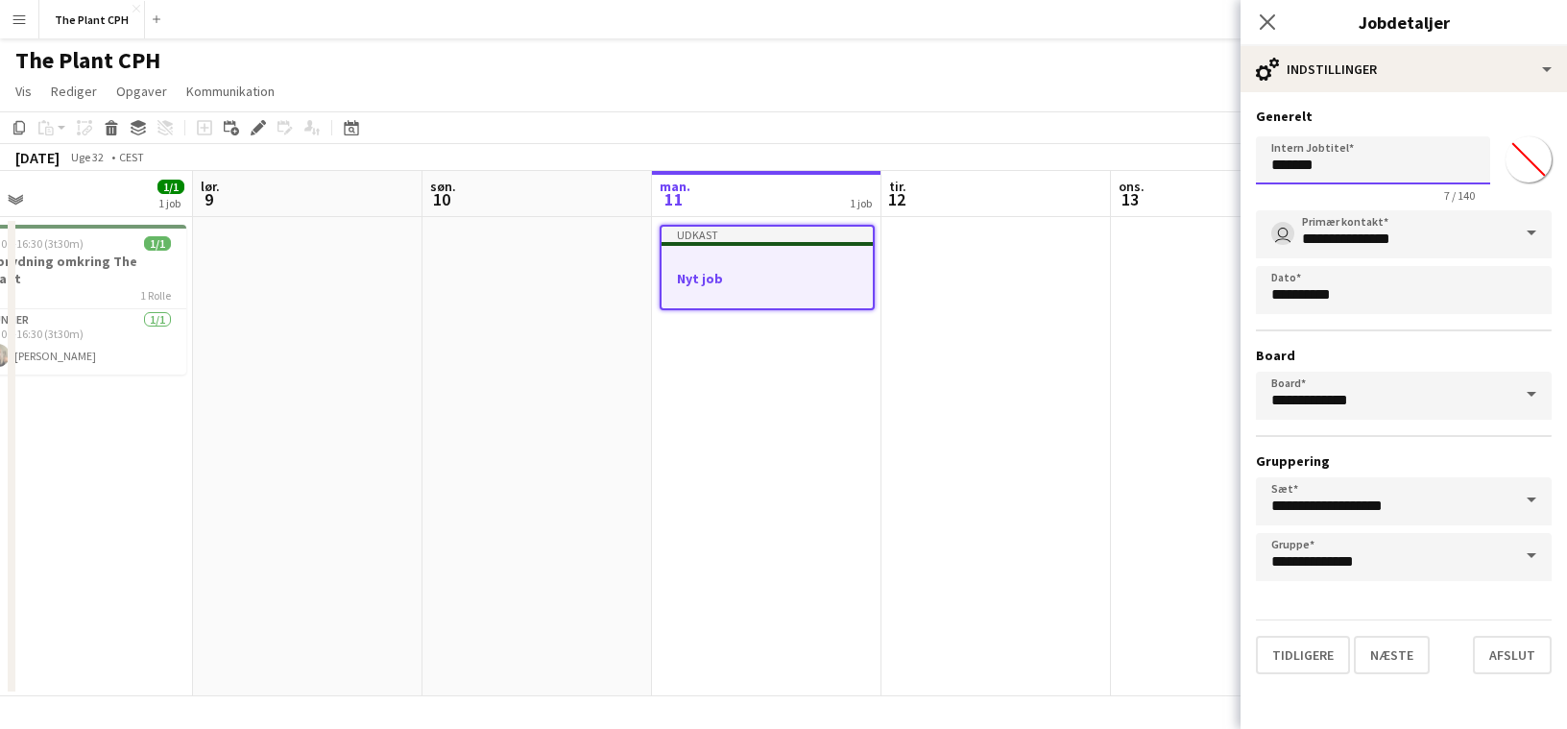
click at [1297, 157] on input "*******" at bounding box center [1373, 160] width 234 height 48
click at [1377, 170] on input "*******" at bounding box center [1373, 160] width 234 height 48
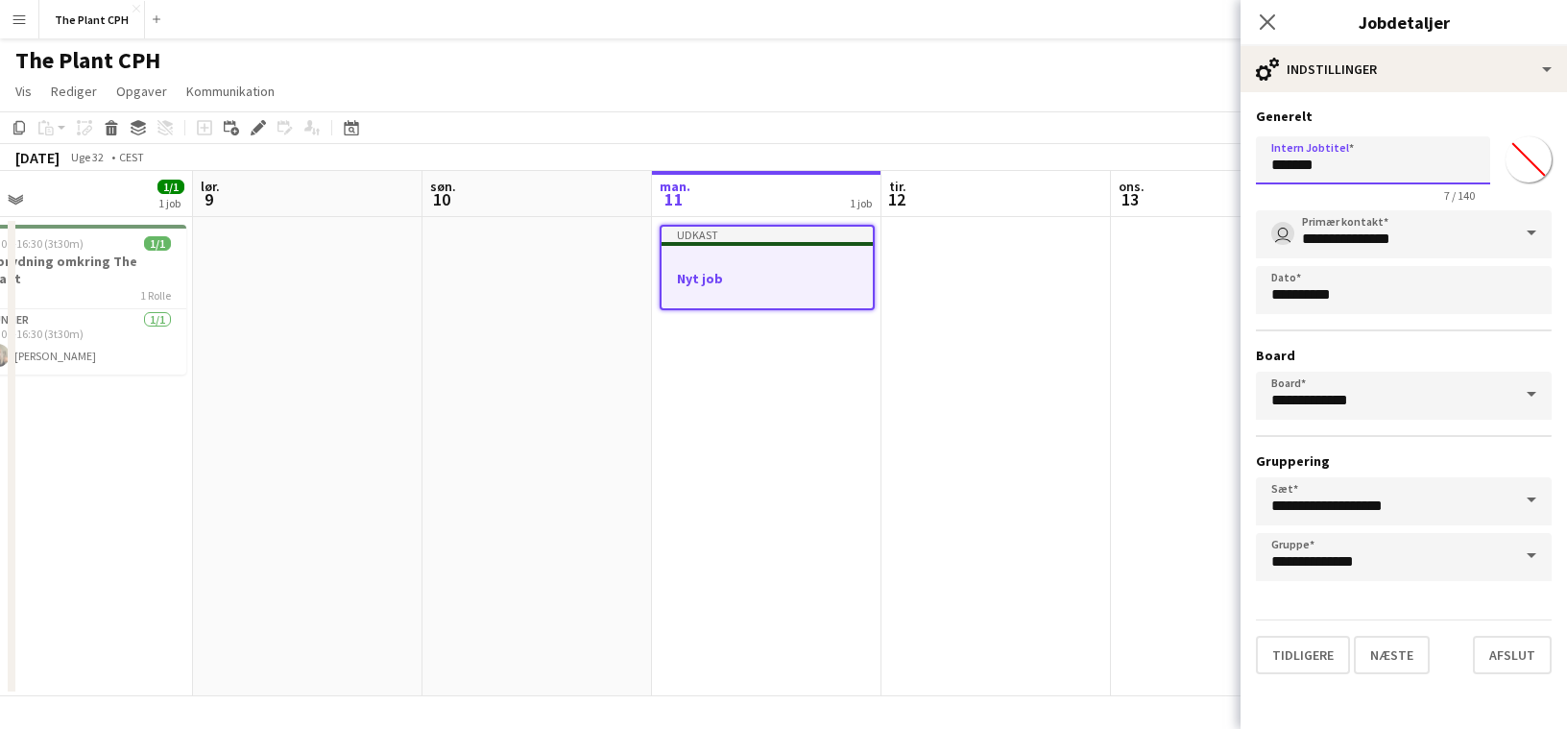
click at [1377, 170] on input "*******" at bounding box center [1373, 160] width 234 height 48
type input "**********"
click button "Næste" at bounding box center [1392, 655] width 76 height 38
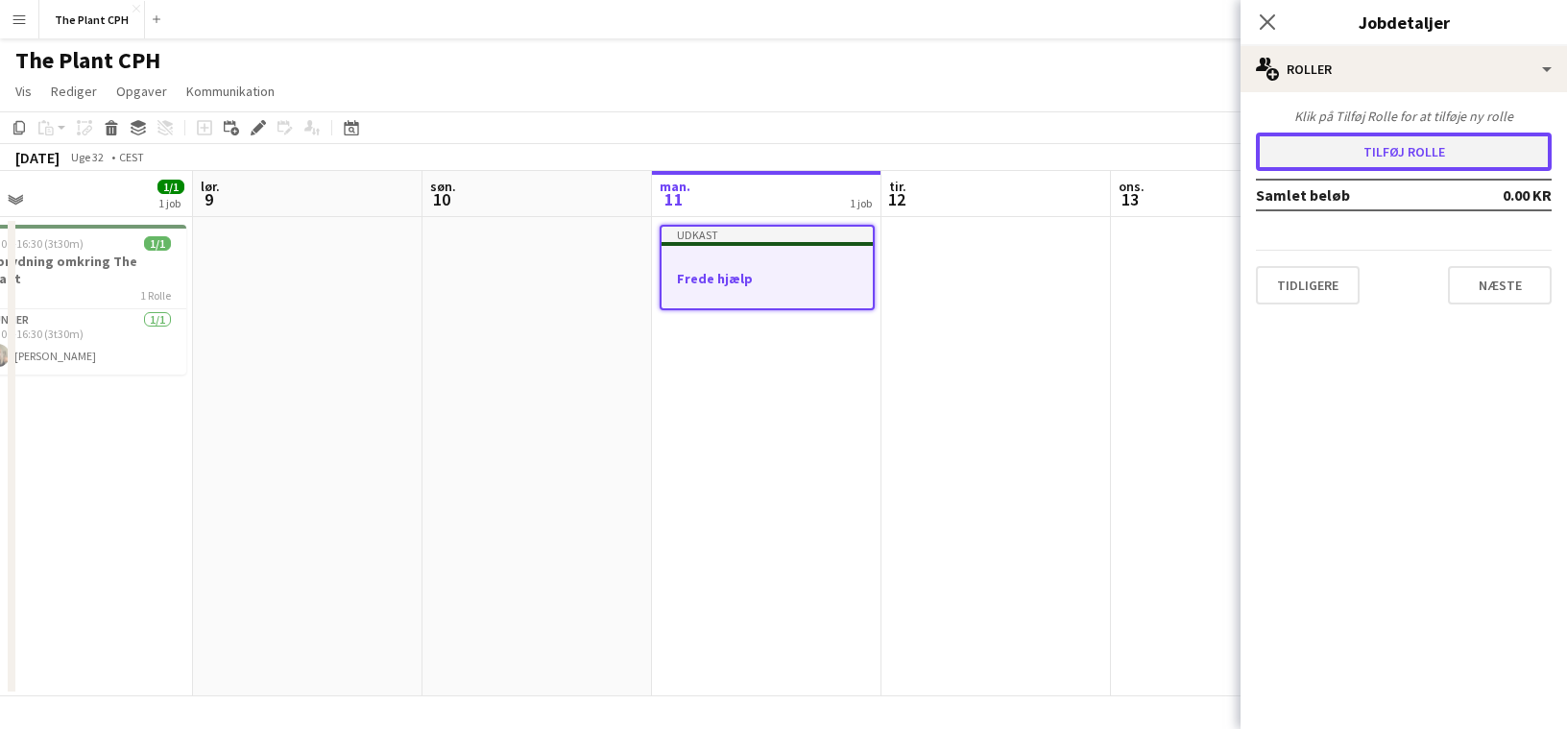
click at [1392, 163] on button "Tilføj rolle" at bounding box center [1404, 152] width 296 height 38
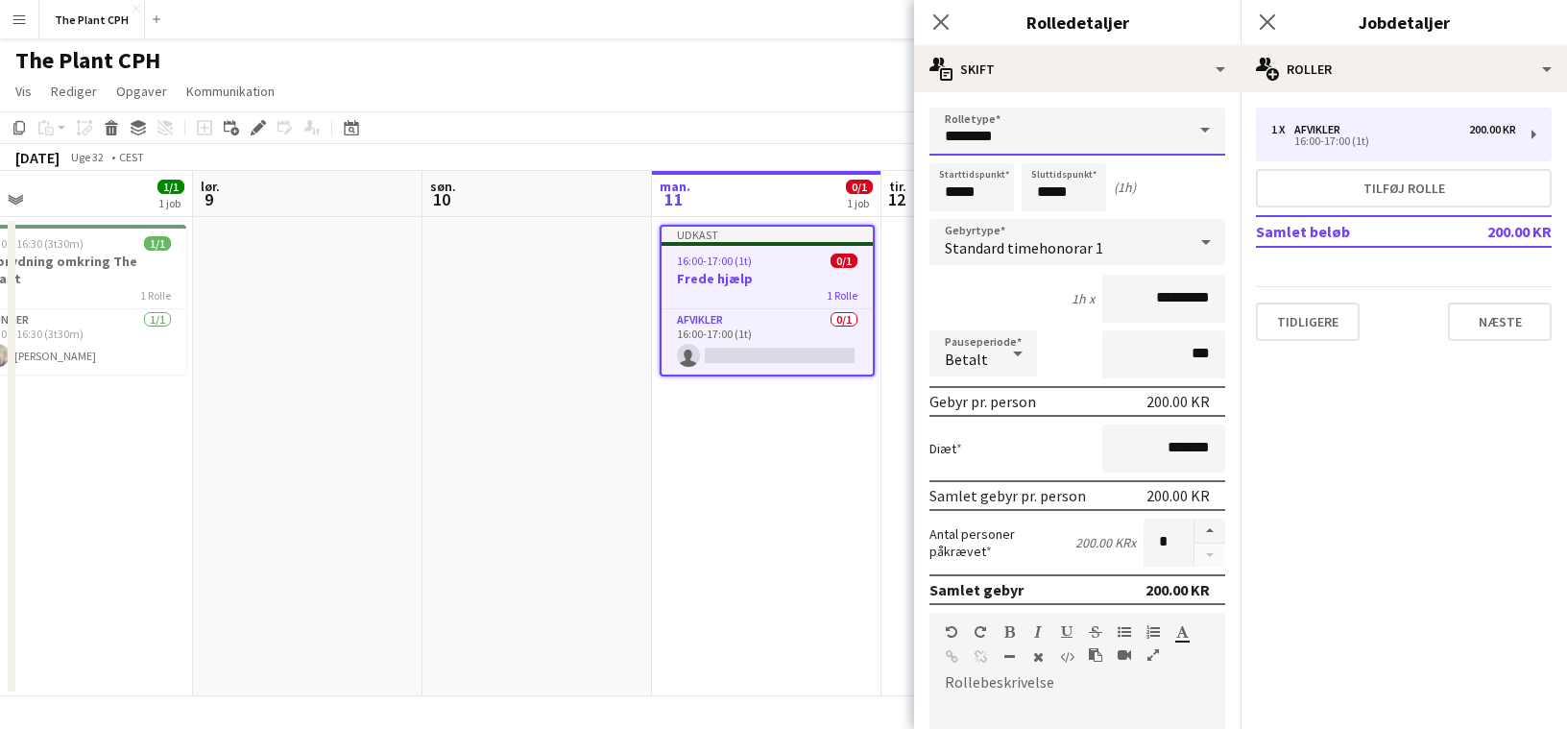
click at [1154, 133] on input "********" at bounding box center [1077, 132] width 296 height 48
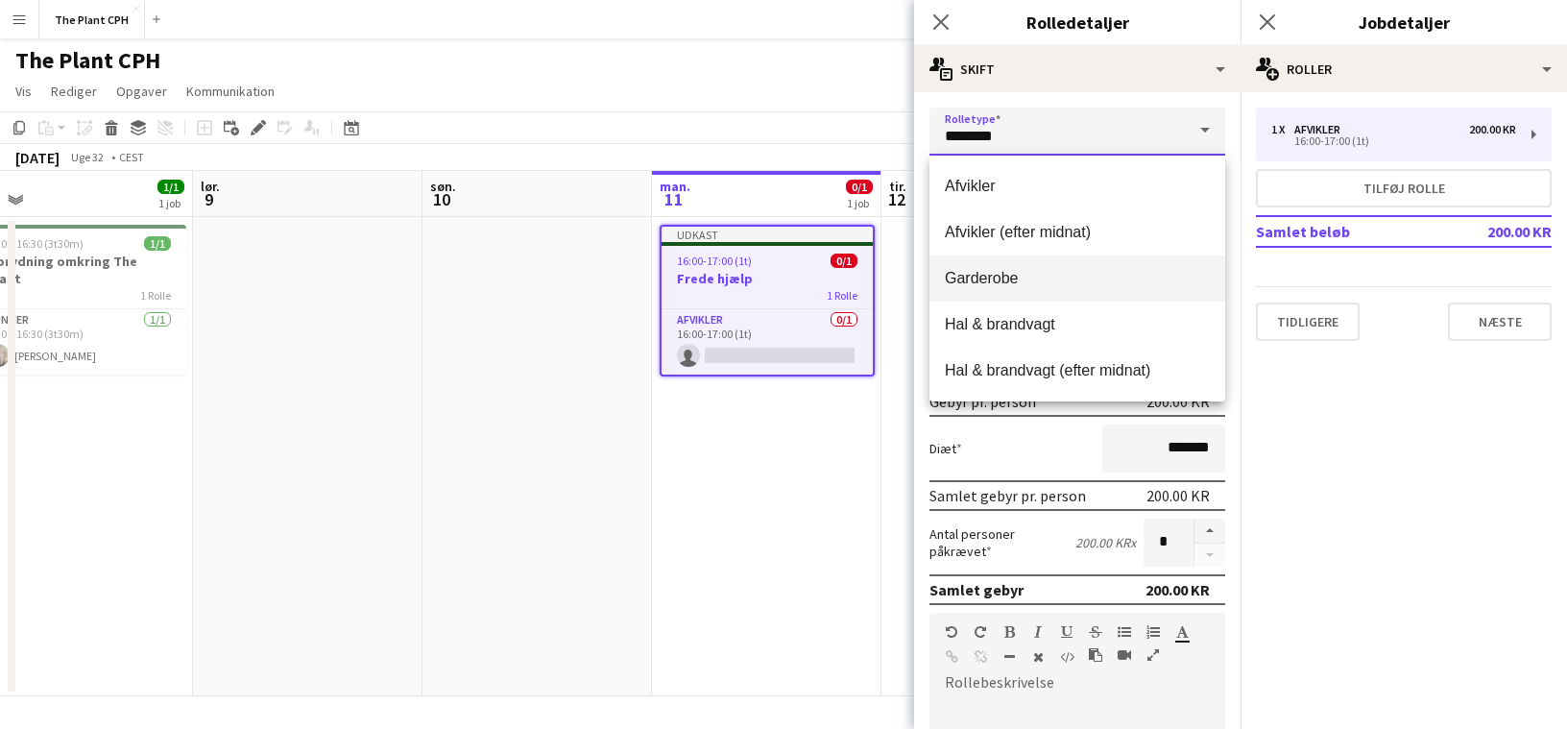
scroll to position [184, 0]
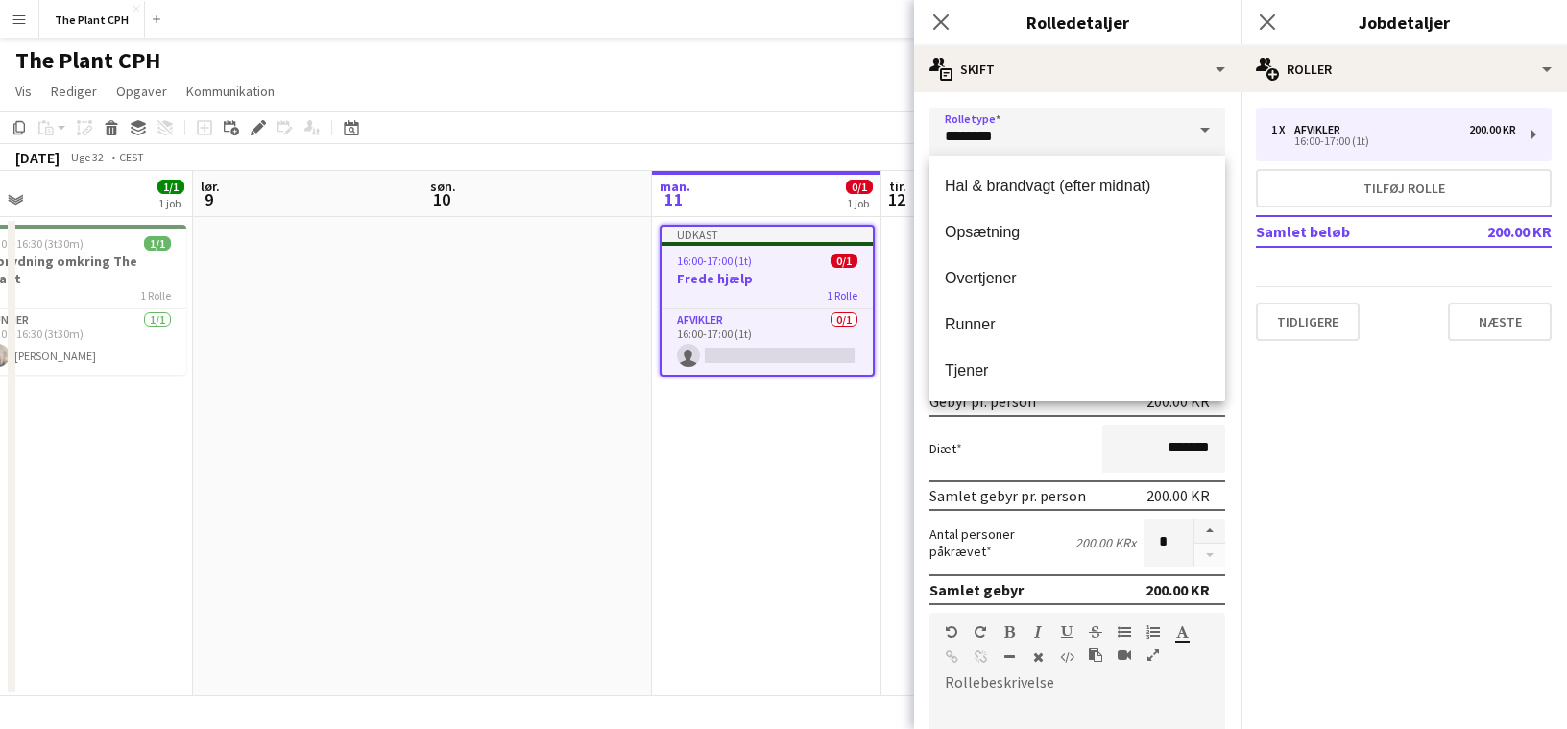
drag, startPoint x: 1026, startPoint y: 315, endPoint x: 957, endPoint y: 305, distance: 69.8
click at [1026, 315] on span "Runner" at bounding box center [1077, 324] width 265 height 18
type input "******"
type input "*********"
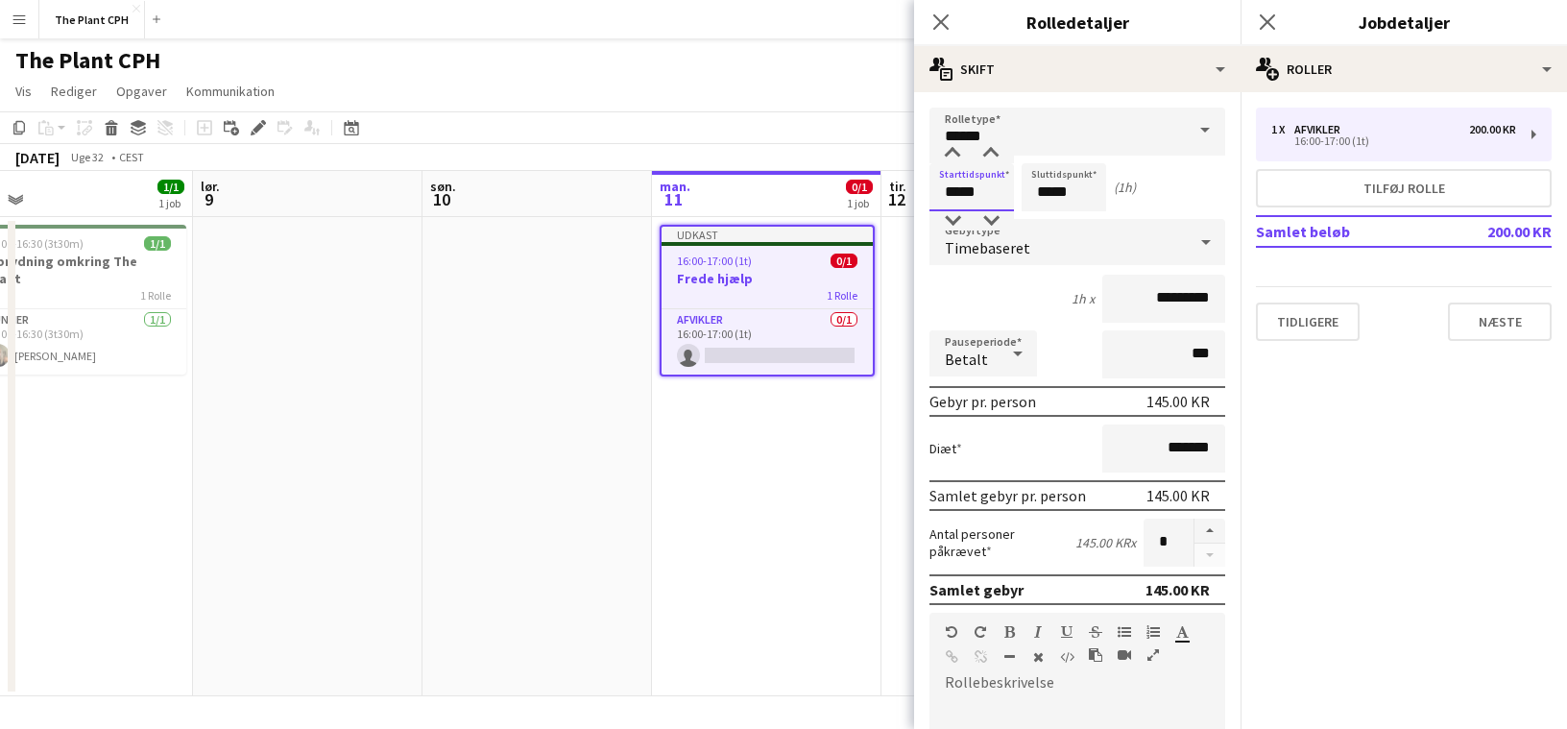
click at [975, 184] on input "*****" at bounding box center [971, 187] width 84 height 48
click at [952, 215] on div at bounding box center [952, 220] width 38 height 19
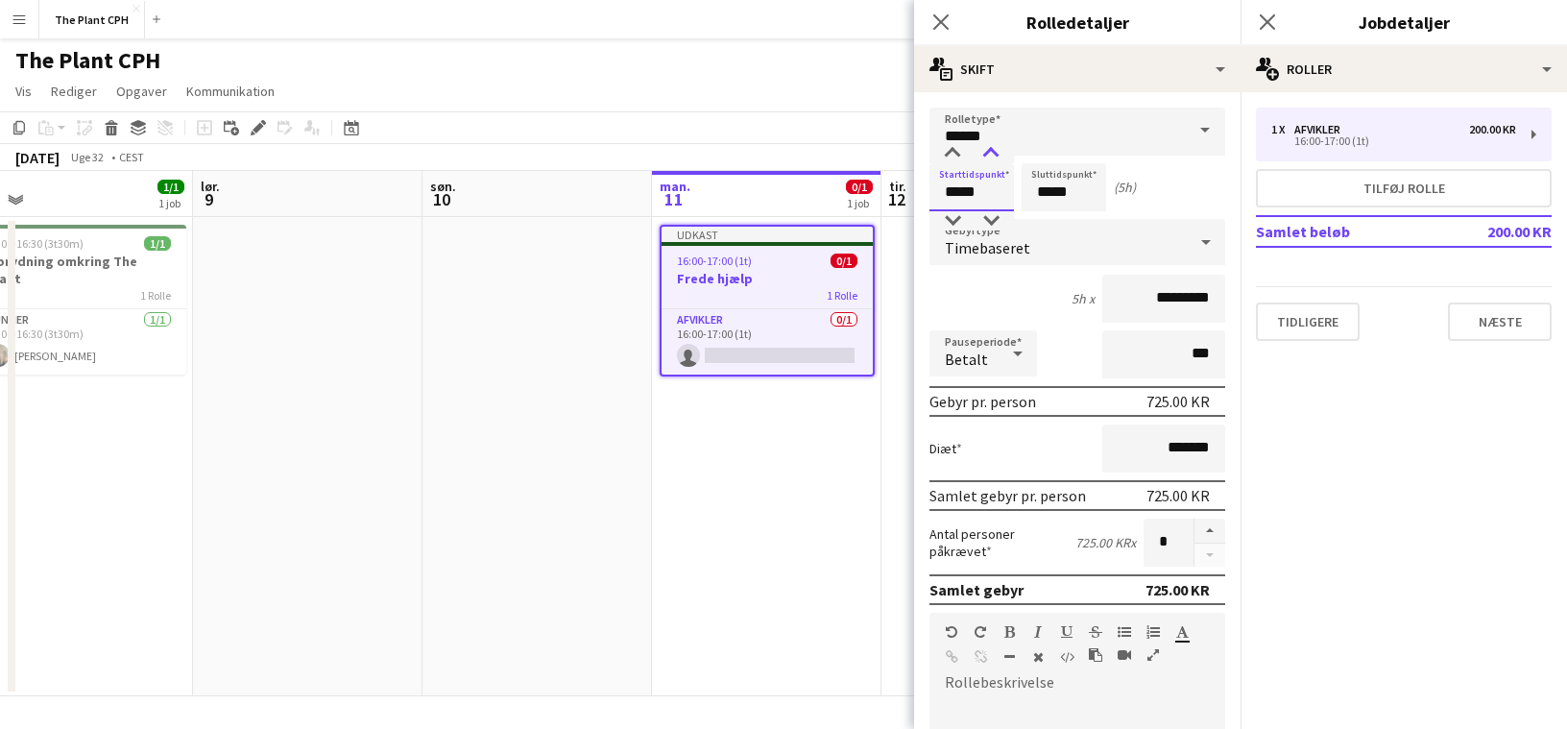
click at [1005, 151] on div at bounding box center [991, 153] width 38 height 19
type input "*****"
click at [986, 221] on div at bounding box center [991, 220] width 38 height 19
drag, startPoint x: 1030, startPoint y: 180, endPoint x: 1040, endPoint y: 181, distance: 9.6
click at [1031, 180] on input "*****" at bounding box center [1064, 187] width 84 height 48
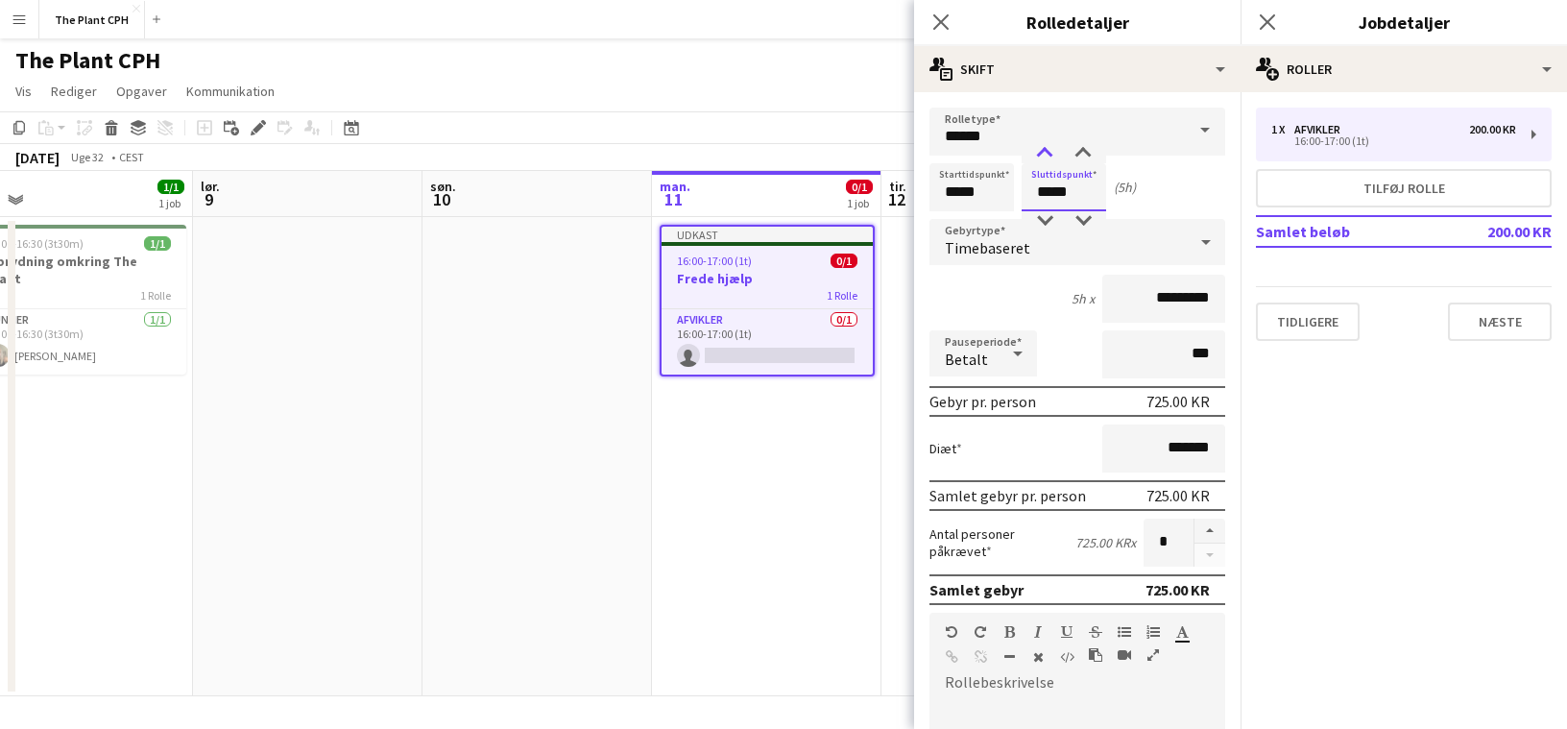
click at [1052, 154] on div at bounding box center [1044, 153] width 38 height 19
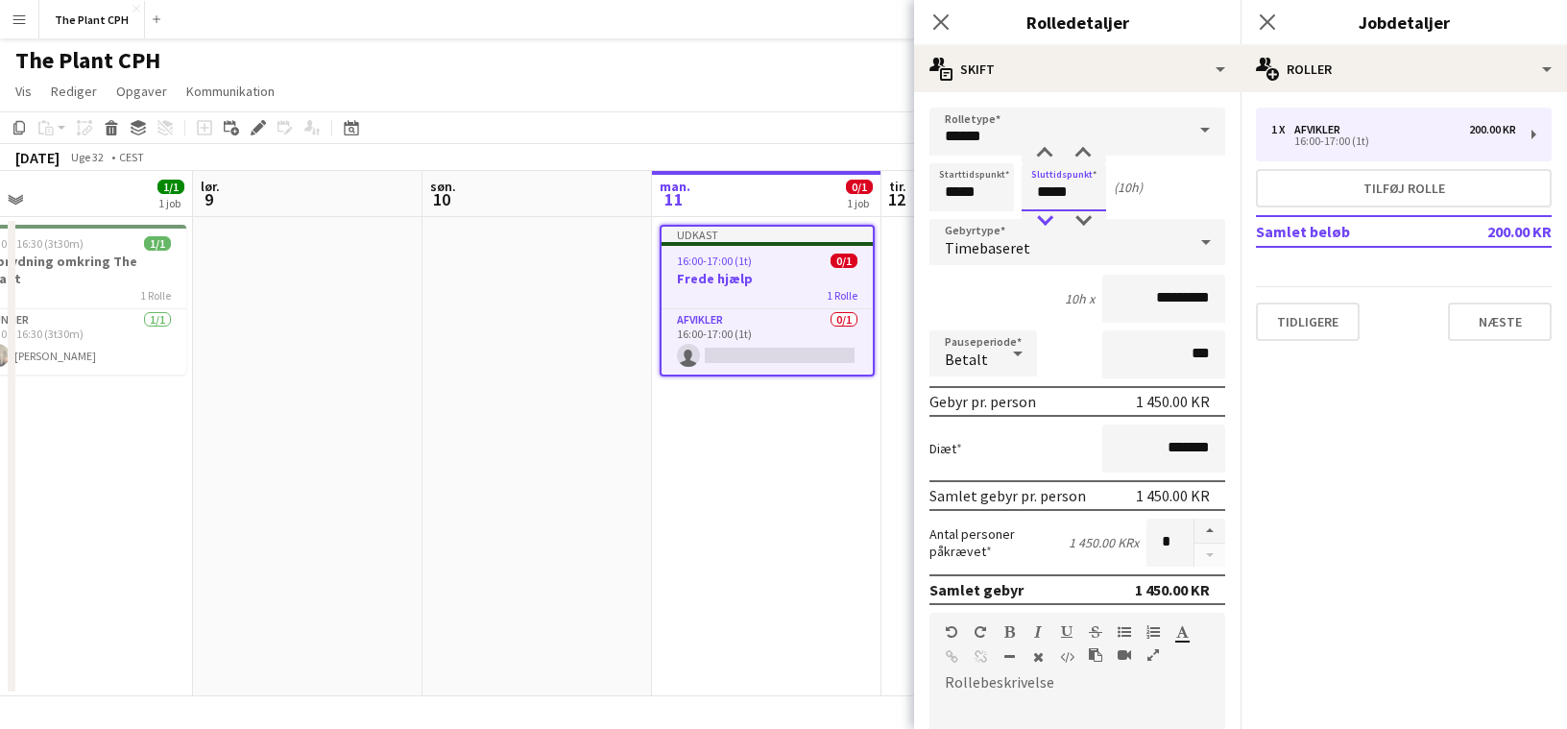
click at [1048, 215] on div at bounding box center [1044, 220] width 38 height 19
click at [1048, 217] on div at bounding box center [1044, 220] width 38 height 19
click at [1047, 217] on div at bounding box center [1044, 220] width 38 height 19
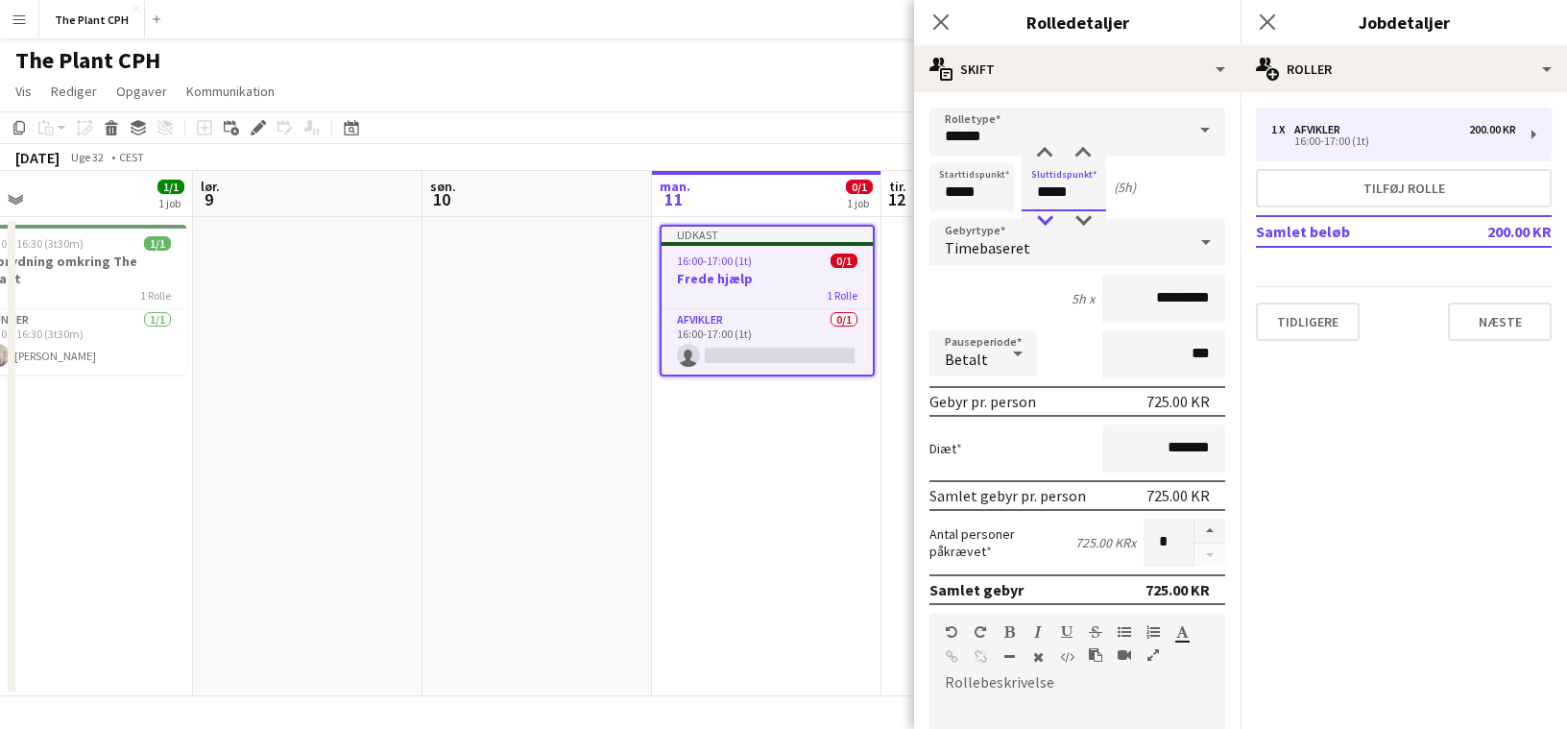
click at [1047, 218] on div at bounding box center [1044, 220] width 38 height 19
click at [1046, 219] on div at bounding box center [1044, 220] width 38 height 19
click at [1073, 216] on div at bounding box center [1083, 220] width 38 height 19
click at [1073, 214] on div at bounding box center [1083, 220] width 38 height 19
click at [1073, 215] on div at bounding box center [1083, 220] width 38 height 19
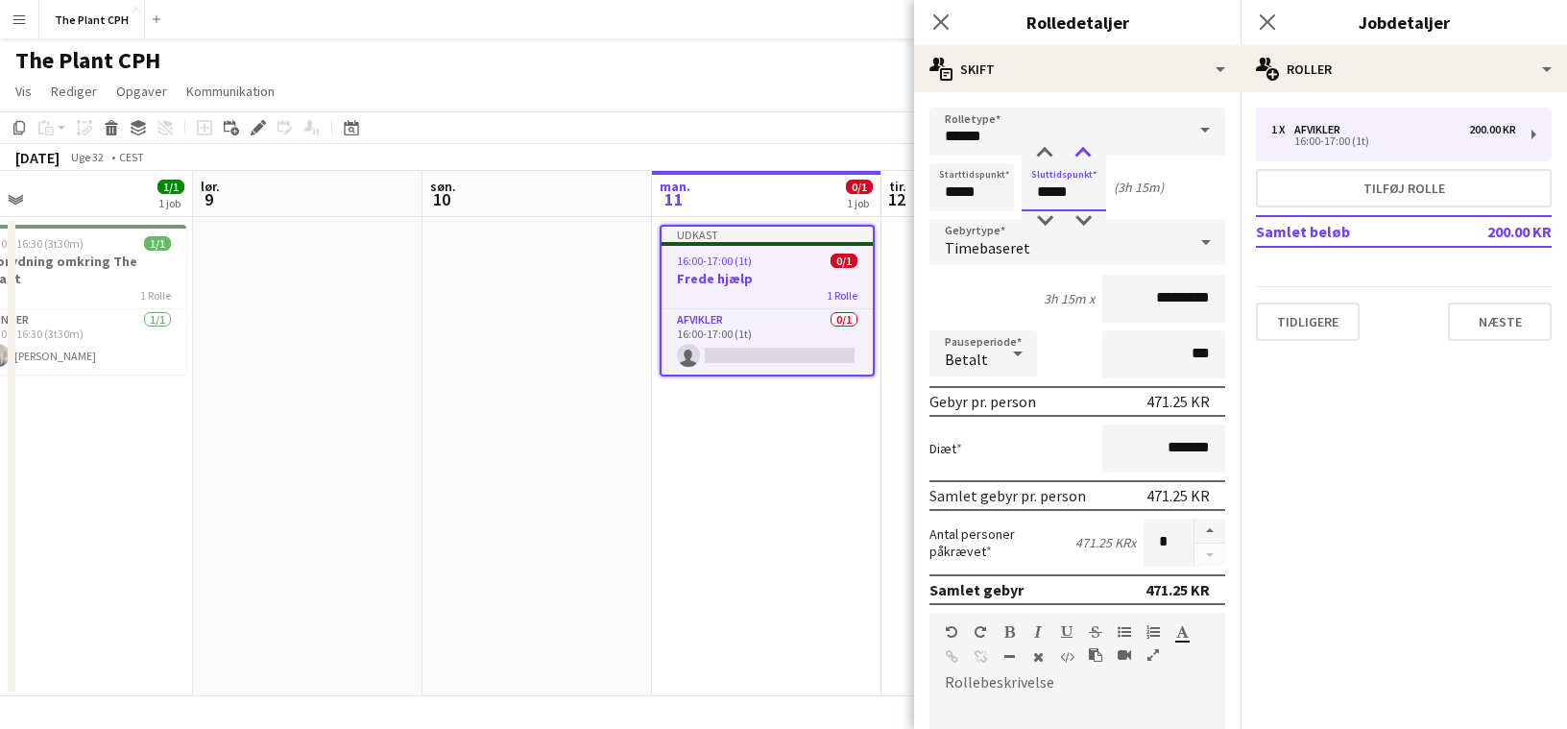
click at [1073, 154] on div at bounding box center [1083, 153] width 38 height 19
type input "*****"
click at [1081, 213] on div at bounding box center [1083, 220] width 38 height 19
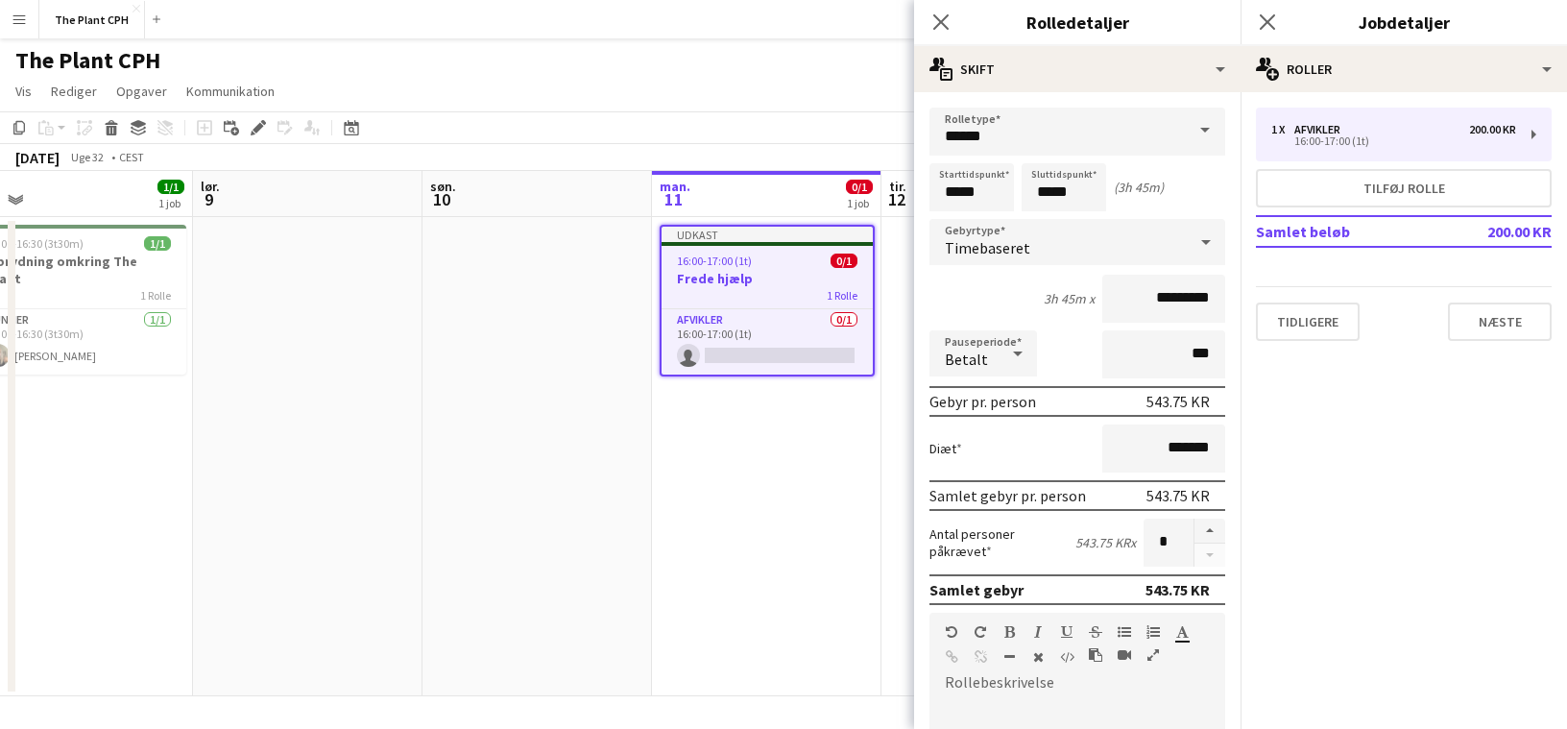
click at [770, 113] on app-toolbar "Kopier Indsæt Indsæt Kommando V Indsæt med mandskab Kommando Skift V Indsæt lin…" at bounding box center [783, 127] width 1567 height 33
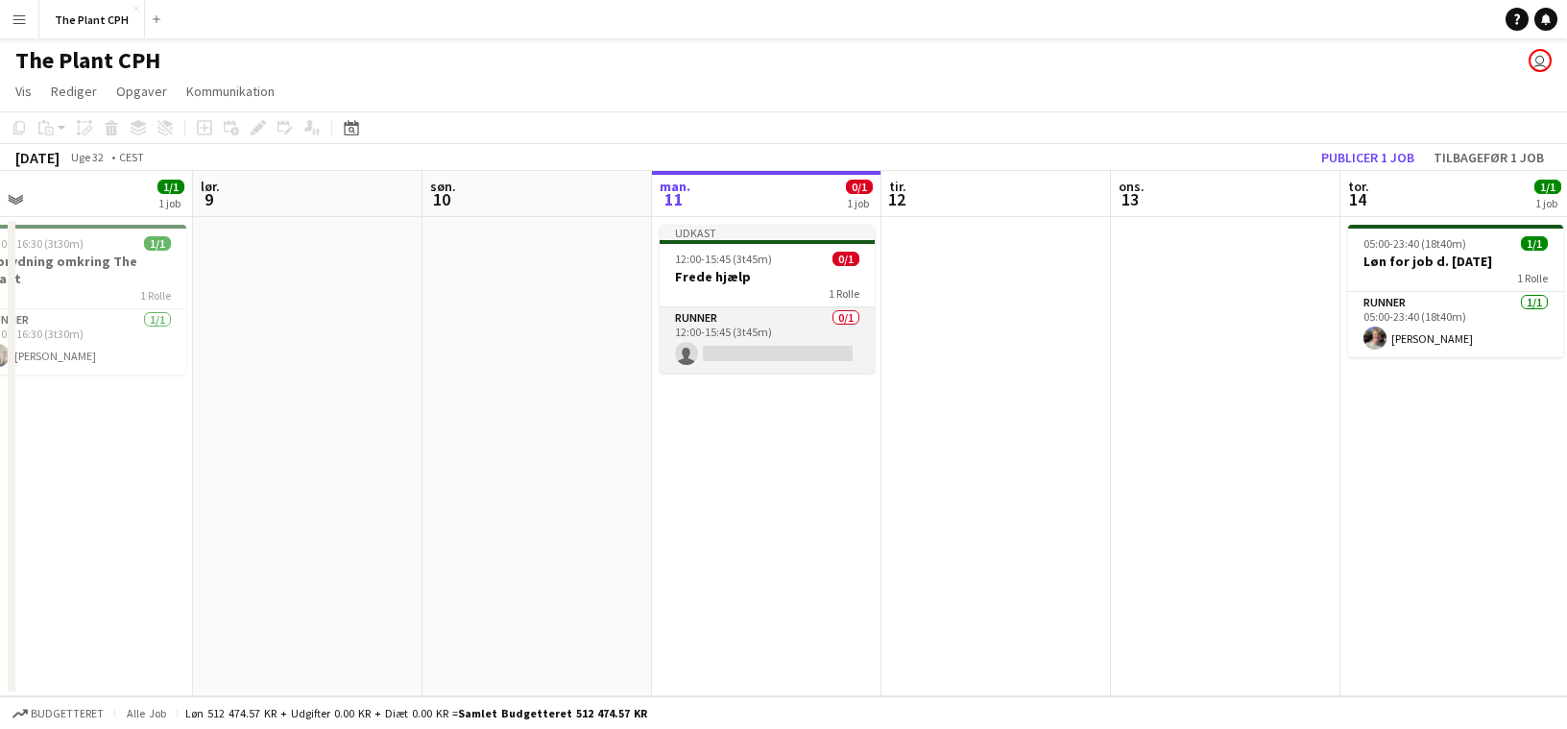
click at [782, 314] on app-card-role "Runner 0/1 12:00-15:45 (3t45m) single-neutral-actions" at bounding box center [767, 339] width 215 height 65
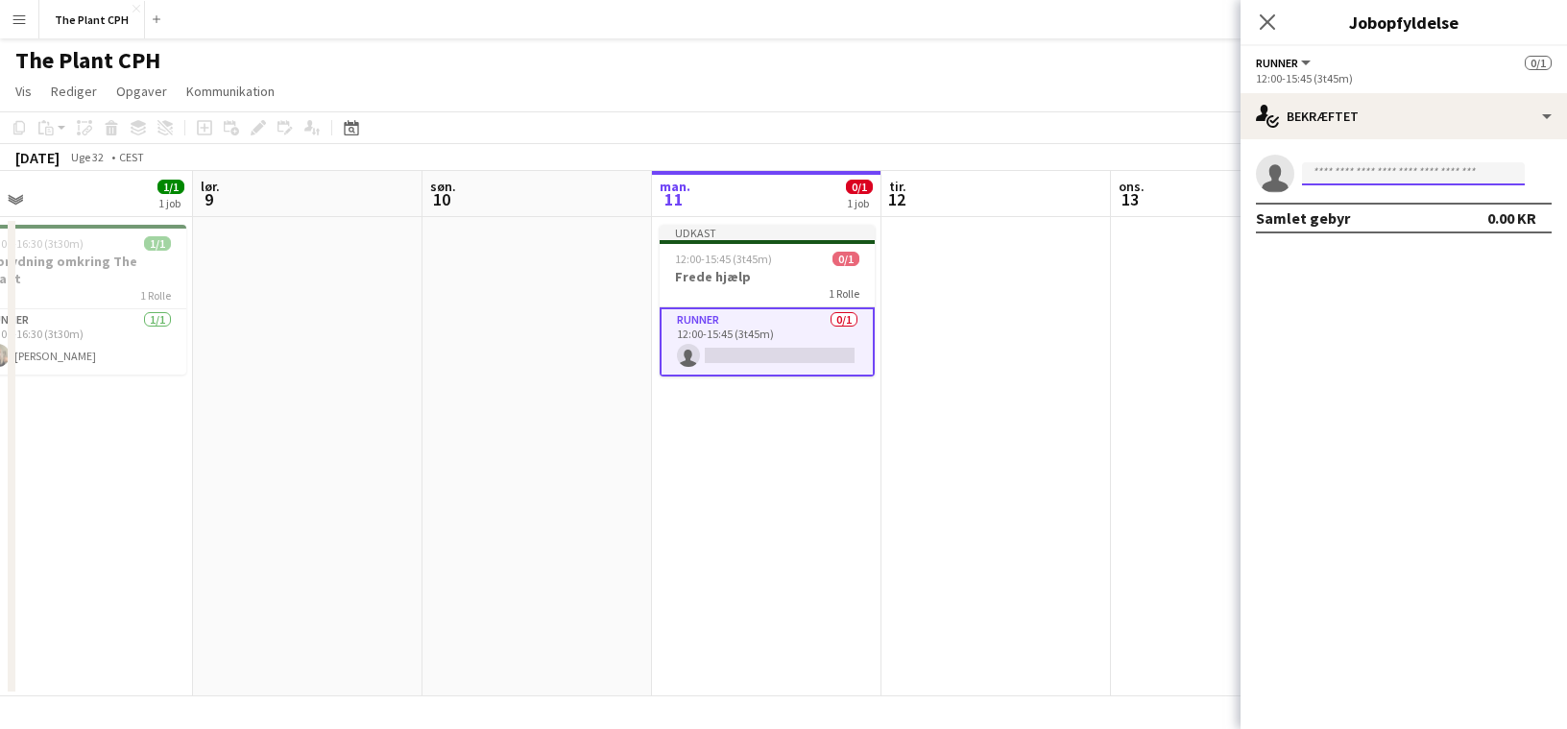
click at [1386, 176] on input at bounding box center [1413, 173] width 223 height 23
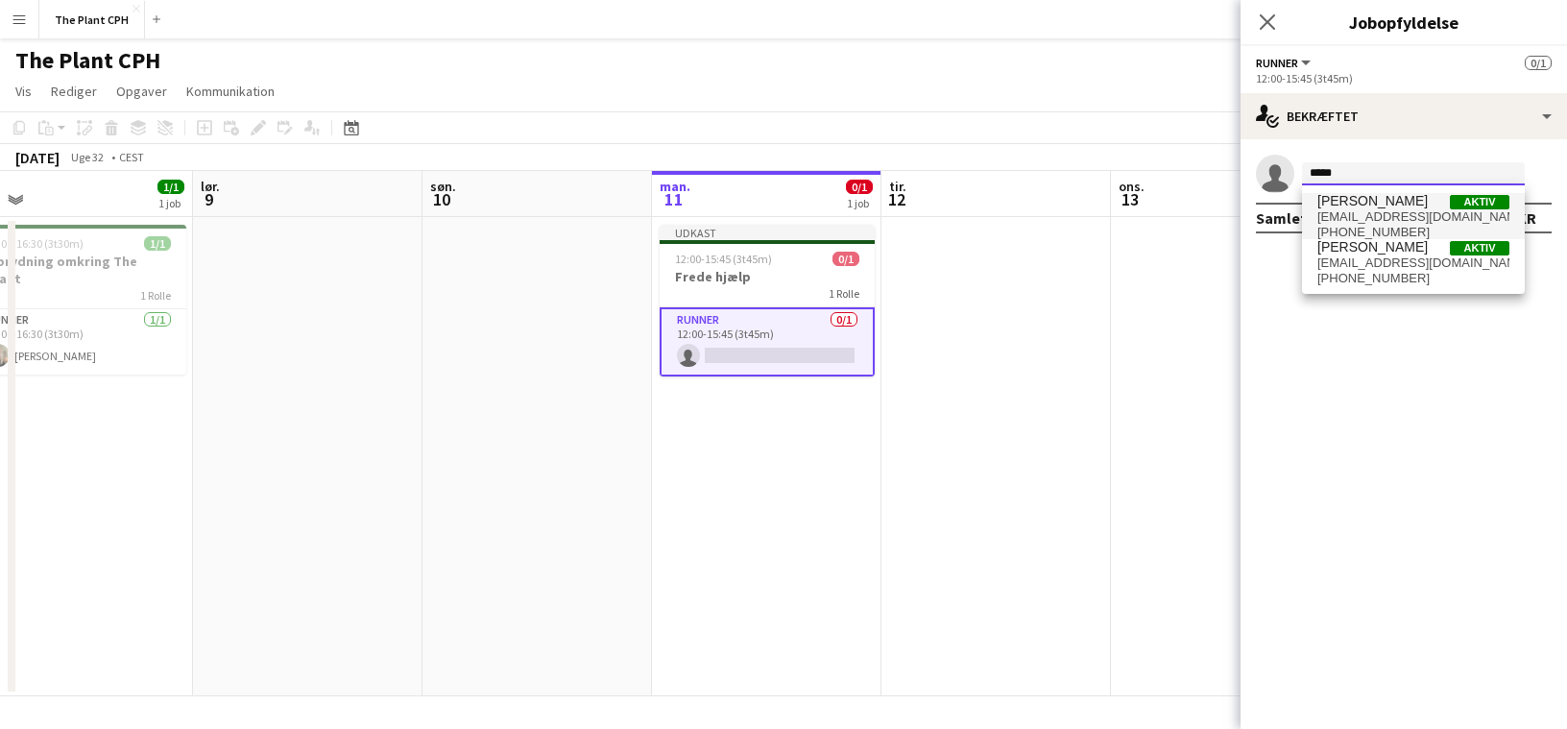
type input "*****"
click at [1398, 205] on span "[PERSON_NAME]" at bounding box center [1372, 201] width 110 height 16
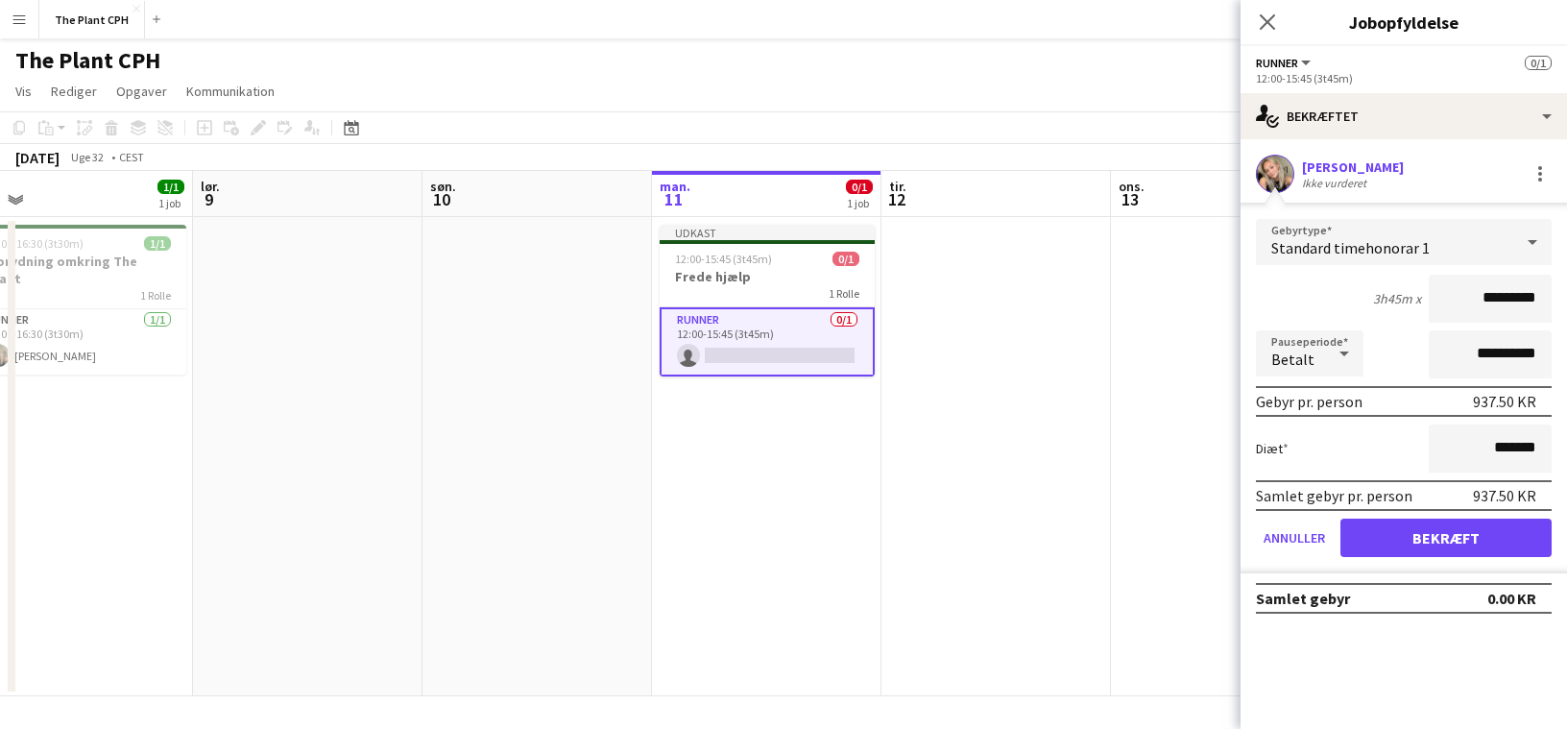
click at [1487, 310] on input "*********" at bounding box center [1490, 299] width 123 height 48
type input "******"
click button "Bekræft" at bounding box center [1445, 537] width 211 height 38
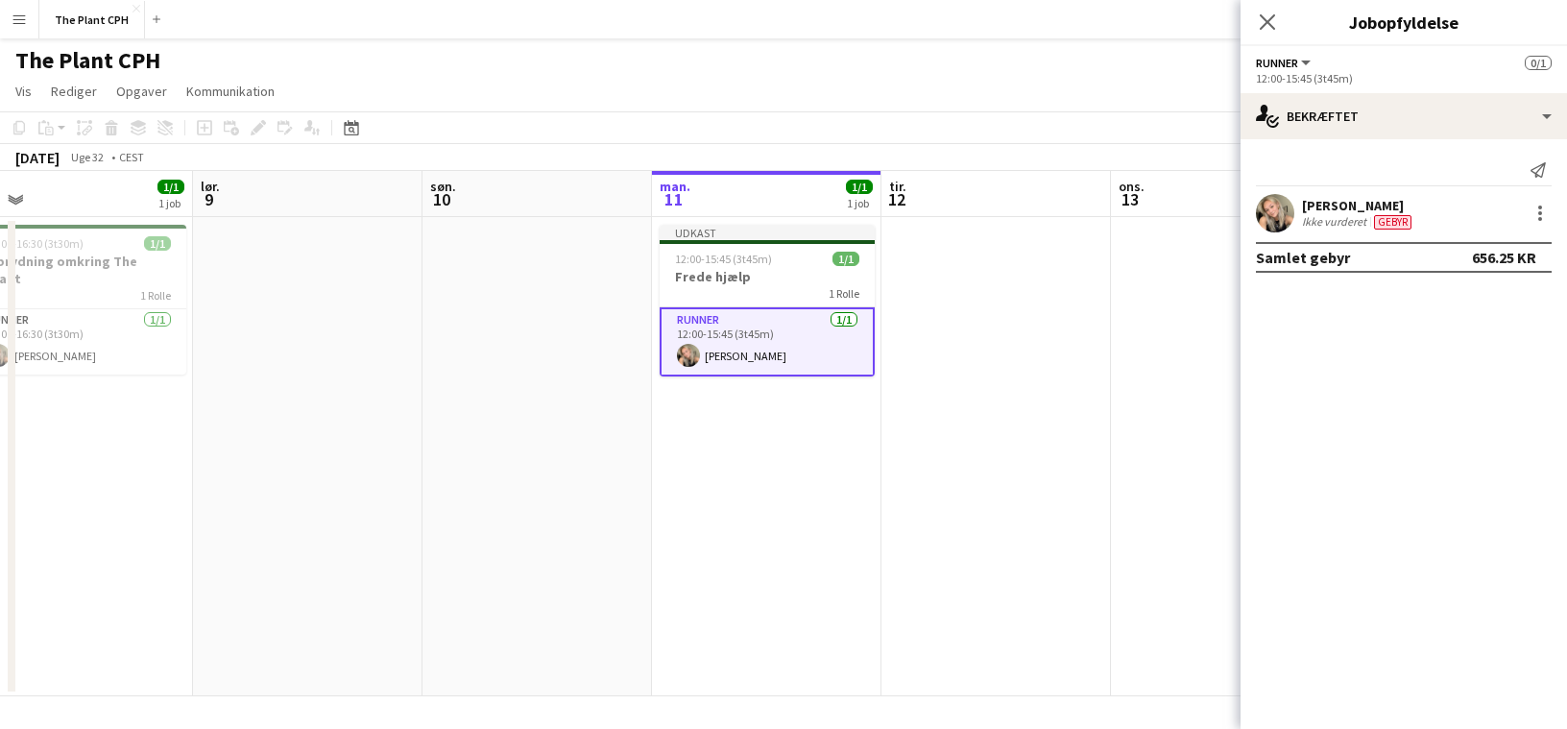
click at [857, 101] on app-page-menu "Vis Dagvisning udvidet Dagvisning kollapset Månedsvisning Datovælger Spring til…" at bounding box center [783, 93] width 1567 height 36
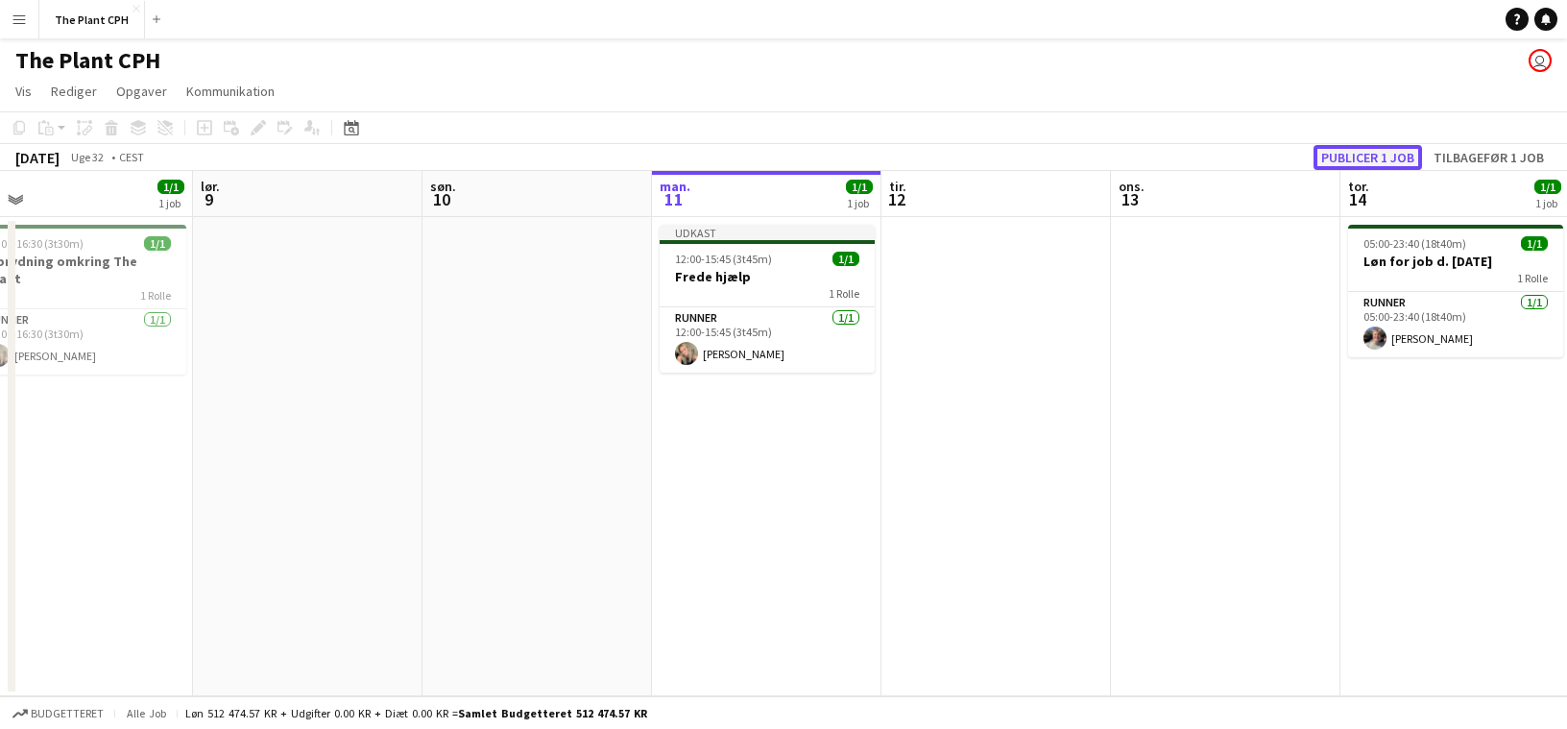
click at [1348, 163] on button "Publicer 1 job" at bounding box center [1368, 157] width 108 height 25
